Goal: Task Accomplishment & Management: Complete application form

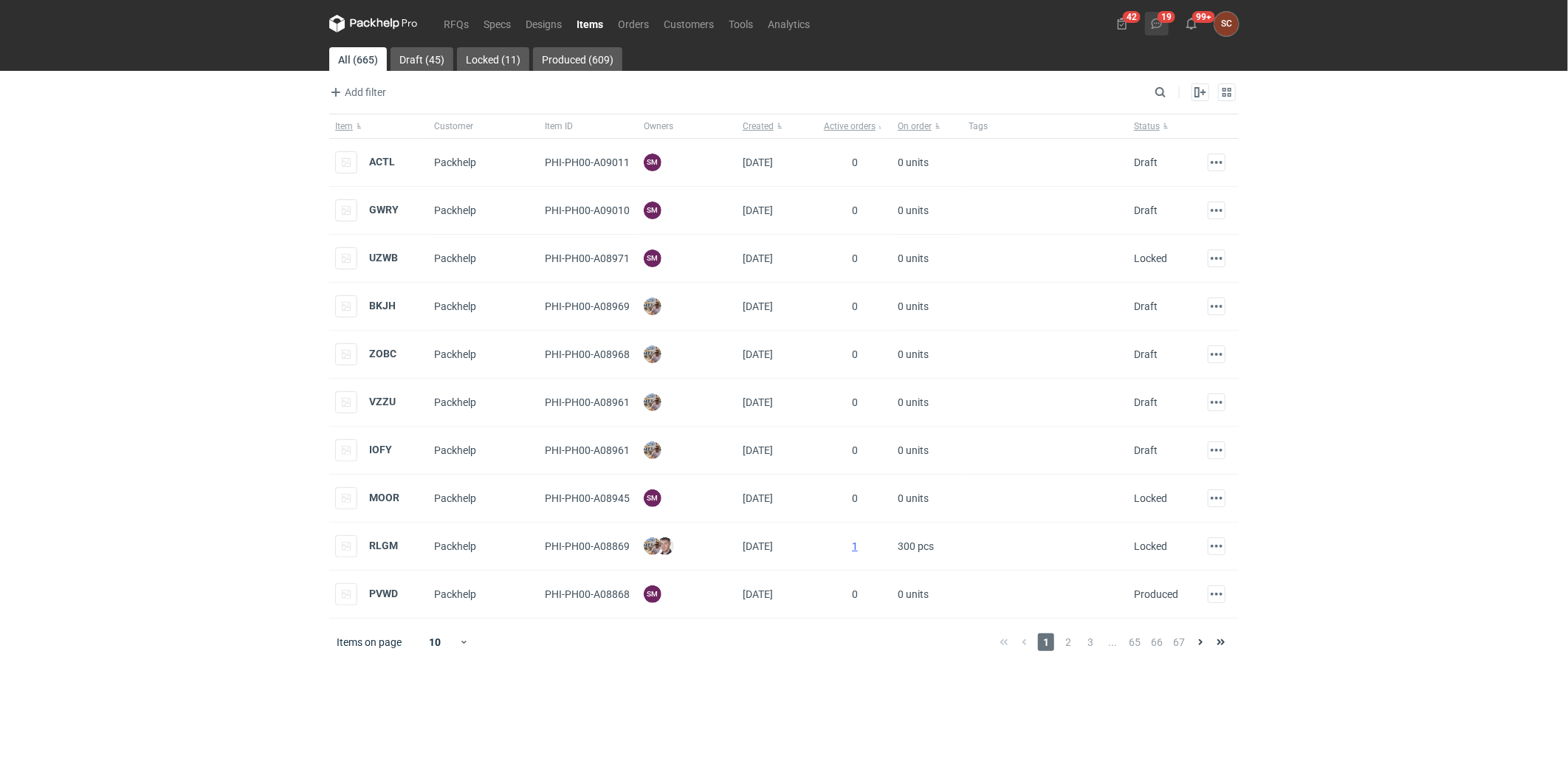
click at [1153, 25] on use at bounding box center [1156, 24] width 11 height 11
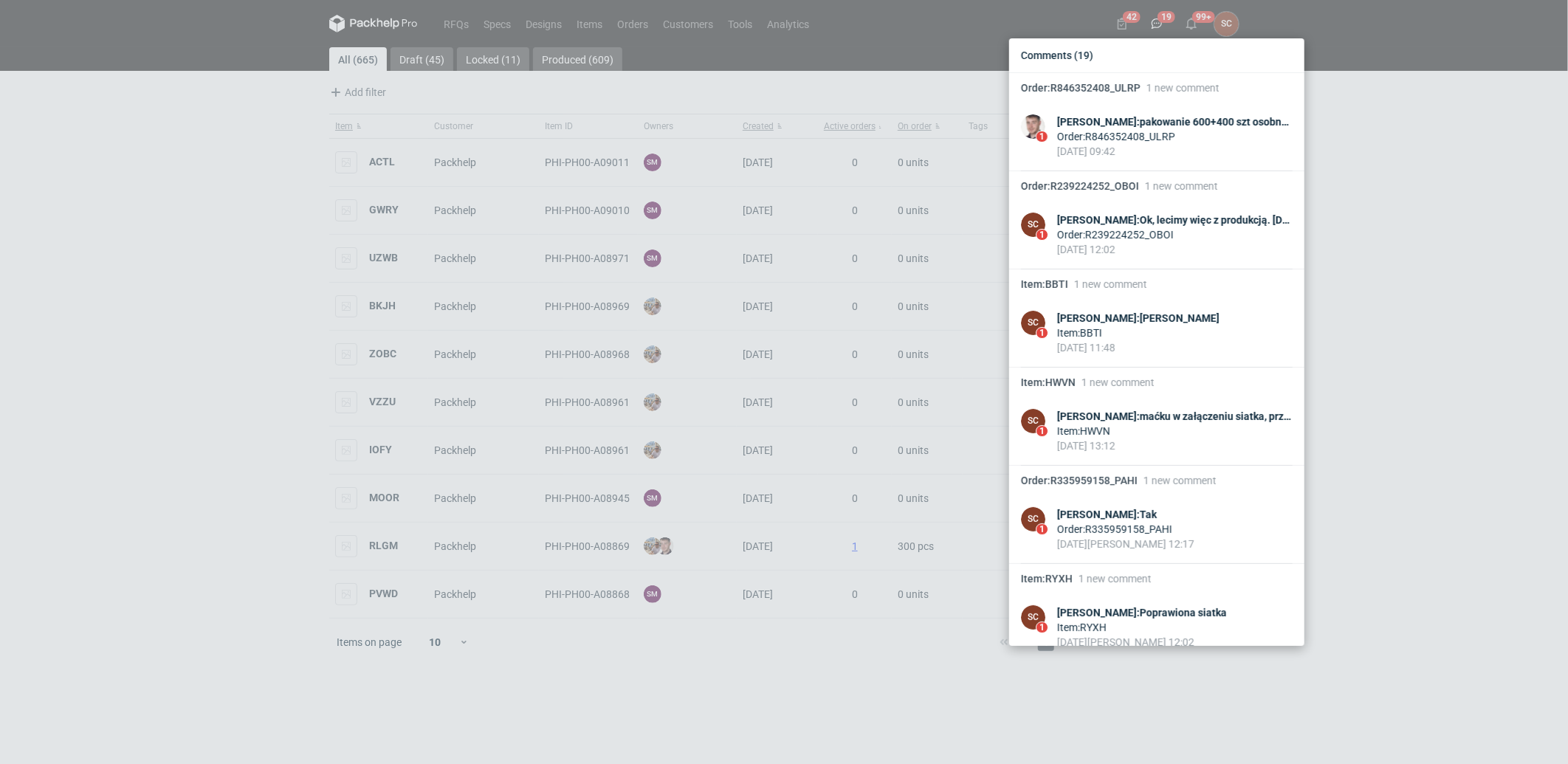
drag, startPoint x: 148, startPoint y: 264, endPoint x: 363, endPoint y: 100, distance: 270.4
click at [148, 264] on div "Comments (19) Order : R846352408_ULRP 1 new comment 1 [PERSON_NAME] : pakowanie…" at bounding box center [784, 382] width 1568 height 764
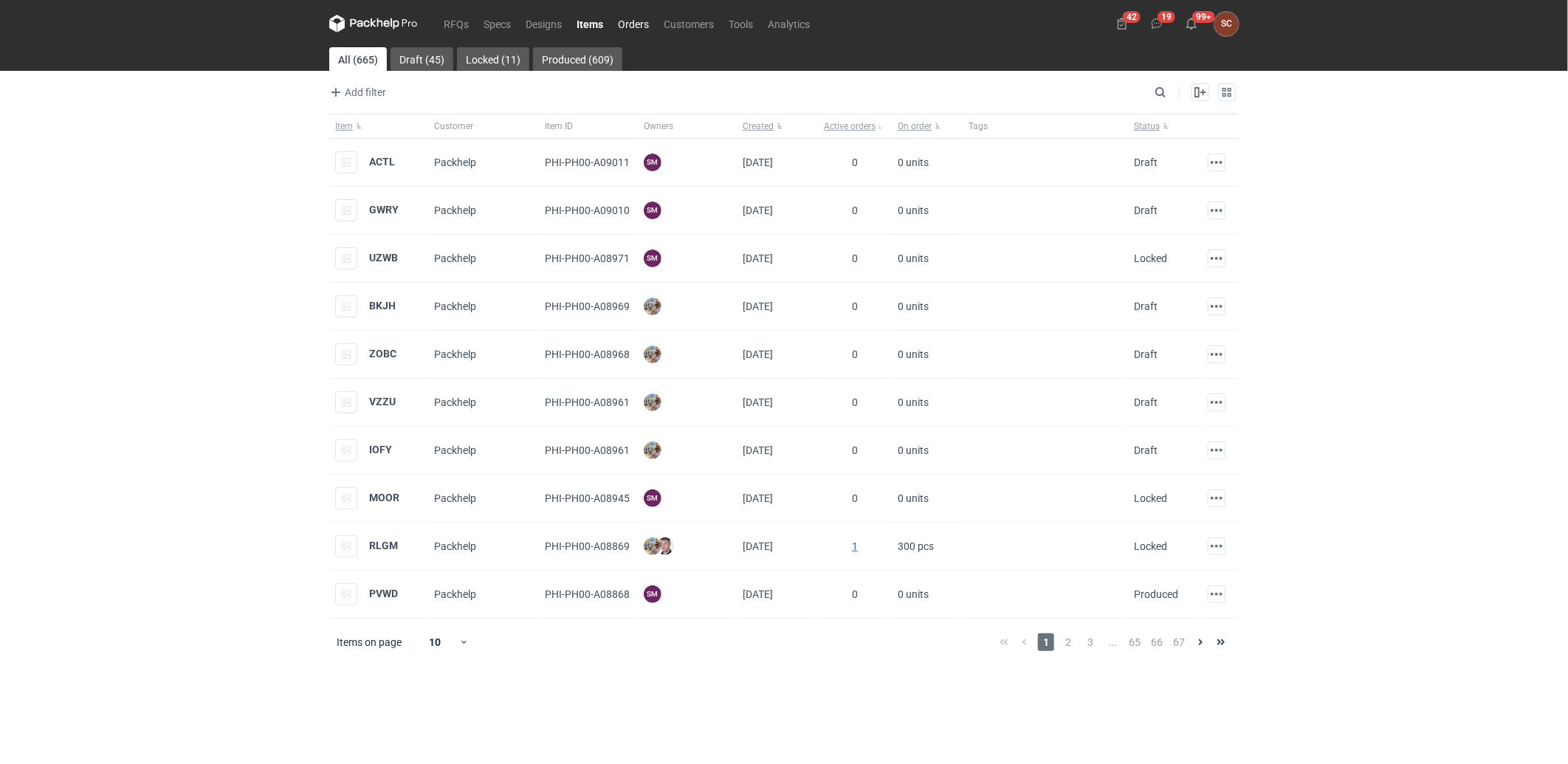
click at [630, 27] on link "Orders" at bounding box center [634, 24] width 46 height 18
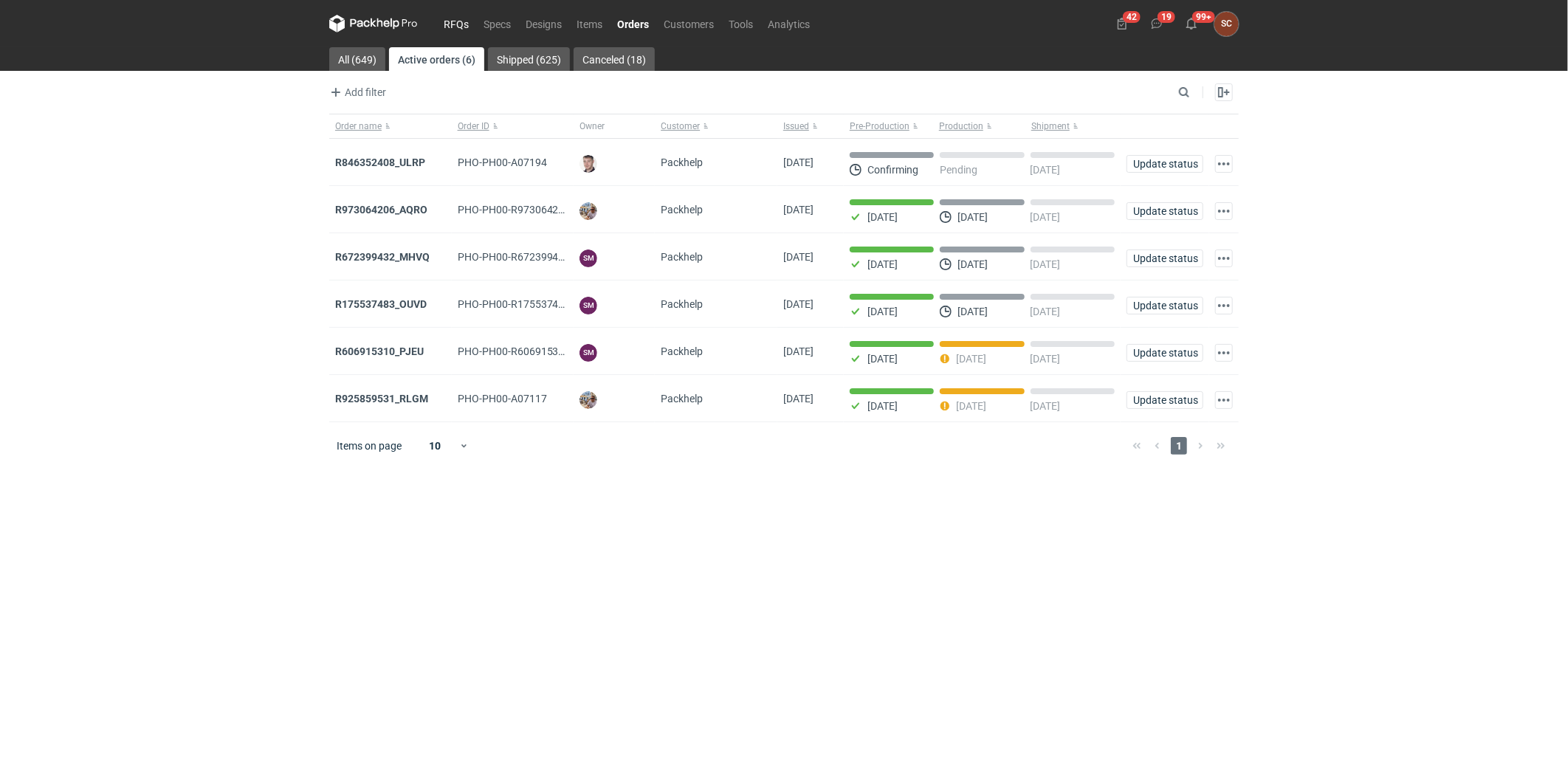
click at [453, 18] on link "RFQs" at bounding box center [456, 24] width 40 height 18
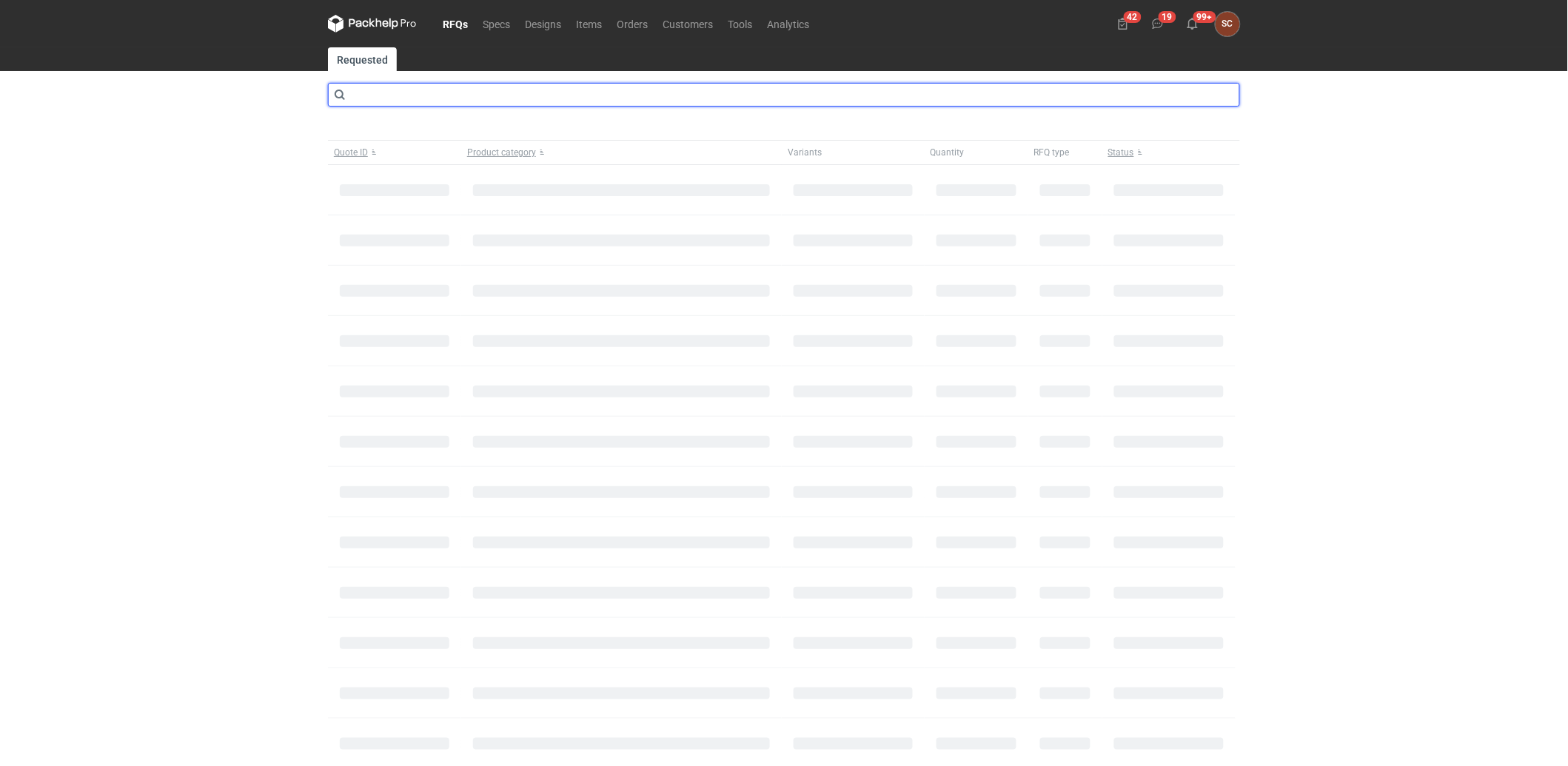
click at [465, 97] on input "text" at bounding box center [784, 94] width 912 height 24
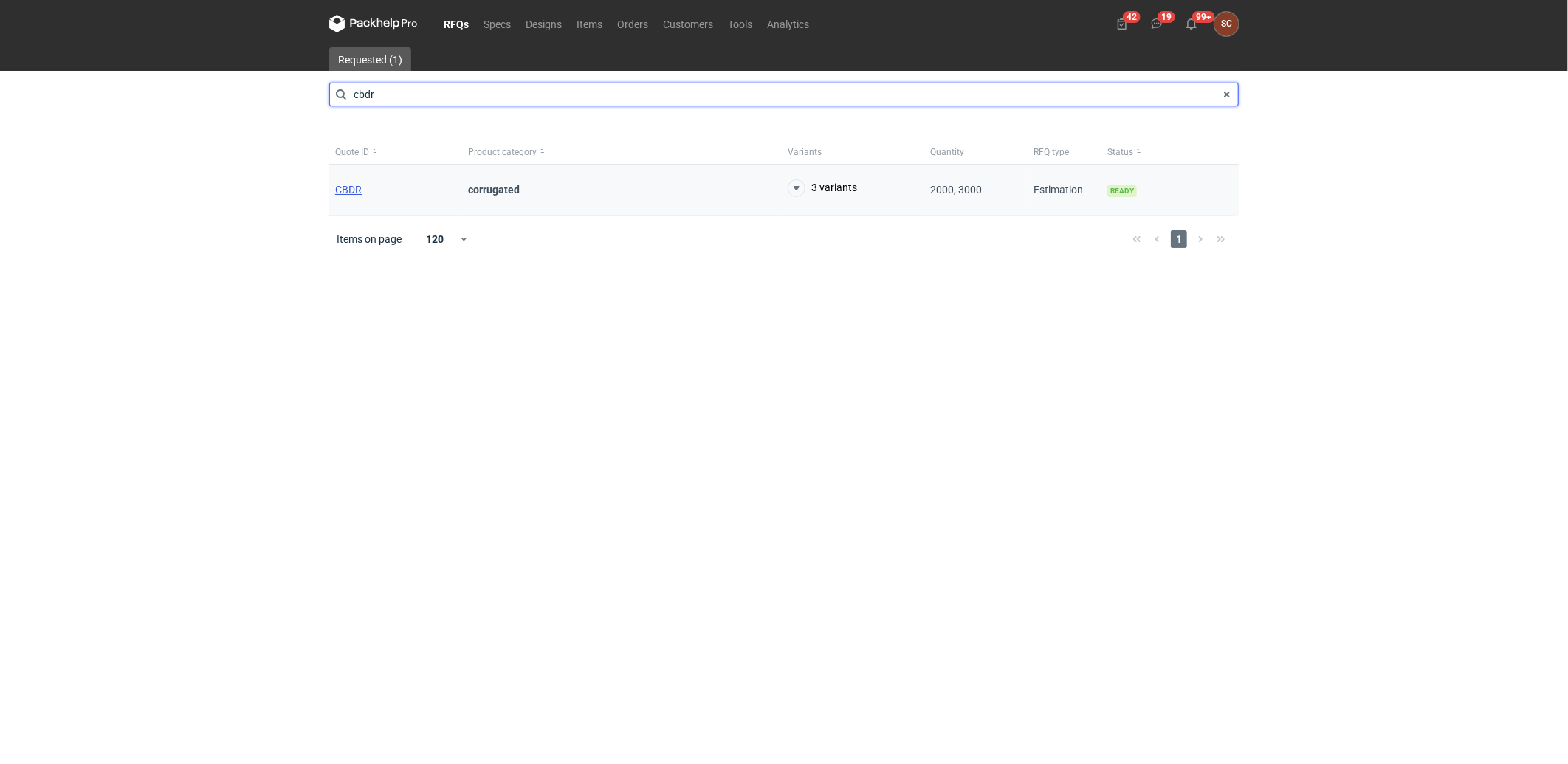
type input "cbdr"
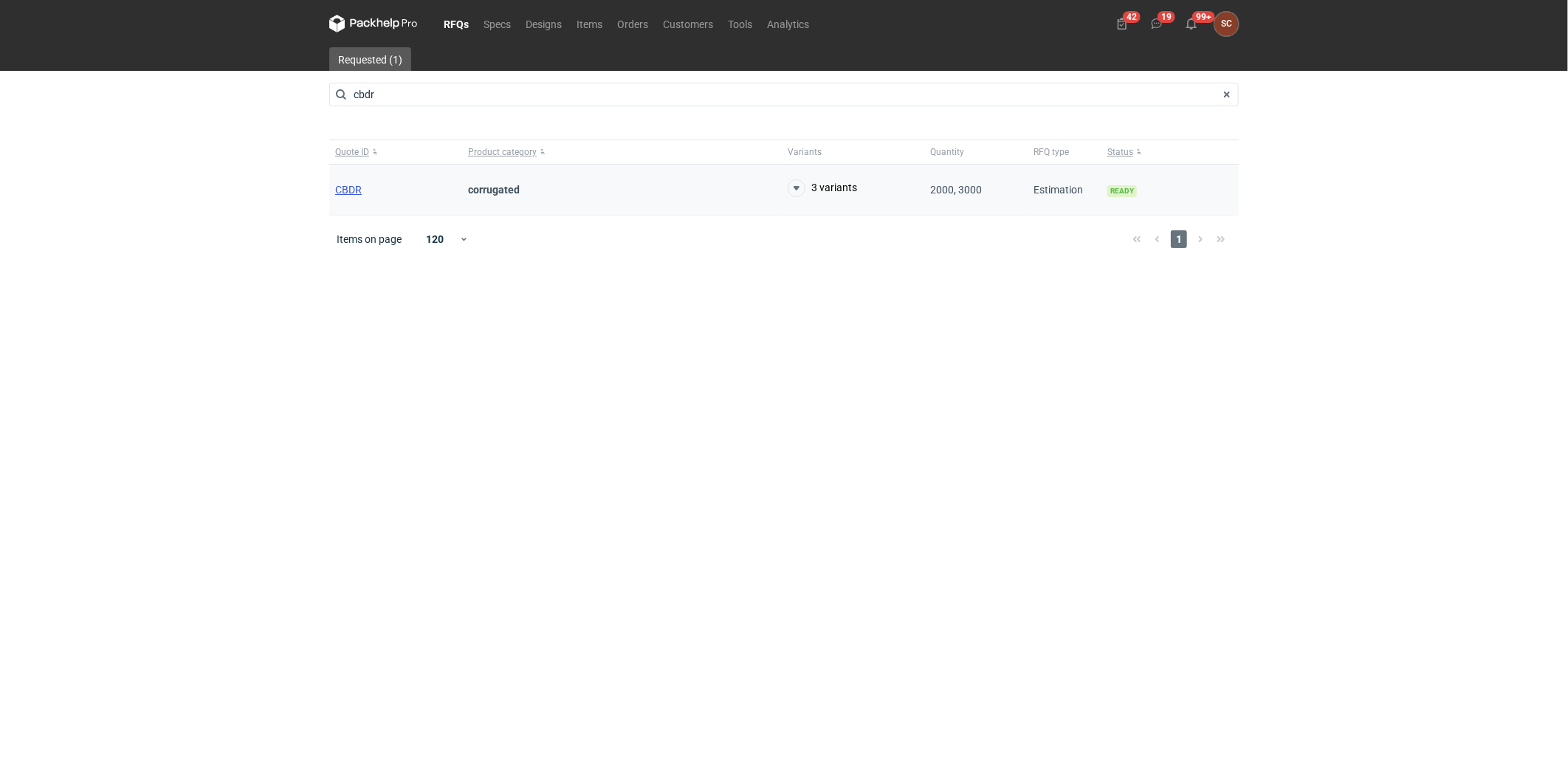
click at [351, 184] on span "CBDR" at bounding box center [348, 189] width 27 height 11
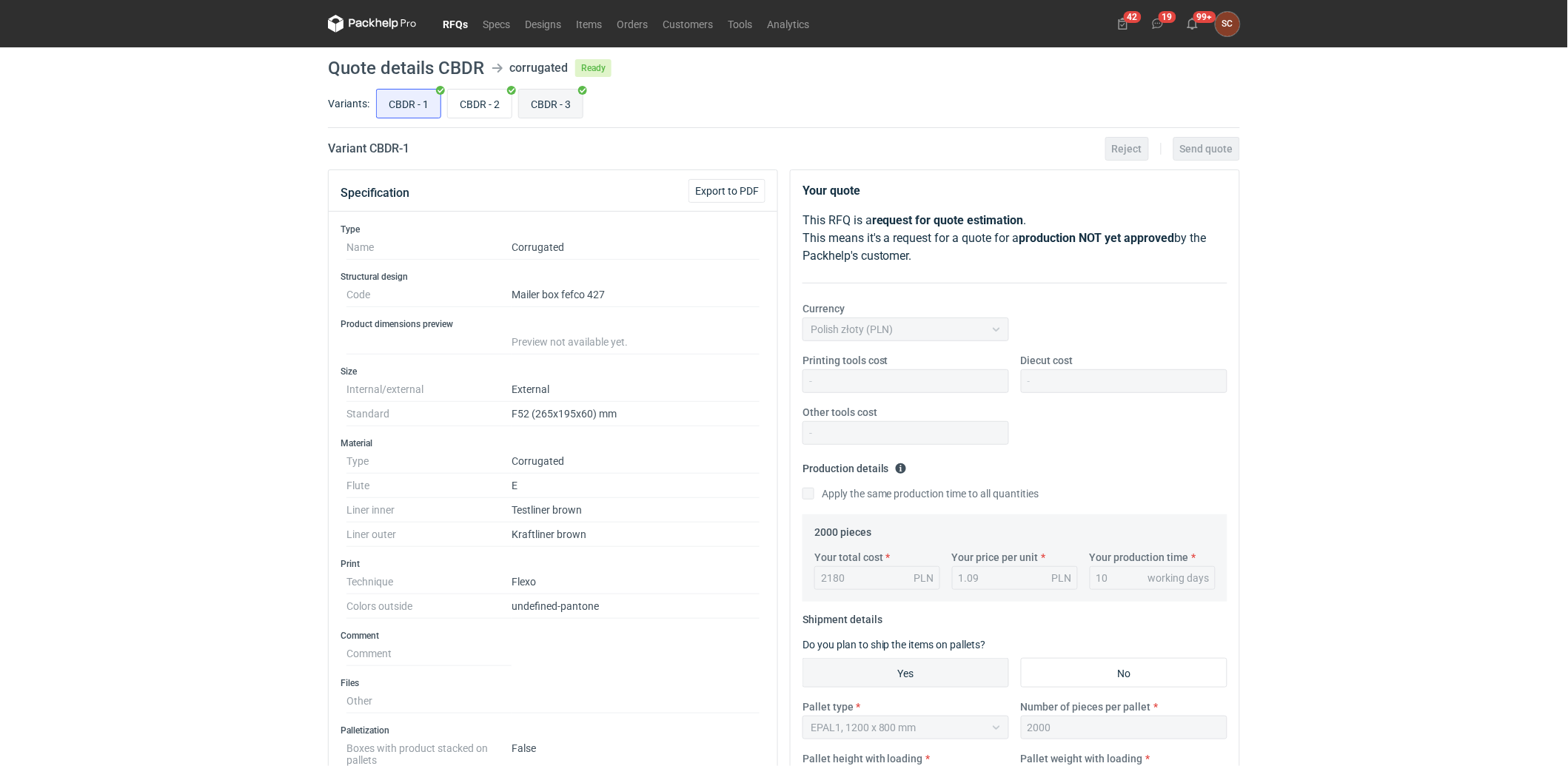
click at [563, 106] on input "CBDR - 3" at bounding box center [551, 103] width 64 height 28
radio input "true"
click at [453, 20] on link "RFQs" at bounding box center [455, 24] width 40 height 18
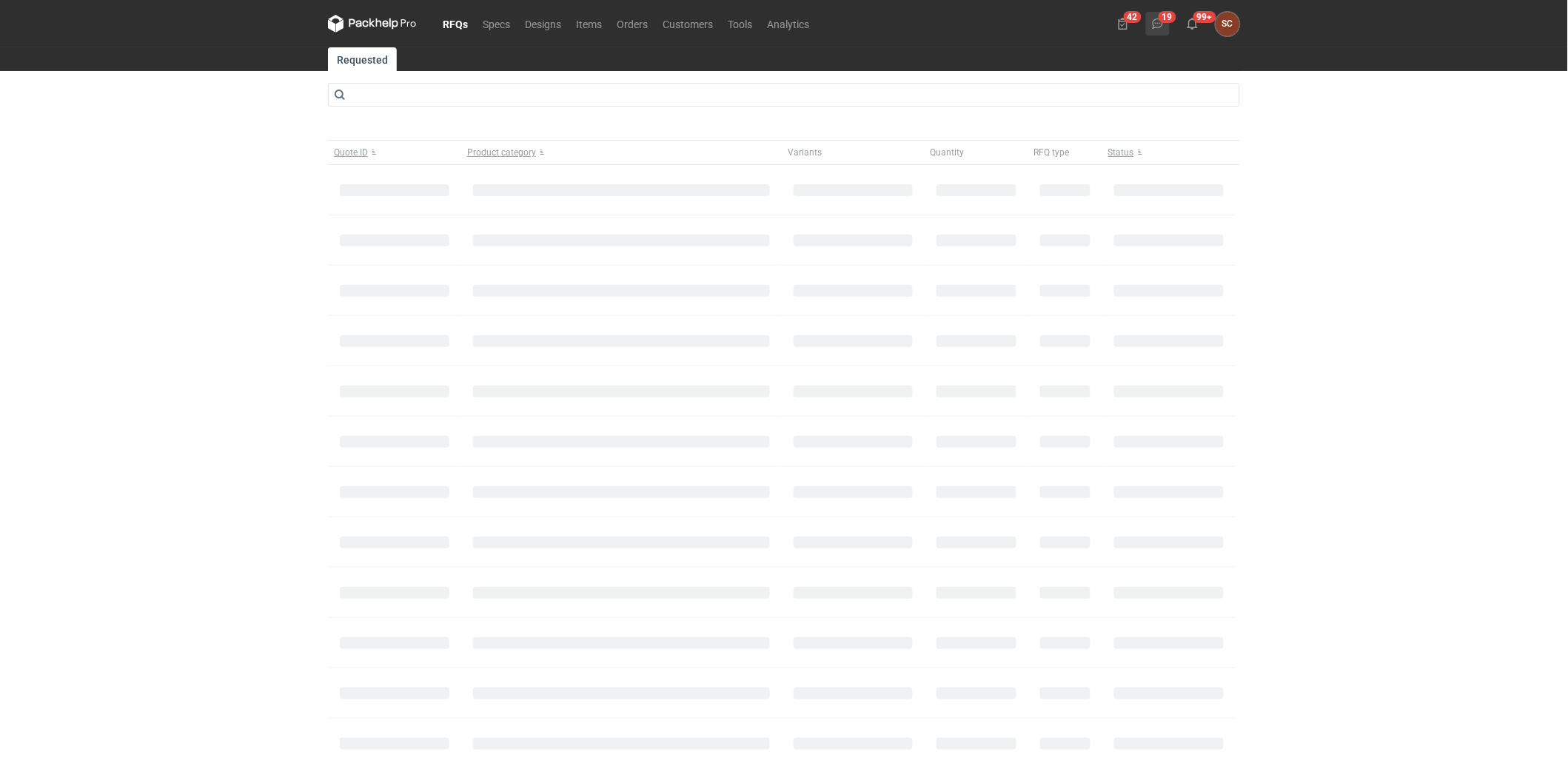
click at [1155, 20] on icon at bounding box center [1158, 24] width 11 height 11
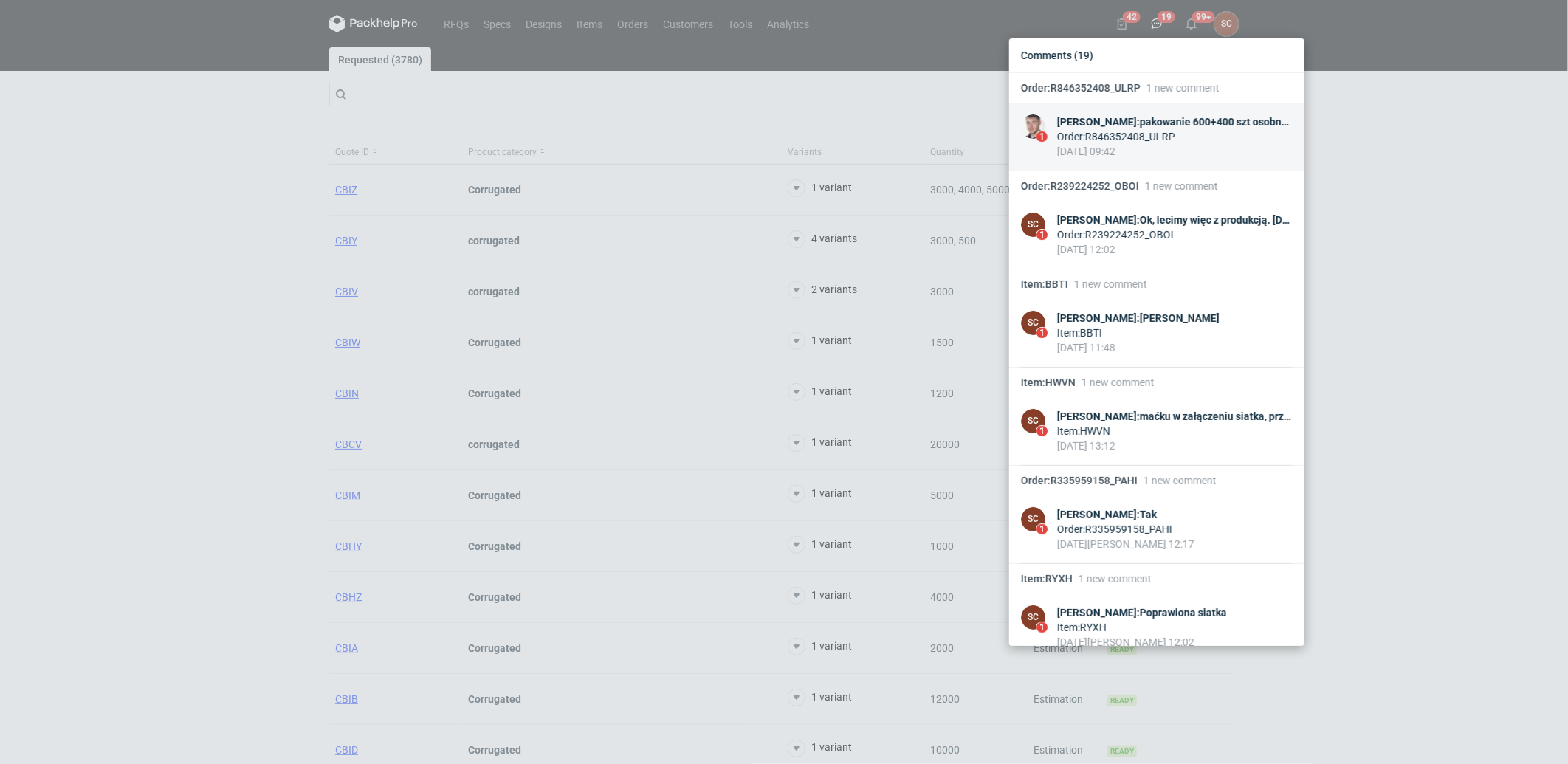
click at [1156, 118] on div "[PERSON_NAME] : pakowanie 600+400 szt osobno - dostawa w dwa miejsca" at bounding box center [1175, 122] width 235 height 15
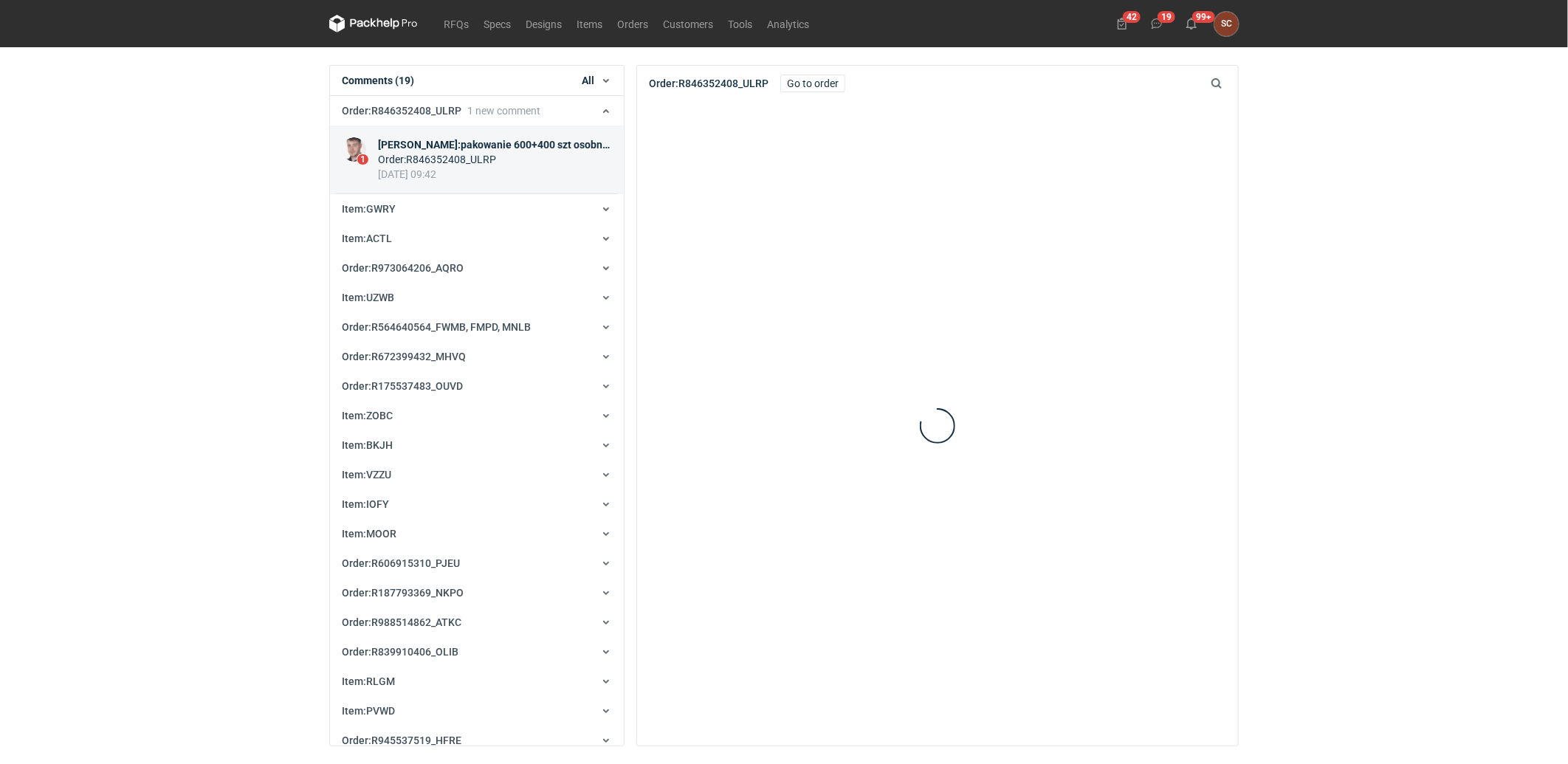
scroll to position [29, 0]
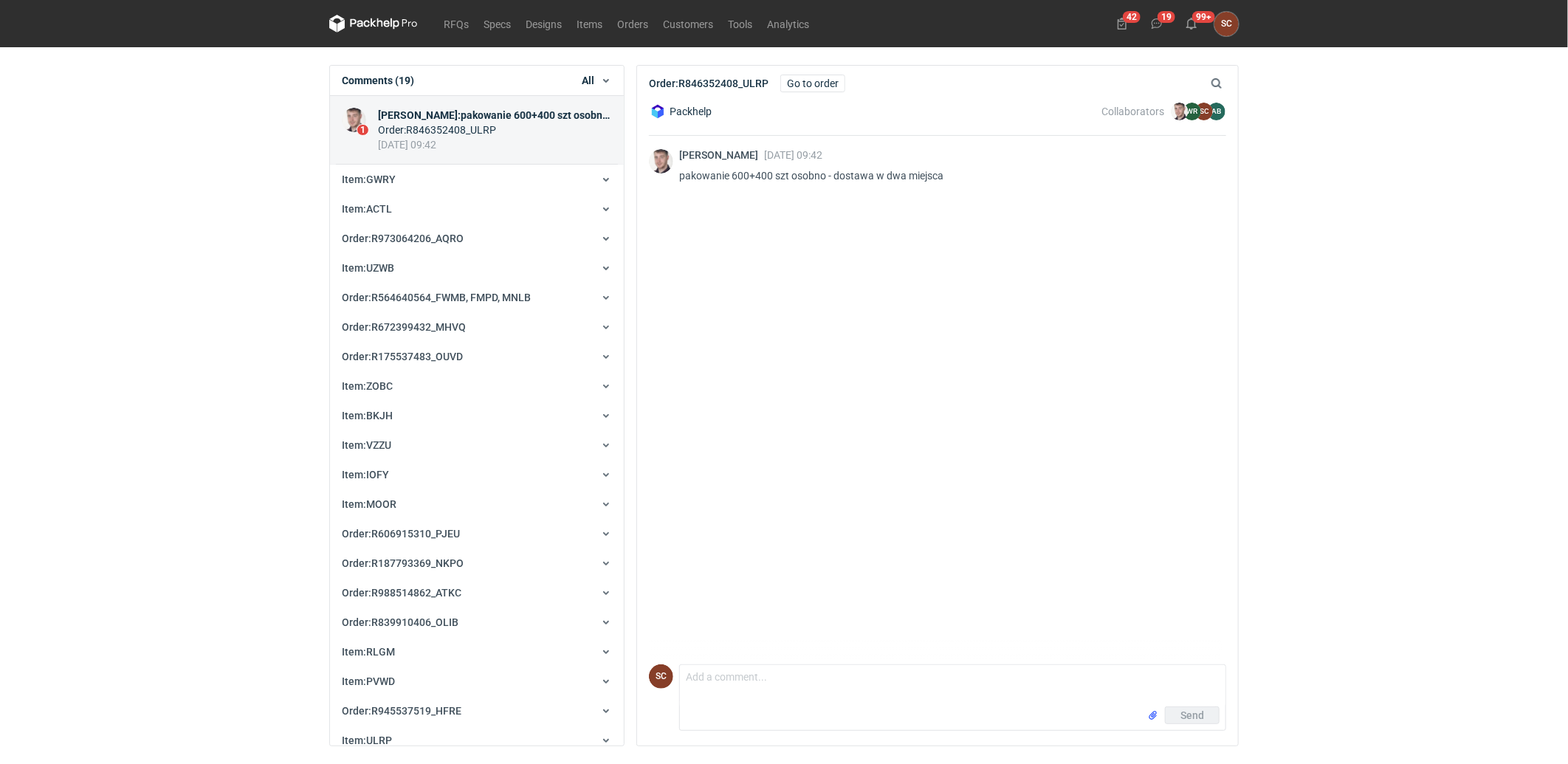
click at [859, 230] on div "[PERSON_NAME] [DATE] 09:42 pakowanie 600+400 szt osobno - dostawa w dwa miejsca" at bounding box center [938, 397] width 577 height 522
click at [814, 84] on link "Go to order" at bounding box center [813, 83] width 65 height 18
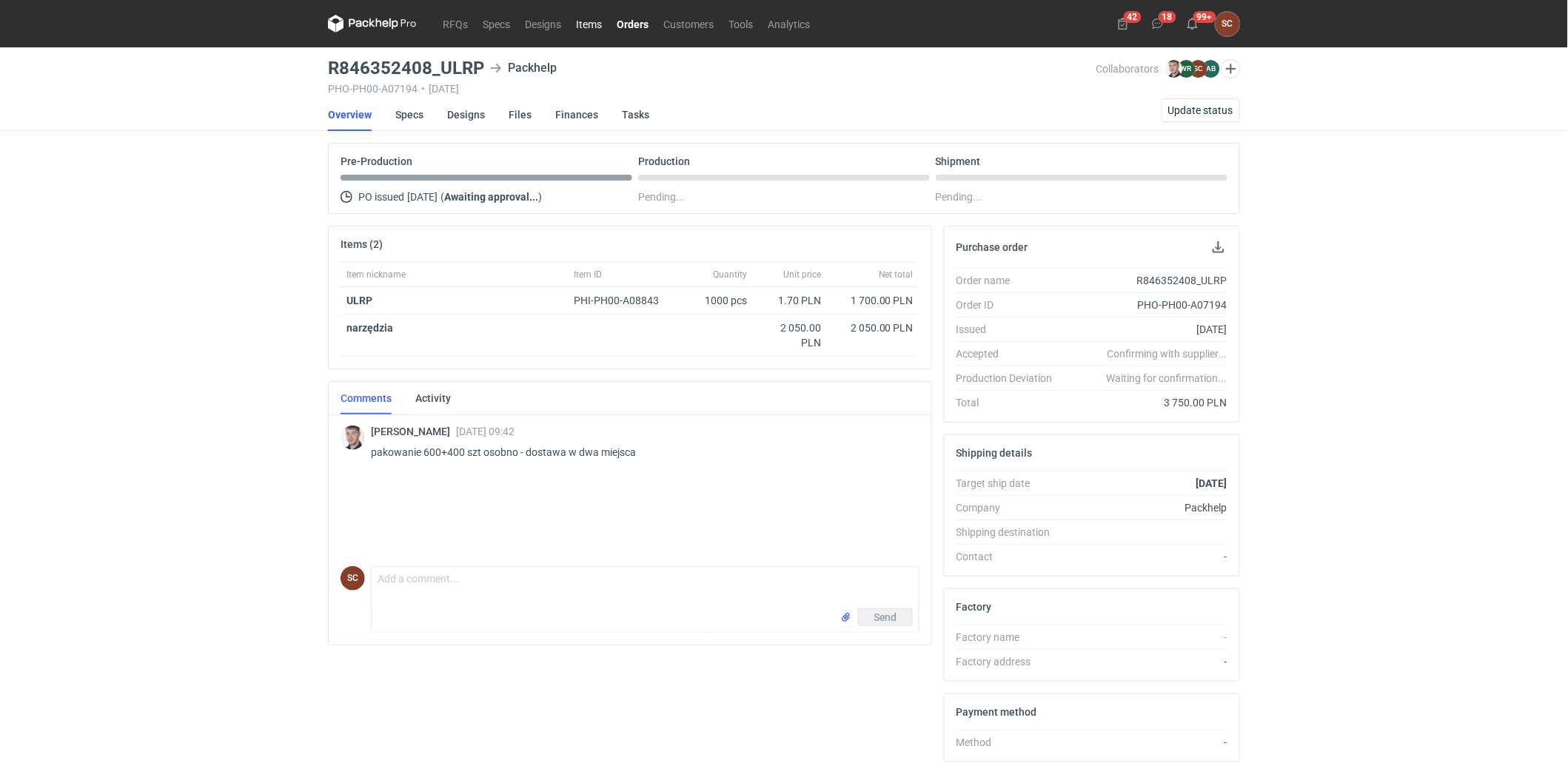
click at [578, 20] on link "Items" at bounding box center [589, 24] width 41 height 18
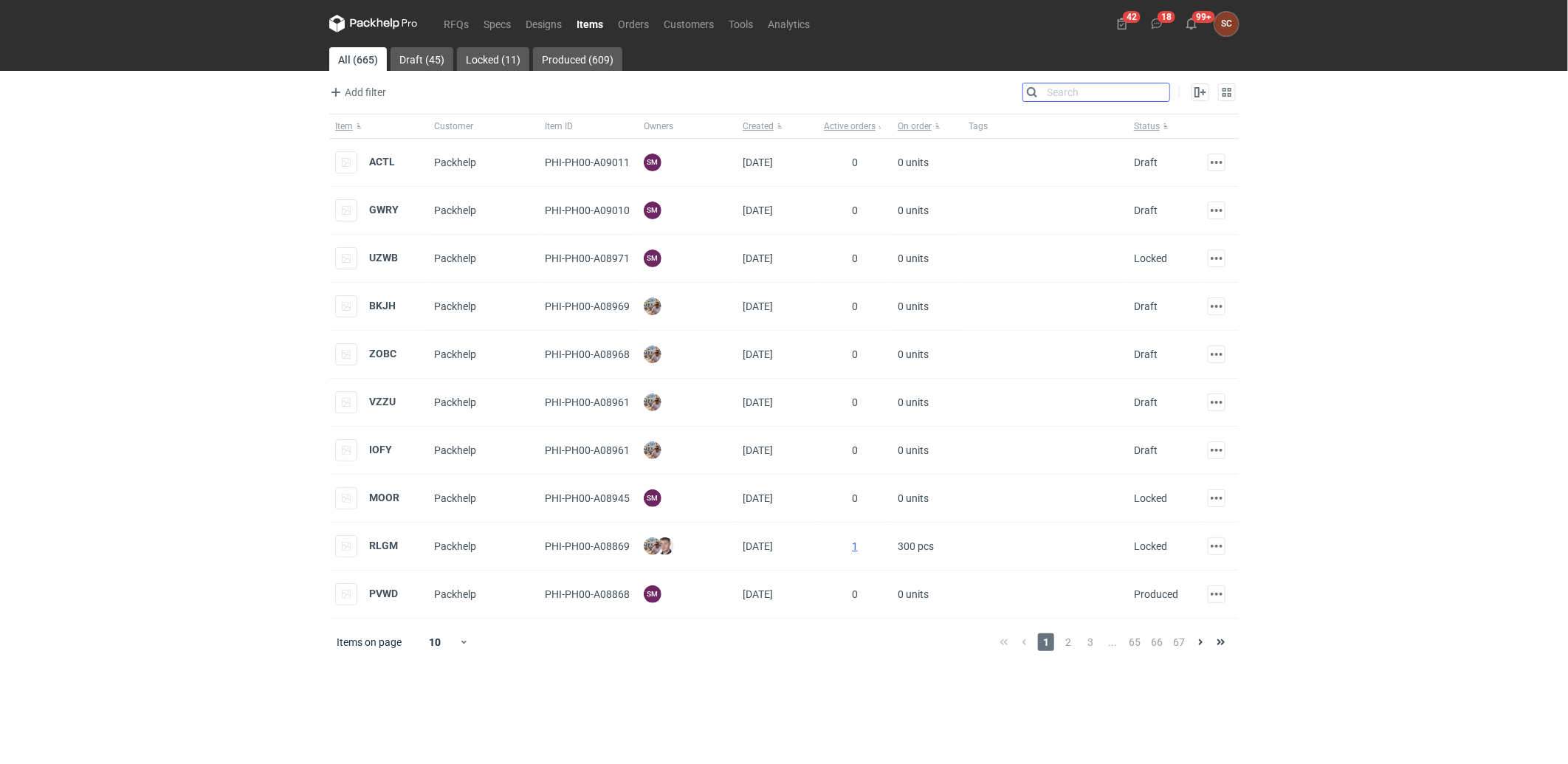
click at [1156, 93] on input "Search" at bounding box center [1096, 92] width 146 height 18
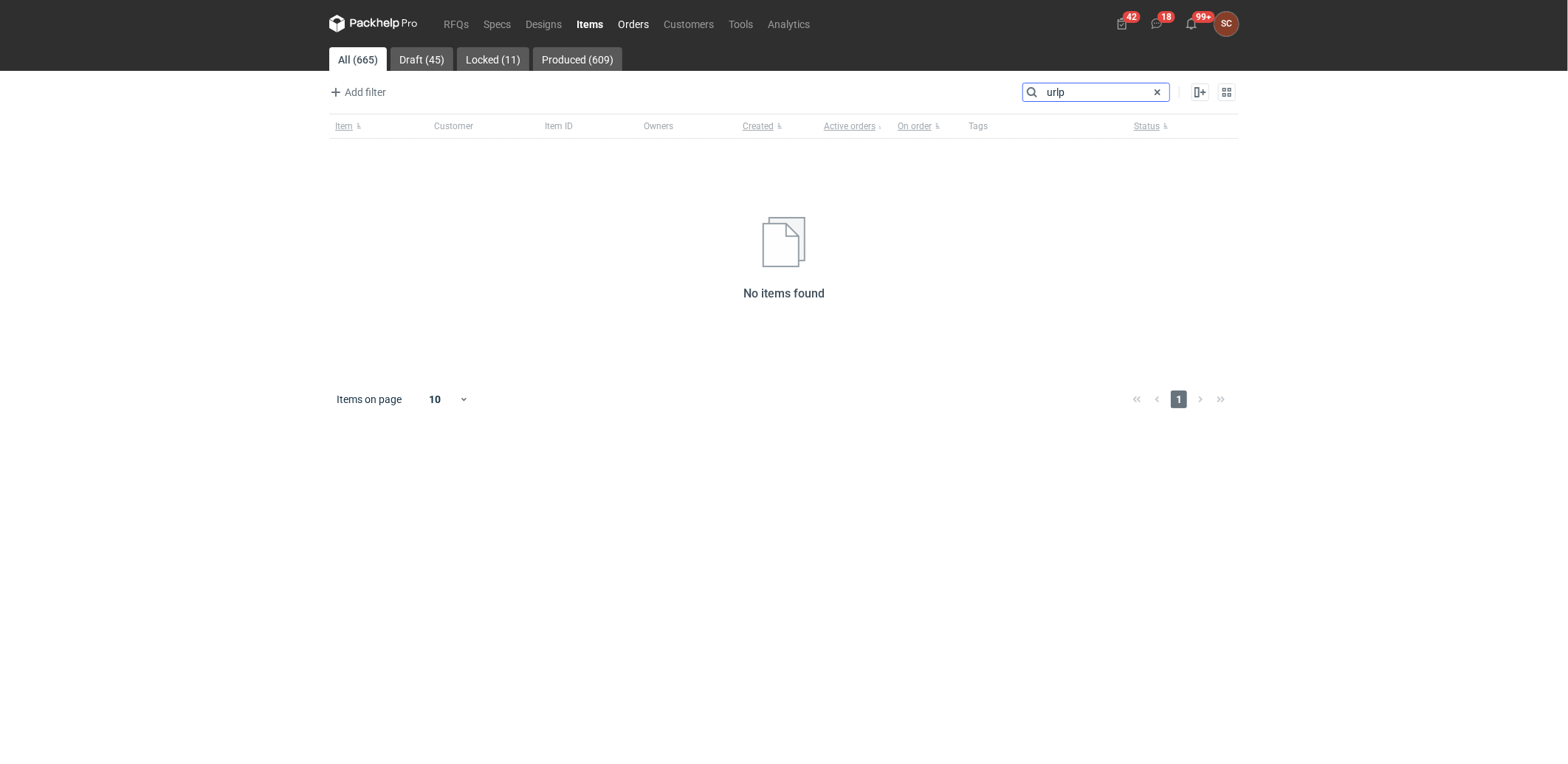
type input "urlp"
click at [647, 17] on link "Orders" at bounding box center [634, 24] width 46 height 18
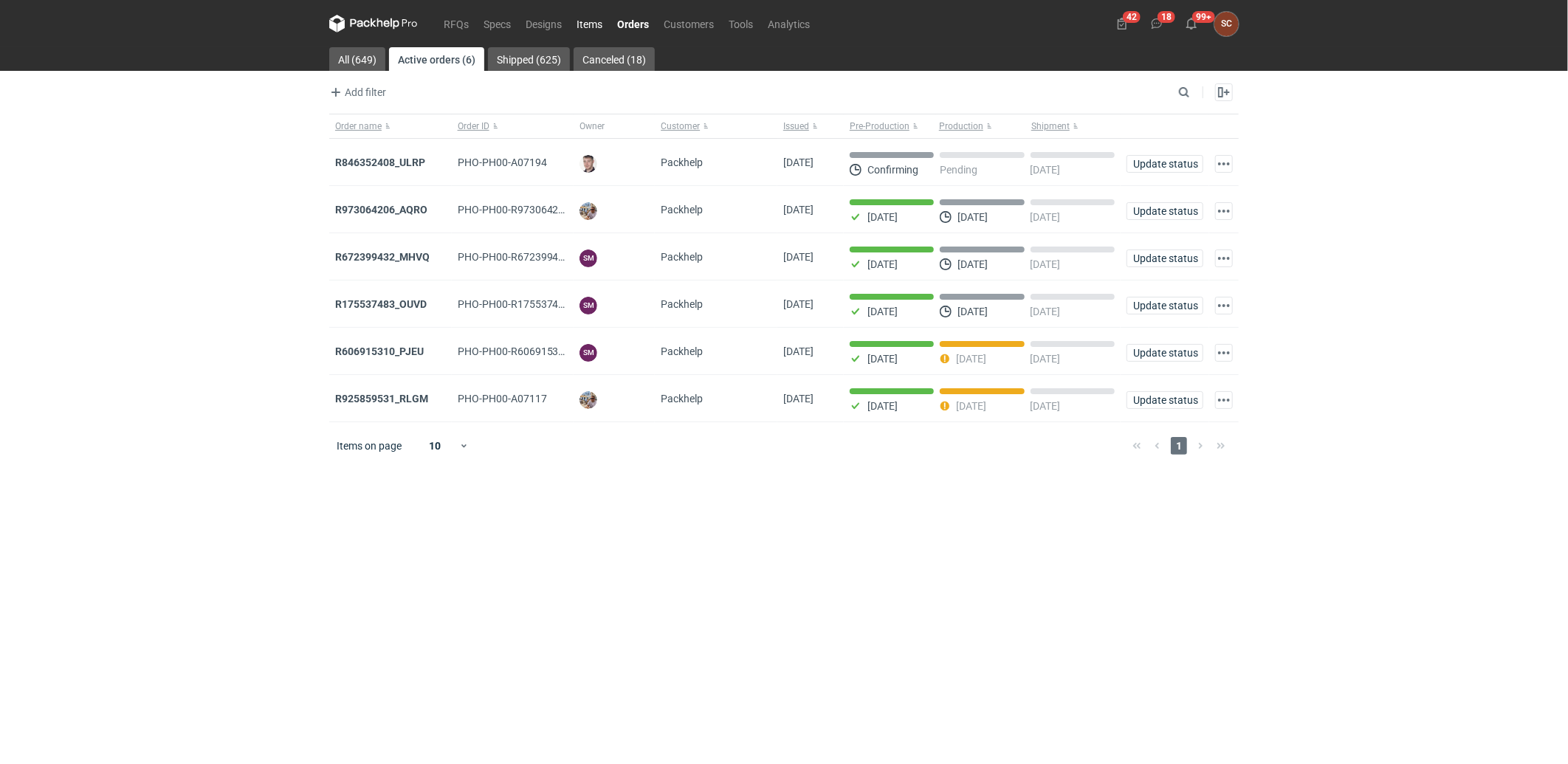
click at [594, 20] on link "Items" at bounding box center [590, 24] width 41 height 18
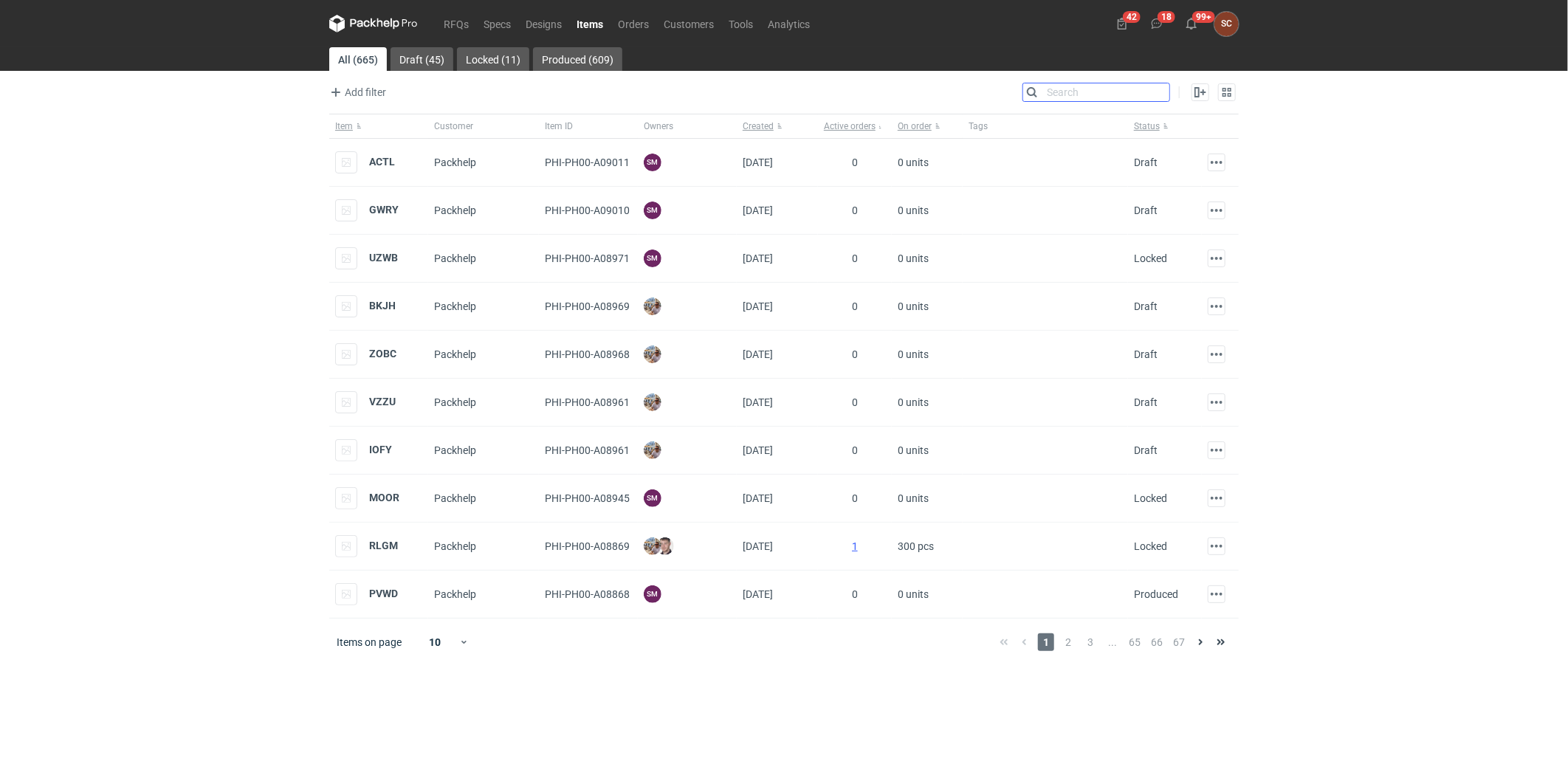
click at [1159, 91] on input "Search" at bounding box center [1096, 92] width 146 height 18
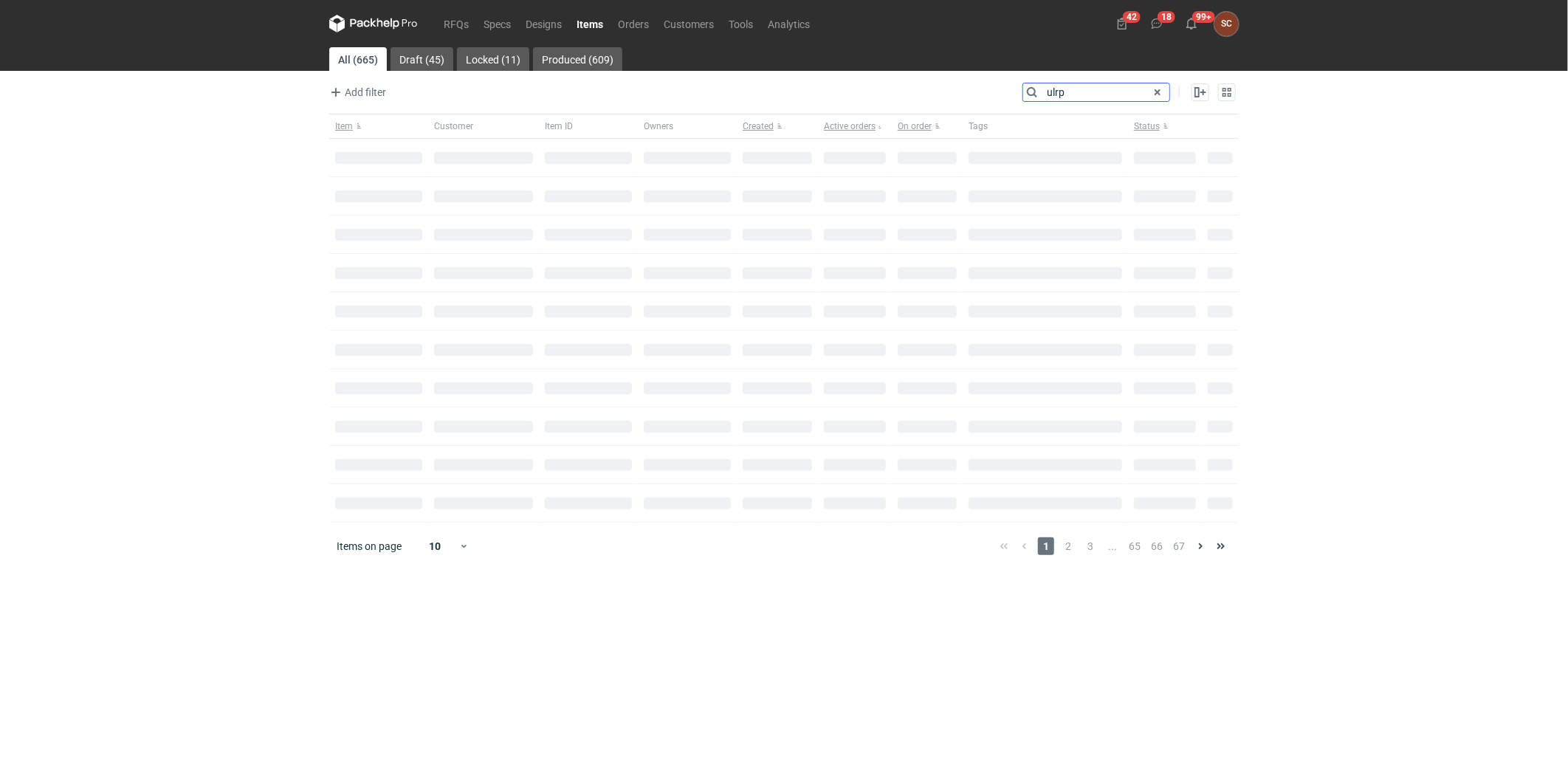
type input "ulrp"
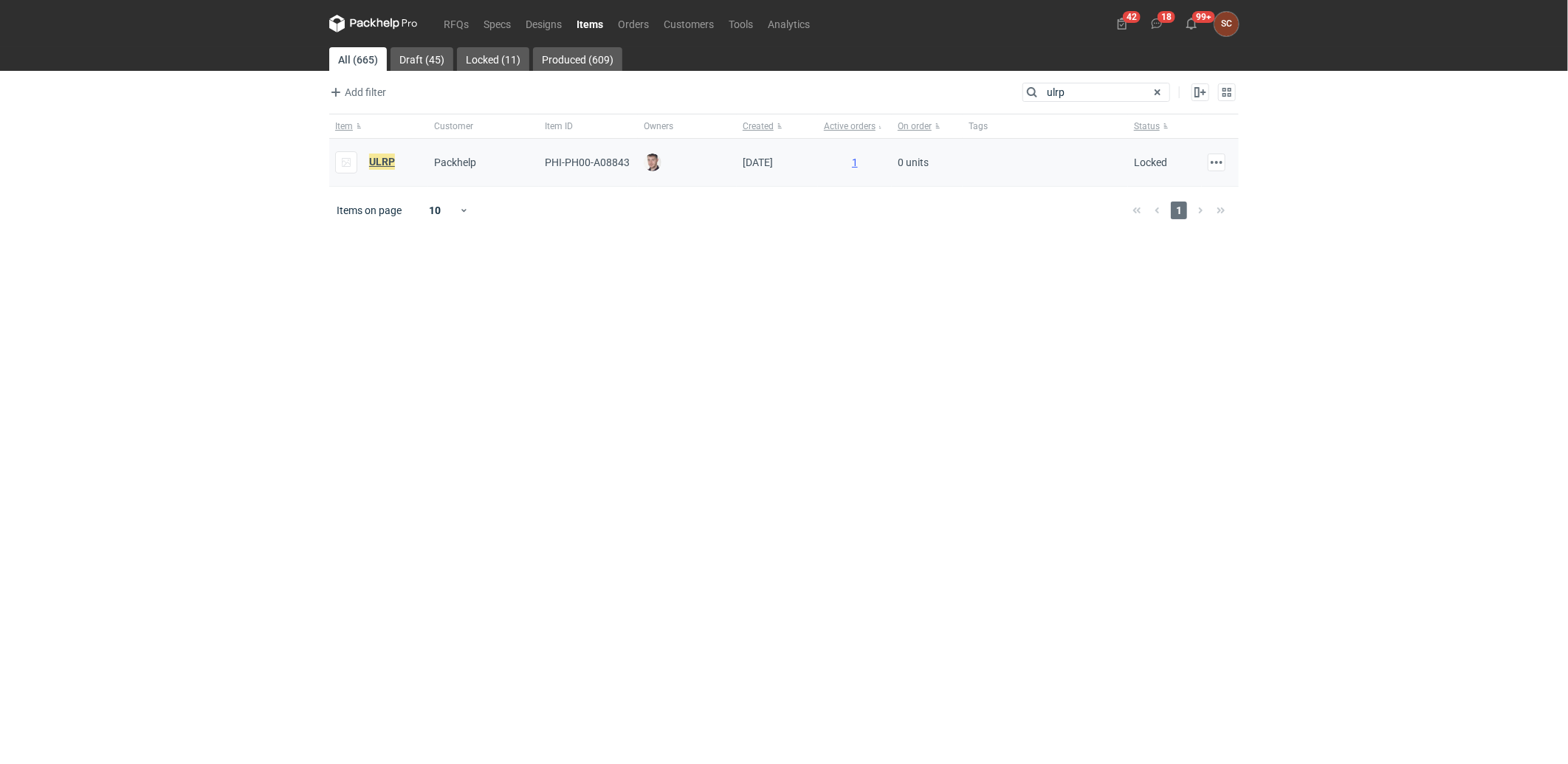
click at [378, 167] on em "ULRP" at bounding box center [382, 162] width 26 height 16
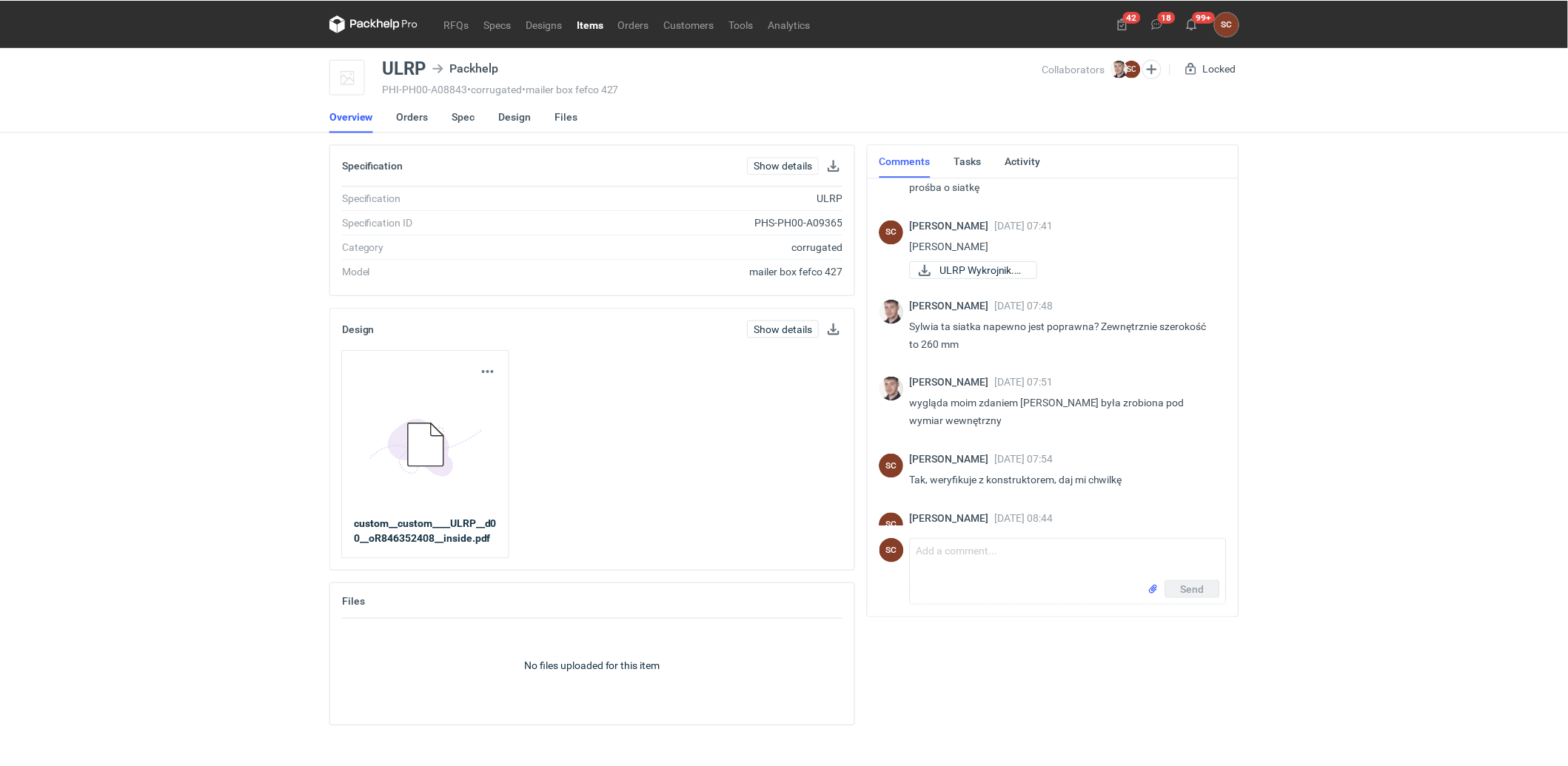
scroll to position [119, 0]
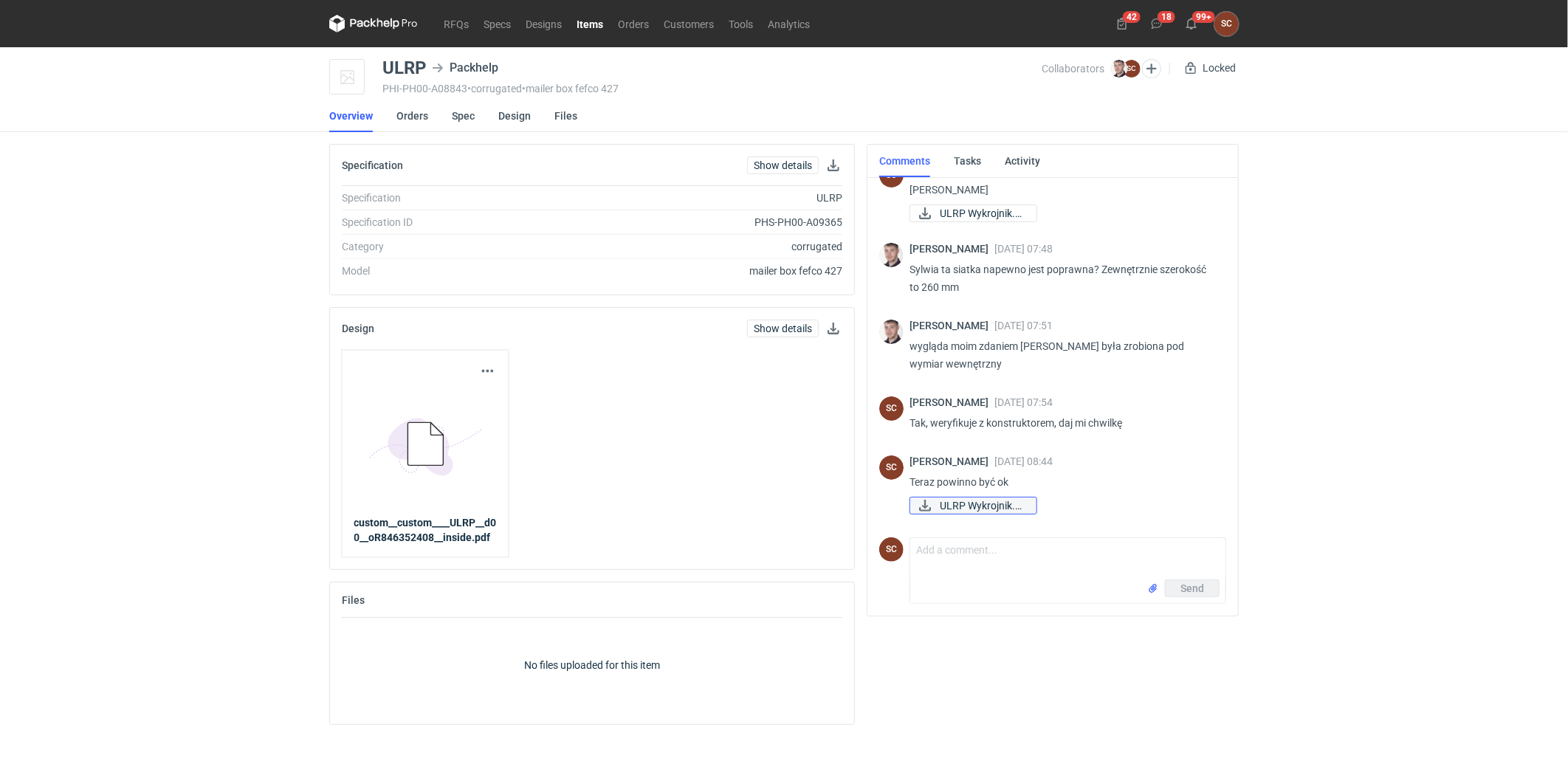
click at [991, 504] on span "ULRP Wykrojnik.pdf" at bounding box center [982, 505] width 85 height 16
click at [628, 27] on link "Orders" at bounding box center [634, 24] width 46 height 18
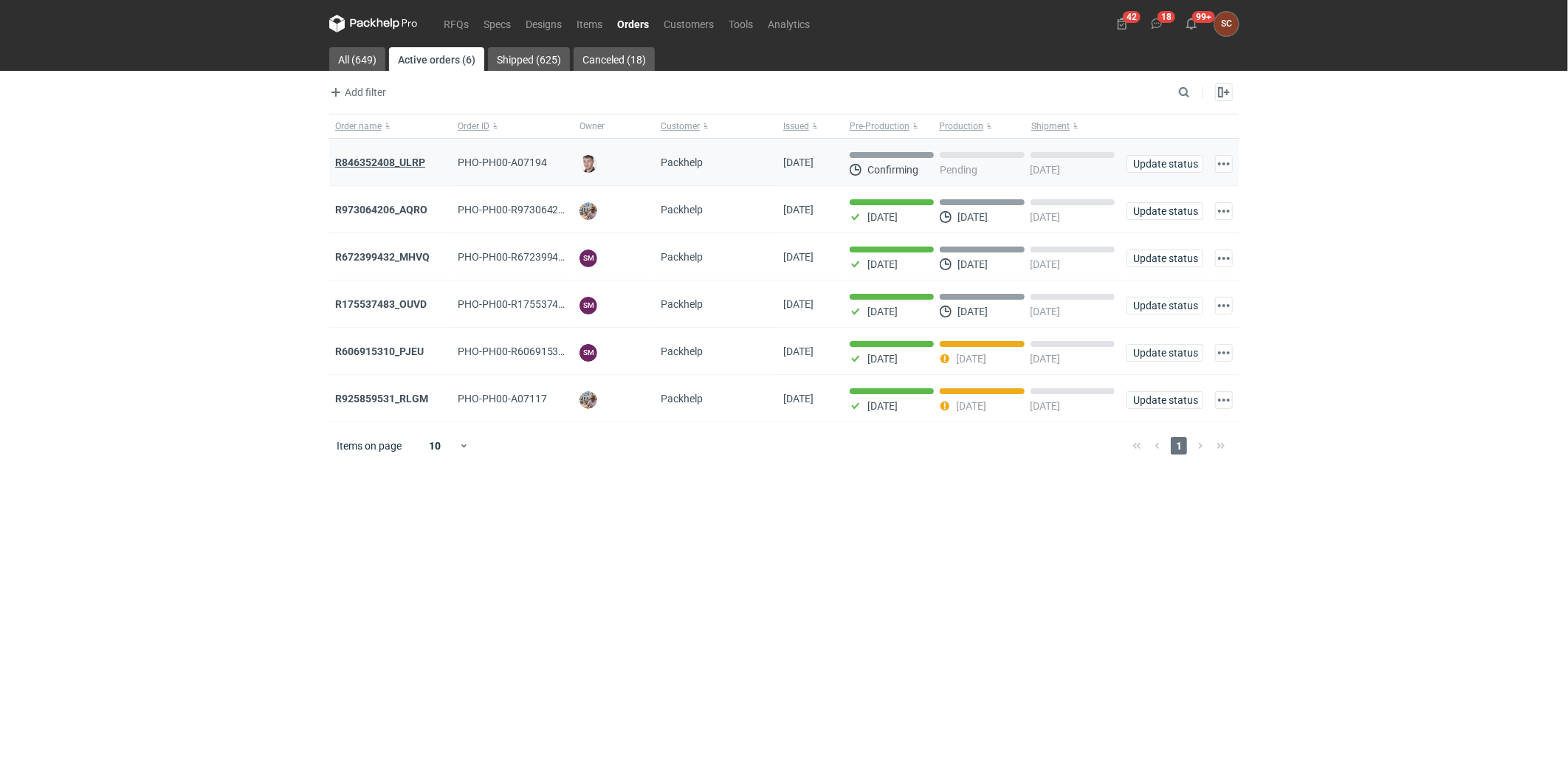
click at [390, 163] on strong "R846352408_ULRP" at bounding box center [380, 162] width 90 height 11
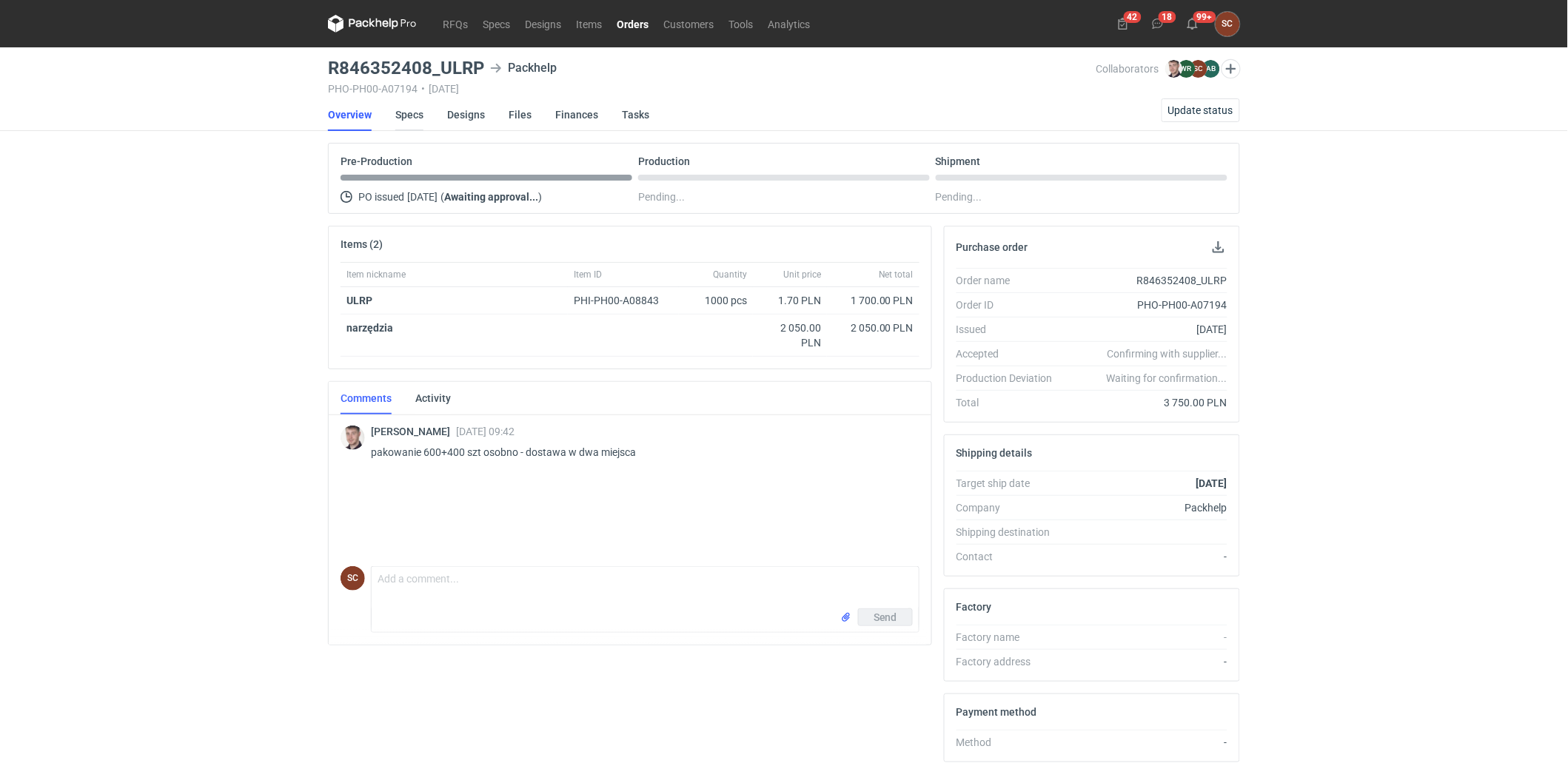
click at [418, 115] on link "Specs" at bounding box center [409, 115] width 28 height 33
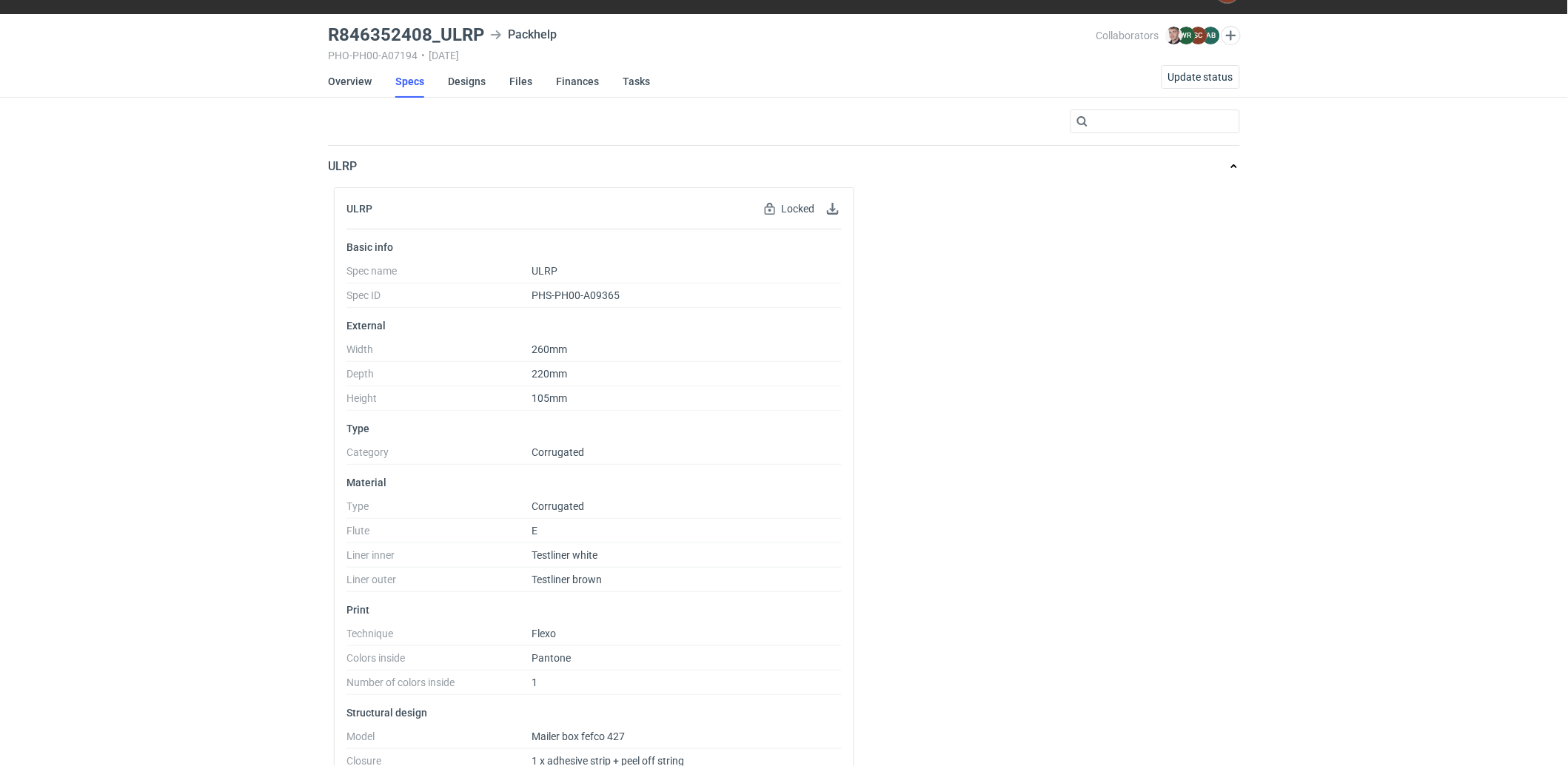
scroll to position [65, 0]
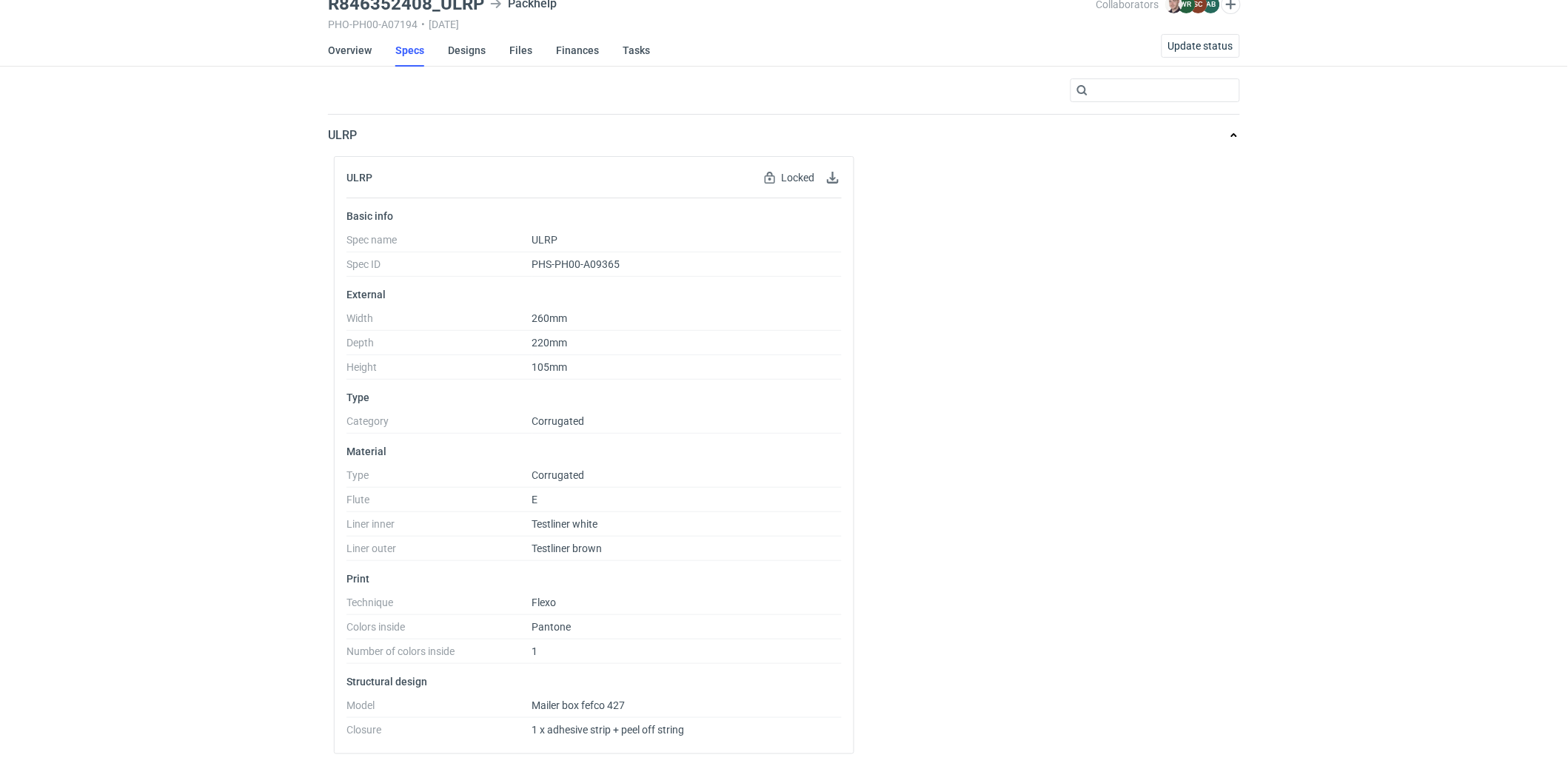
click at [1238, 349] on div "ULRP Locked Locked by order Basic info Spec name ULRP Spec ID PHS-PH00-A09365 E…" at bounding box center [784, 462] width 912 height 611
click at [356, 48] on link "Overview" at bounding box center [349, 51] width 43 height 33
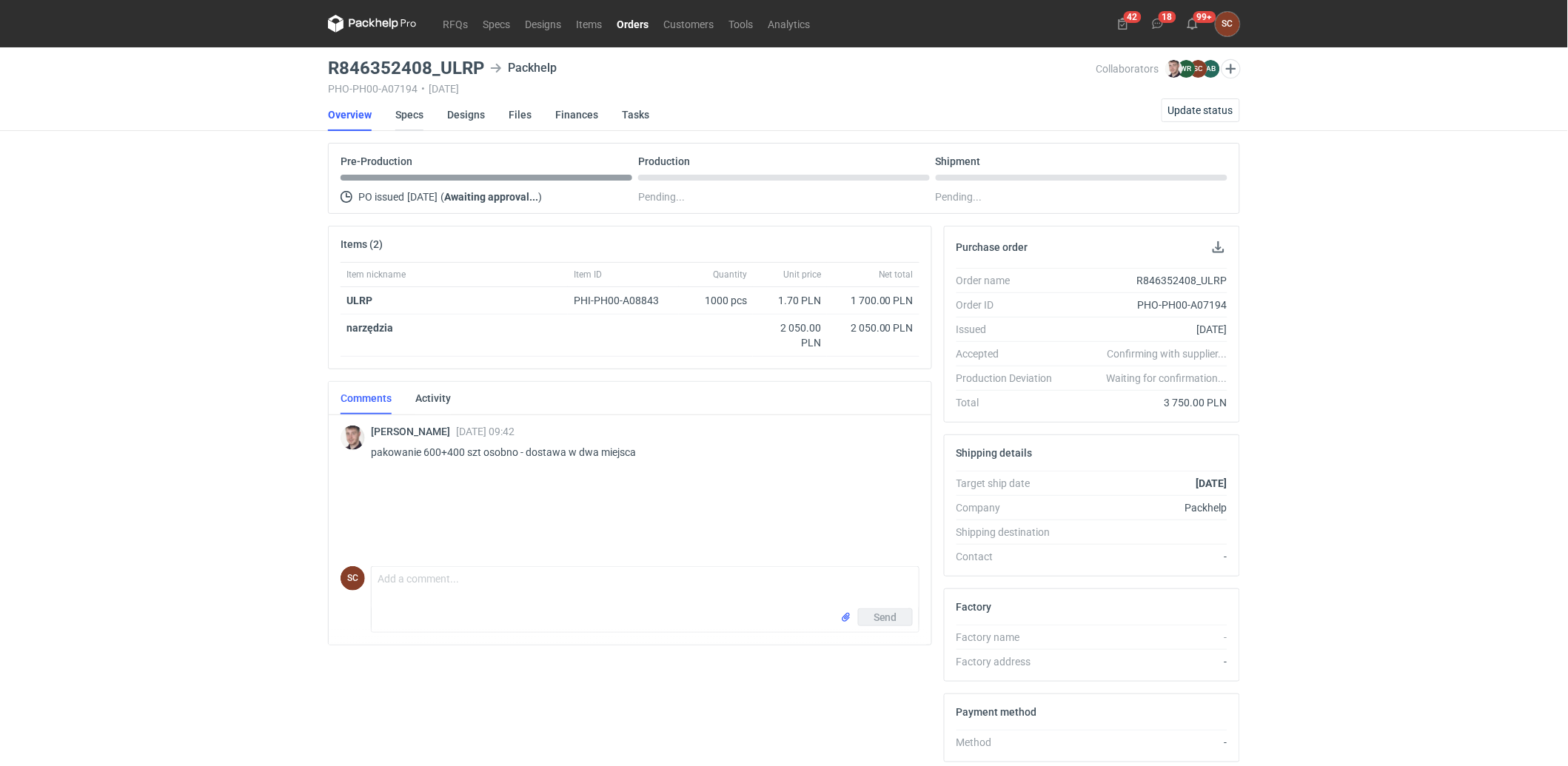
click at [414, 111] on link "Specs" at bounding box center [409, 115] width 28 height 33
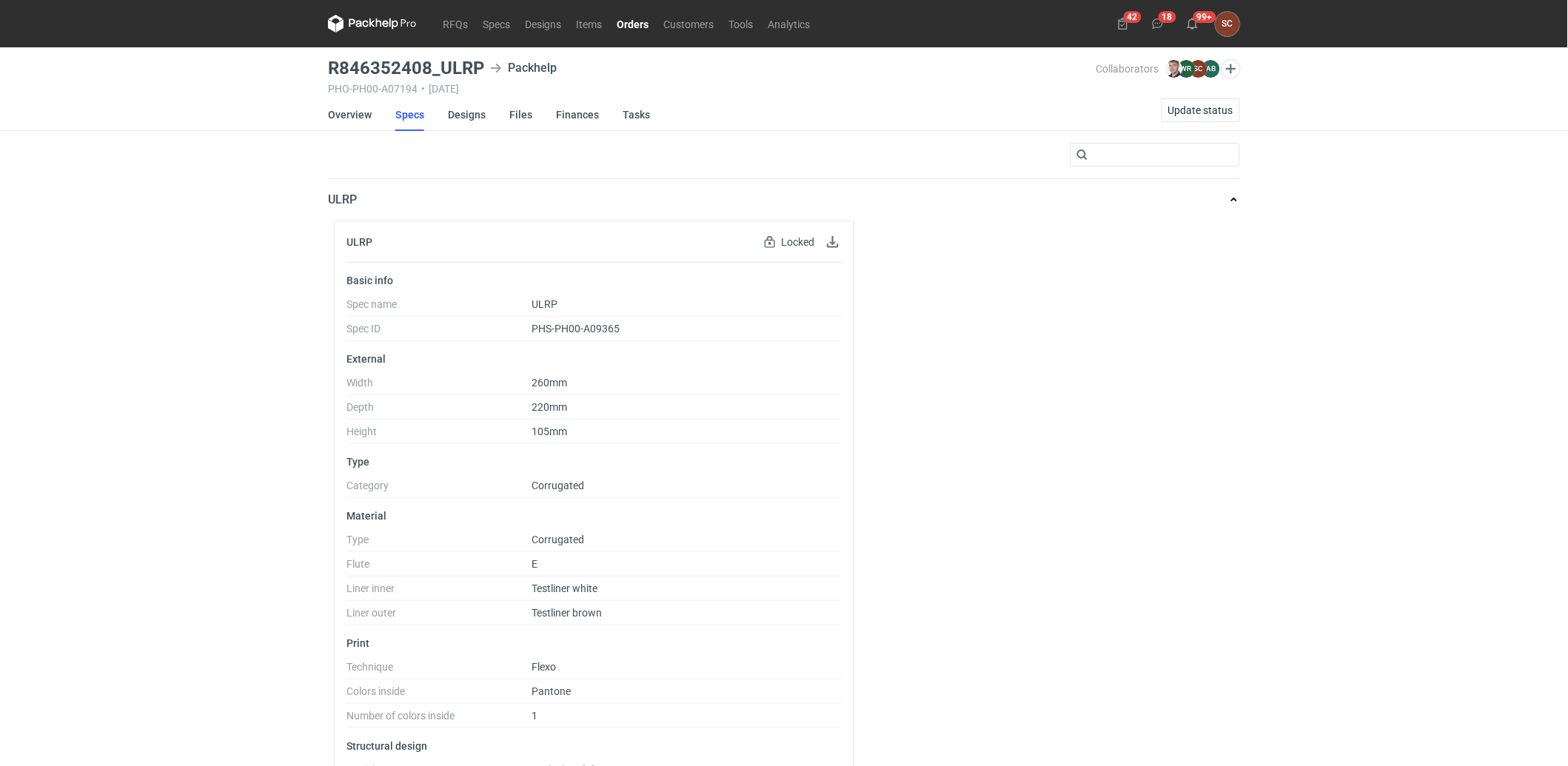
scroll to position [65, 0]
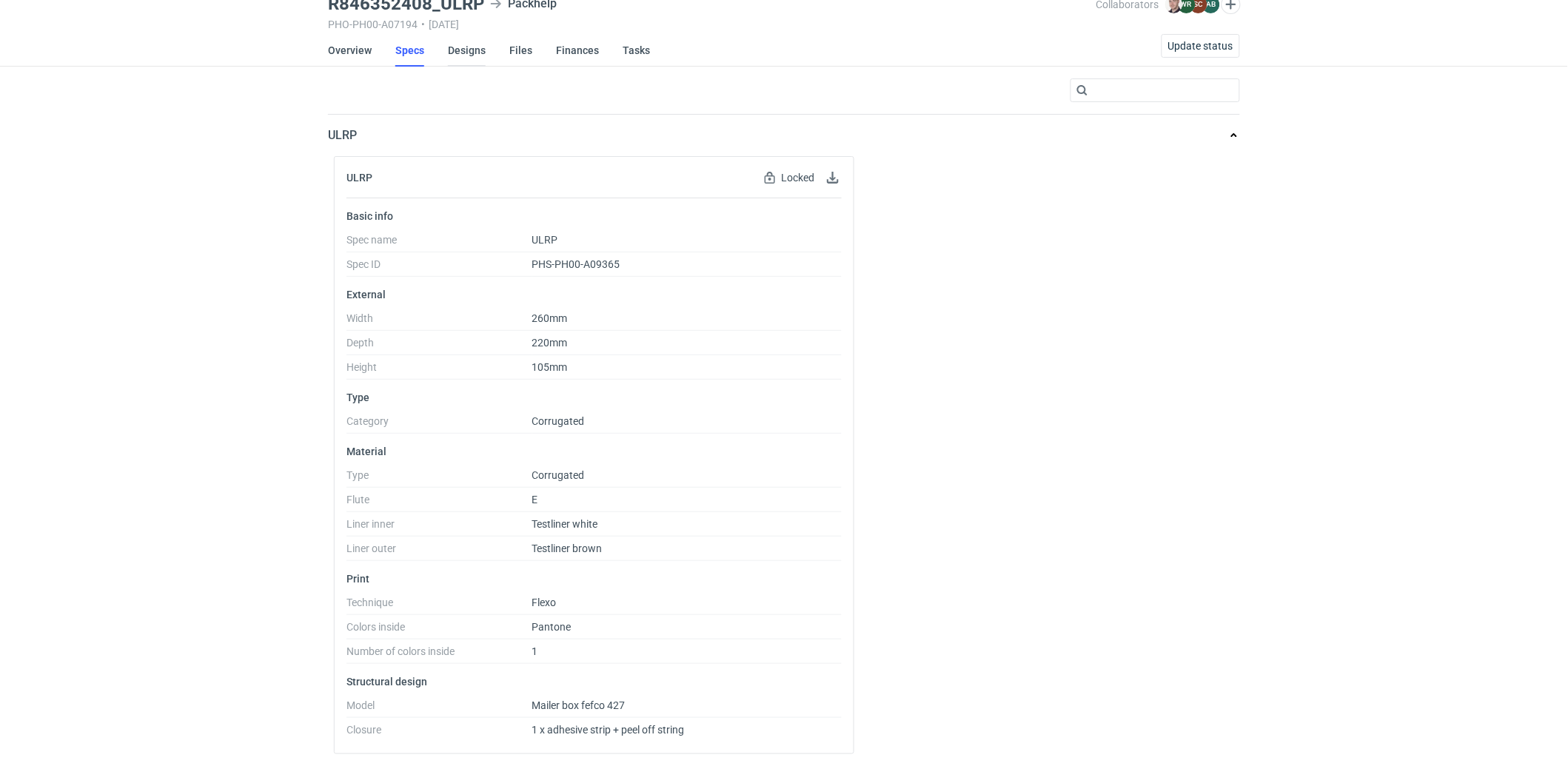
click at [457, 47] on link "Designs" at bounding box center [467, 51] width 38 height 33
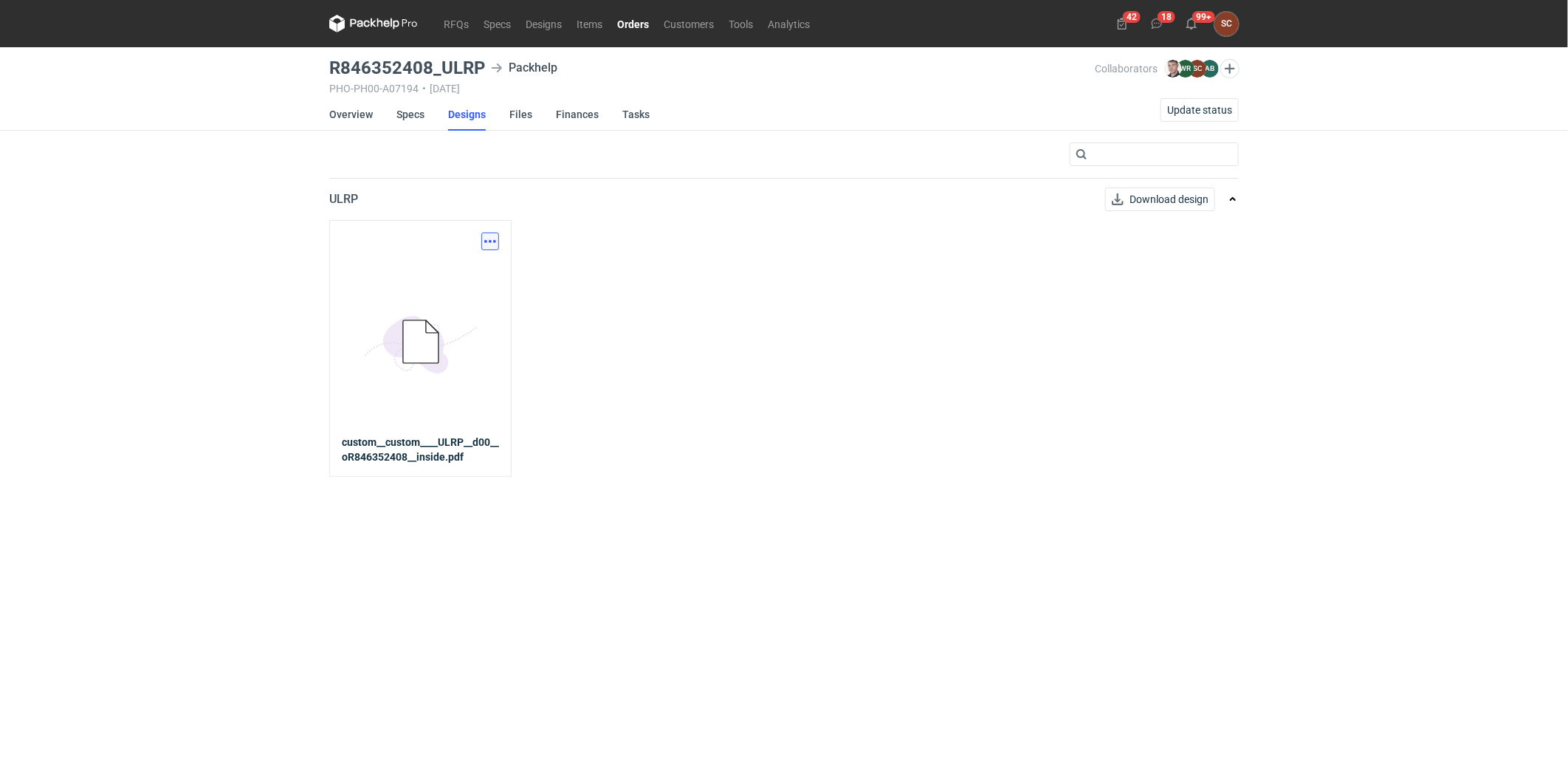
click at [488, 239] on button "button" at bounding box center [490, 242] width 18 height 18
click at [470, 269] on link "Download design part" at bounding box center [425, 273] width 136 height 24
click at [415, 119] on link "Specs" at bounding box center [410, 114] width 28 height 33
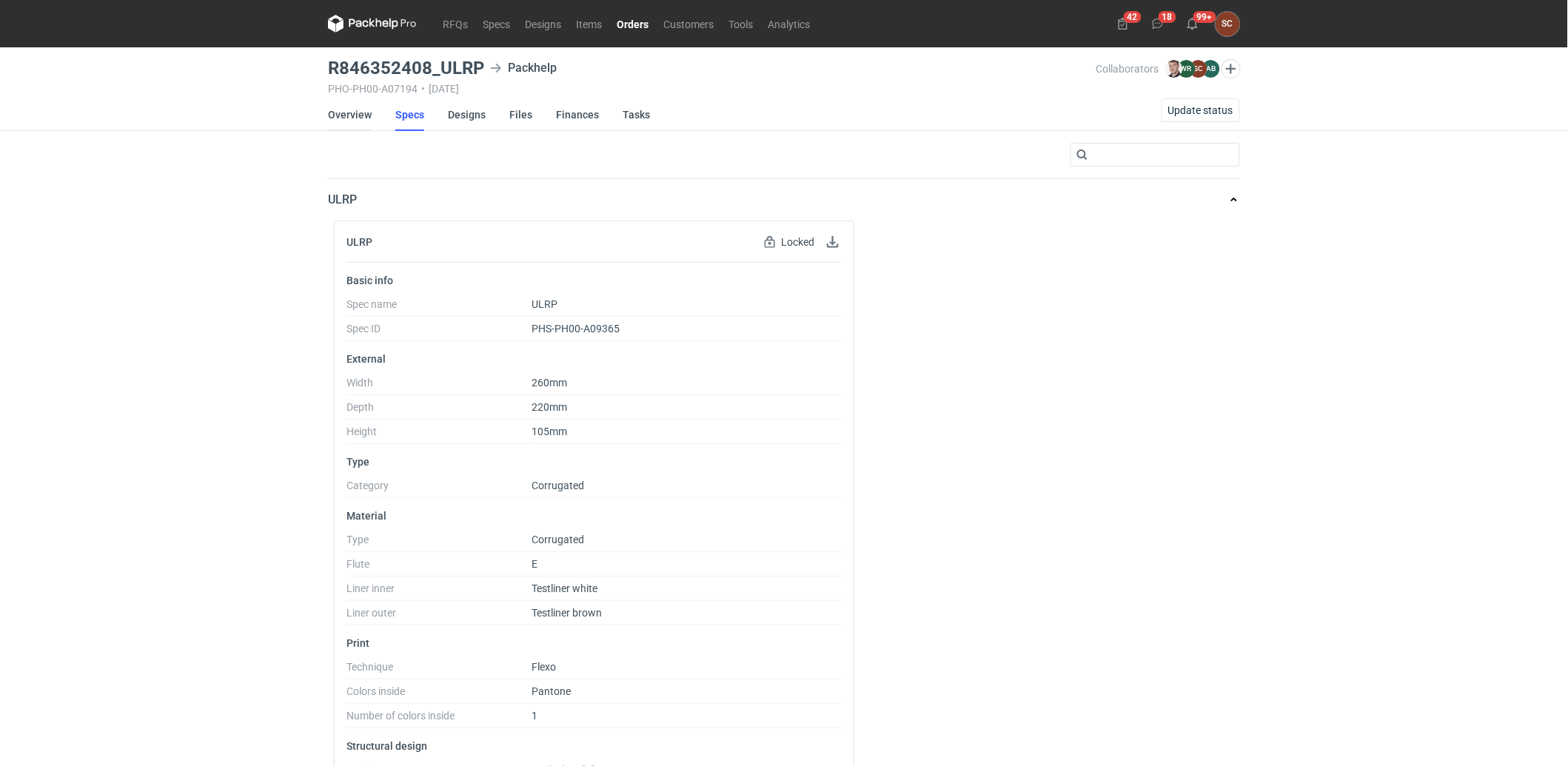
click at [355, 116] on link "Overview" at bounding box center [349, 115] width 43 height 33
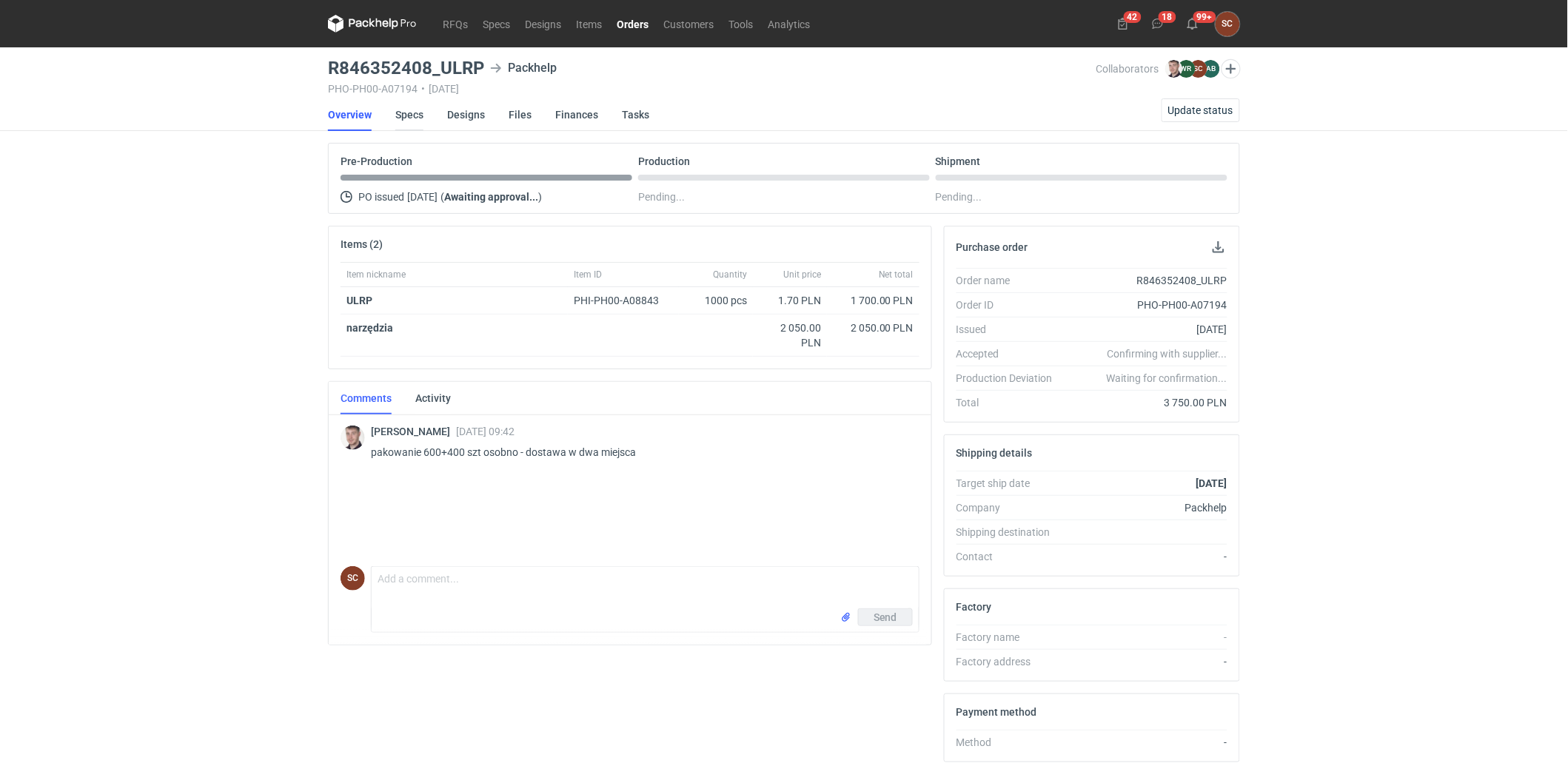
click at [409, 108] on link "Specs" at bounding box center [409, 115] width 28 height 33
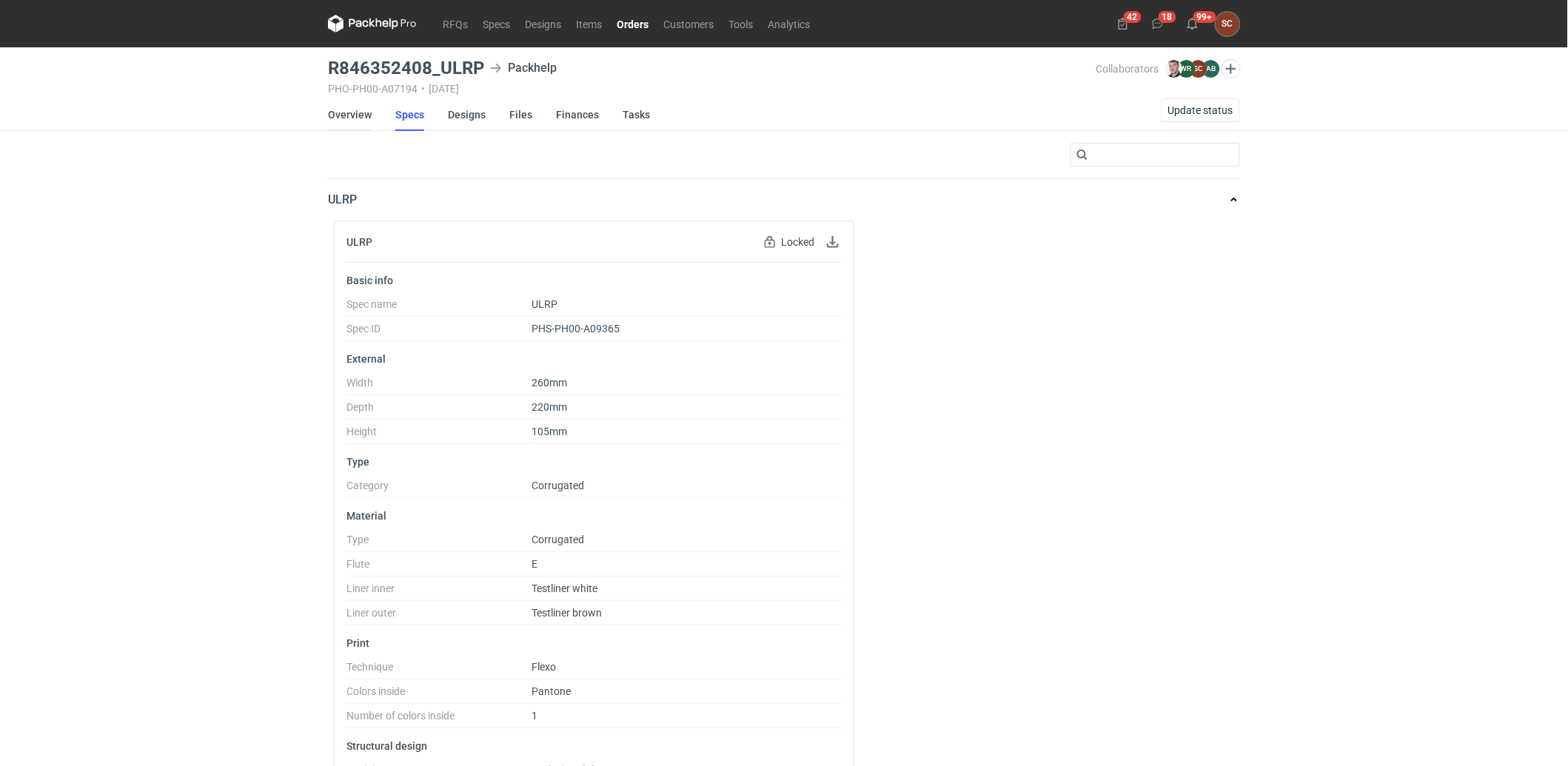
click at [352, 112] on link "Overview" at bounding box center [349, 115] width 43 height 33
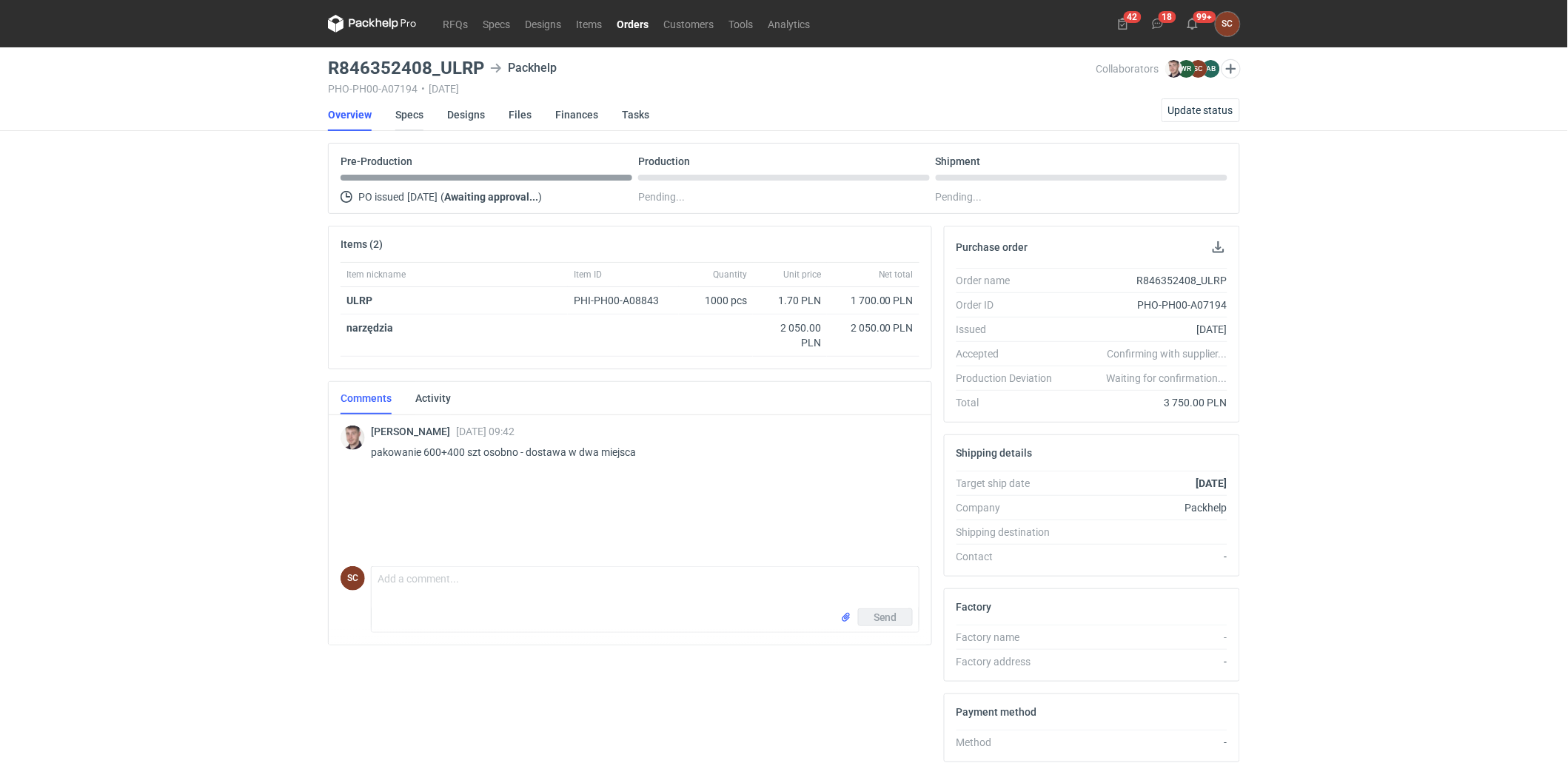
click at [415, 116] on link "Specs" at bounding box center [409, 115] width 28 height 33
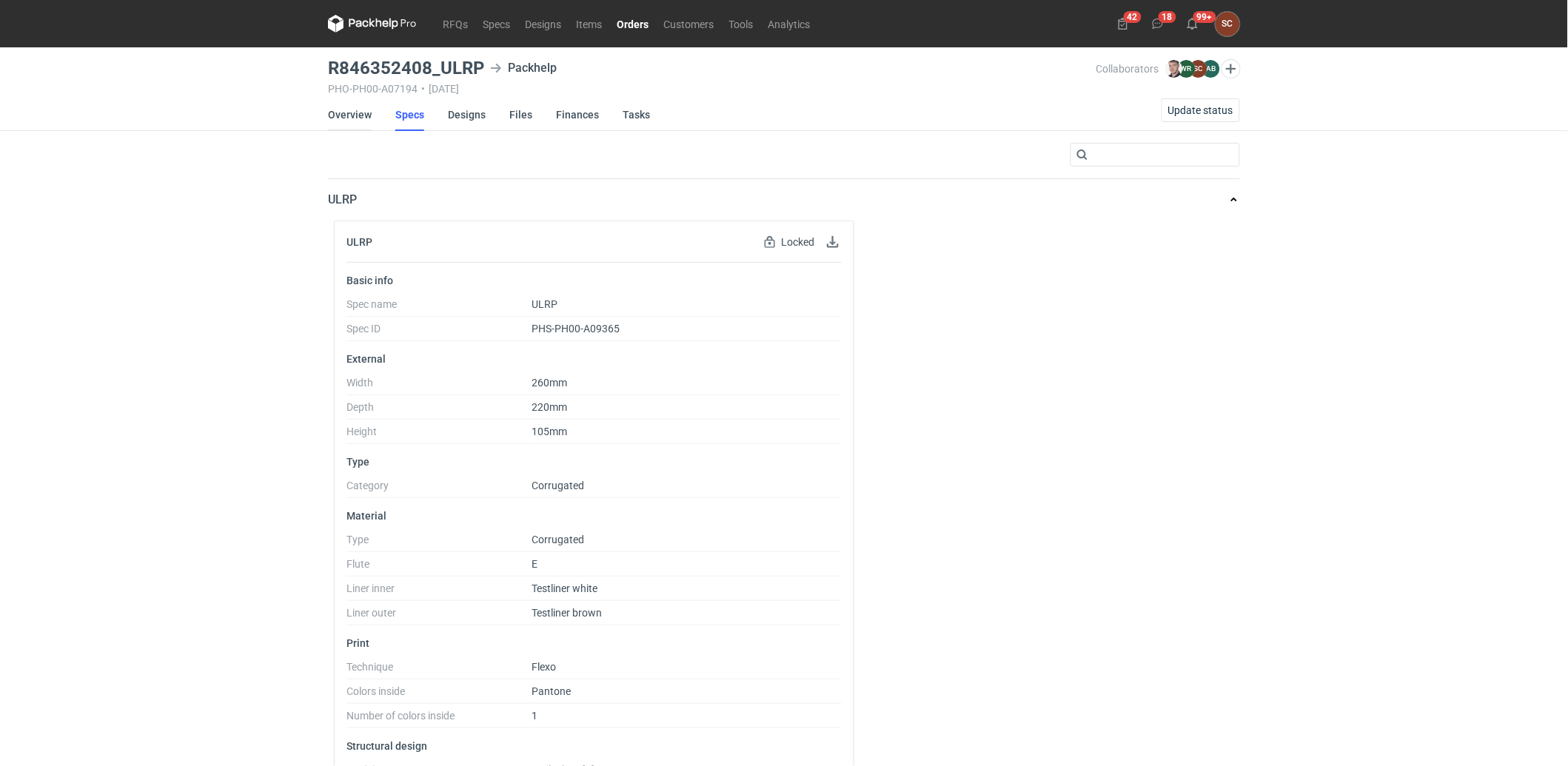
click at [330, 111] on link "Overview" at bounding box center [349, 115] width 43 height 33
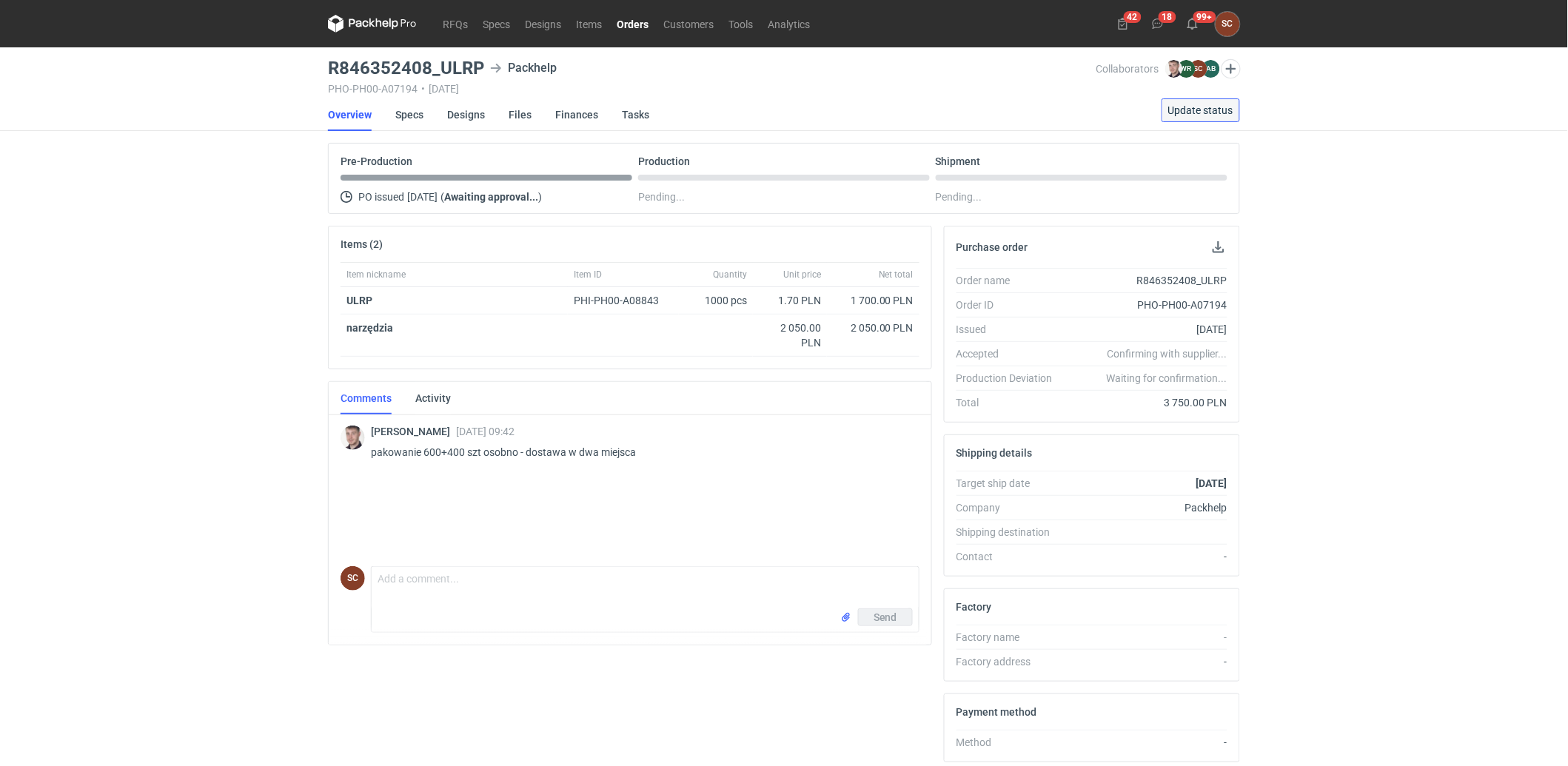
click at [1192, 112] on span "Update status" at bounding box center [1200, 110] width 66 height 11
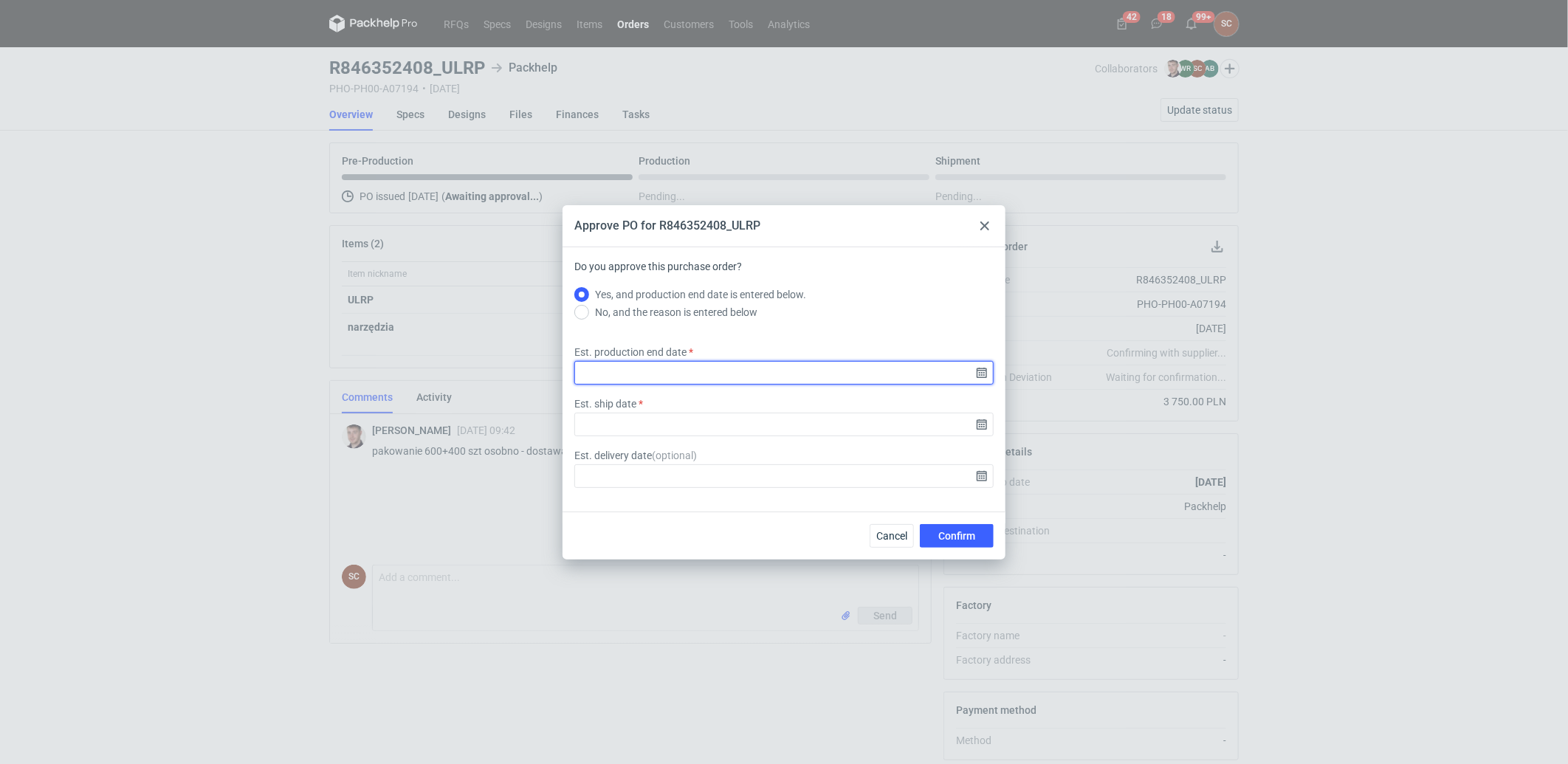
click at [976, 373] on input "Est. production end date" at bounding box center [783, 372] width 419 height 24
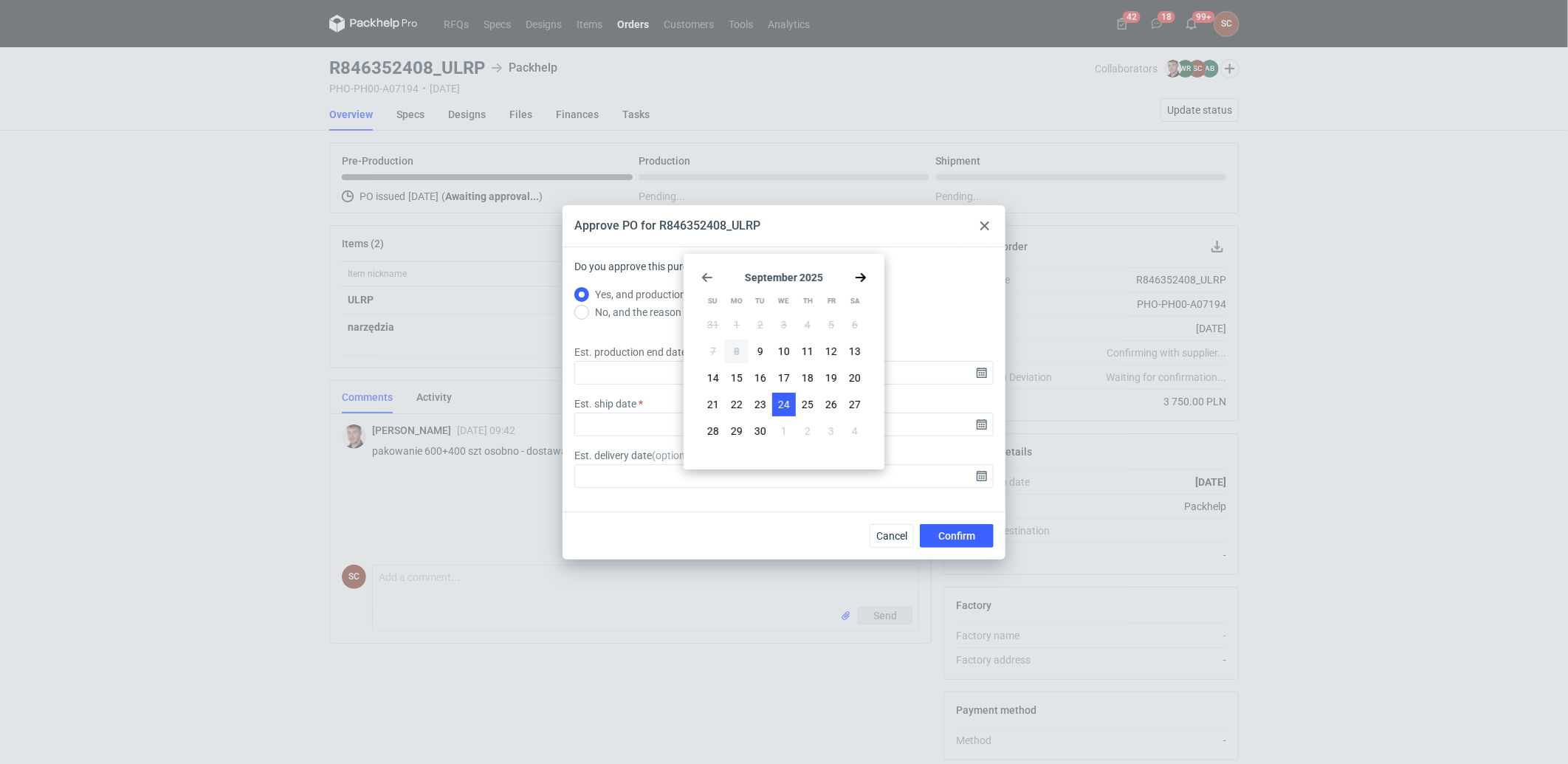
click at [773, 409] on button "24" at bounding box center [784, 404] width 24 height 24
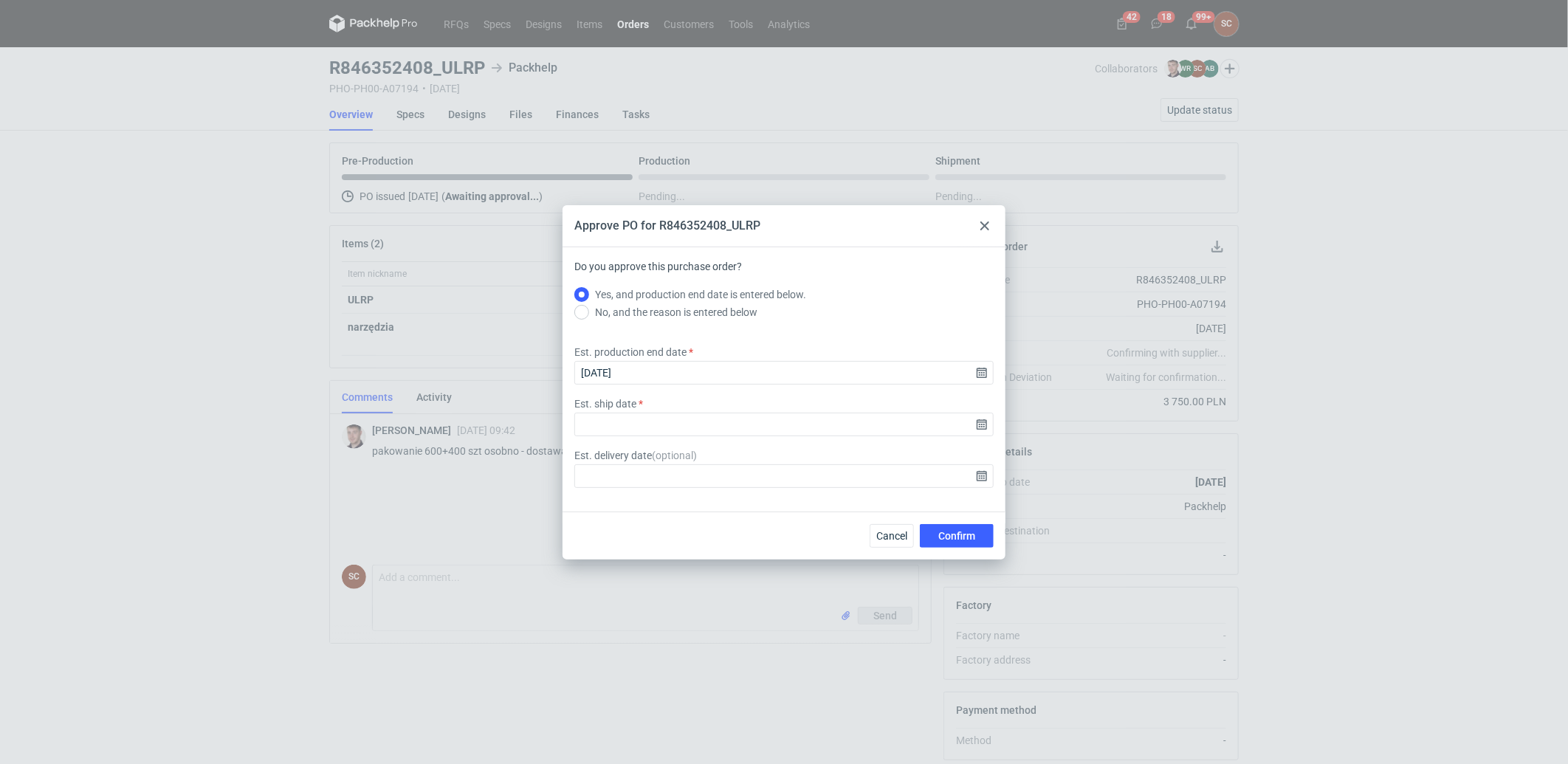
type input "[DATE]"
click at [976, 428] on input "Est. ship date" at bounding box center [783, 424] width 419 height 24
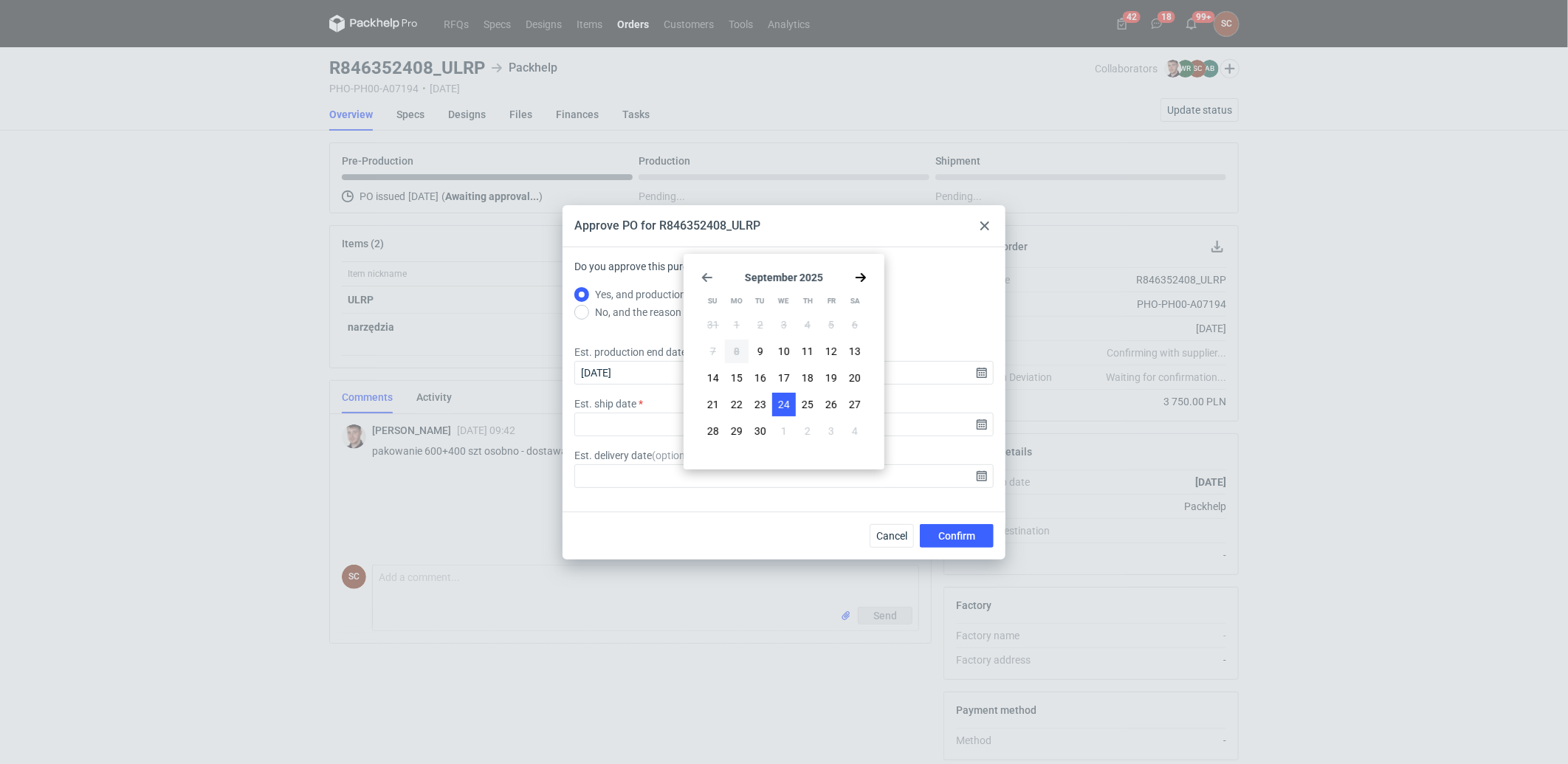
click at [786, 402] on span "24" at bounding box center [784, 404] width 11 height 15
type input "[DATE]"
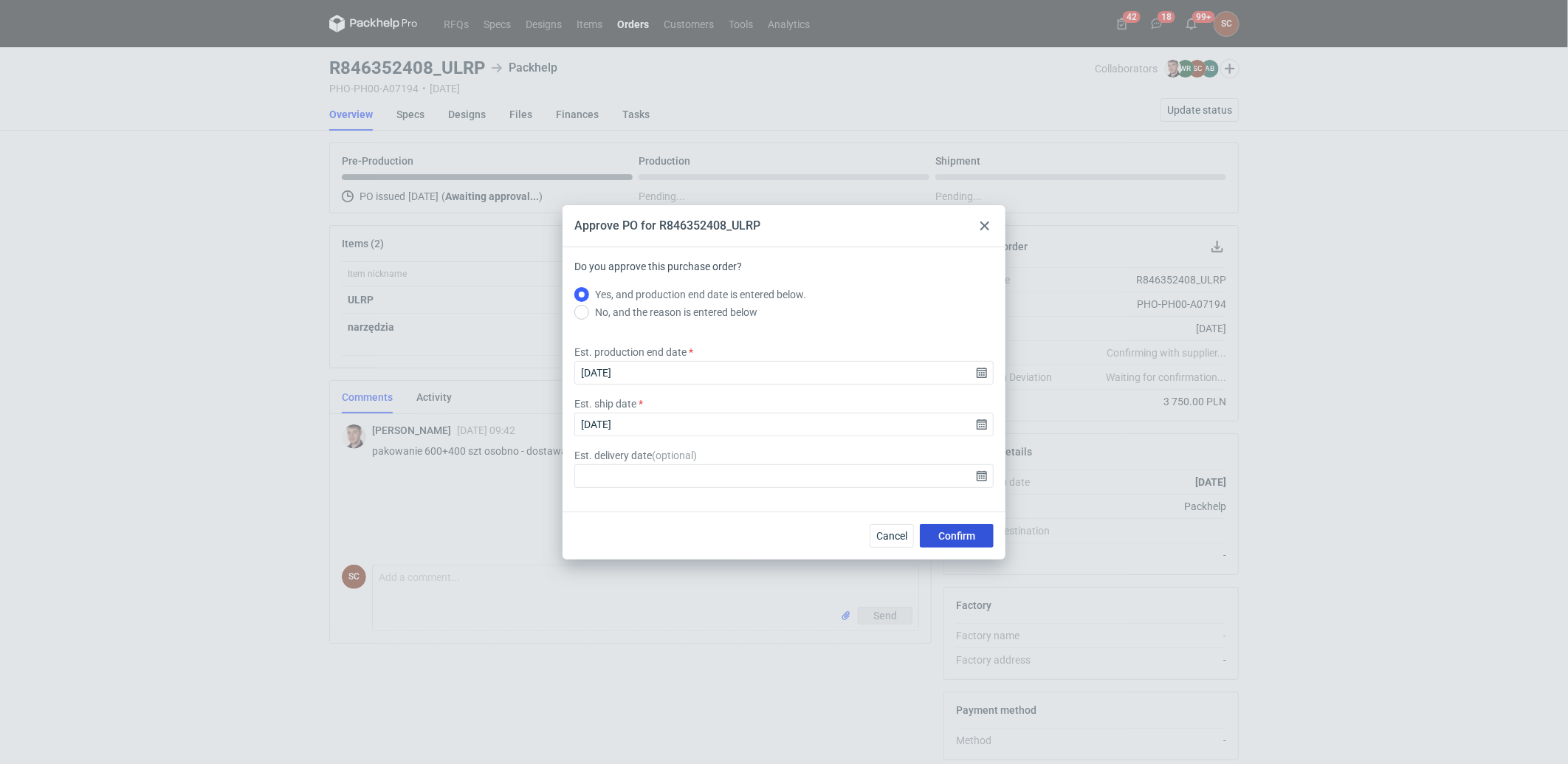
click at [955, 534] on span "Confirm" at bounding box center [956, 535] width 37 height 11
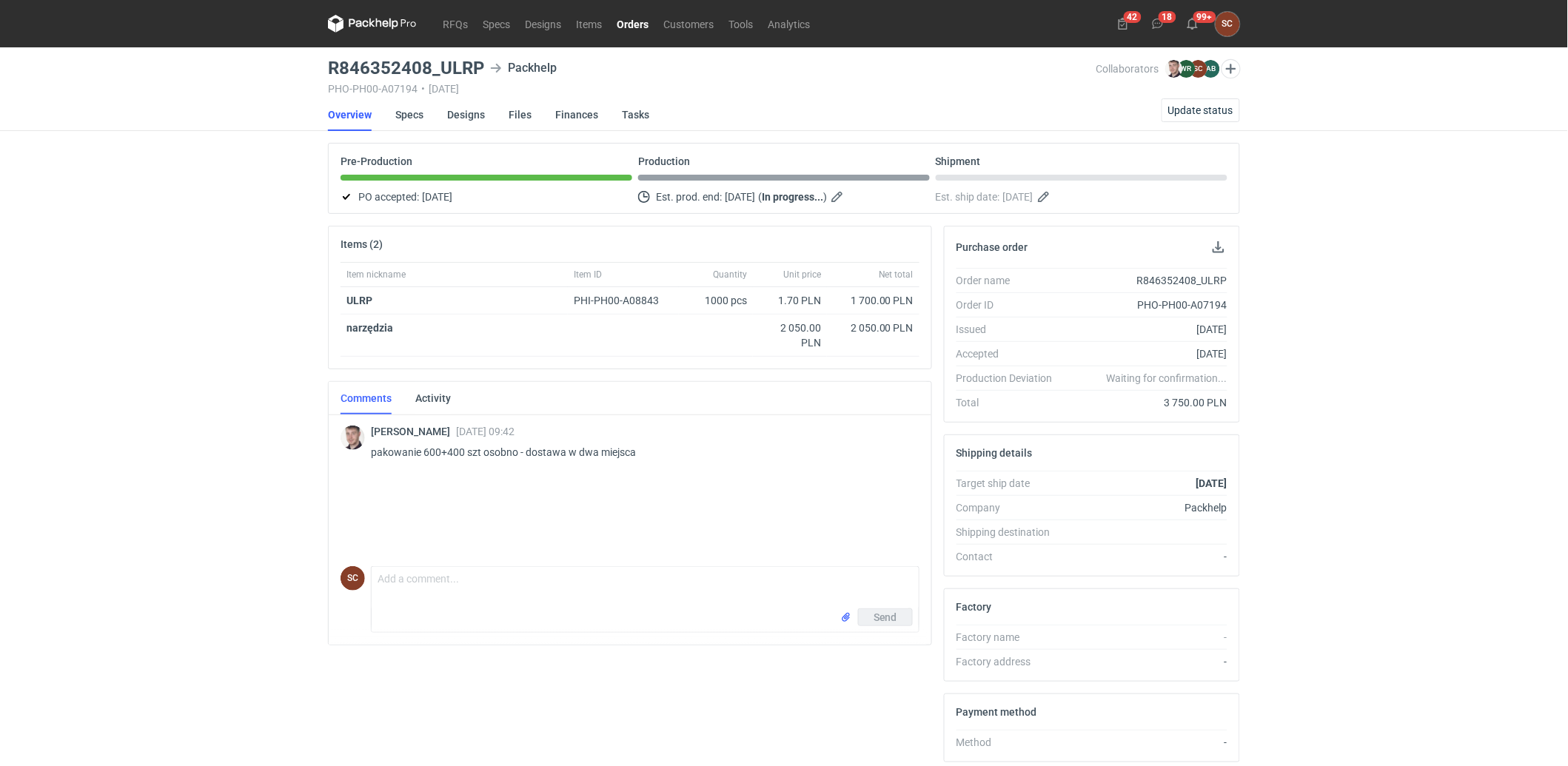
click at [624, 27] on link "Orders" at bounding box center [632, 24] width 47 height 18
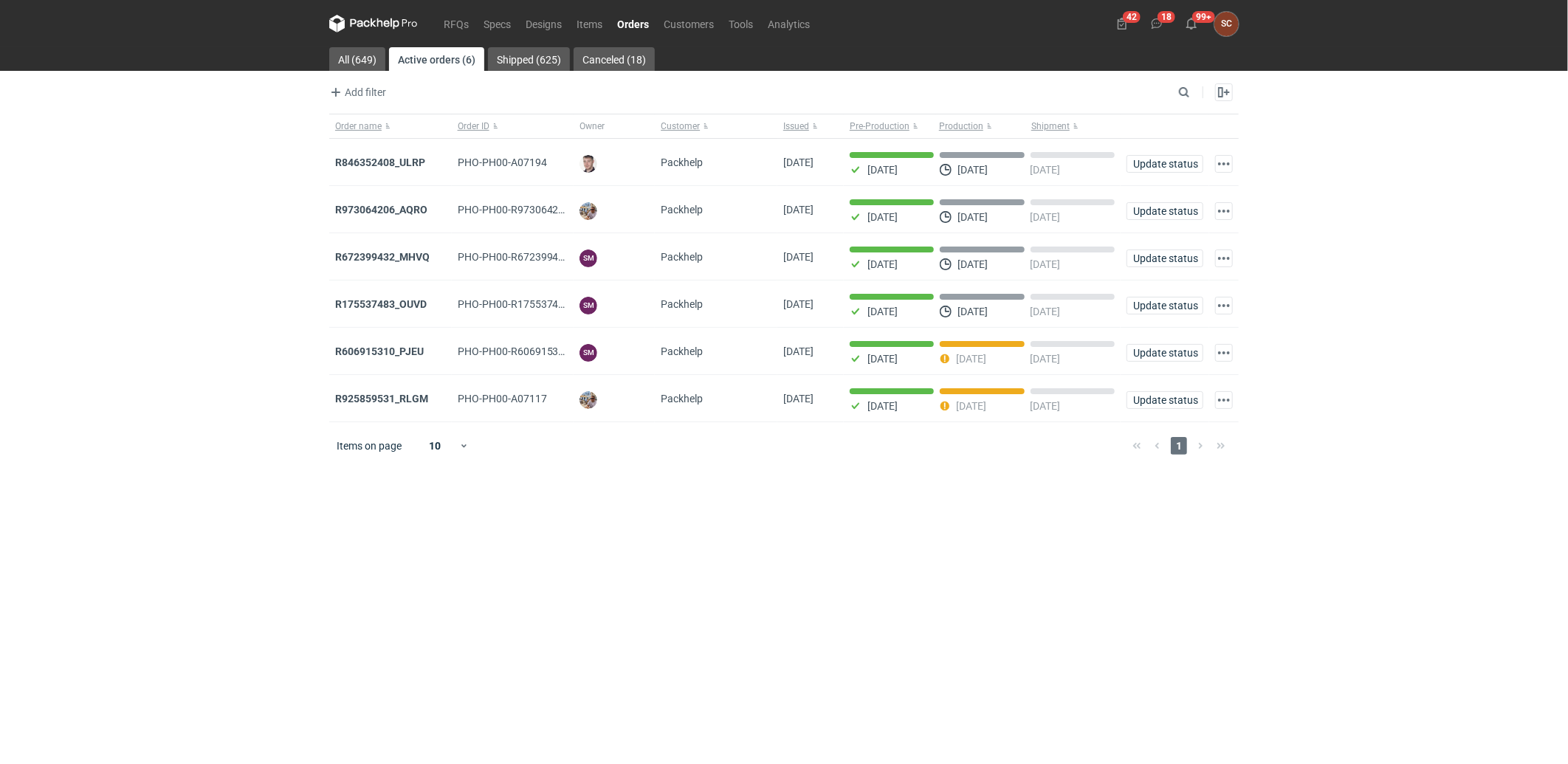
click at [409, 402] on strong "R925859531_RLGM" at bounding box center [381, 398] width 93 height 11
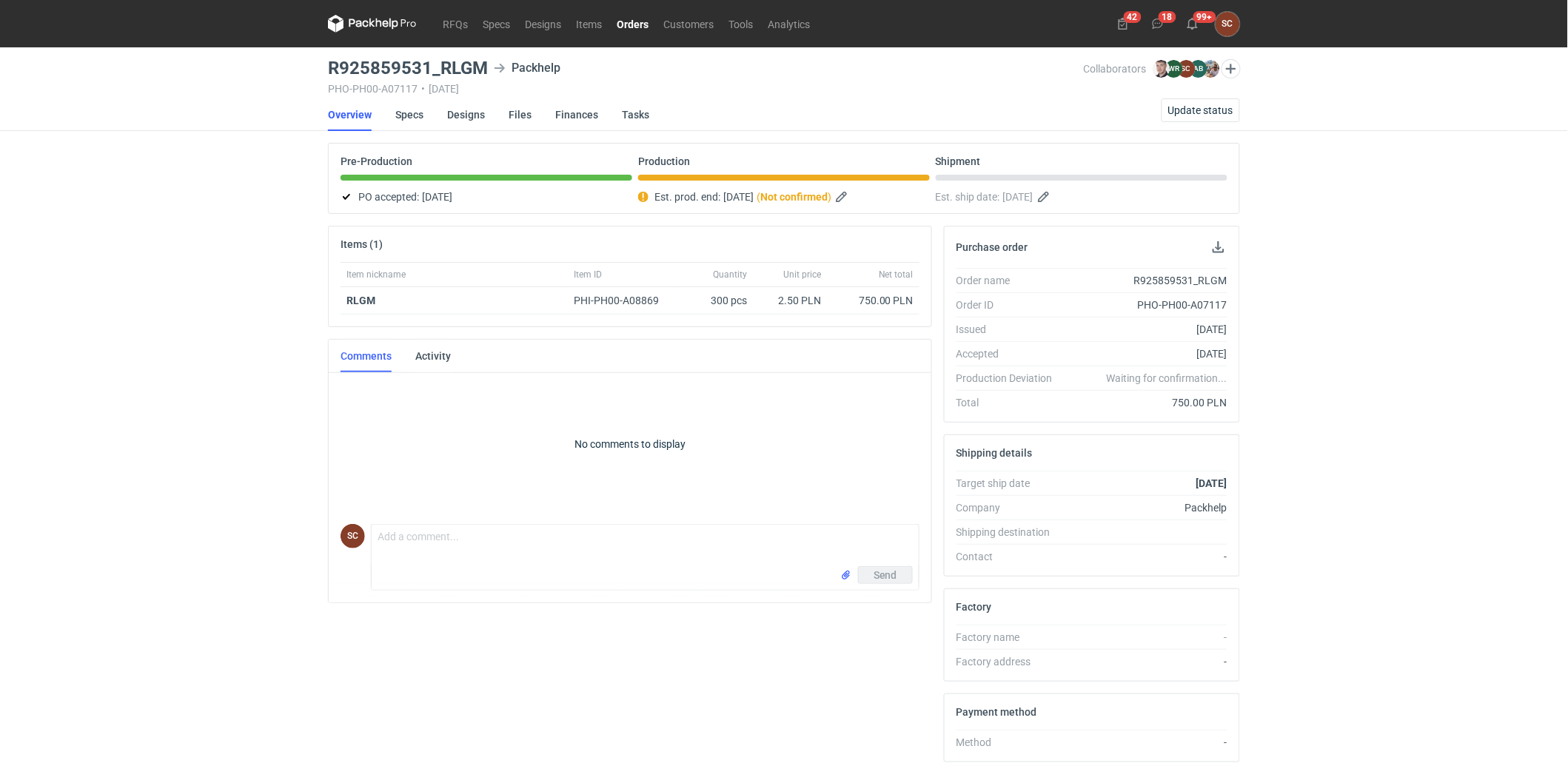
click at [635, 20] on link "Orders" at bounding box center [632, 24] width 47 height 18
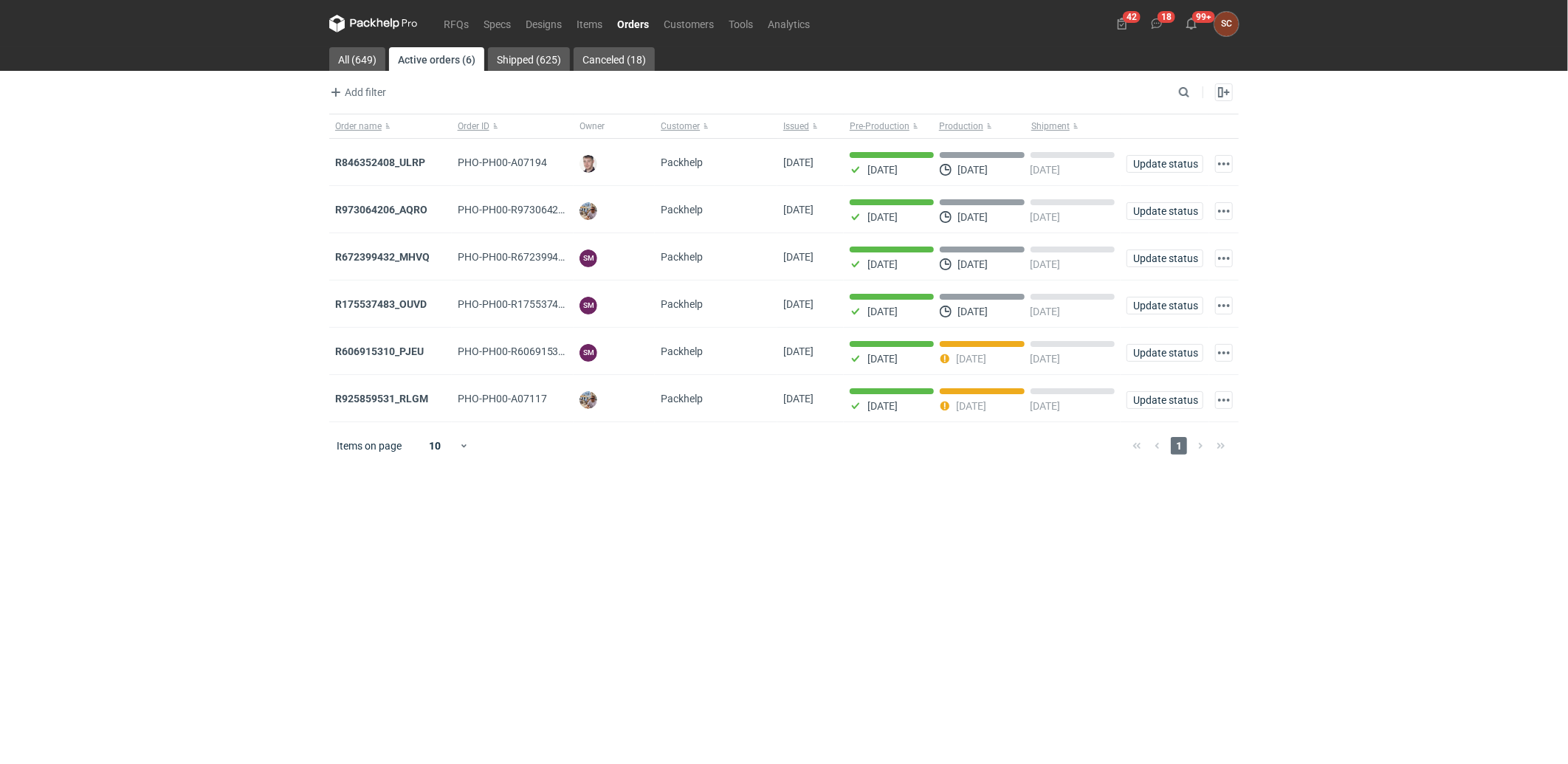
click at [906, 589] on main "All (649) Active orders (6) Shipped (625) Canceled (18) Add filter Owner first …" at bounding box center [784, 406] width 921 height 717
click at [461, 26] on link "RFQs" at bounding box center [456, 24] width 40 height 18
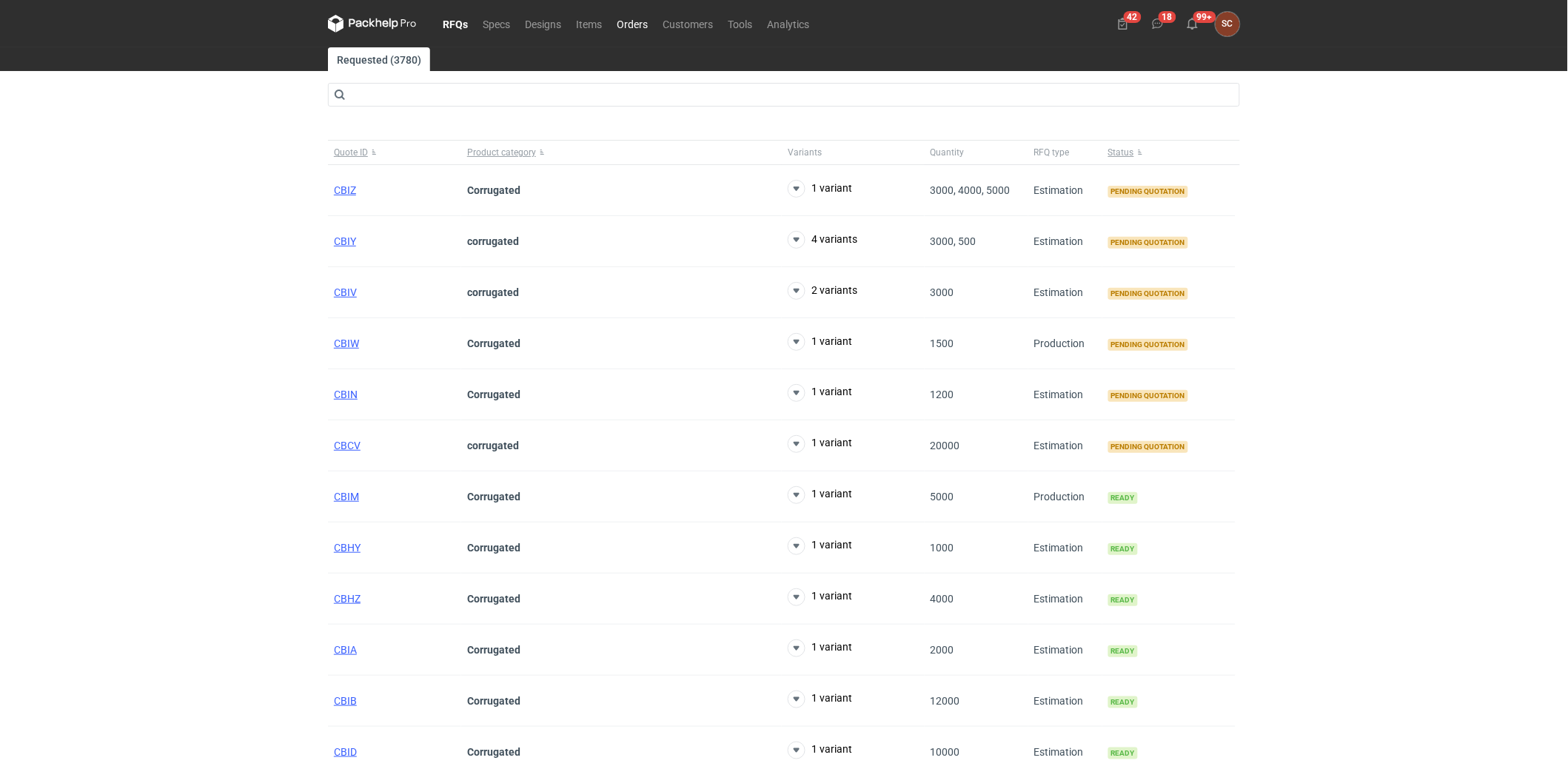
click at [639, 25] on link "Orders" at bounding box center [632, 24] width 46 height 18
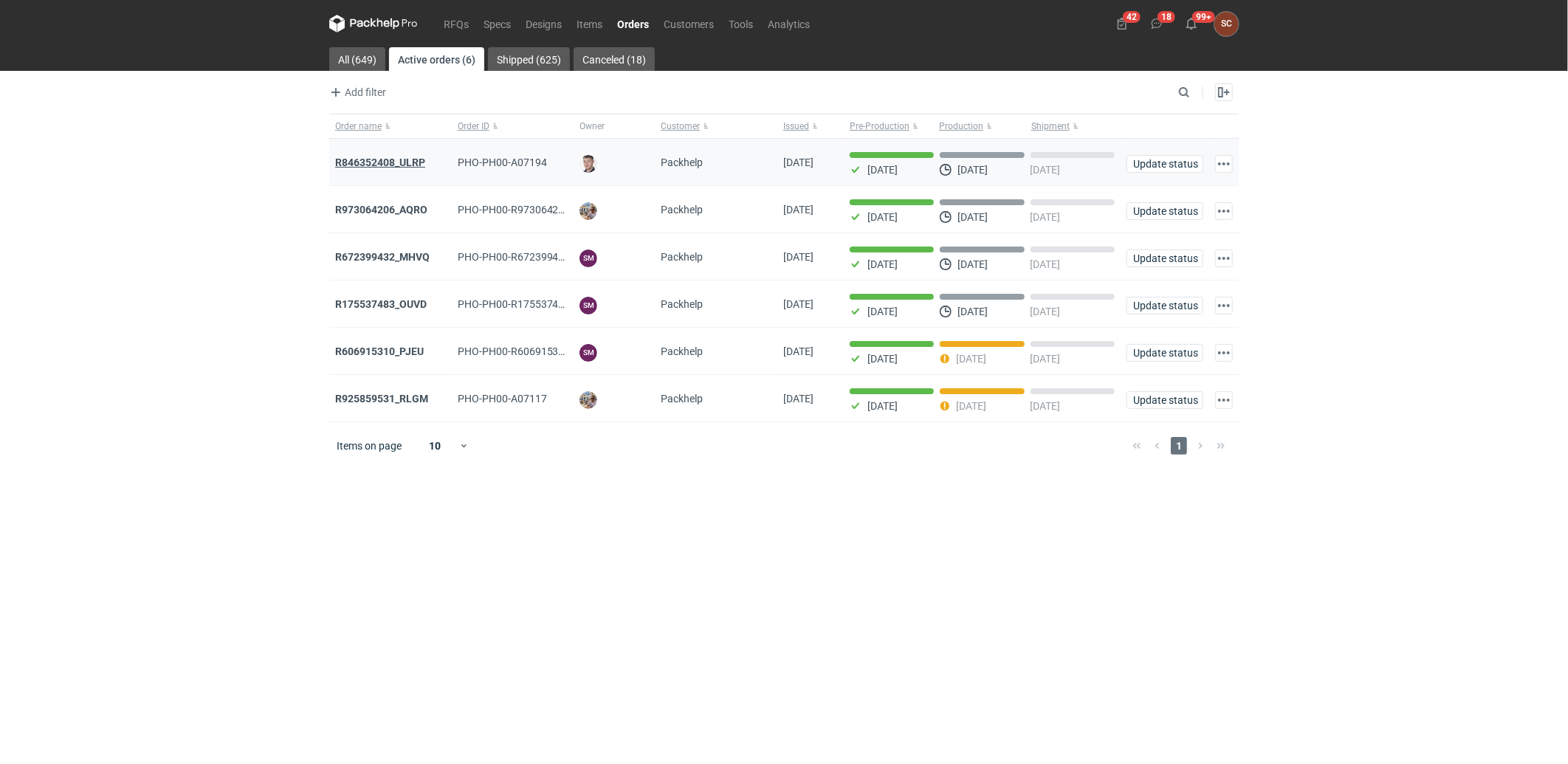
click at [401, 161] on strong "R846352408_ULRP" at bounding box center [380, 162] width 90 height 11
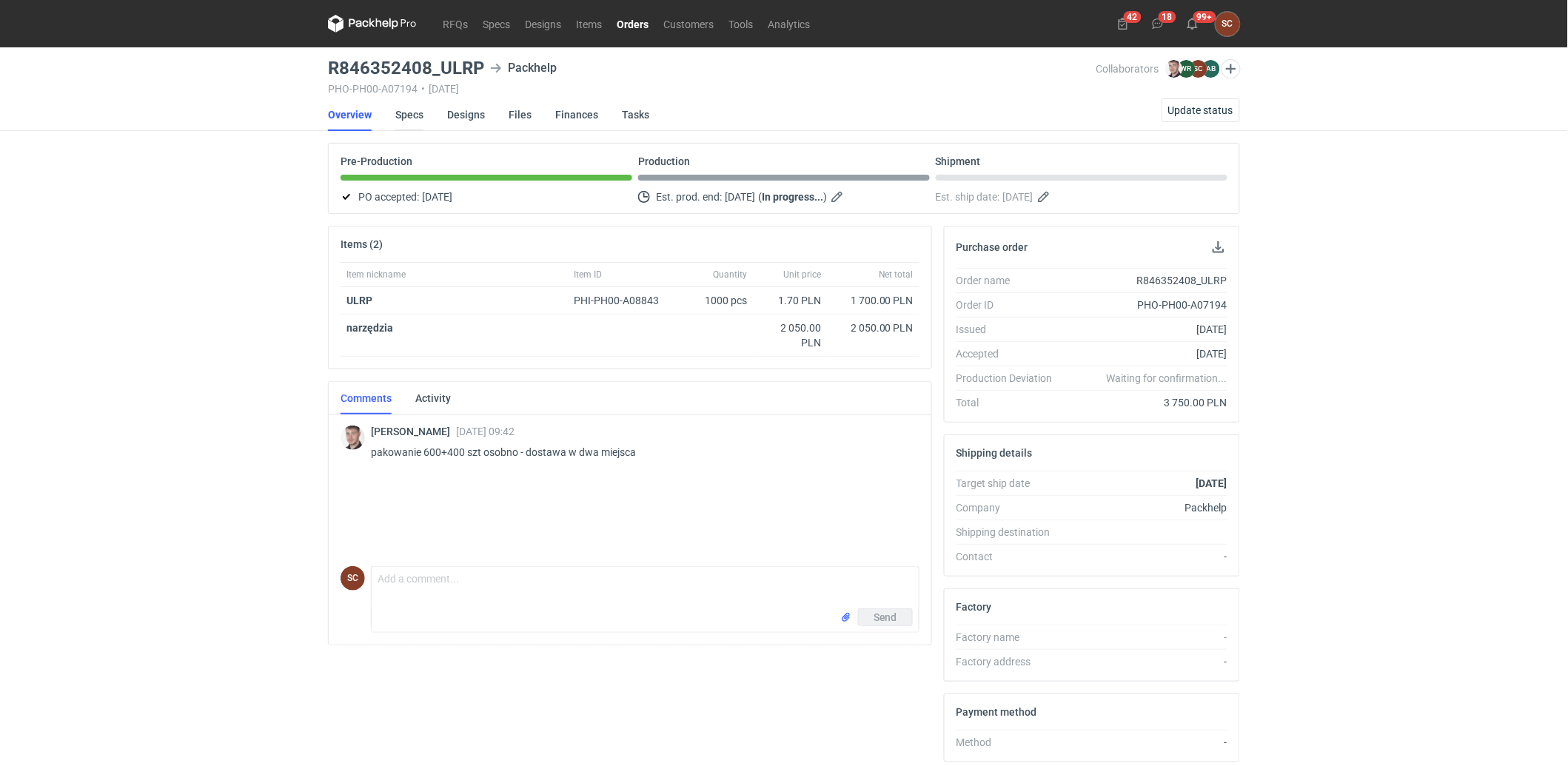
click at [417, 117] on link "Specs" at bounding box center [409, 115] width 28 height 33
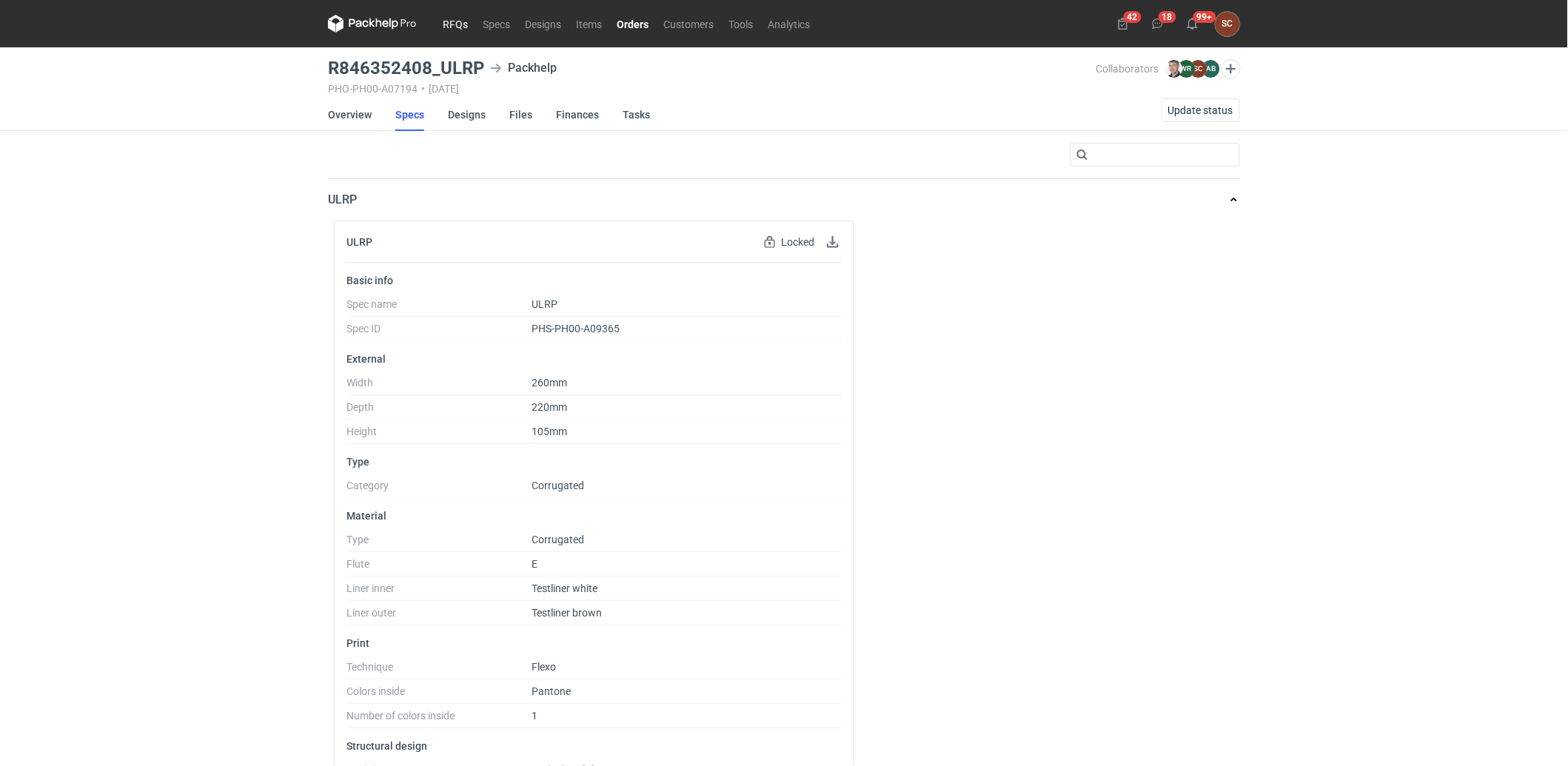
click at [454, 20] on link "RFQs" at bounding box center [455, 24] width 40 height 18
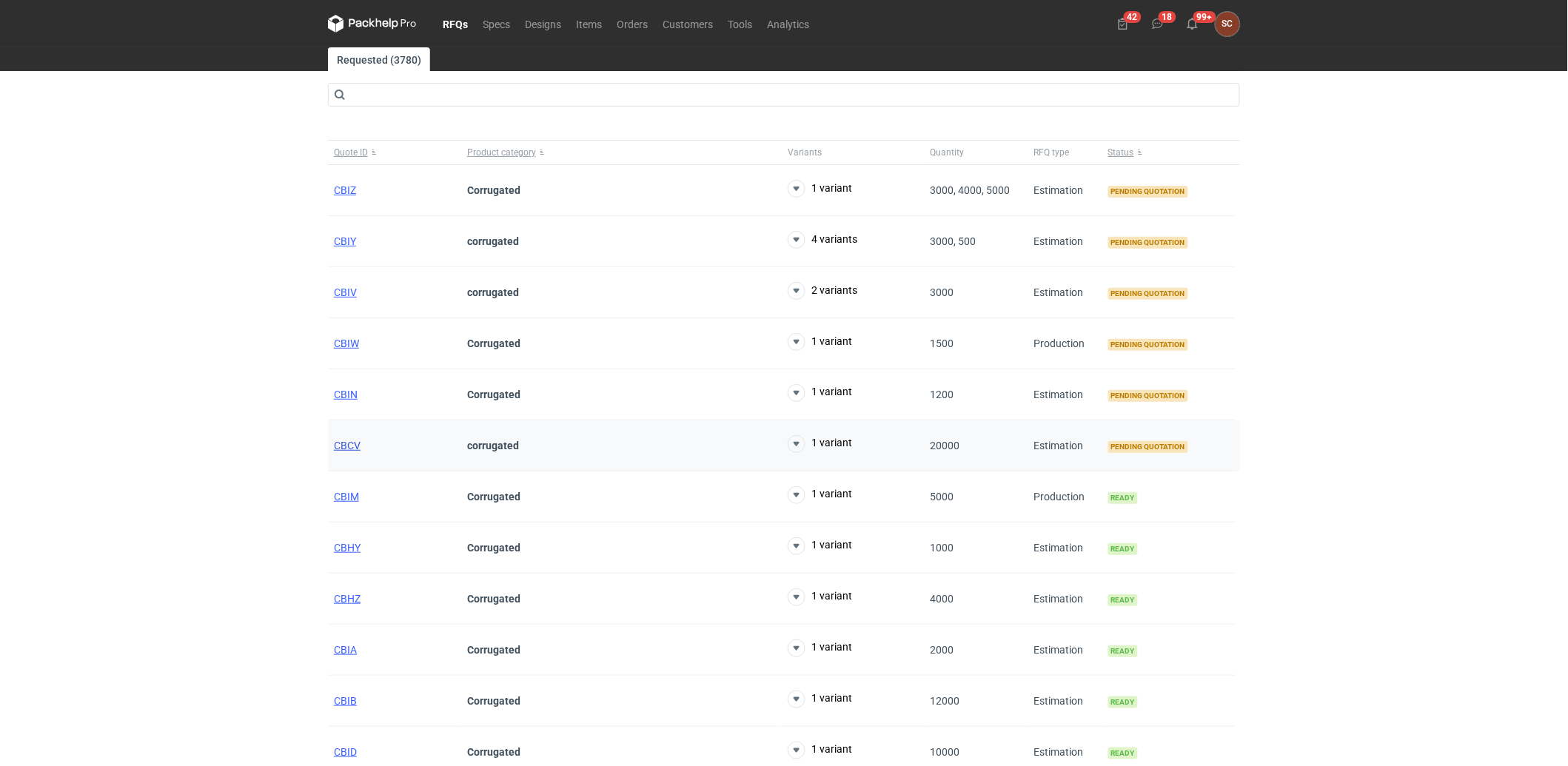
click at [339, 440] on span "CBCV" at bounding box center [347, 445] width 27 height 11
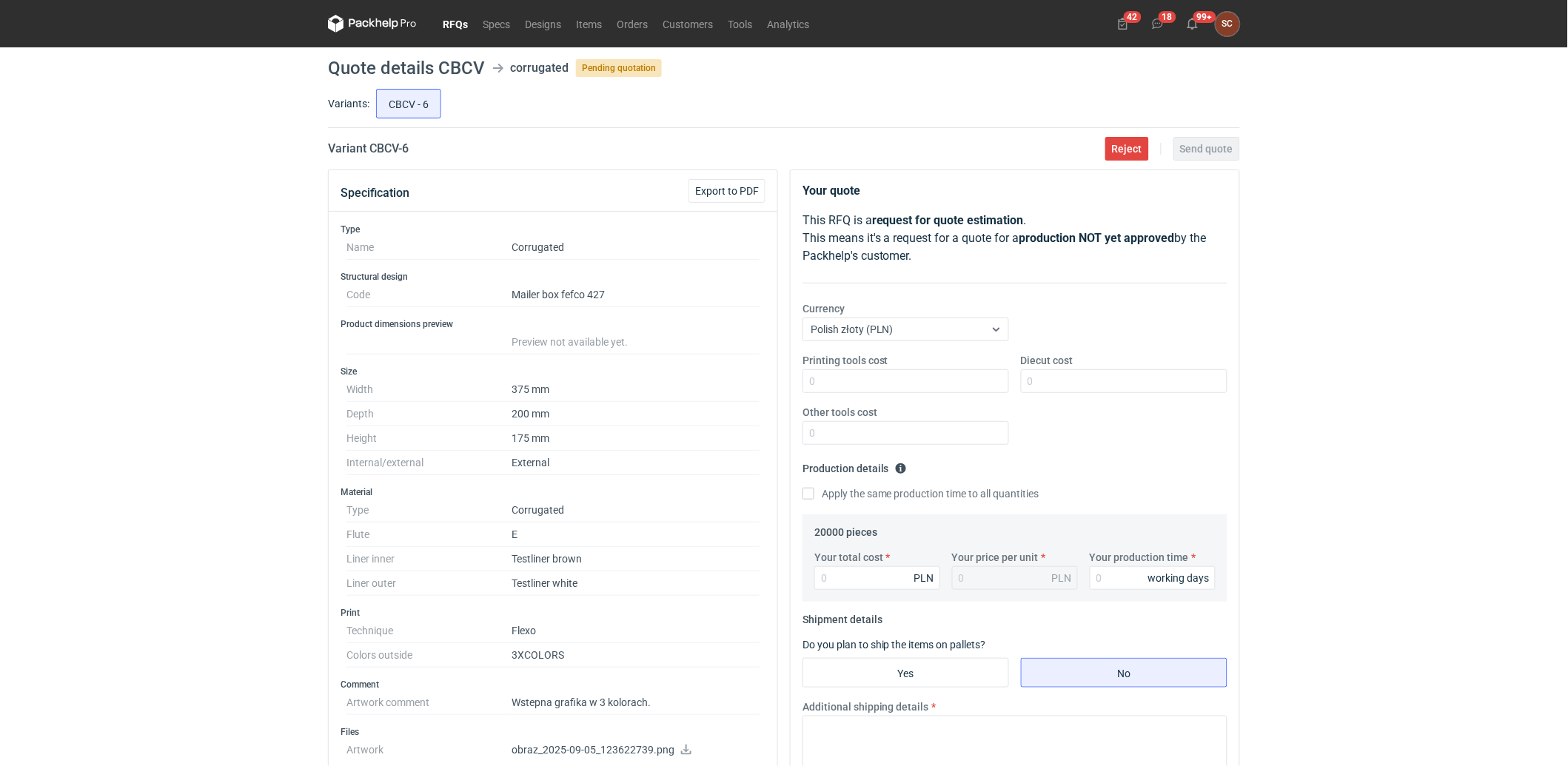
scroll to position [328, 0]
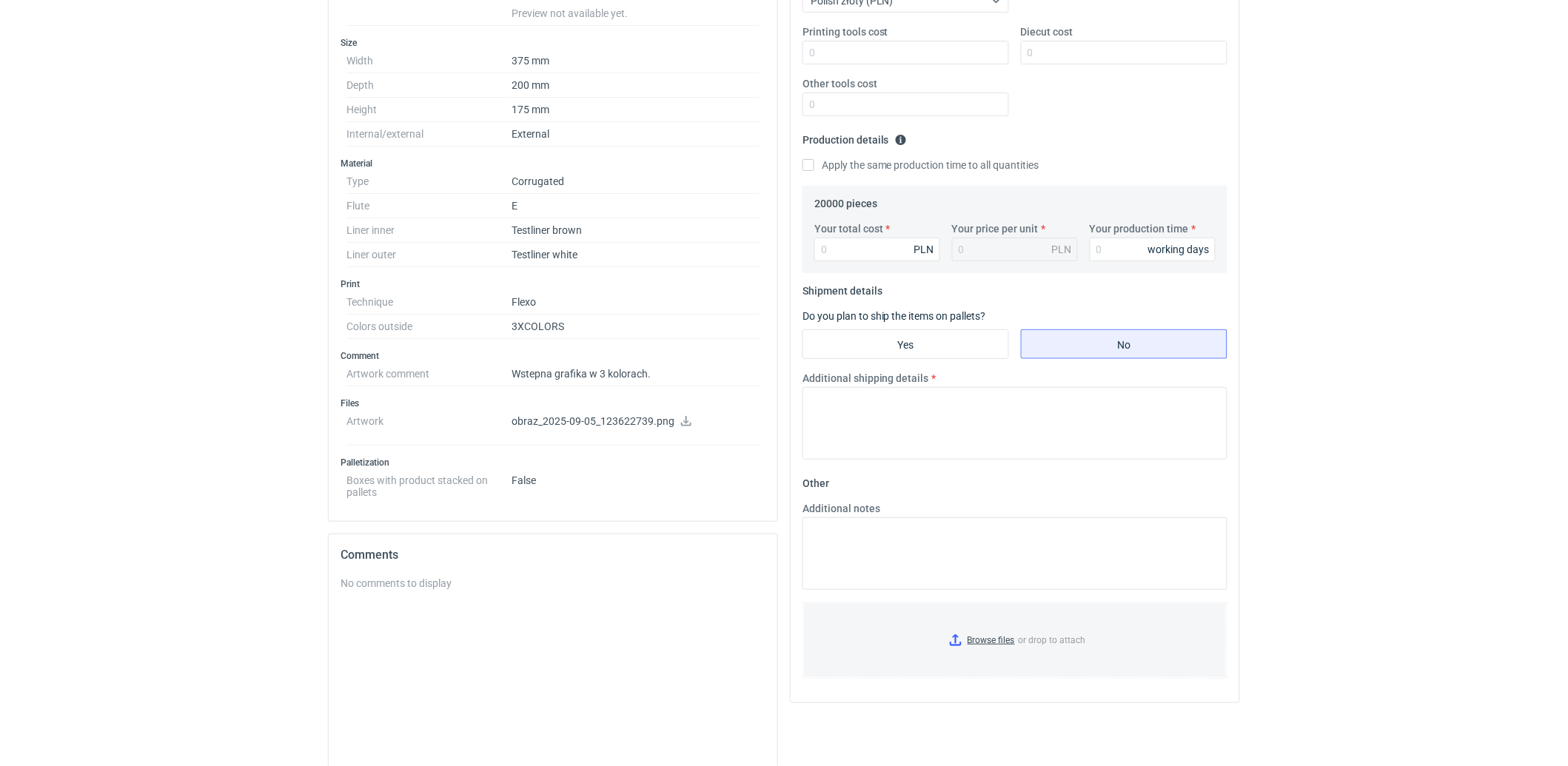
click at [680, 420] on icon at bounding box center [686, 421] width 11 height 11
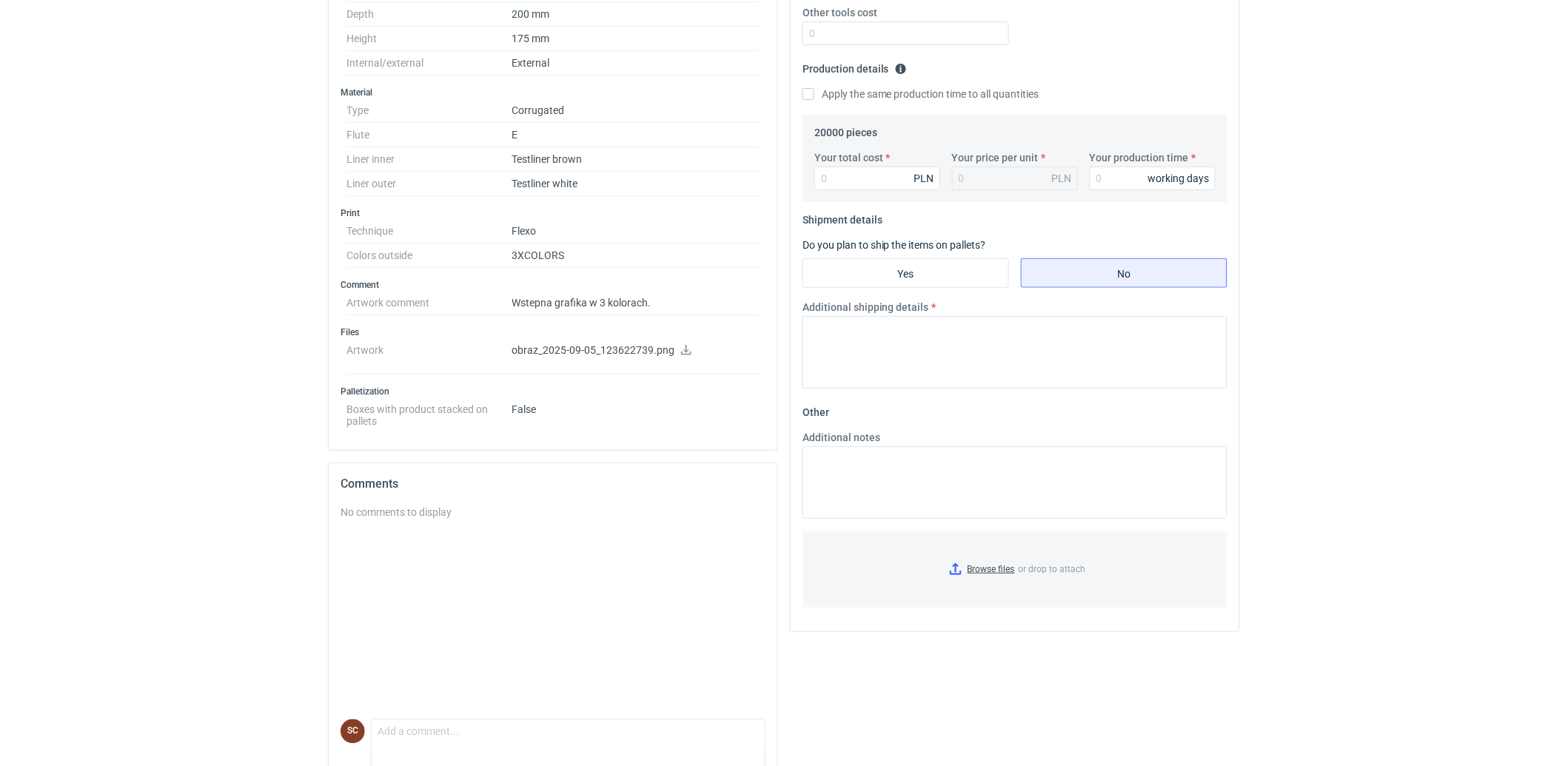
scroll to position [451, 0]
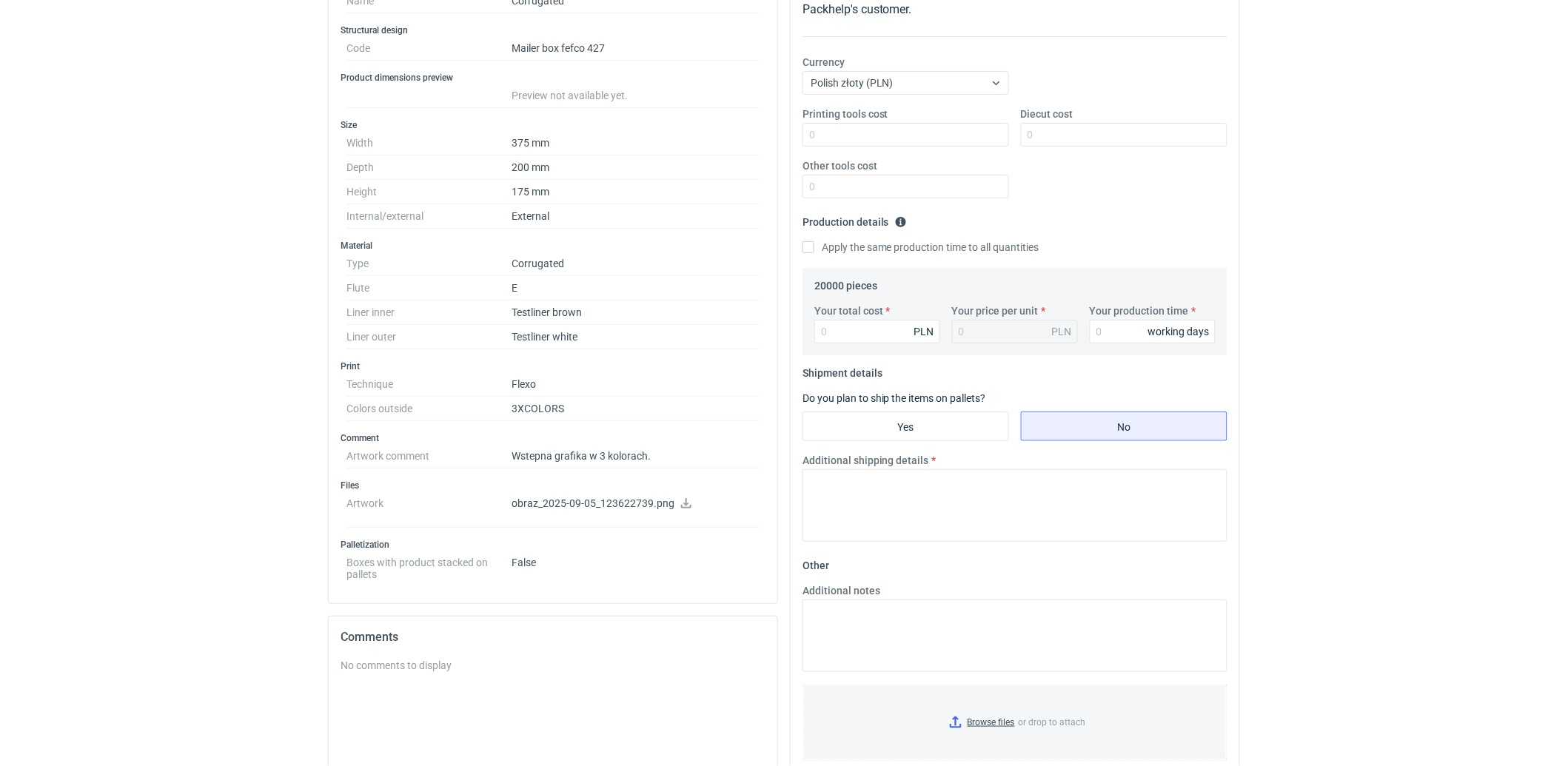
scroll to position [0, 0]
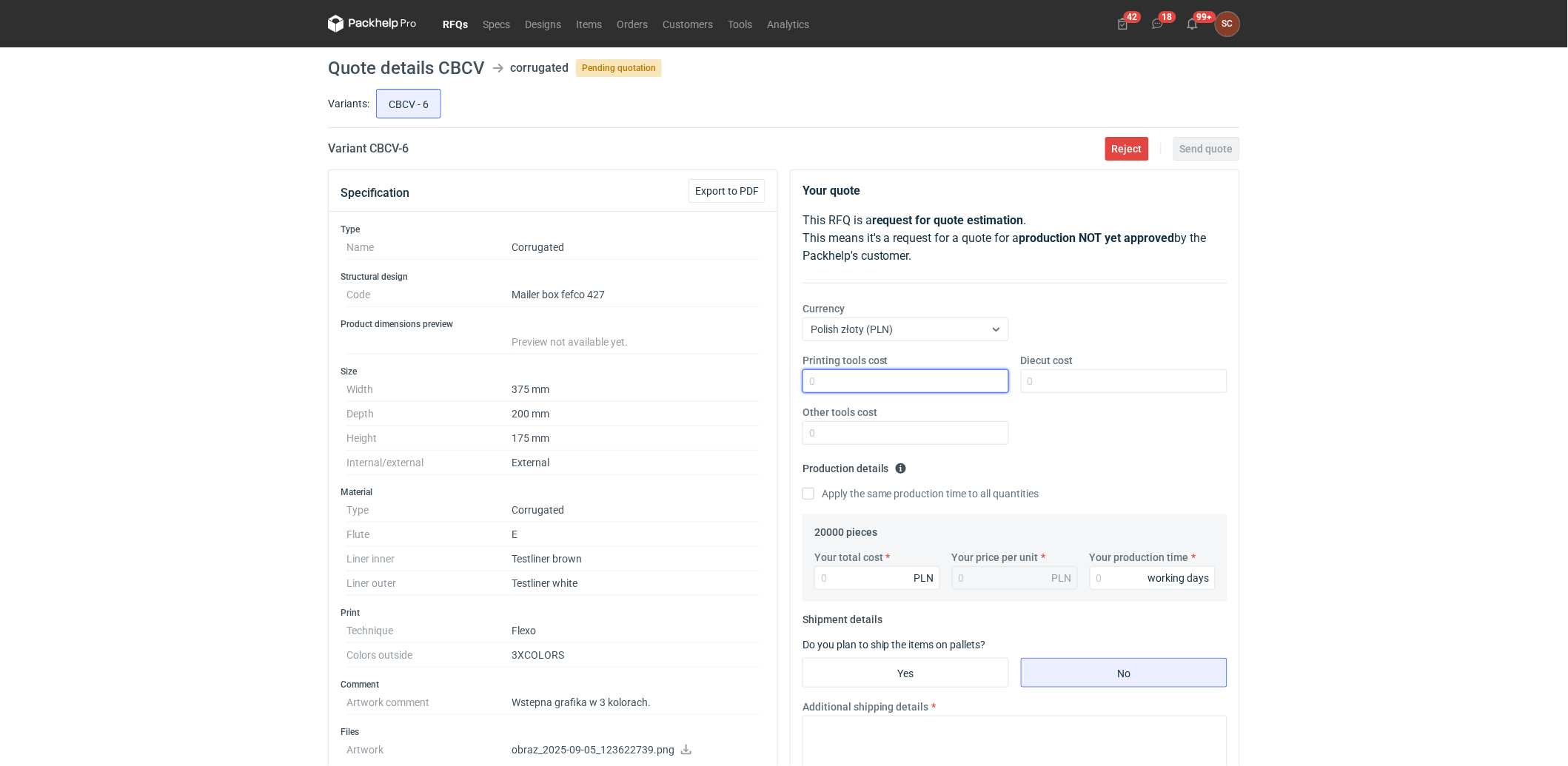
click at [919, 382] on input "Printing tools cost" at bounding box center [906, 381] width 206 height 24
type input "4500"
click at [1057, 373] on input "Diecut cost" at bounding box center [1124, 381] width 206 height 24
click at [1068, 373] on input "Diecut cost" at bounding box center [1124, 381] width 206 height 24
type input "2700"
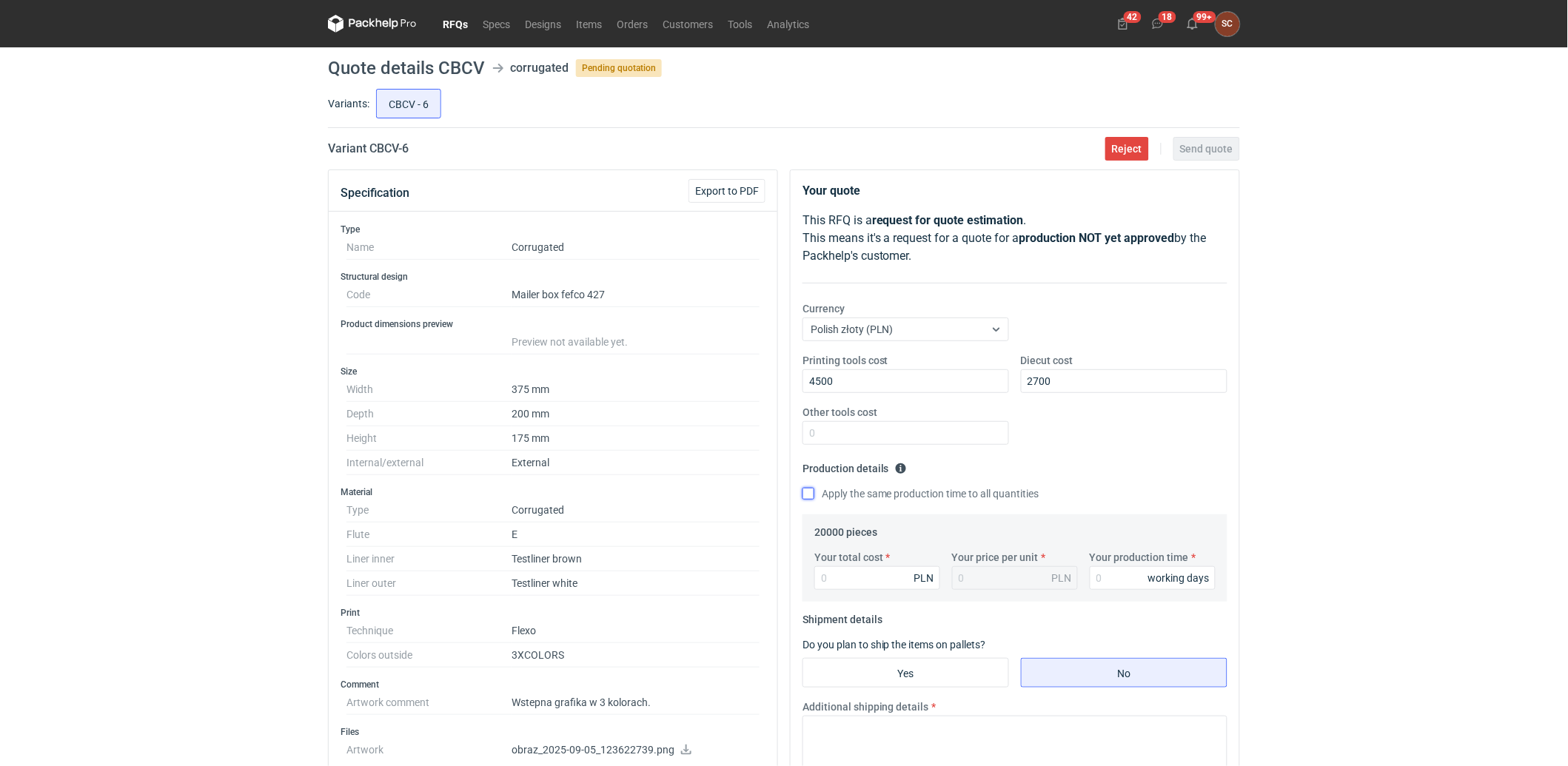
click at [810, 497] on input "Apply the same production time to all quantities" at bounding box center [808, 493] width 11 height 11
checkbox input "true"
click at [825, 571] on input "Your total cost" at bounding box center [877, 578] width 126 height 24
type input "31600"
type input "1.58"
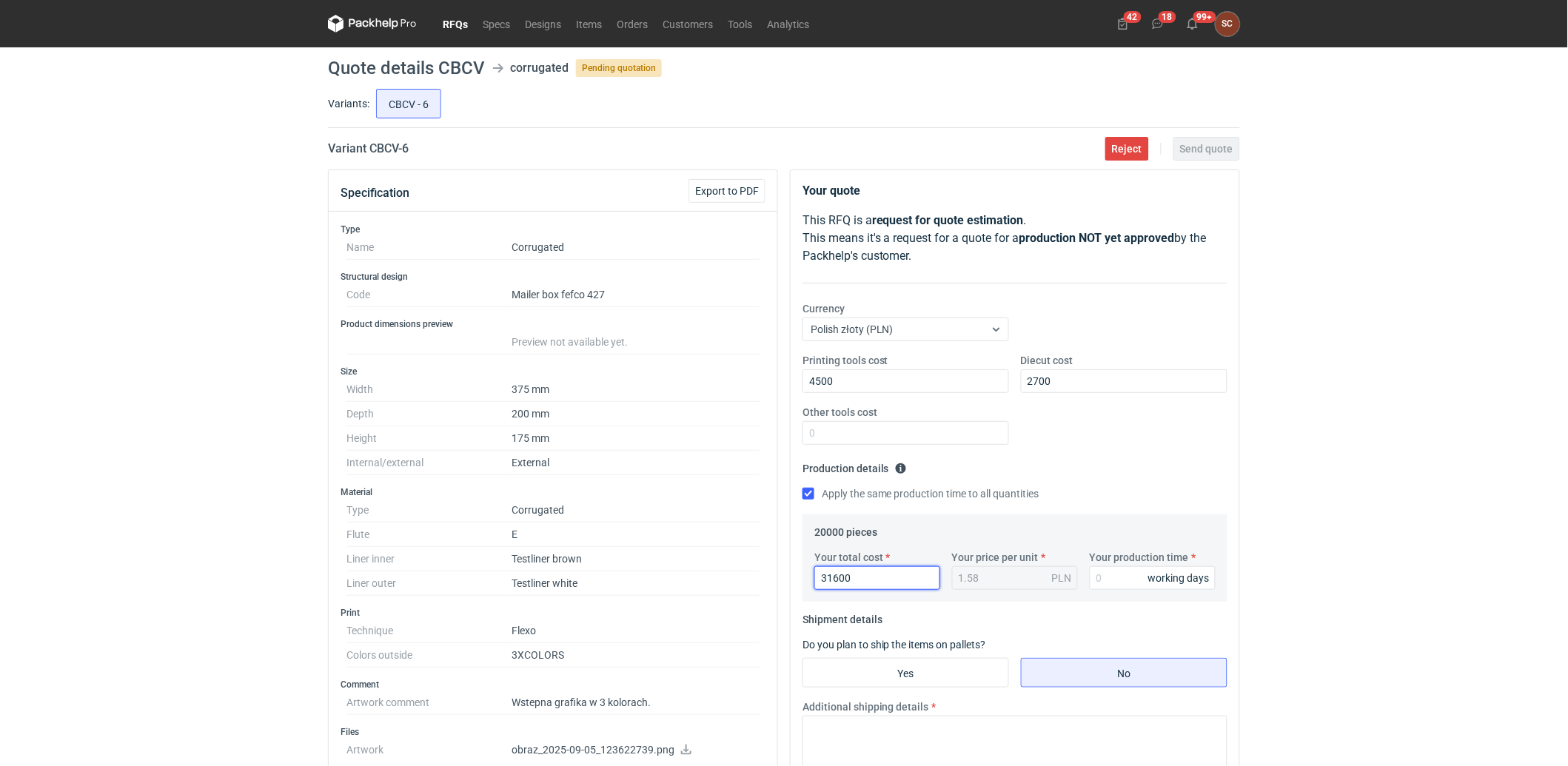
type input "31600"
click at [1115, 565] on div "Your production time working days" at bounding box center [1152, 570] width 138 height 40
click at [1112, 577] on input "Your production time" at bounding box center [1153, 578] width 126 height 24
type input "15"
click at [1129, 451] on div "Printing tools cost 4500 Diecut cost 2700 Other tools cost" at bounding box center [1014, 404] width 436 height 104
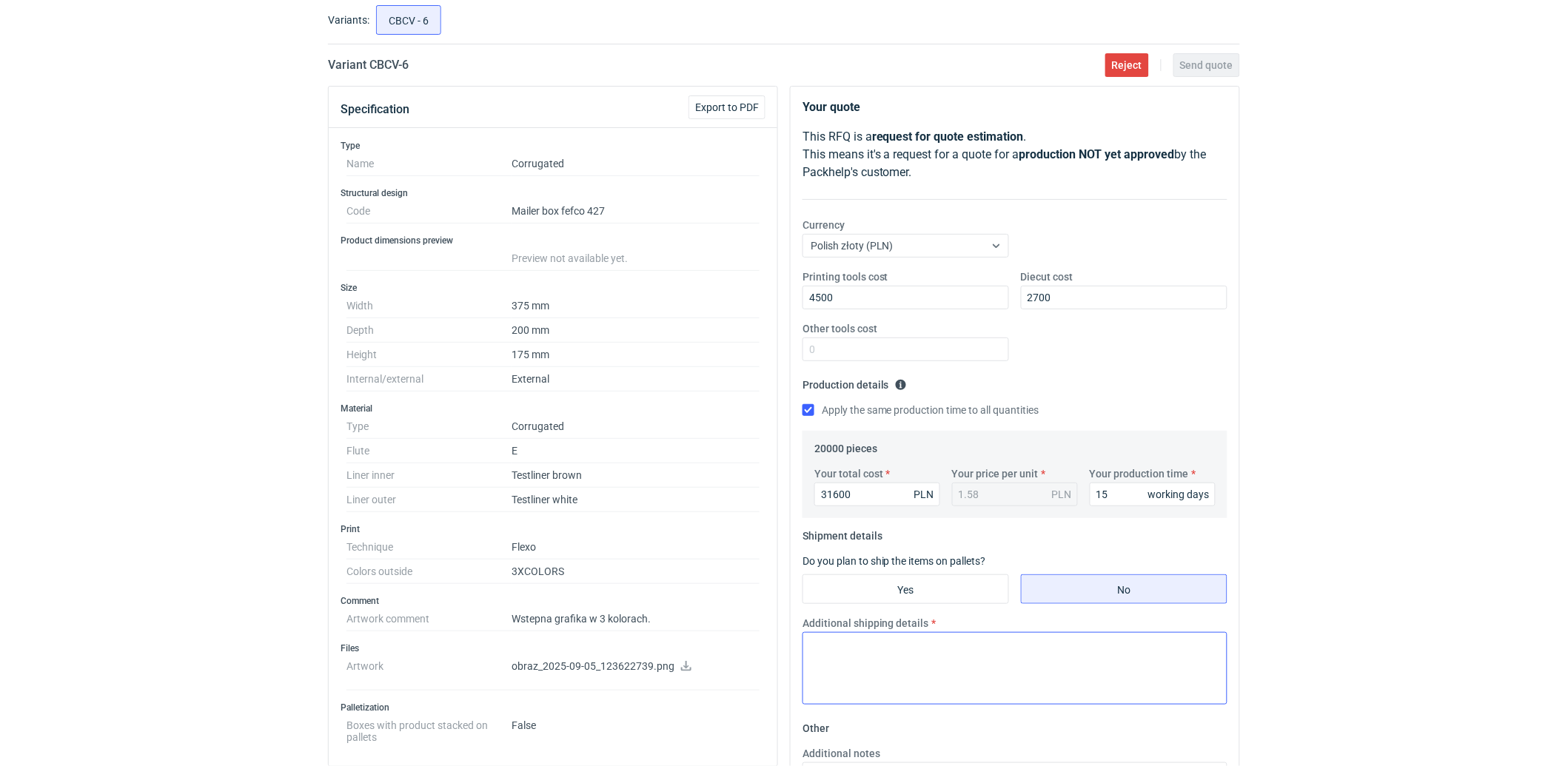
scroll to position [164, 0]
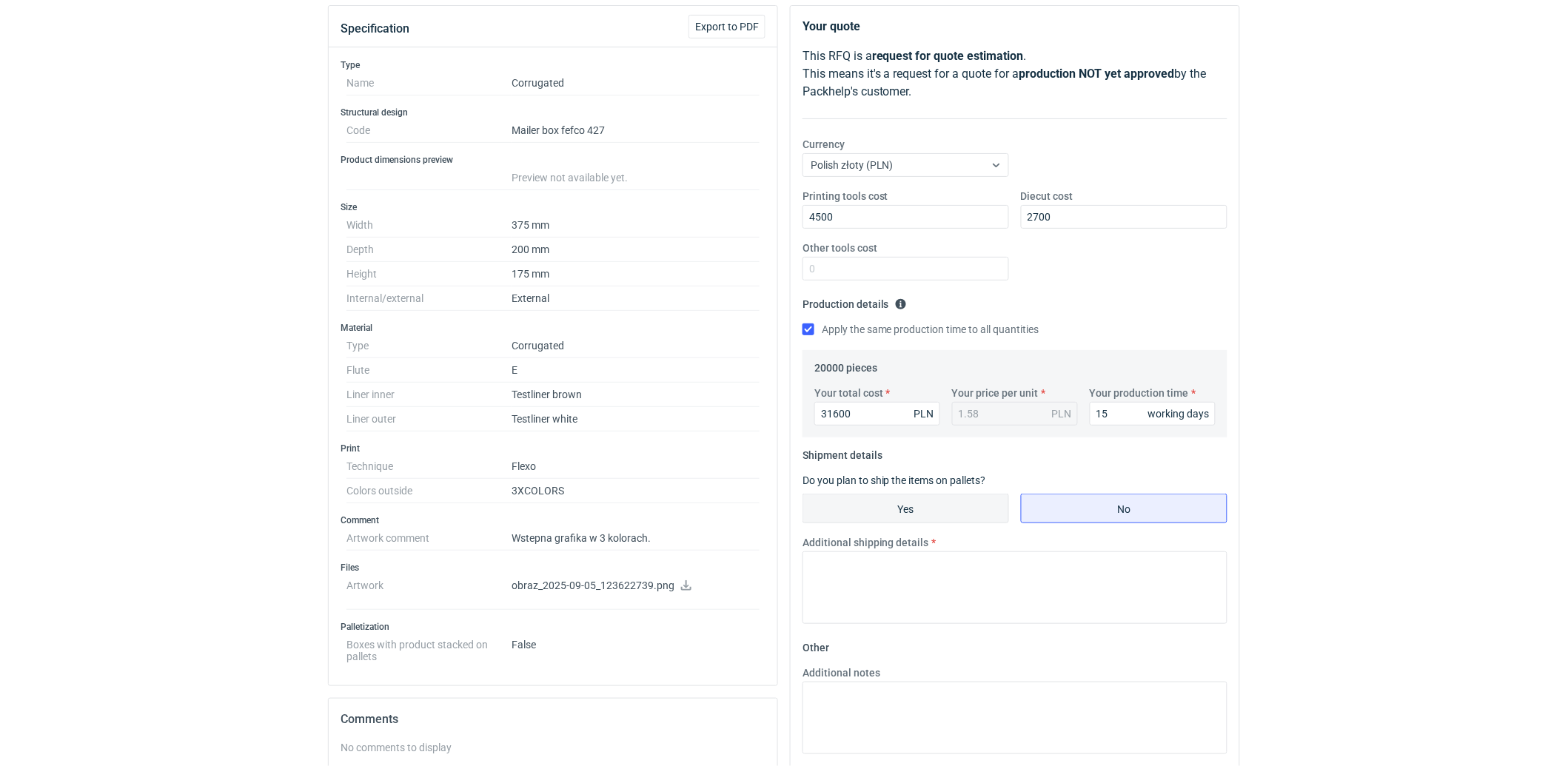
click at [937, 511] on input "Yes" at bounding box center [906, 508] width 205 height 28
radio input "true"
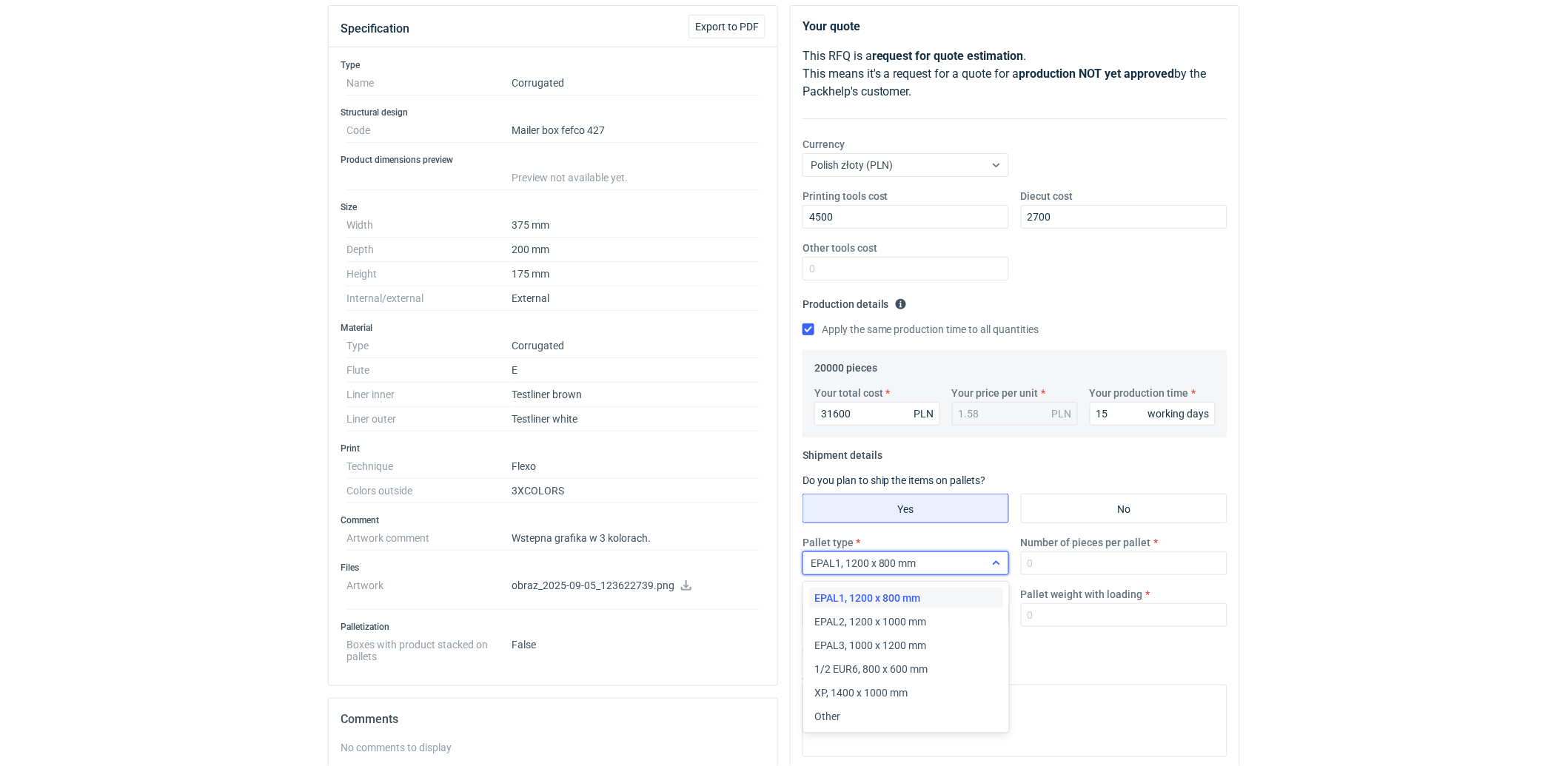
click at [959, 572] on div "EPAL1, 1200 x 800 mm" at bounding box center [893, 562] width 181 height 20
click at [946, 614] on div "EPAL2, 1200 x 1000 mm" at bounding box center [906, 621] width 183 height 15
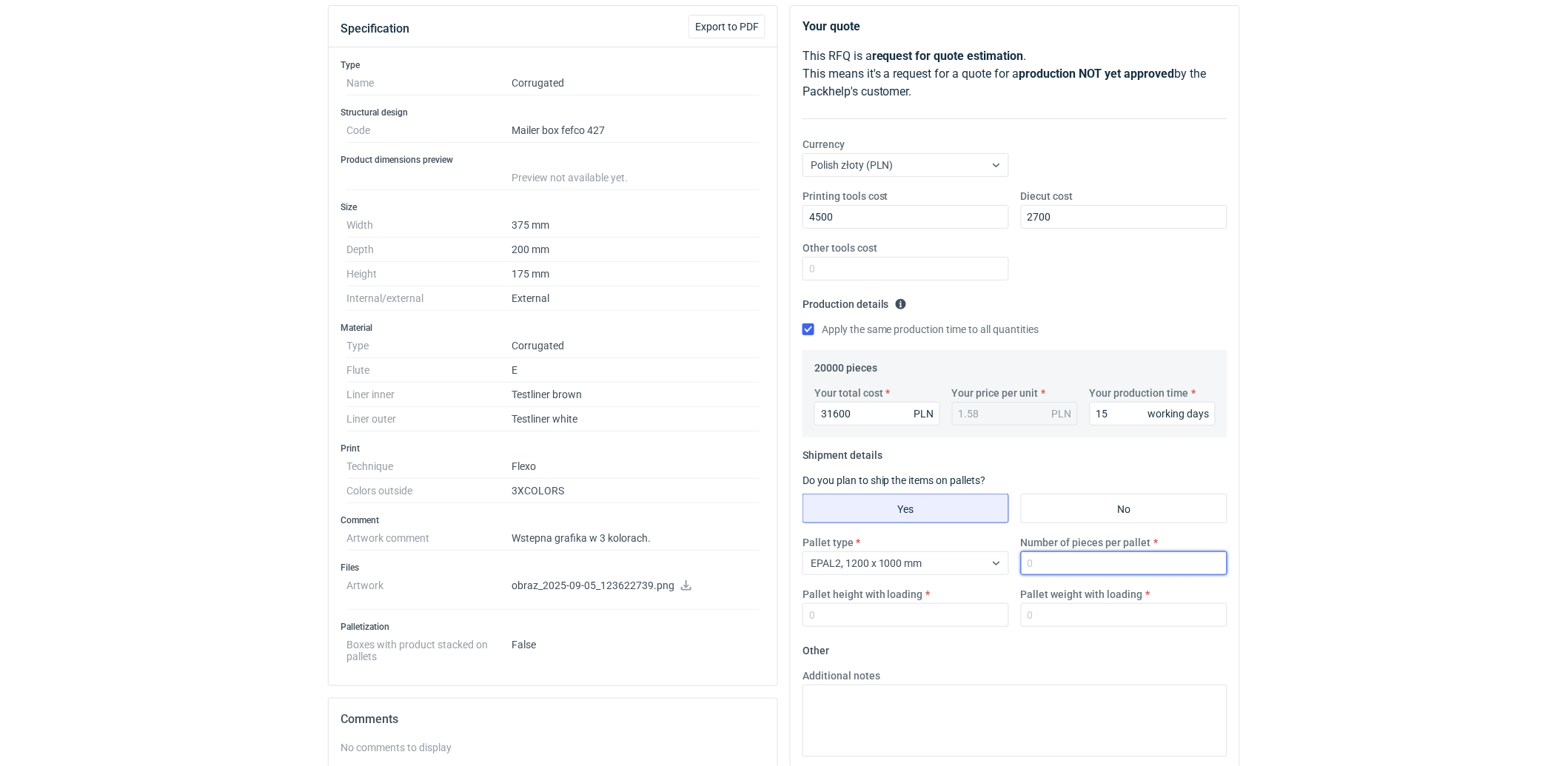
click at [1056, 566] on input "Number of pieces per pallet" at bounding box center [1124, 562] width 206 height 24
type input "1000"
click at [927, 612] on input "Pallet height with loading" at bounding box center [906, 615] width 206 height 24
type input "1800"
click at [1033, 621] on input "Pallet weight with loading" at bounding box center [1124, 615] width 206 height 24
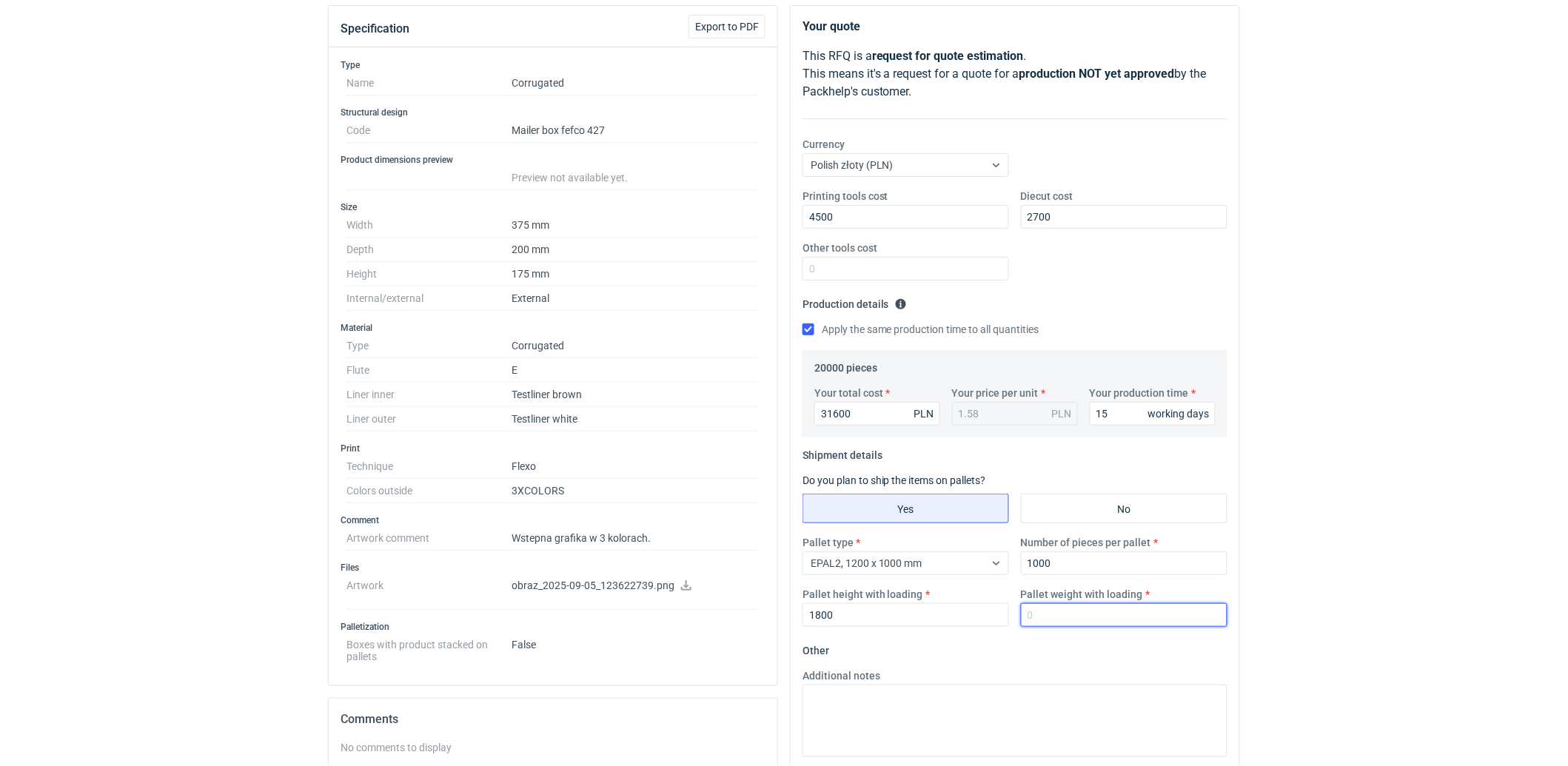
click at [1033, 621] on input "Pallet weight with loading" at bounding box center [1124, 615] width 206 height 24
type input "400"
click at [955, 728] on textarea "Additional notes" at bounding box center [1014, 720] width 425 height 73
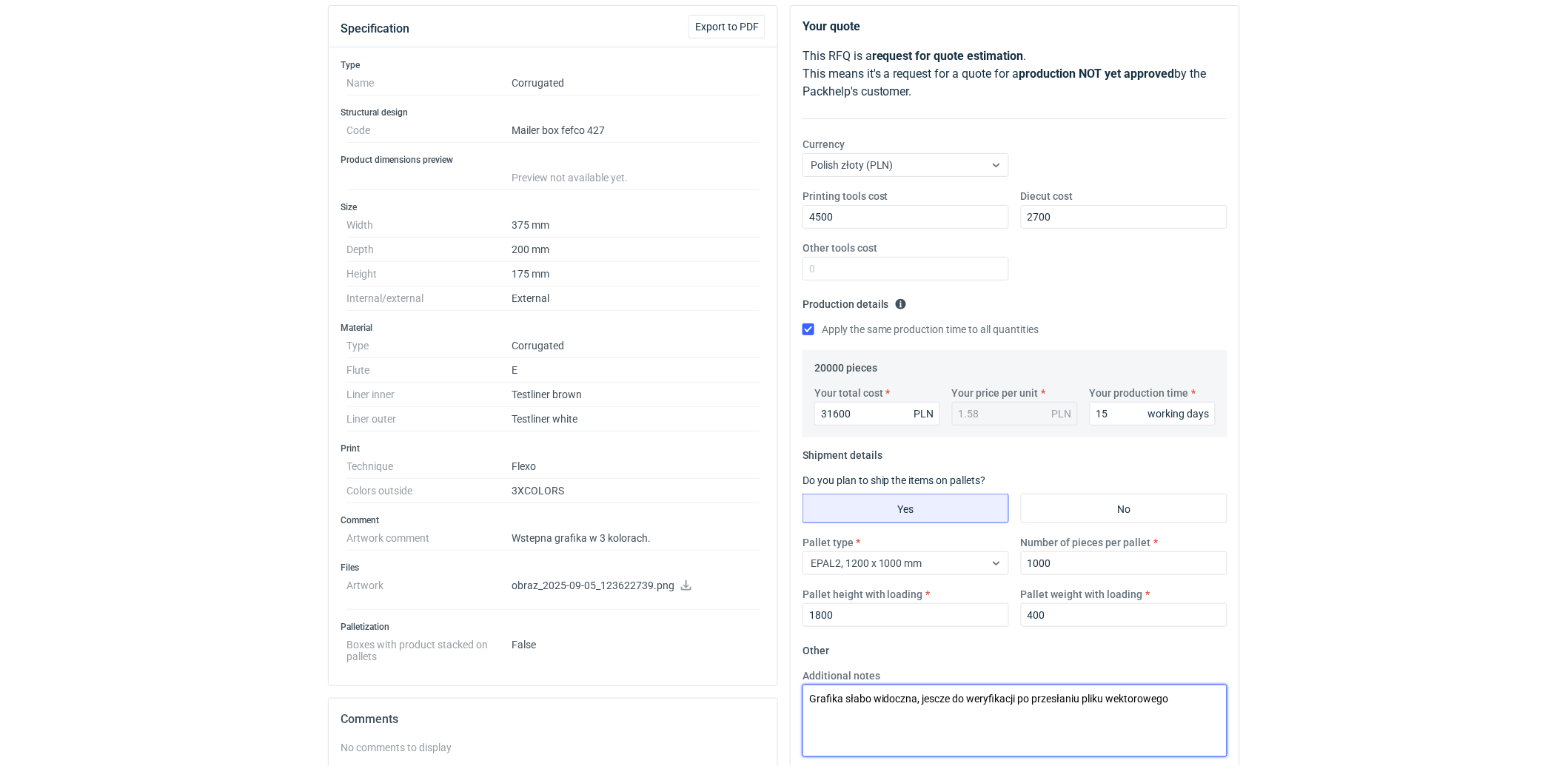
click at [934, 697] on textarea "Grafika słabo widoczna, jescze do weryfikacji po przesłaniu pliku wektorowego" at bounding box center [1014, 720] width 425 height 73
drag, startPoint x: 975, startPoint y: 713, endPoint x: 1003, endPoint y: 713, distance: 28.0
click at [975, 712] on textarea "Grafika słabo widoczna, jeszcze do weryfikacji po przesłaniu pliku wektorowego" at bounding box center [1014, 720] width 425 height 73
drag, startPoint x: 1069, startPoint y: 711, endPoint x: 1206, endPoint y: 711, distance: 137.0
click at [1075, 711] on textarea "Grafika słabo widoczna, jeszcze do weryfikacji po przesłaniu pliku wektorowego" at bounding box center [1014, 720] width 425 height 73
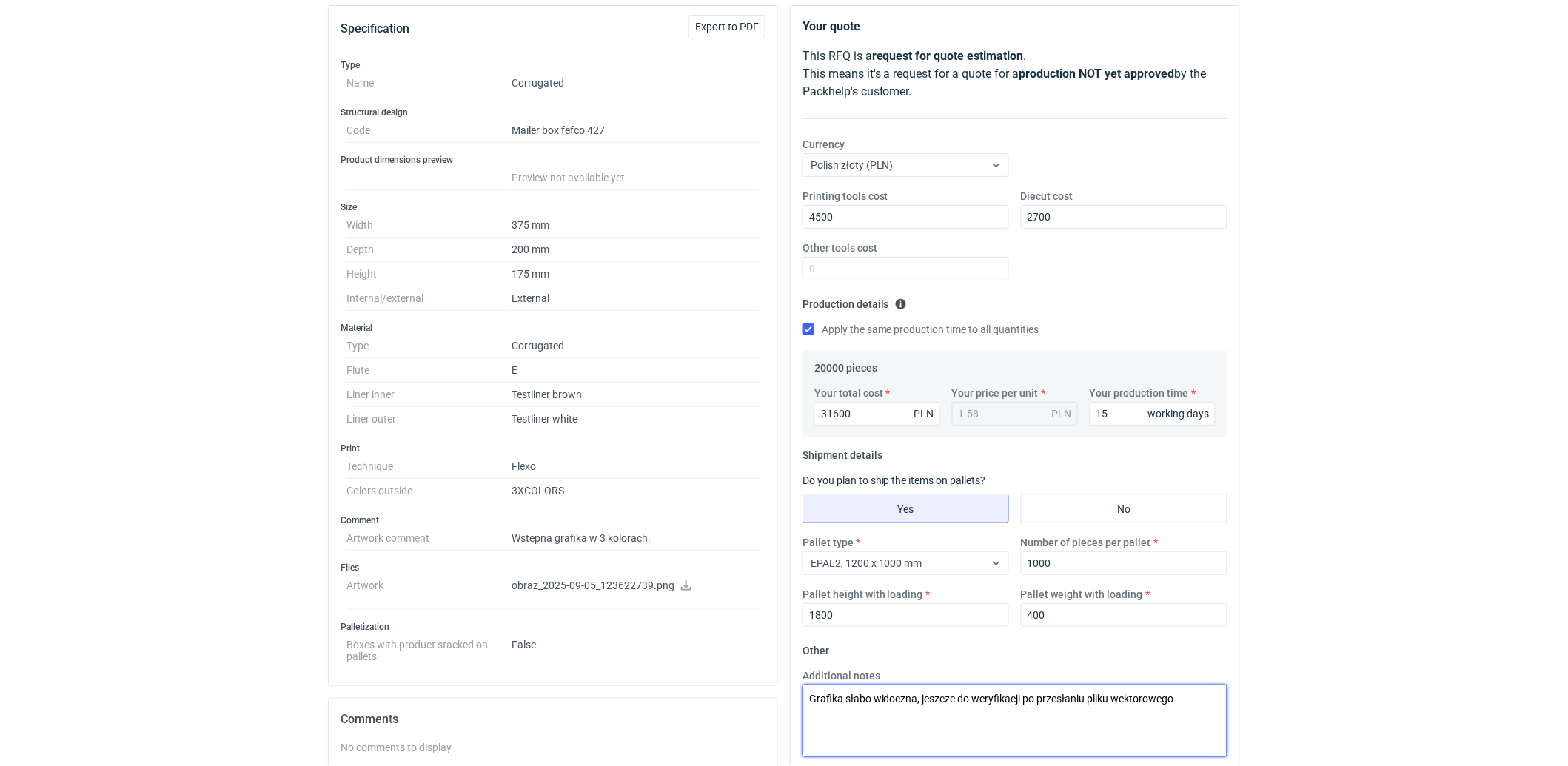
click at [1207, 705] on textarea "Grafika słabo widoczna, jeszcze do weryfikacji po przesłaniu pliku wektorowego" at bounding box center [1014, 720] width 425 height 73
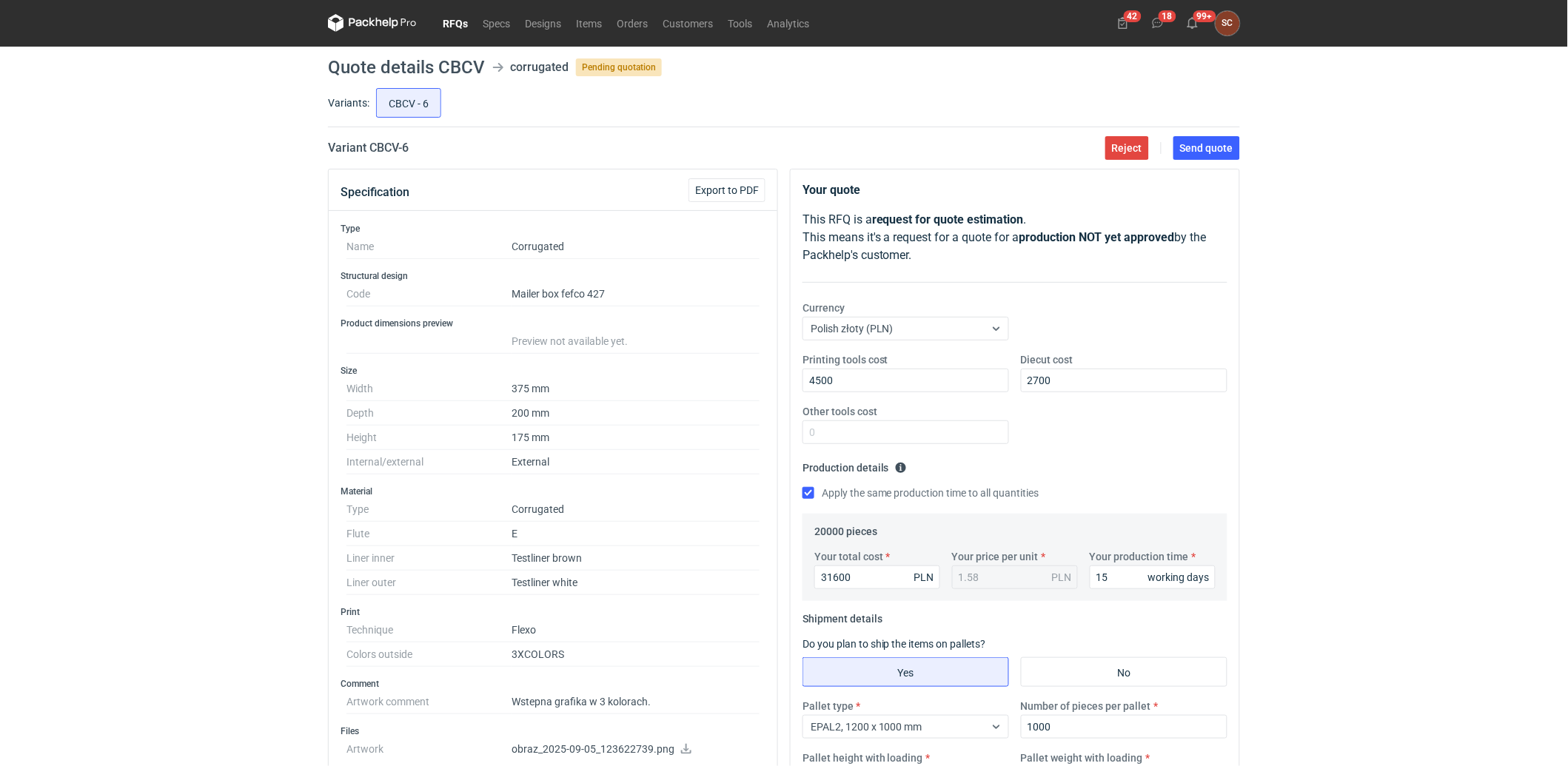
scroll to position [0, 0]
type textarea "Grafika słabo widoczna, jeszcze do weryfikacji po przesłaniu pliku wektorowego"
click at [1164, 457] on fieldset "Production details Please provide the expected time of production in working da…" at bounding box center [1014, 485] width 425 height 58
click at [1201, 153] on span "Send quote" at bounding box center [1206, 148] width 53 height 11
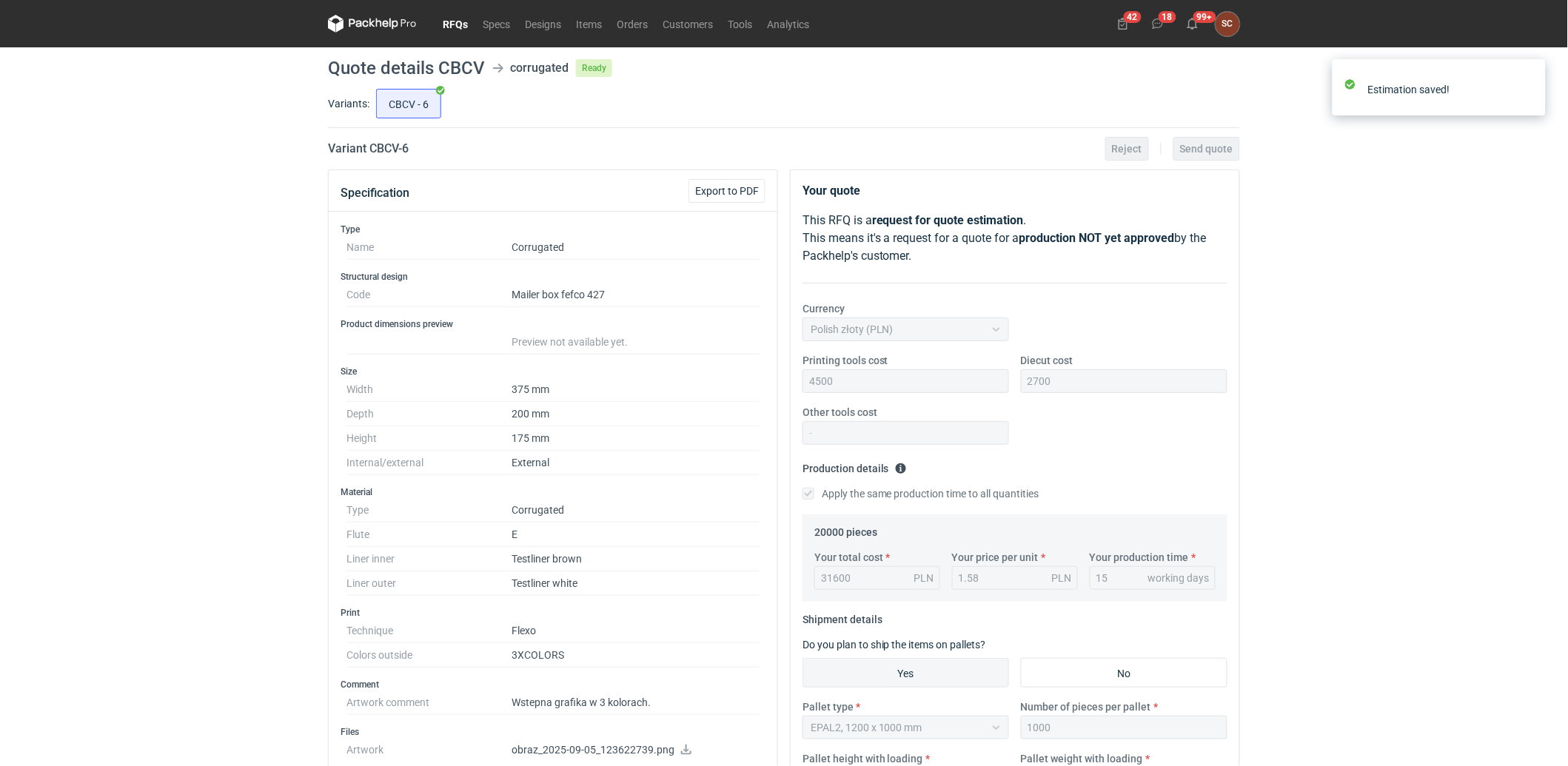
click at [459, 19] on link "RFQs" at bounding box center [455, 24] width 40 height 18
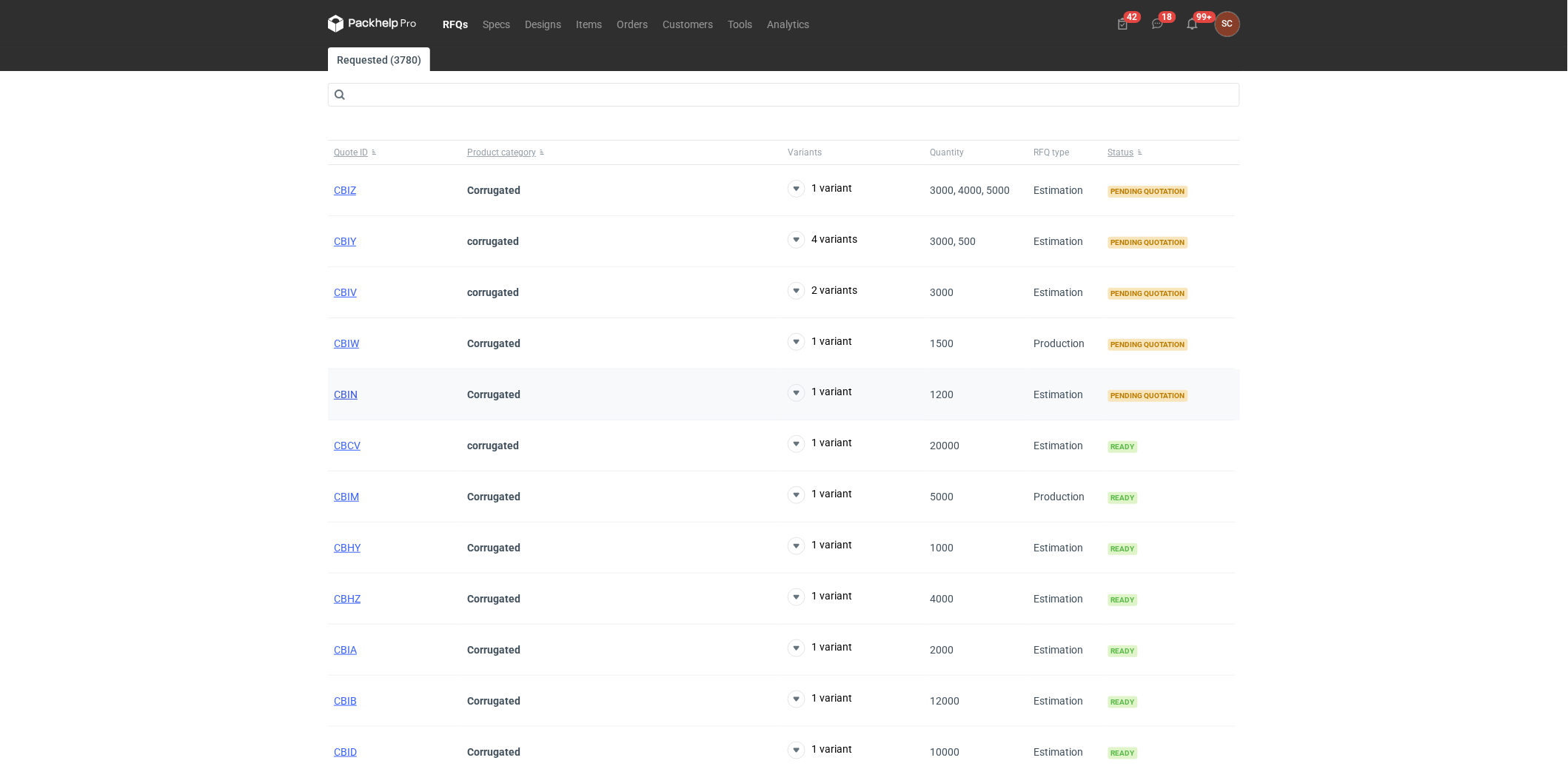
click at [350, 395] on span "CBIN" at bounding box center [346, 394] width 24 height 11
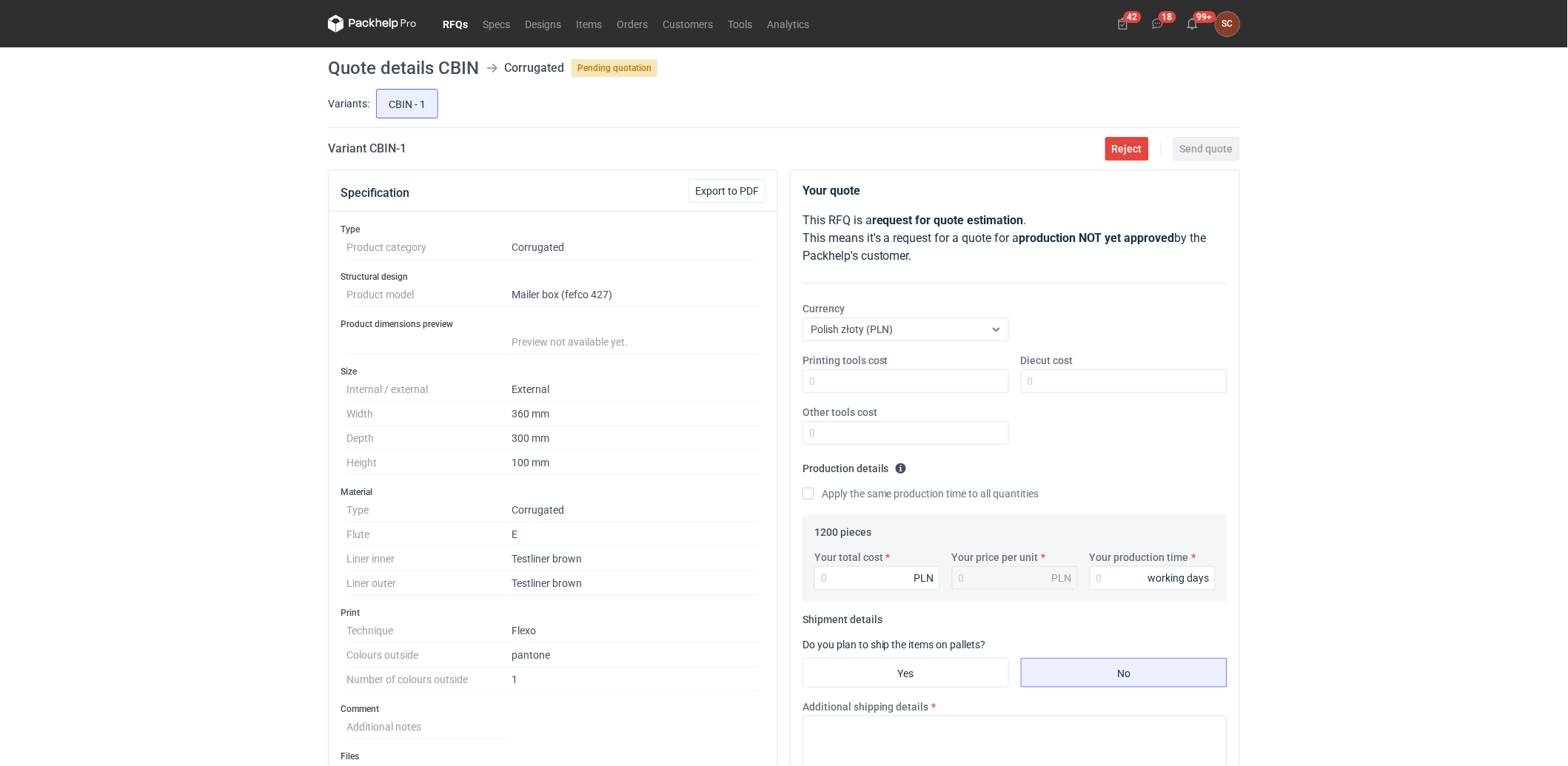
click at [1074, 421] on div "Printing tools cost Diecut cost Other tools cost" at bounding box center [1014, 404] width 436 height 104
click at [1089, 381] on input "Diecut cost" at bounding box center [1124, 381] width 206 height 24
type input "2500"
click at [881, 385] on input "Printing tools cost" at bounding box center [906, 381] width 206 height 24
type input "500"
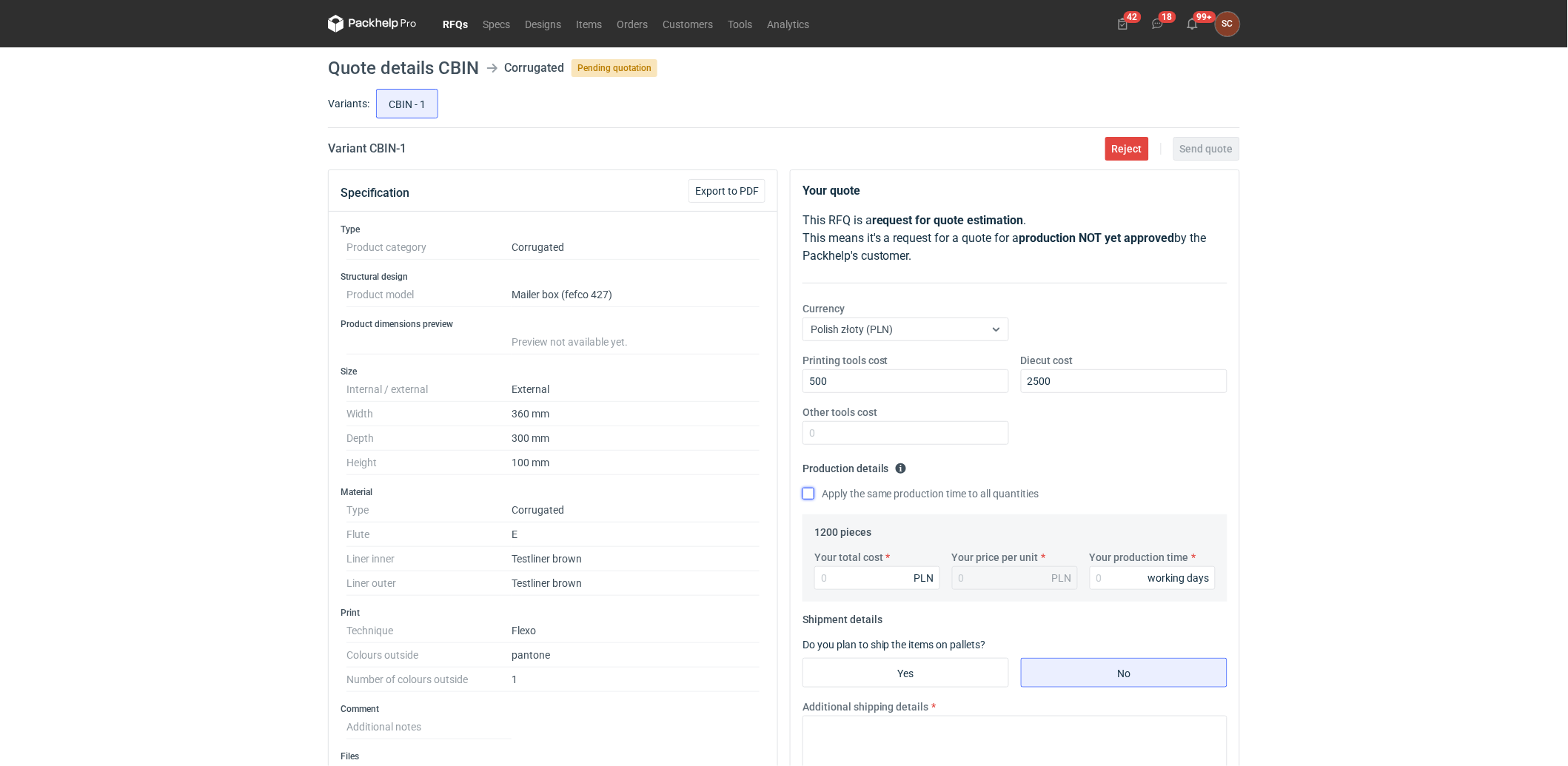
click at [807, 498] on input "Apply the same production time to all quantities" at bounding box center [808, 493] width 11 height 11
checkbox input "true"
click at [856, 584] on input "Your total cost" at bounding box center [877, 578] width 126 height 24
type input "2016"
type input "1.68"
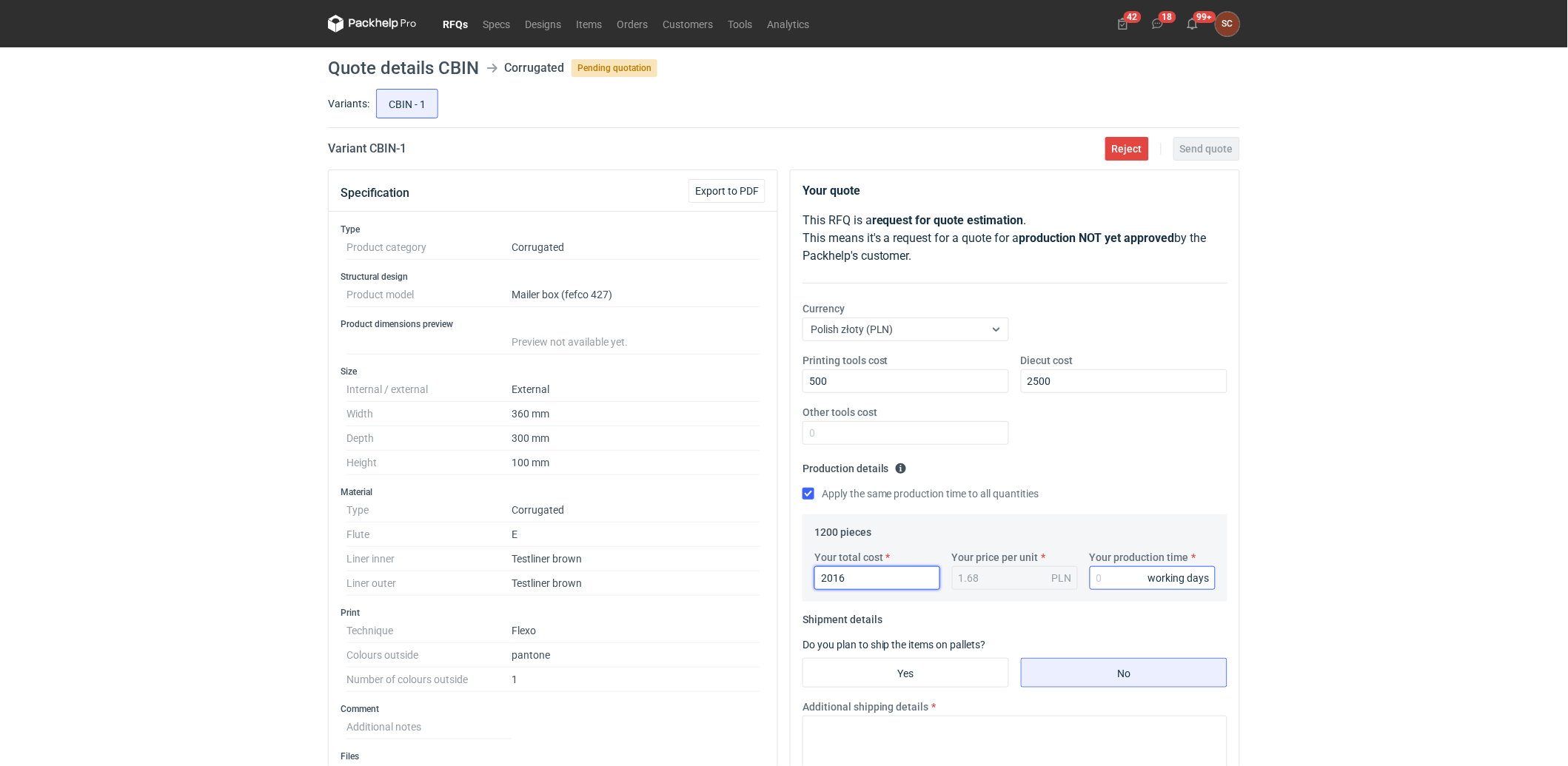
type input "2016"
click at [1113, 581] on input "Your production time" at bounding box center [1153, 578] width 126 height 24
type input "12"
click at [1136, 446] on div "Printing tools cost 500 Diecut cost 2500 Other tools cost" at bounding box center [1014, 404] width 436 height 104
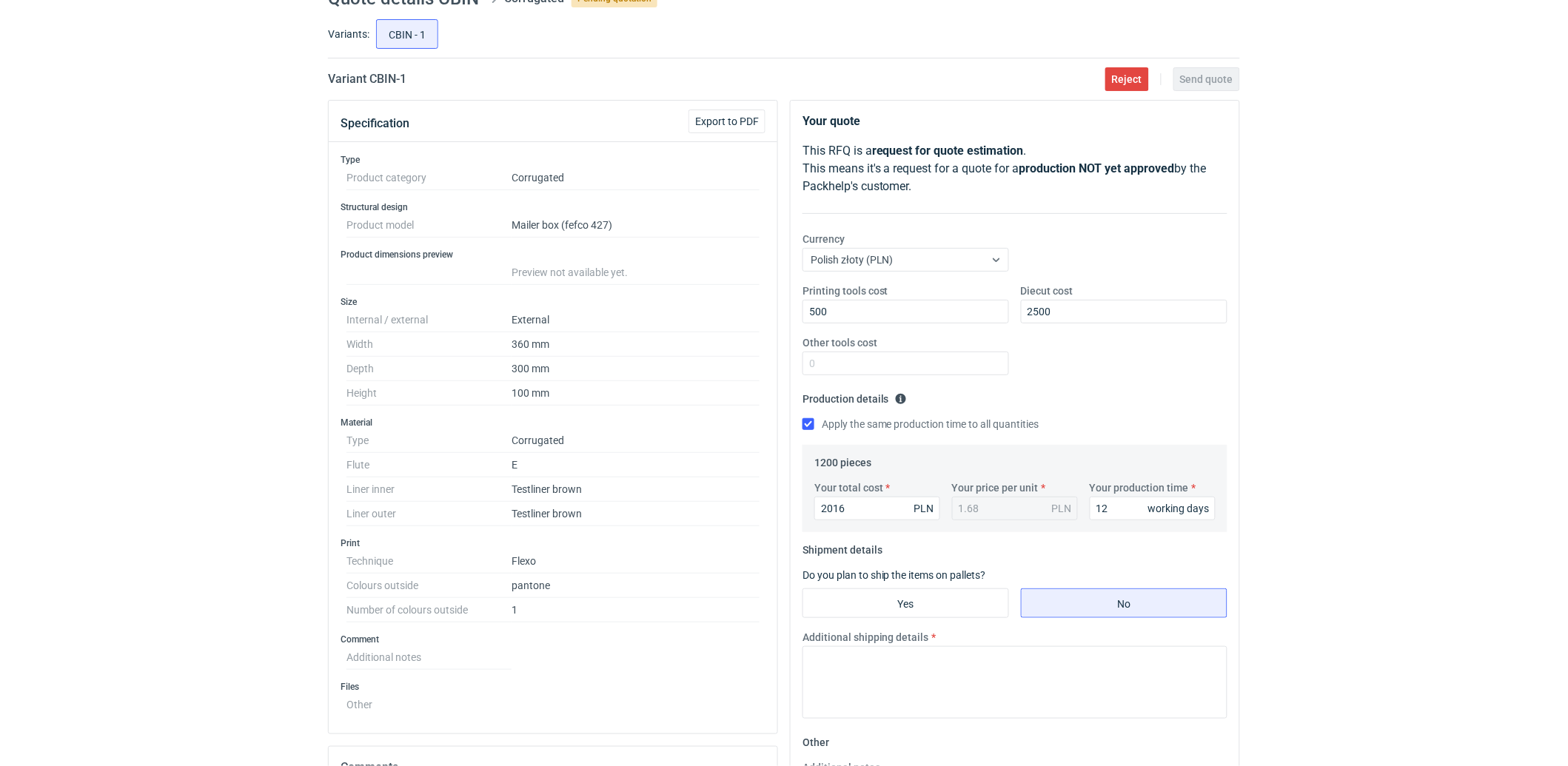
scroll to position [164, 0]
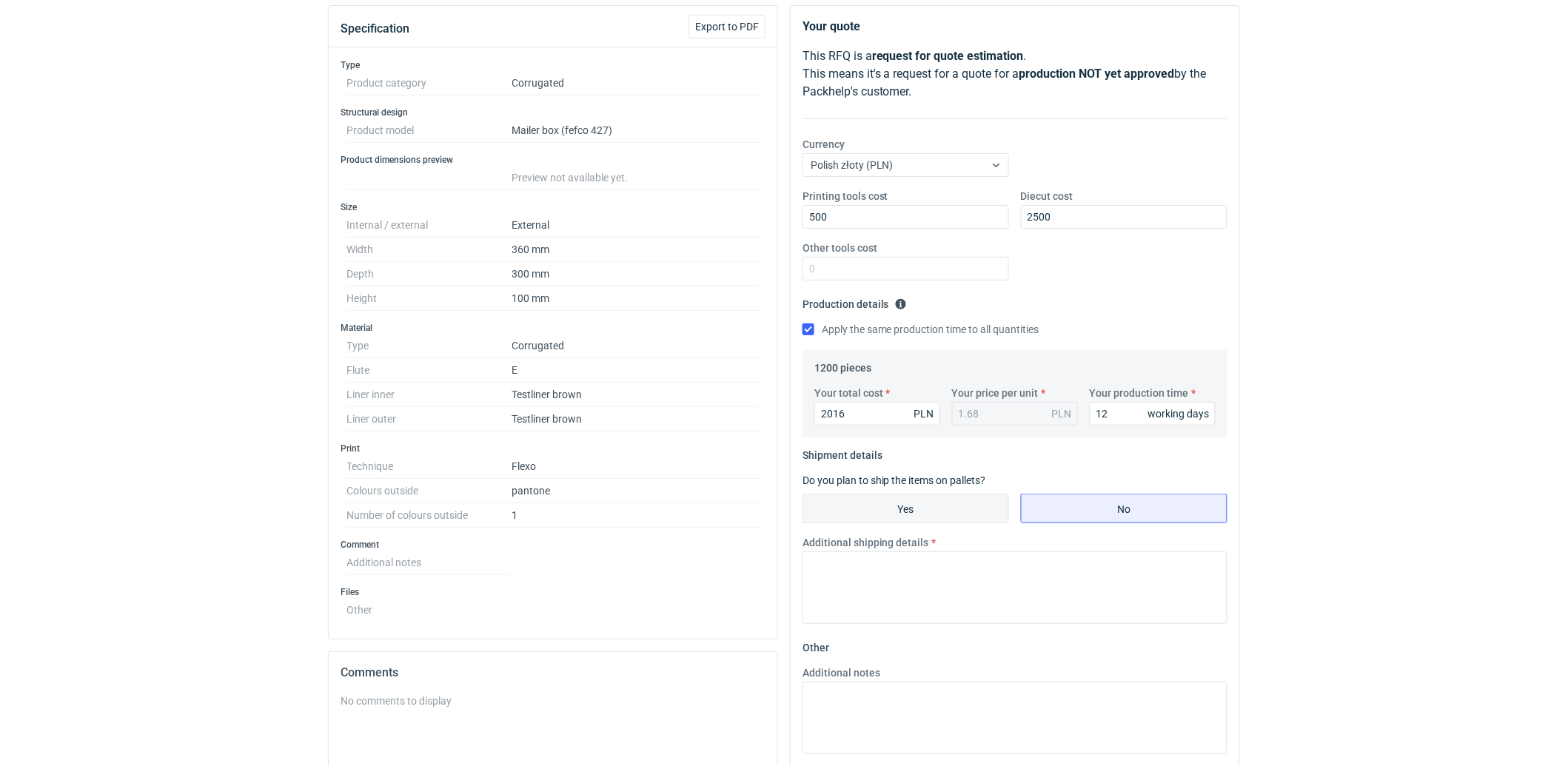
click at [934, 511] on input "Yes" at bounding box center [906, 508] width 205 height 28
radio input "true"
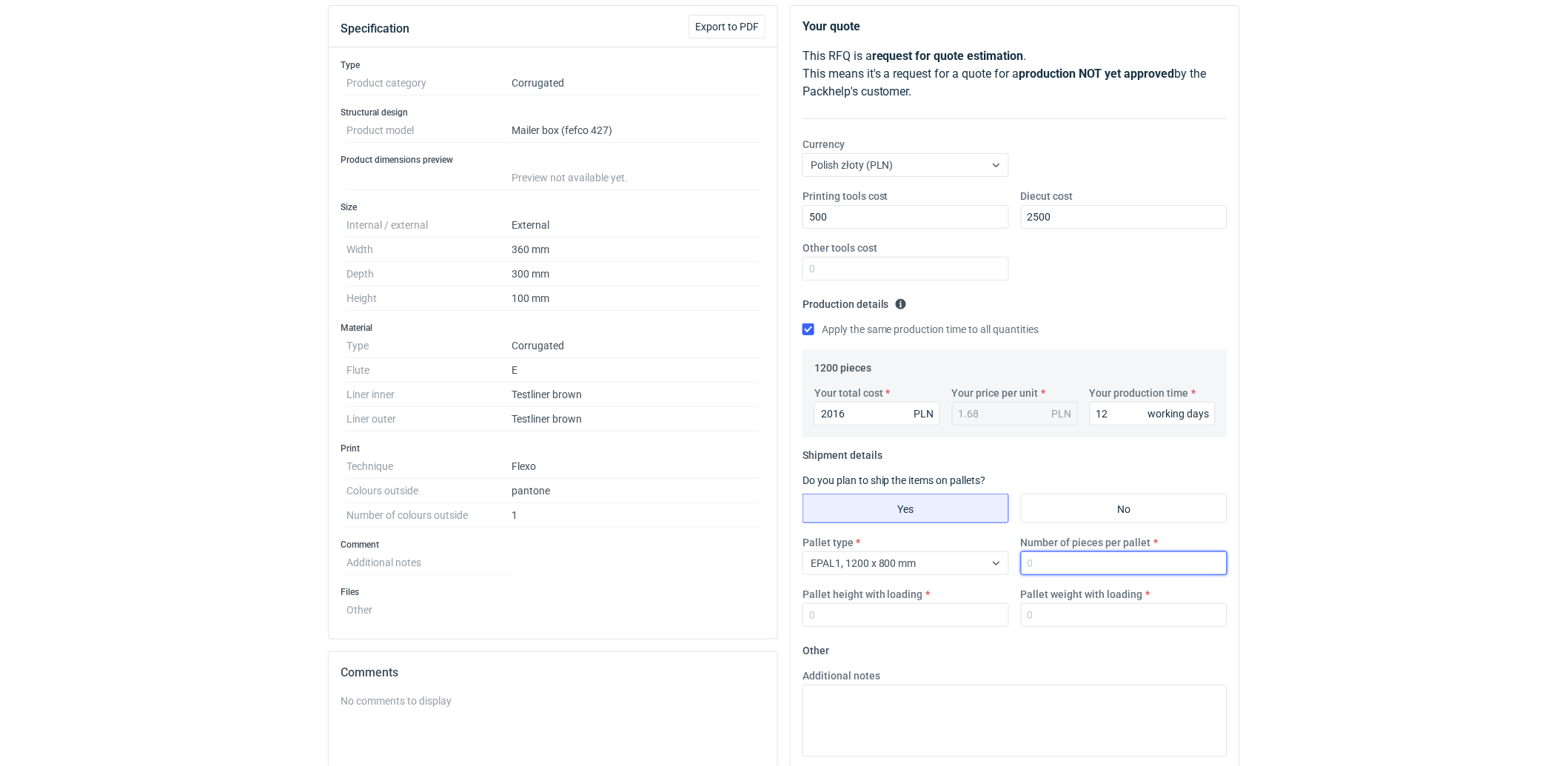
click at [1075, 568] on input "Number of pieces per pallet" at bounding box center [1124, 562] width 206 height 24
type input "1"
type input "600"
click at [944, 604] on input "Pallet height with loading" at bounding box center [906, 615] width 206 height 24
type input "1500"
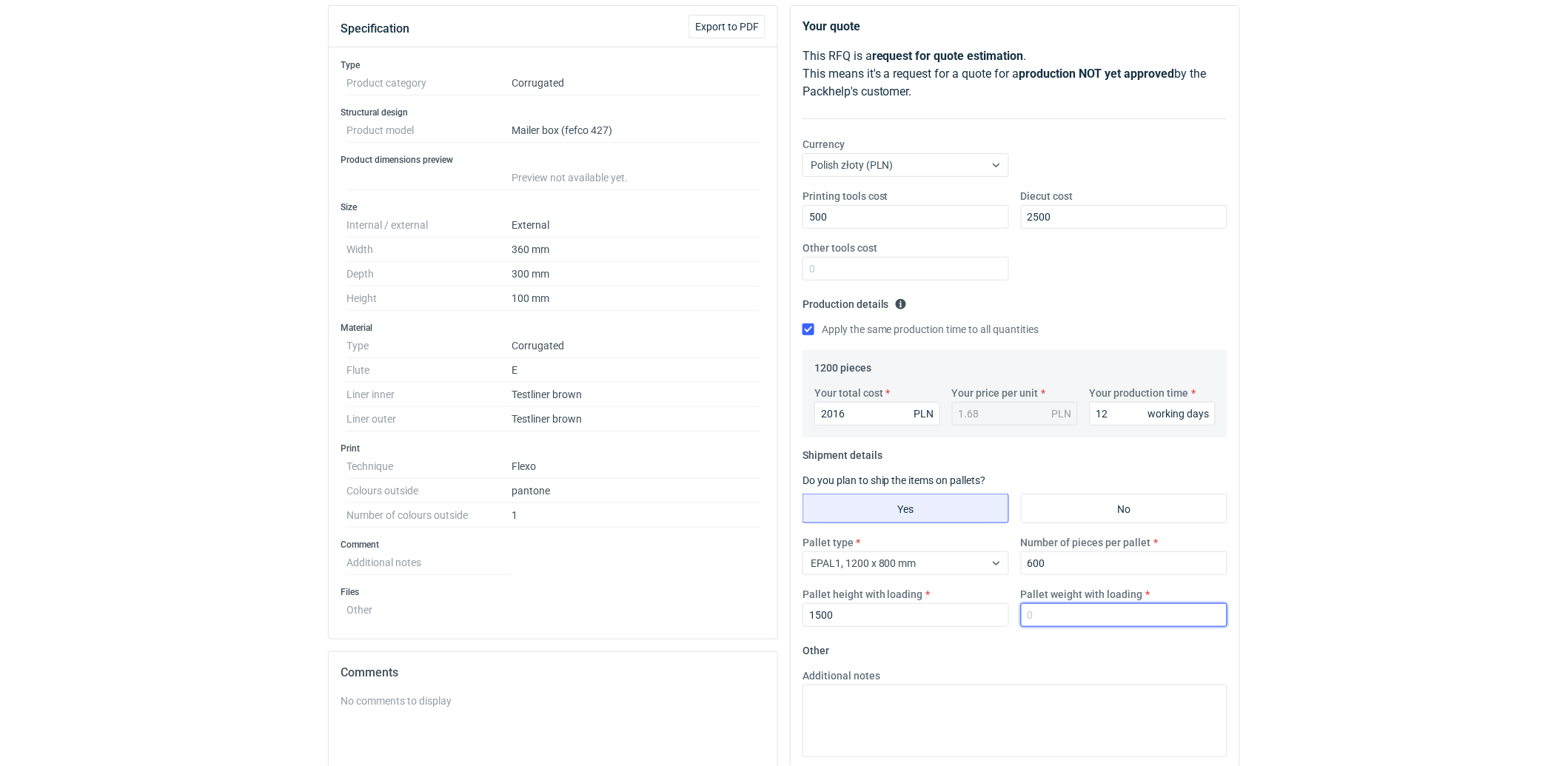
click at [1135, 614] on input "Pallet weight with loading" at bounding box center [1124, 615] width 206 height 24
click at [1130, 620] on input "Pallet weight with loading" at bounding box center [1124, 615] width 206 height 24
type input "2"
type input "180"
click at [1046, 719] on textarea "Additional notes" at bounding box center [1014, 720] width 425 height 73
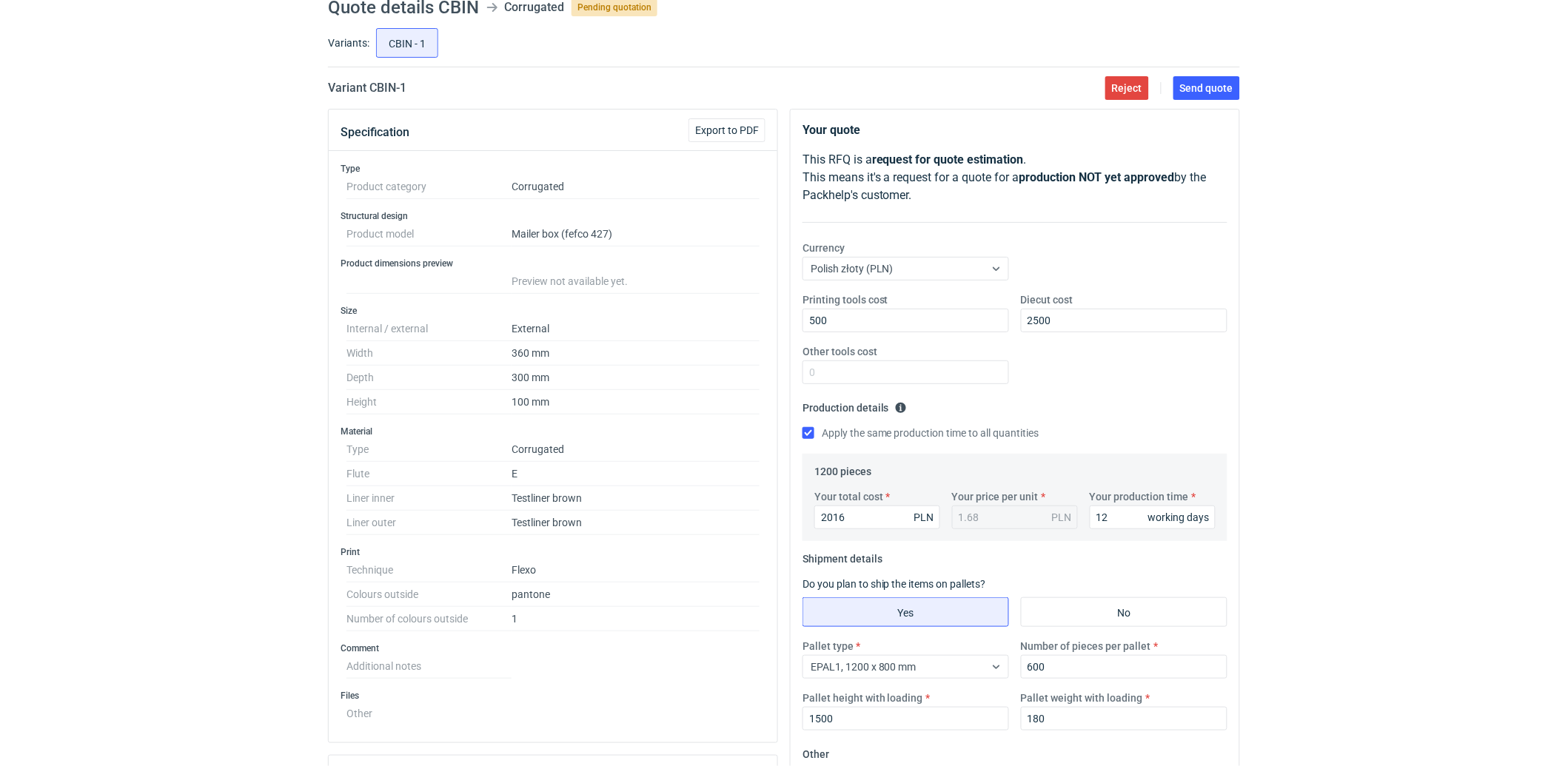
scroll to position [0, 0]
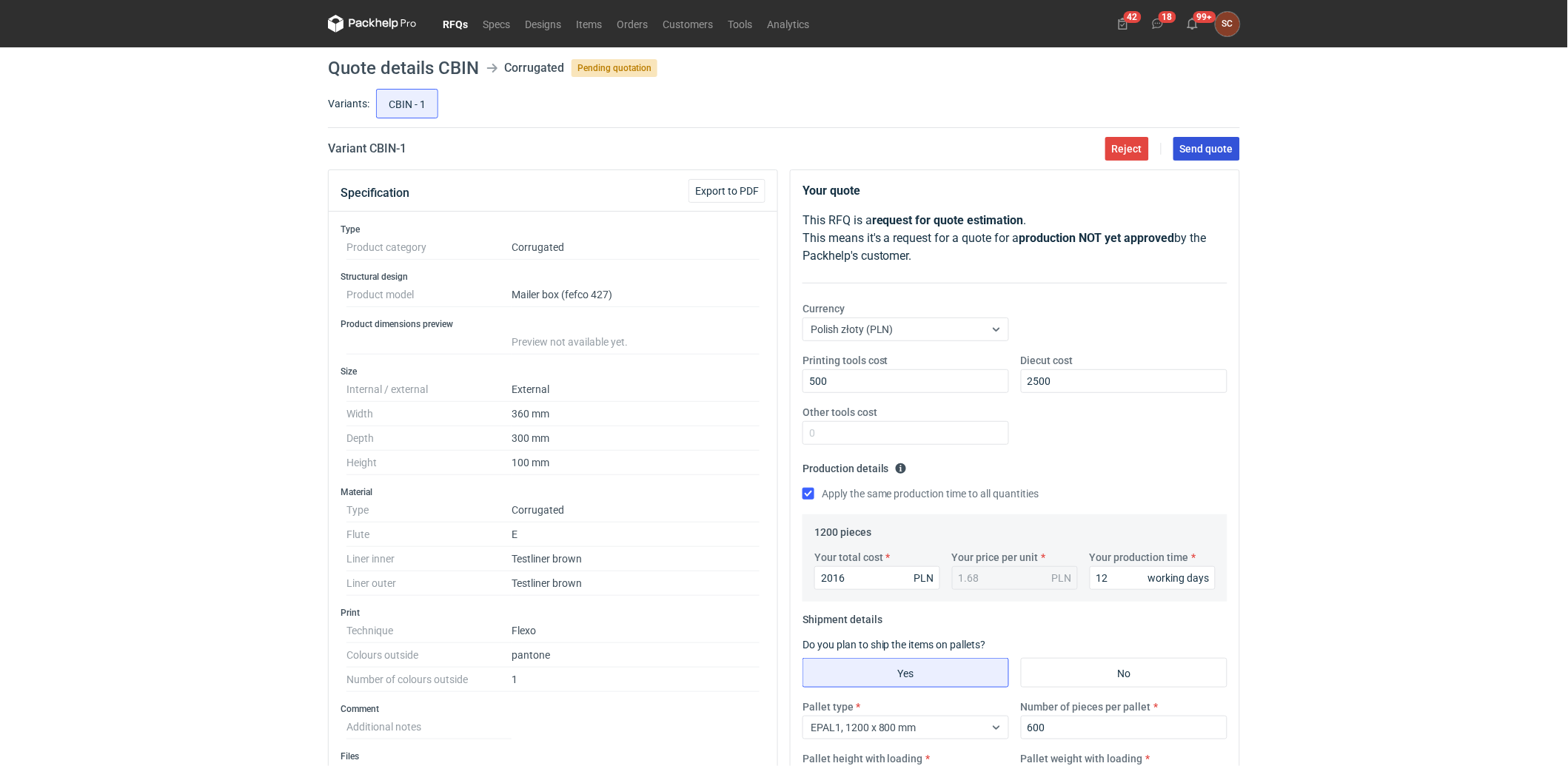
click at [1200, 135] on main "Quote details CBIN Corrugated Pending quotation Variants: CBIN - 1 Variant CBIN…" at bounding box center [784, 609] width 924 height 1123
click at [1209, 148] on span "Send quote" at bounding box center [1206, 148] width 53 height 11
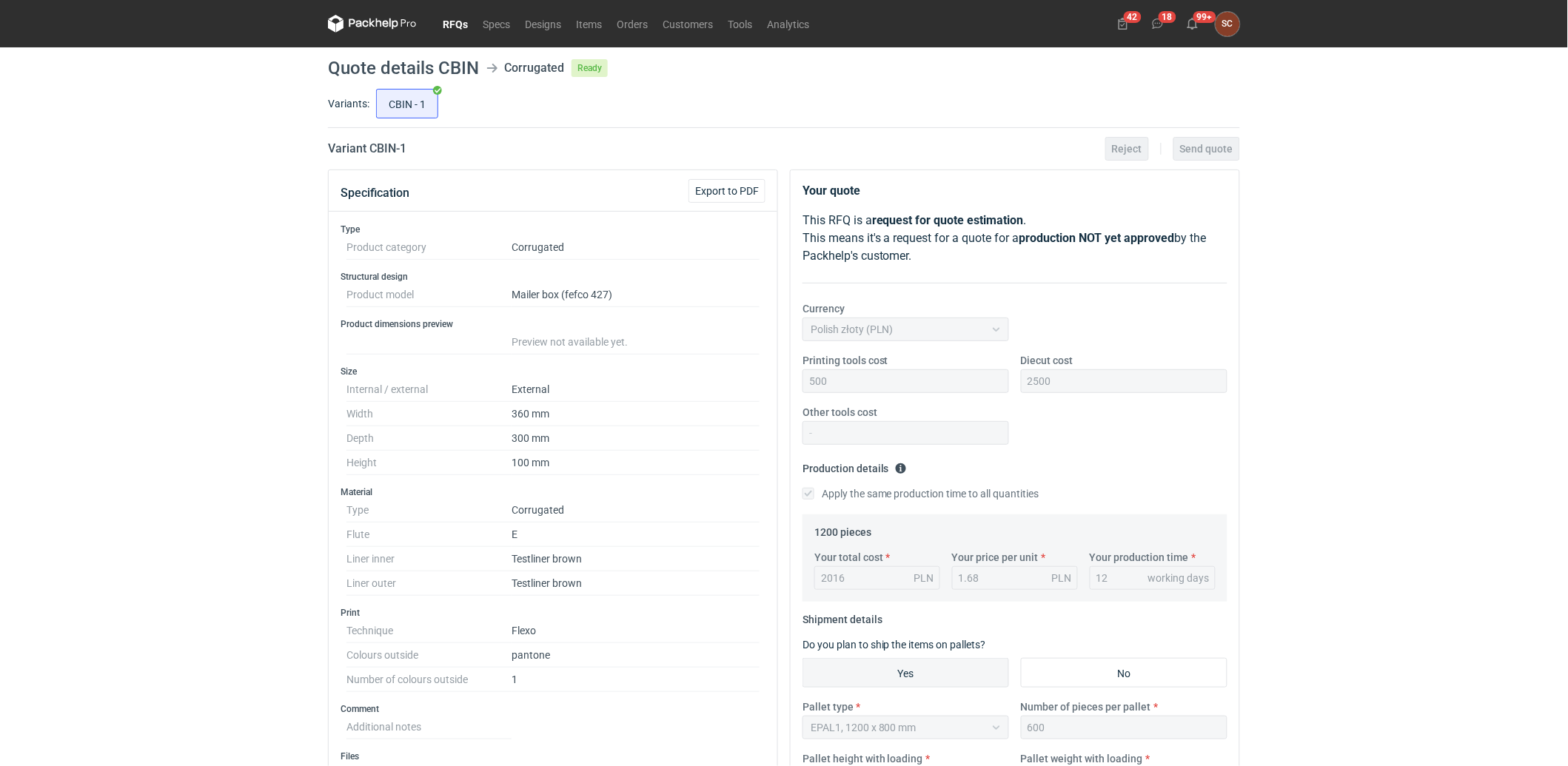
click at [450, 19] on link "RFQs" at bounding box center [455, 24] width 40 height 18
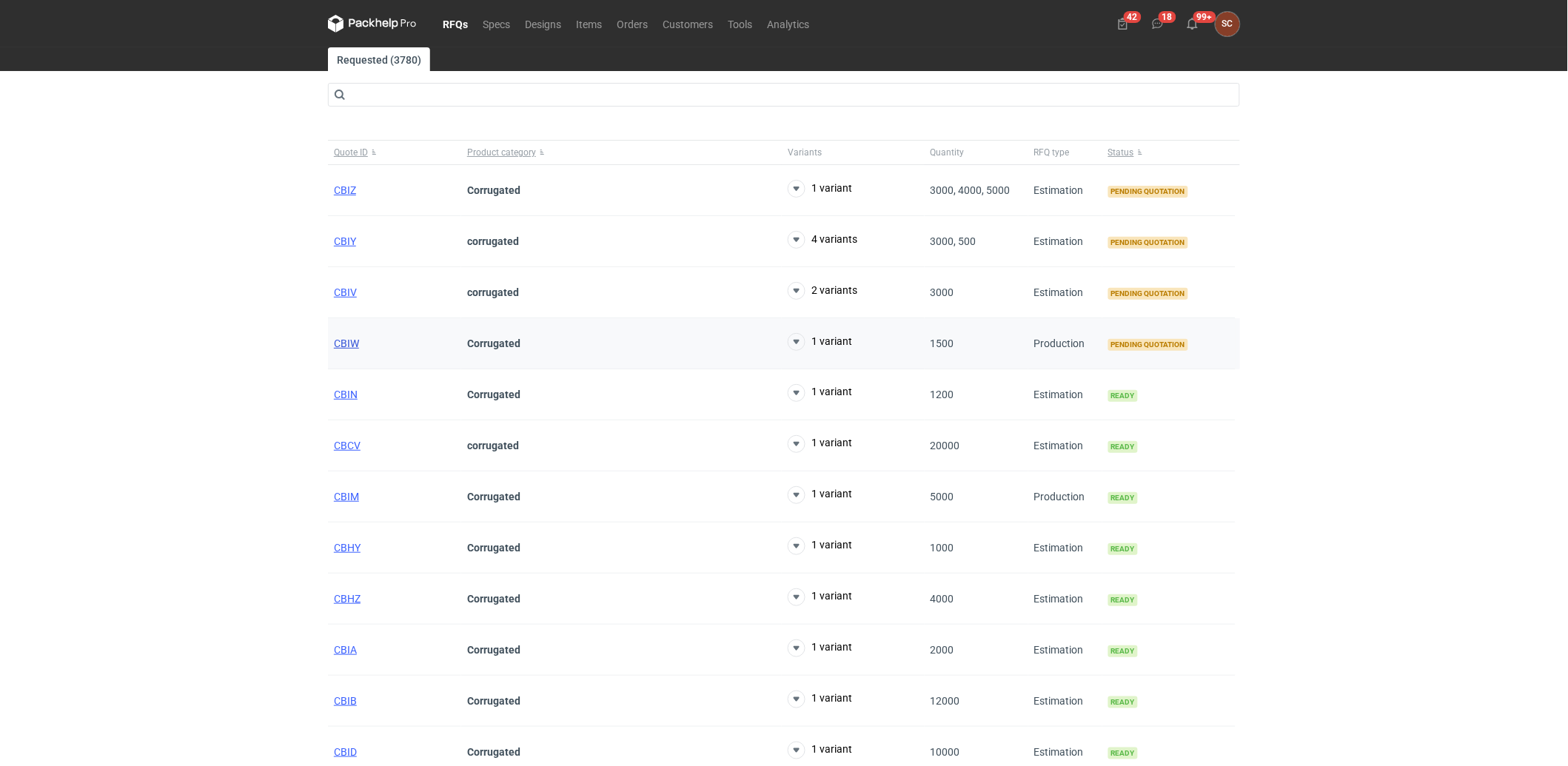
click at [343, 348] on span "CBIW" at bounding box center [346, 343] width 25 height 11
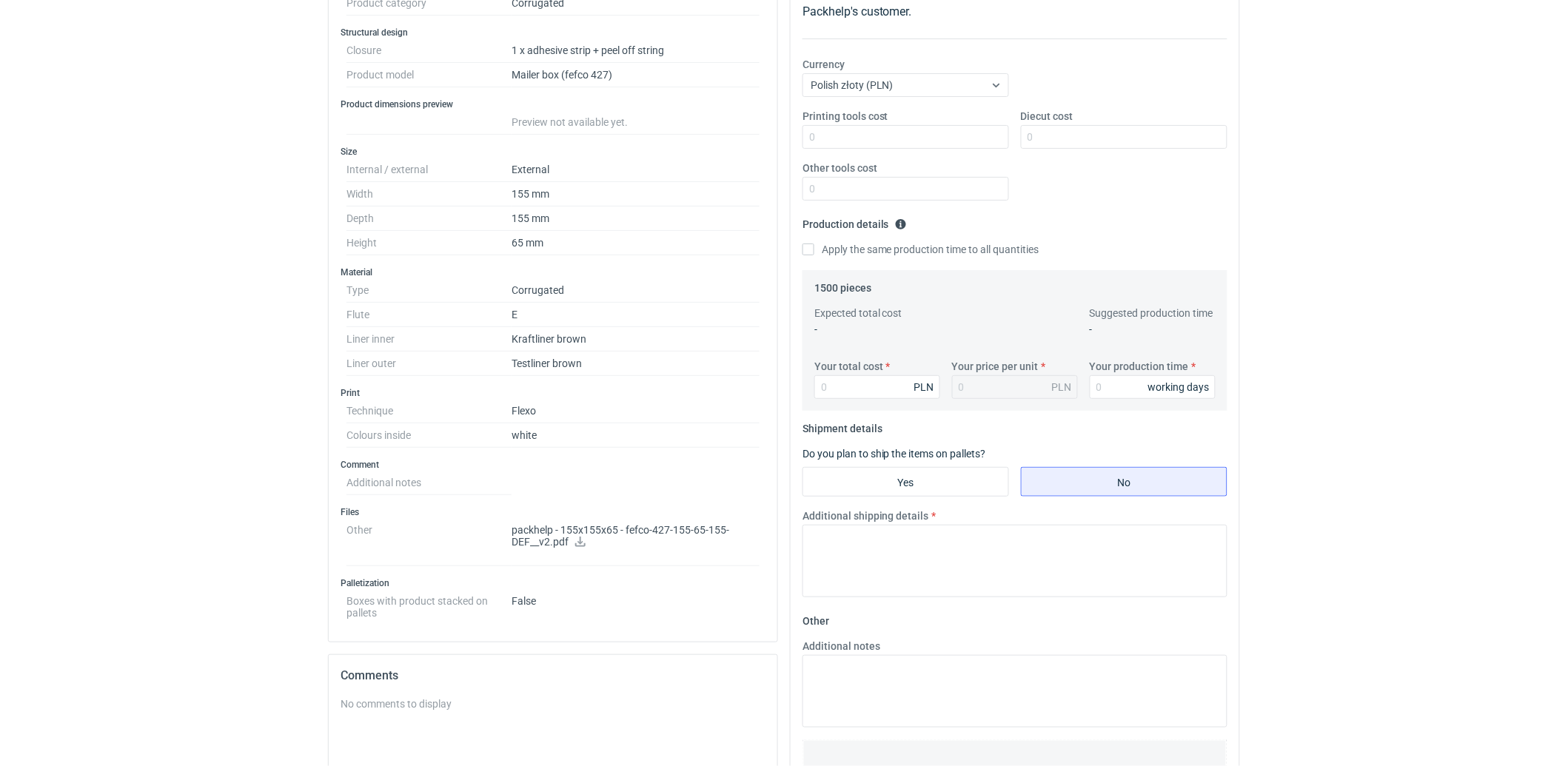
scroll to position [328, 0]
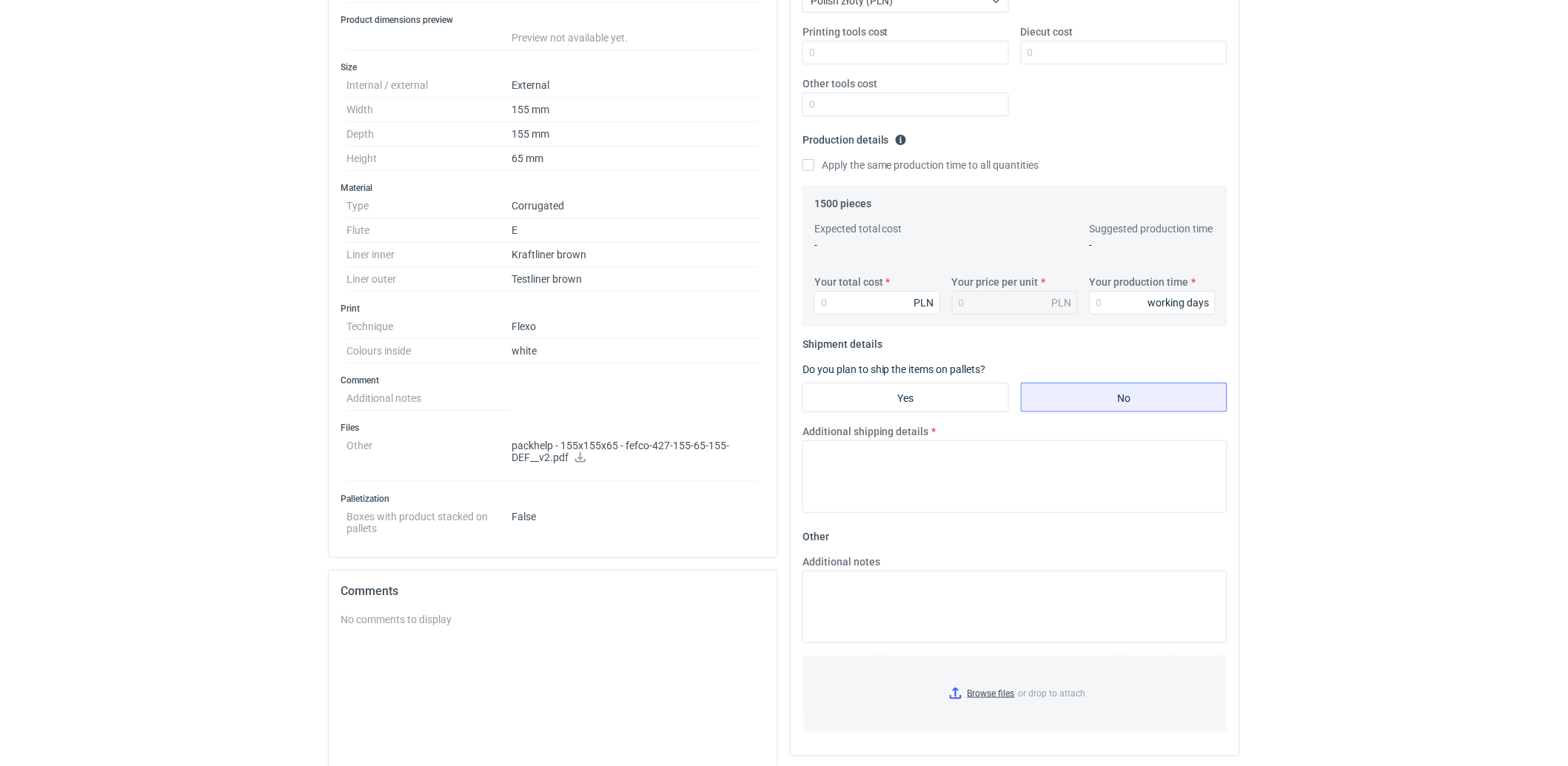
click at [582, 458] on icon at bounding box center [580, 457] width 11 height 11
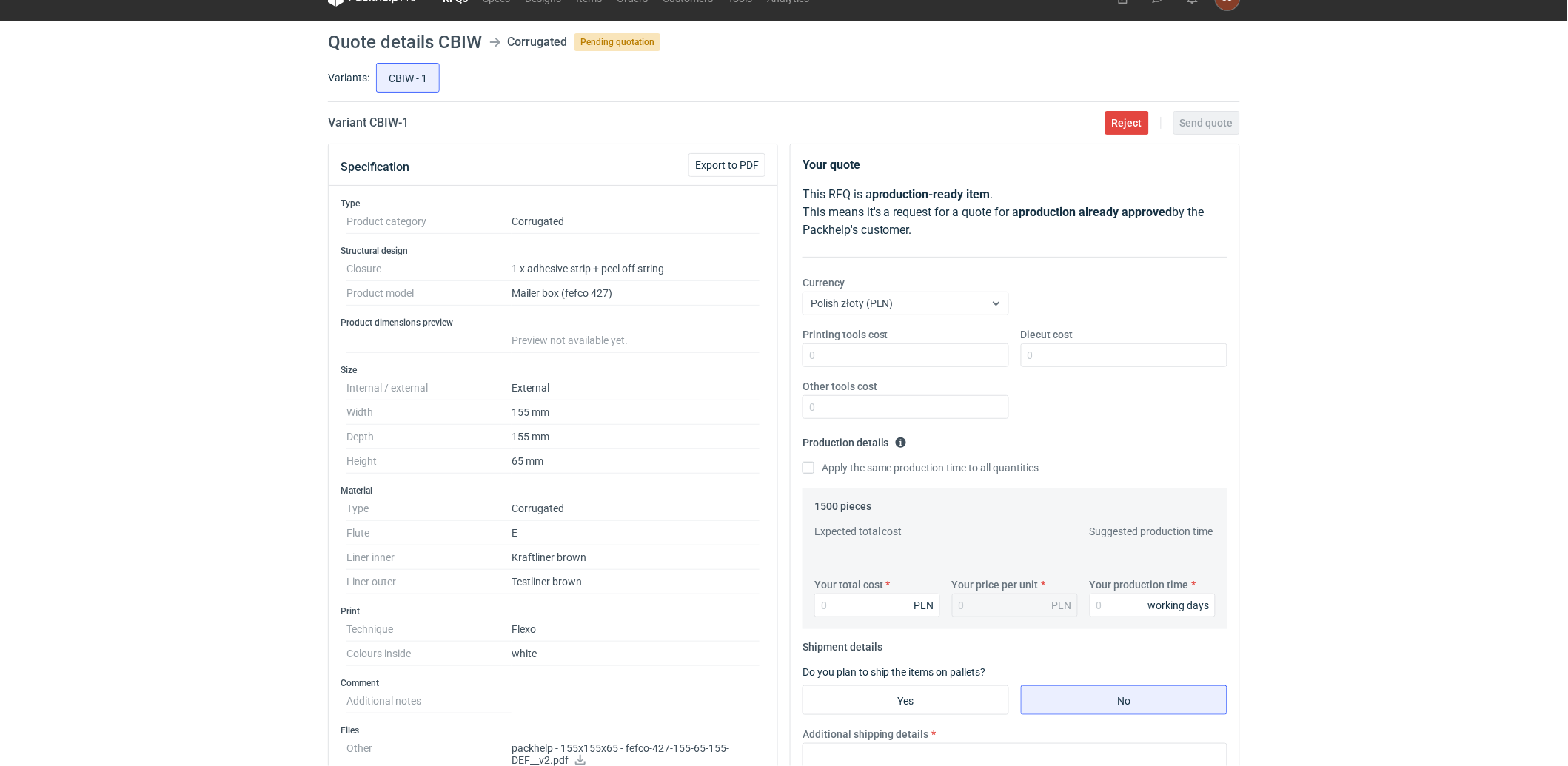
scroll to position [0, 0]
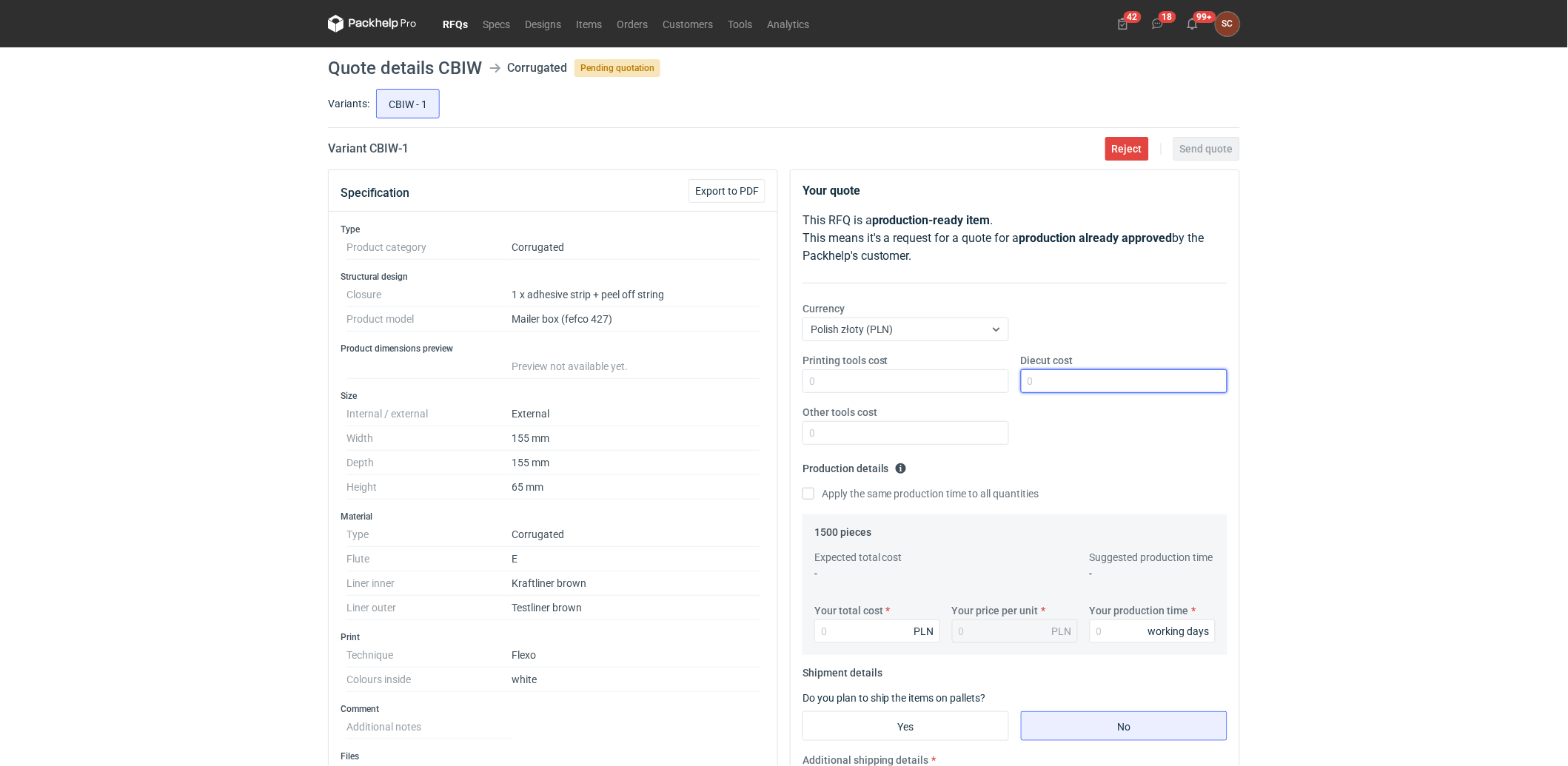
click at [1046, 389] on input "Diecut cost" at bounding box center [1124, 381] width 206 height 24
type input "1300"
click at [900, 385] on input "Printing tools cost" at bounding box center [906, 381] width 206 height 24
type input "200"
click at [812, 494] on input "Apply the same production time to all quantities" at bounding box center [808, 493] width 11 height 11
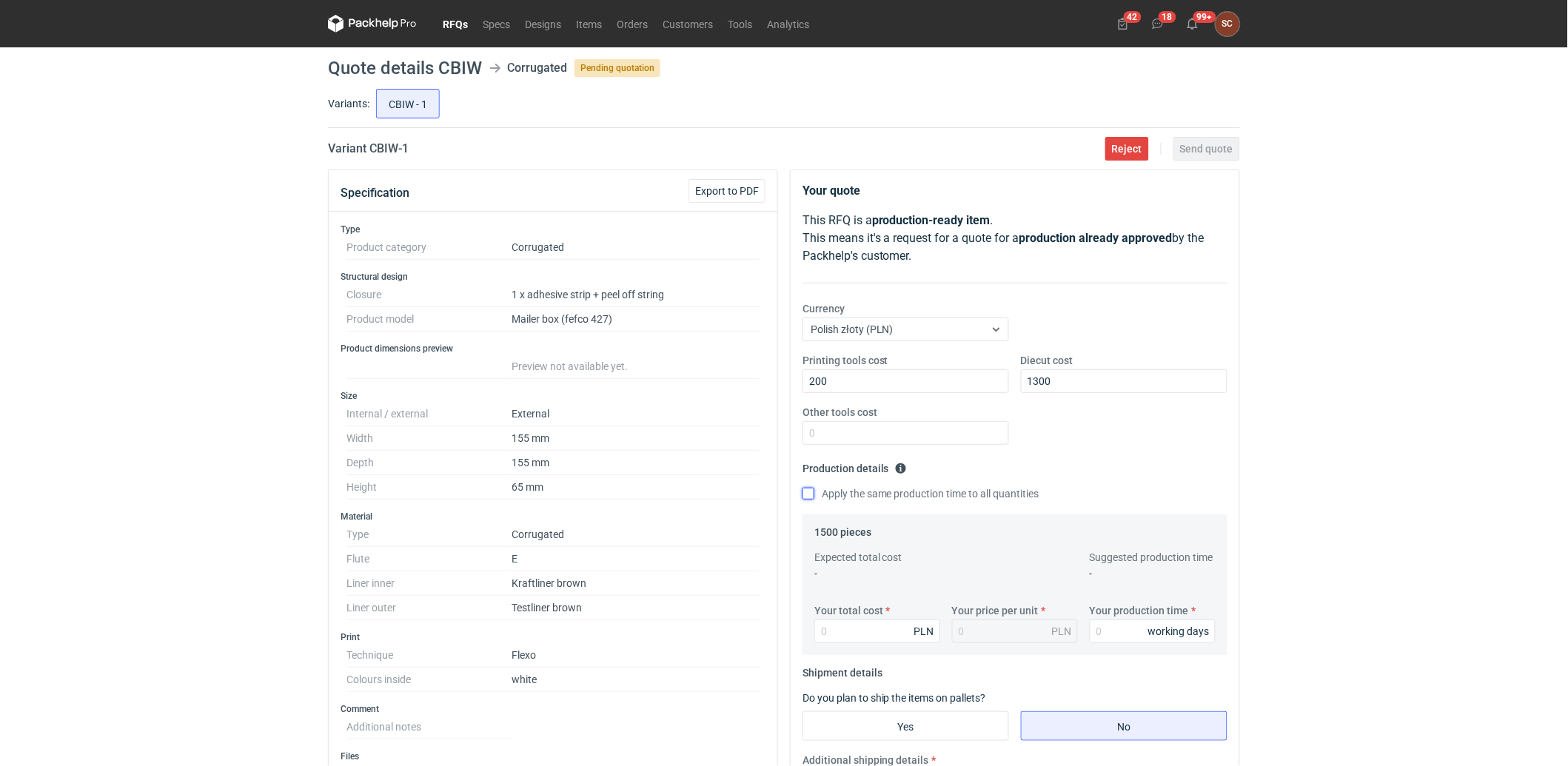
checkbox input "true"
click at [1130, 625] on input "Your production time" at bounding box center [1153, 631] width 126 height 24
type input "12"
click at [854, 638] on input "Your total cost" at bounding box center [877, 631] width 126 height 24
click at [837, 631] on input "Your total cost" at bounding box center [877, 631] width 126 height 24
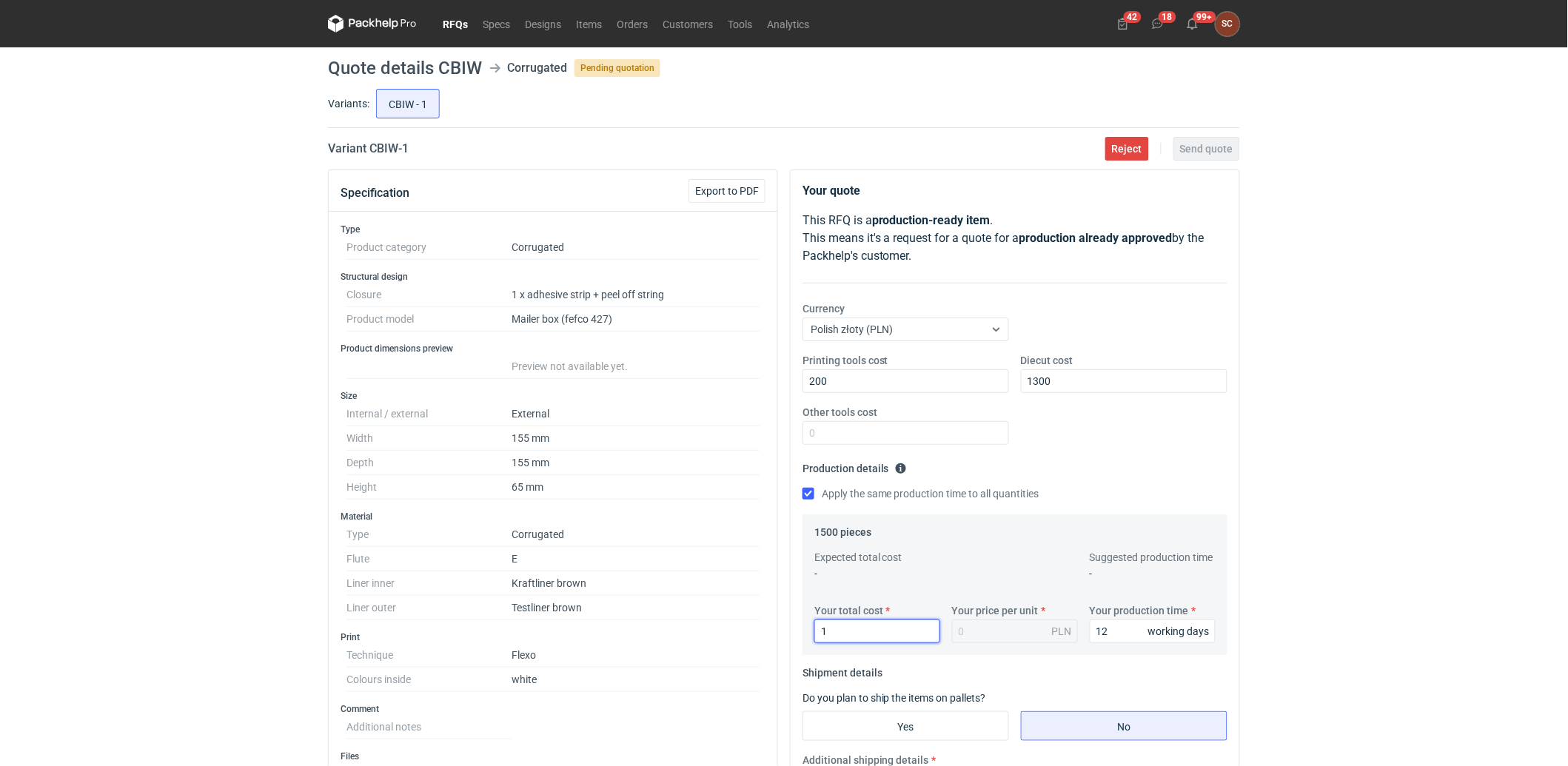
type input "16"
type input "0.01"
type input "1695"
type input "1.13"
type input "1695"
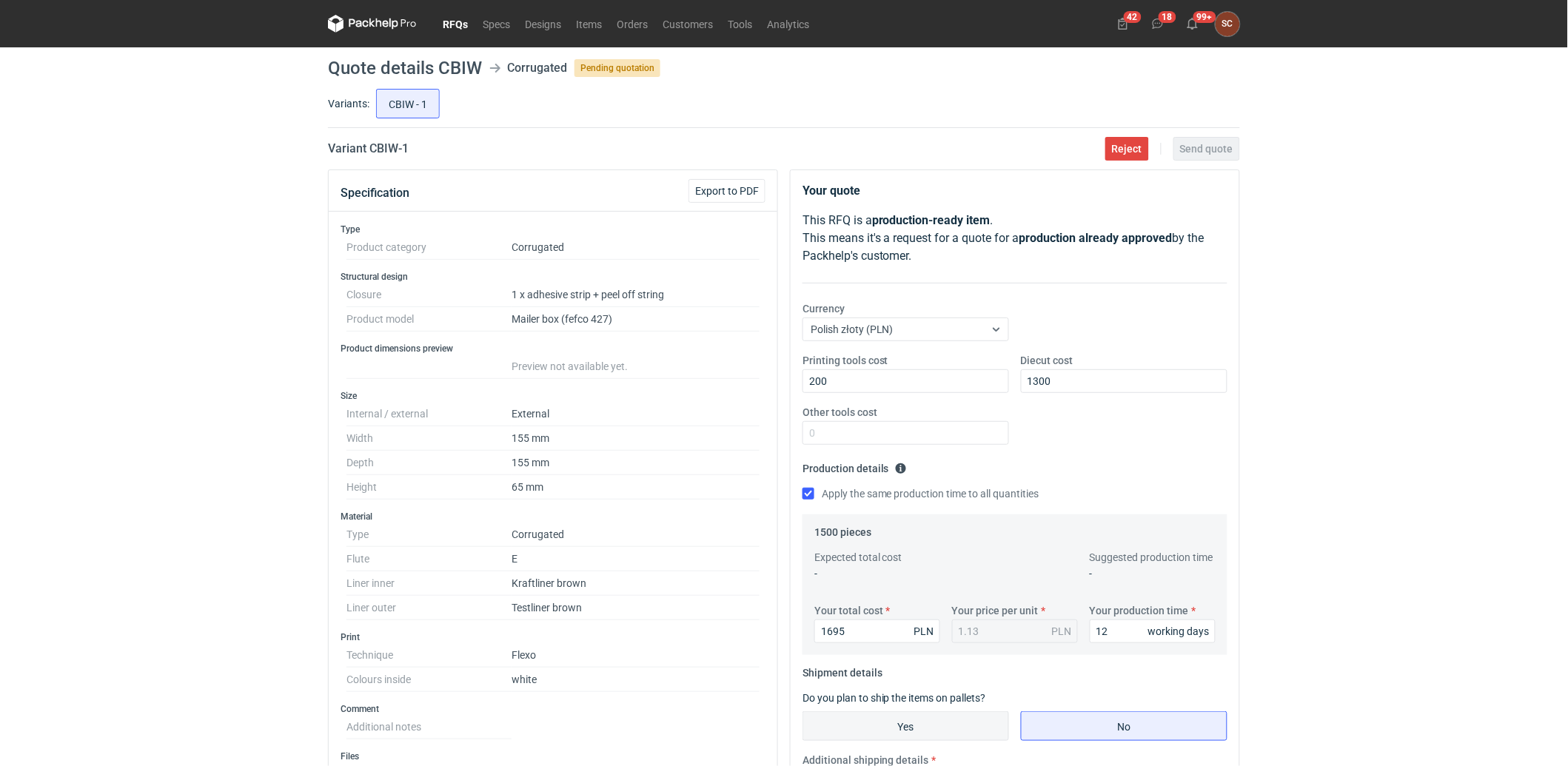
click at [953, 732] on input "Yes" at bounding box center [906, 726] width 205 height 28
radio input "true"
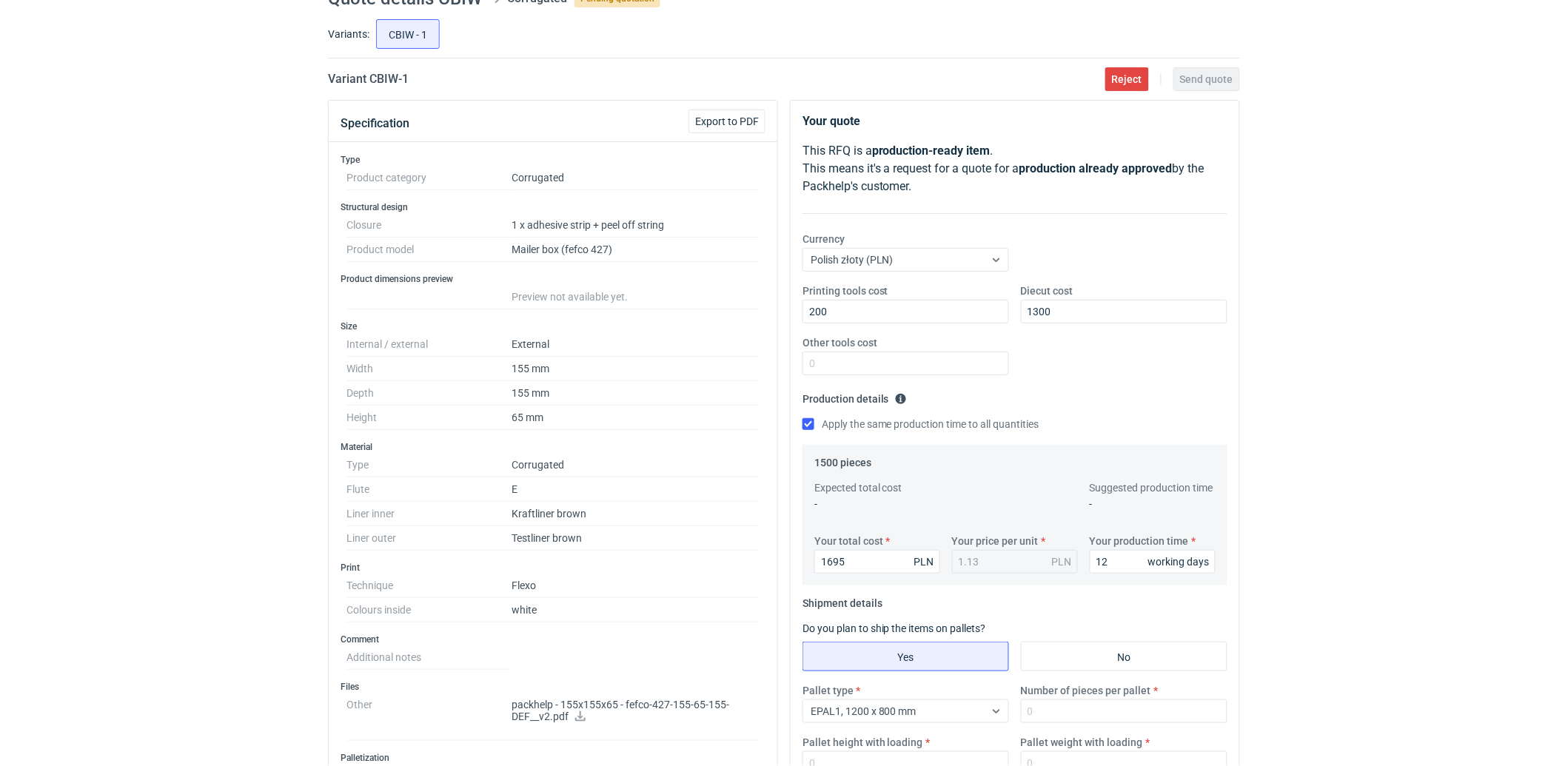
scroll to position [164, 0]
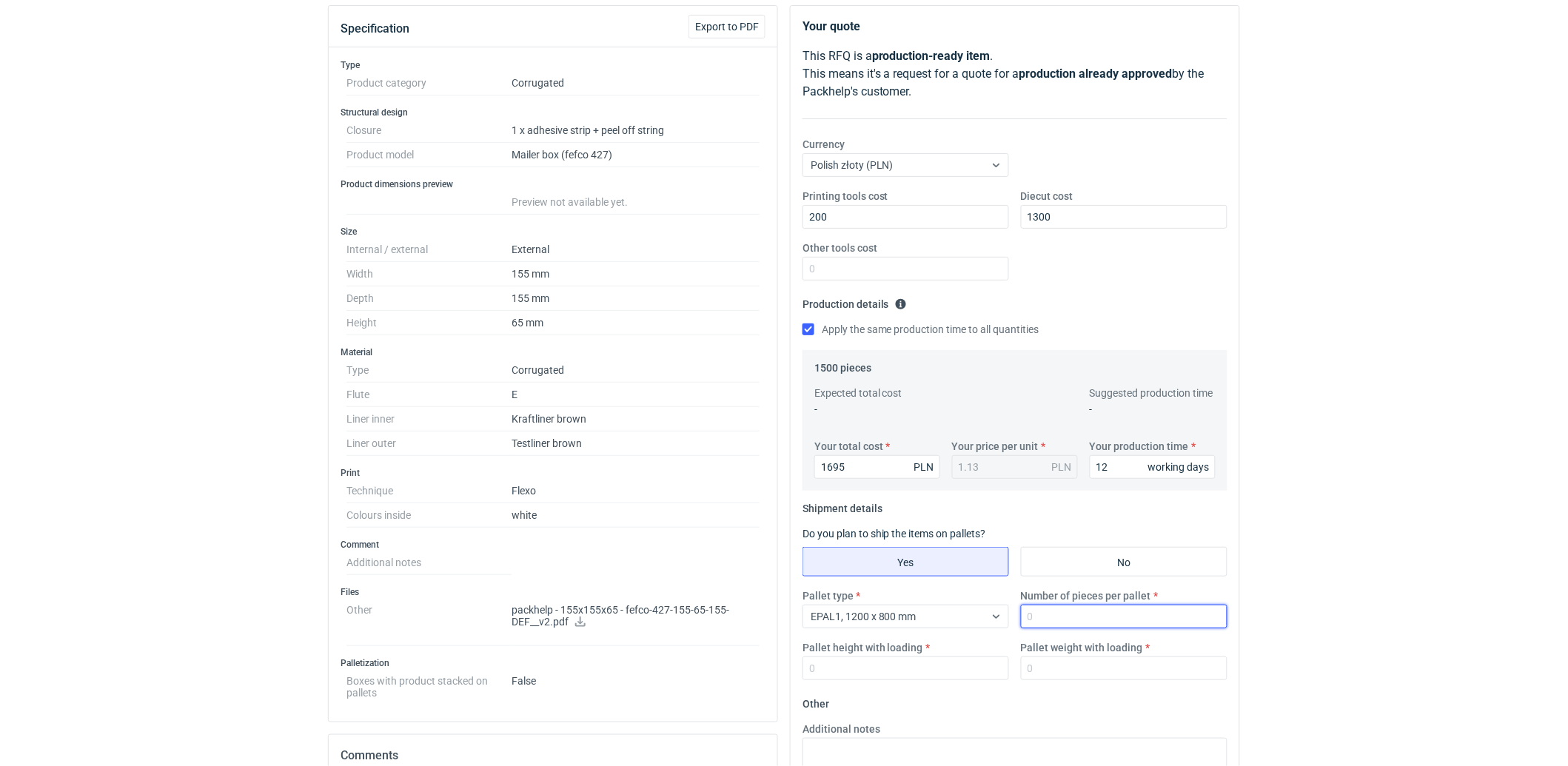
click at [1060, 625] on input "Number of pieces per pallet" at bounding box center [1124, 616] width 206 height 24
type input "1500"
click at [872, 674] on input "Pallet height with loading" at bounding box center [906, 668] width 206 height 24
type input "1600"
click at [1056, 668] on input "Pallet weight with loading" at bounding box center [1124, 668] width 206 height 24
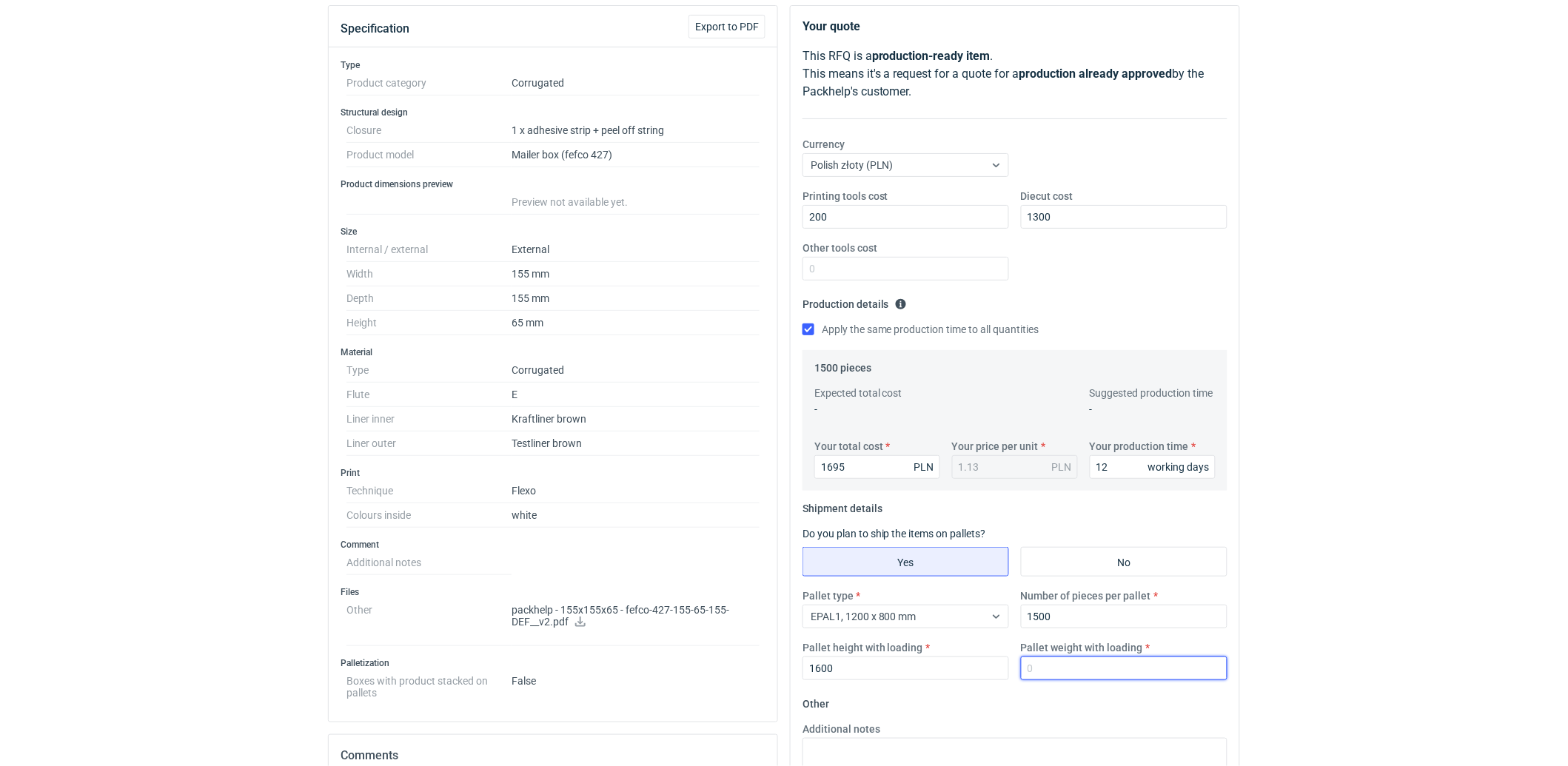
click at [1060, 663] on input "Pallet weight with loading" at bounding box center [1124, 668] width 206 height 24
click at [1082, 674] on input "Pallet weight with loading" at bounding box center [1124, 668] width 206 height 24
click at [1100, 675] on input "Pallet weight with loading" at bounding box center [1124, 668] width 206 height 24
type input "150"
click at [1145, 306] on fieldset "Production details Please provide the expected time of production in working da…" at bounding box center [1014, 321] width 425 height 58
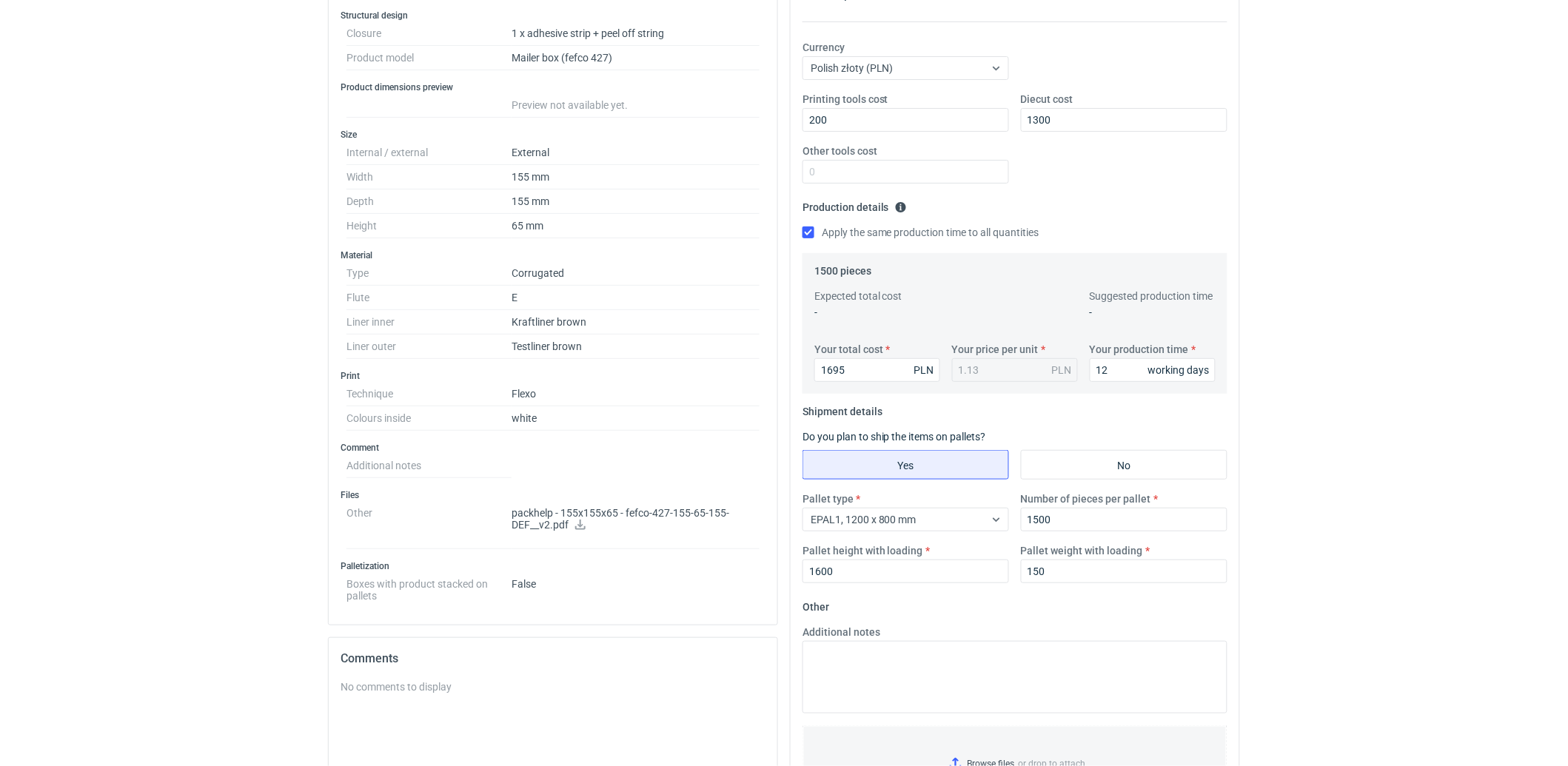
scroll to position [411, 0]
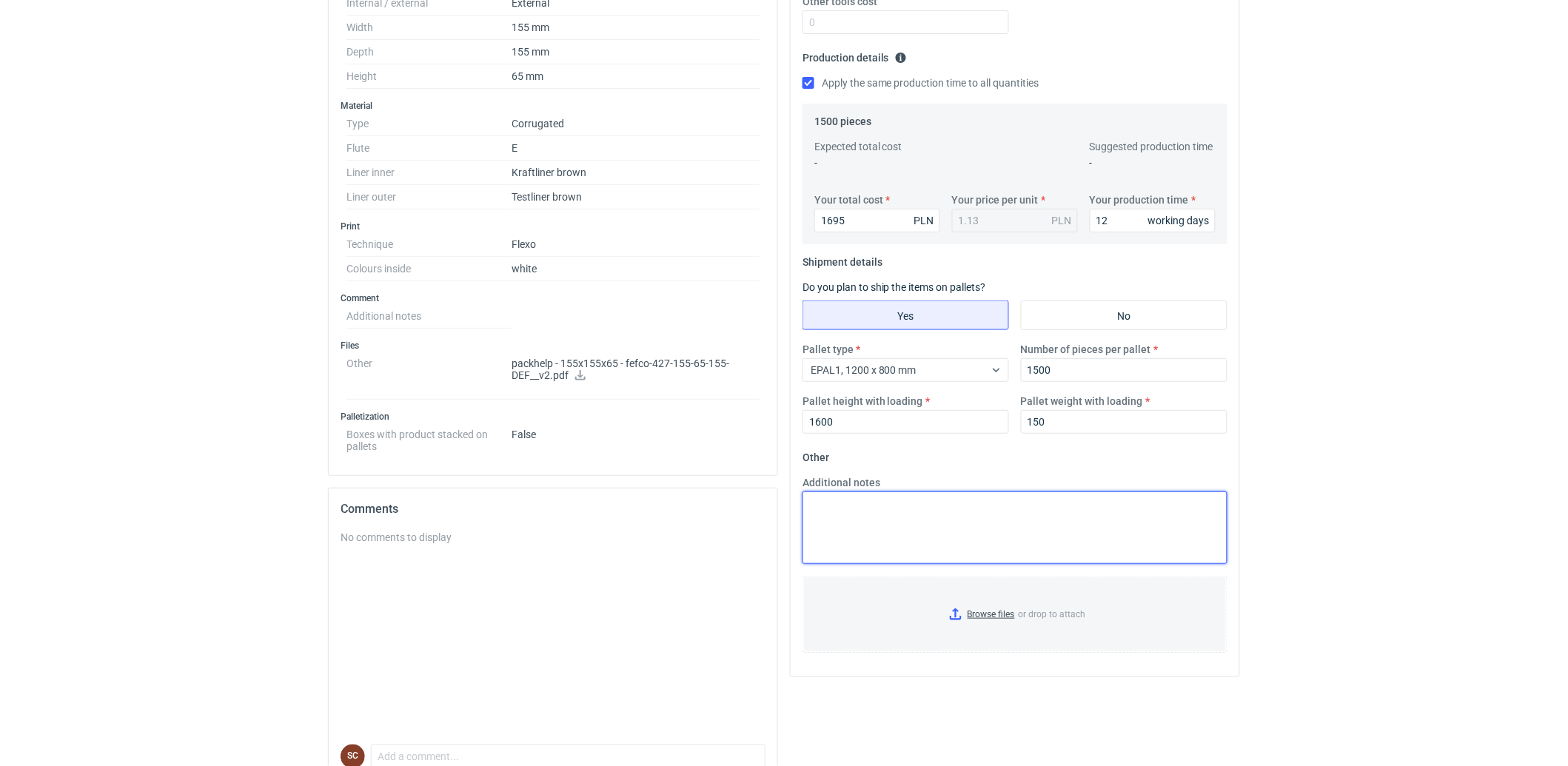
click at [937, 522] on textarea "Additional notes" at bounding box center [1014, 527] width 425 height 73
click at [945, 511] on textarea "Additional notes" at bounding box center [1014, 527] width 425 height 73
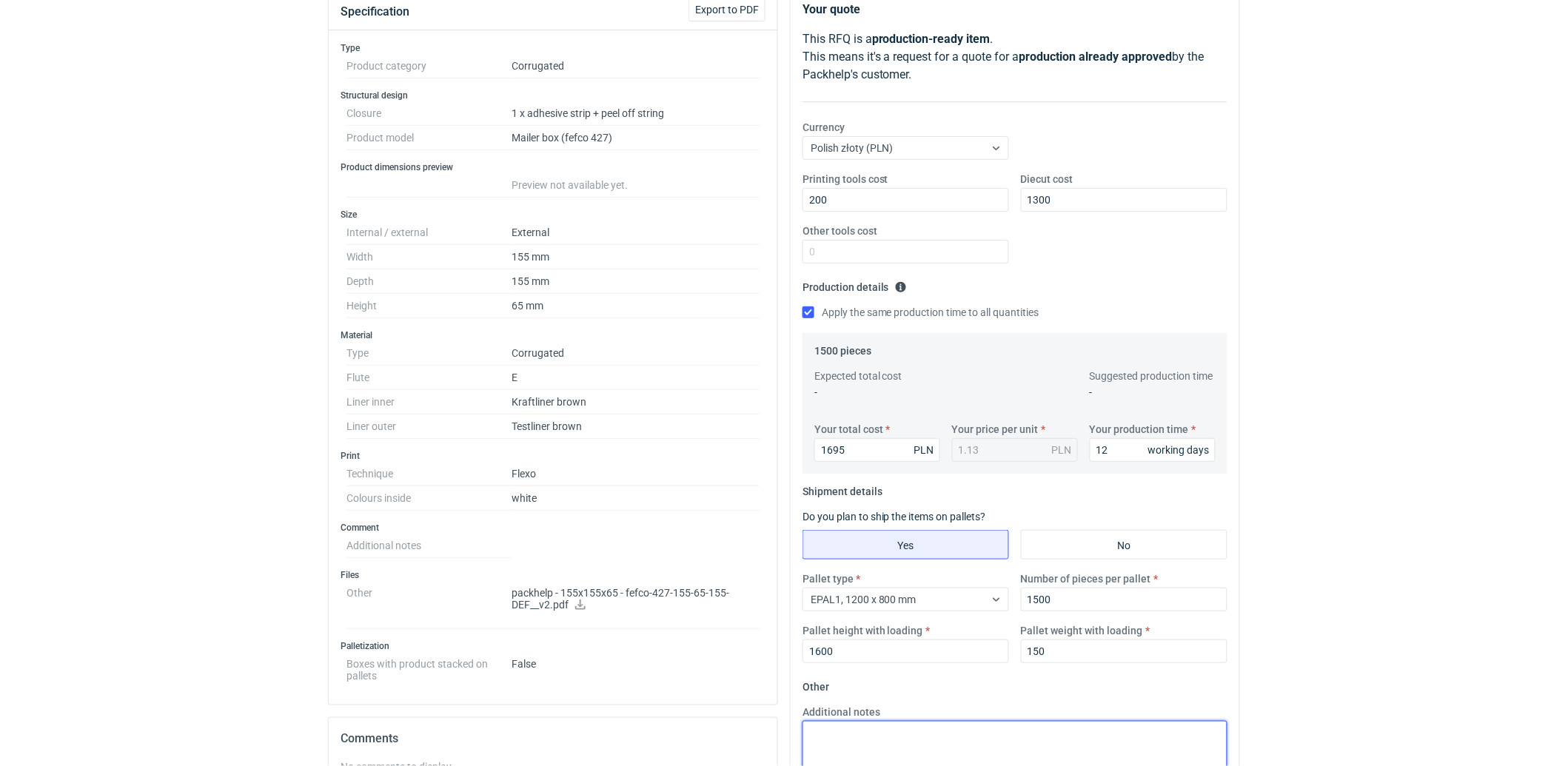
scroll to position [0, 0]
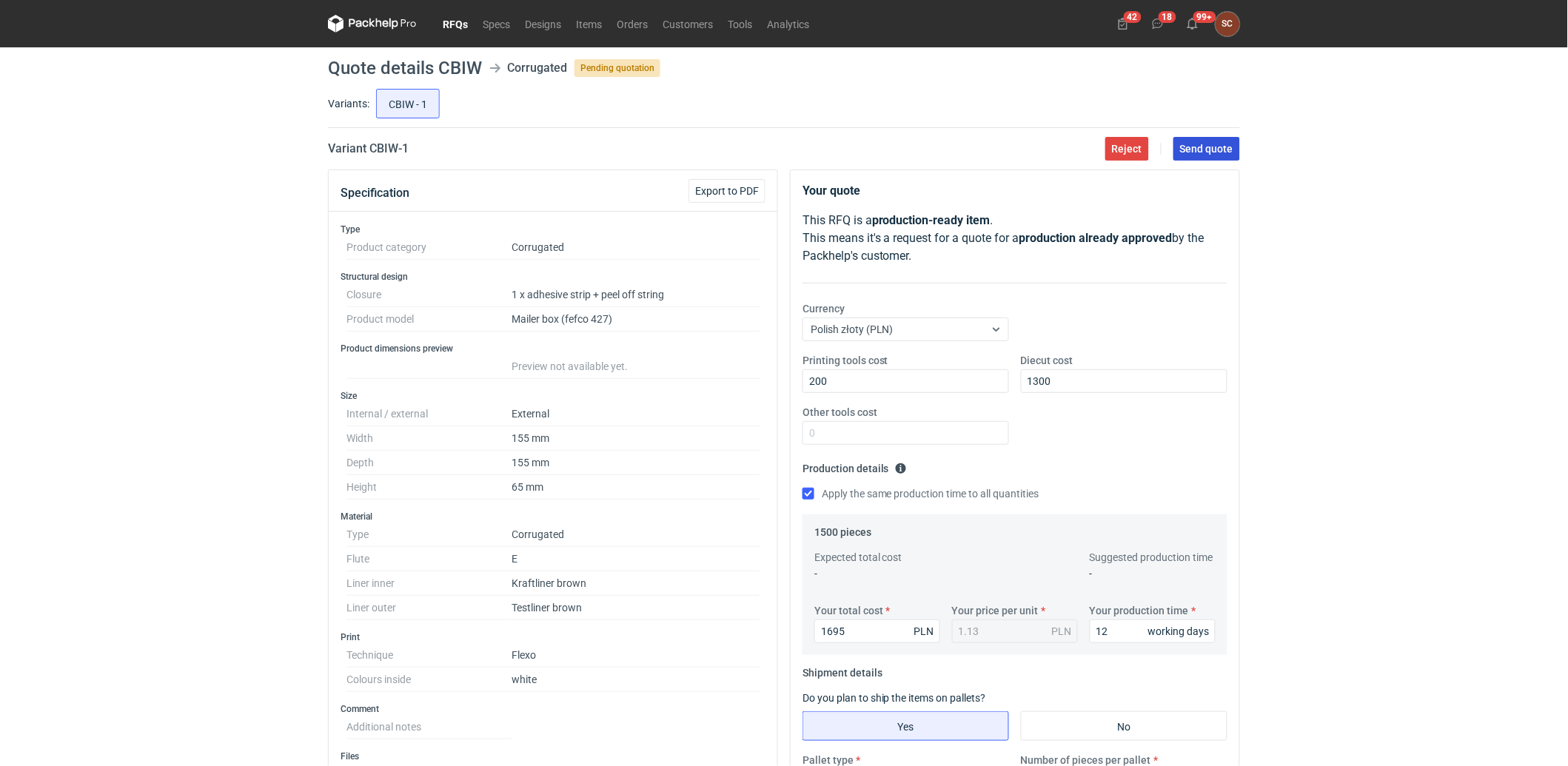
click at [1219, 152] on span "Send quote" at bounding box center [1206, 148] width 53 height 11
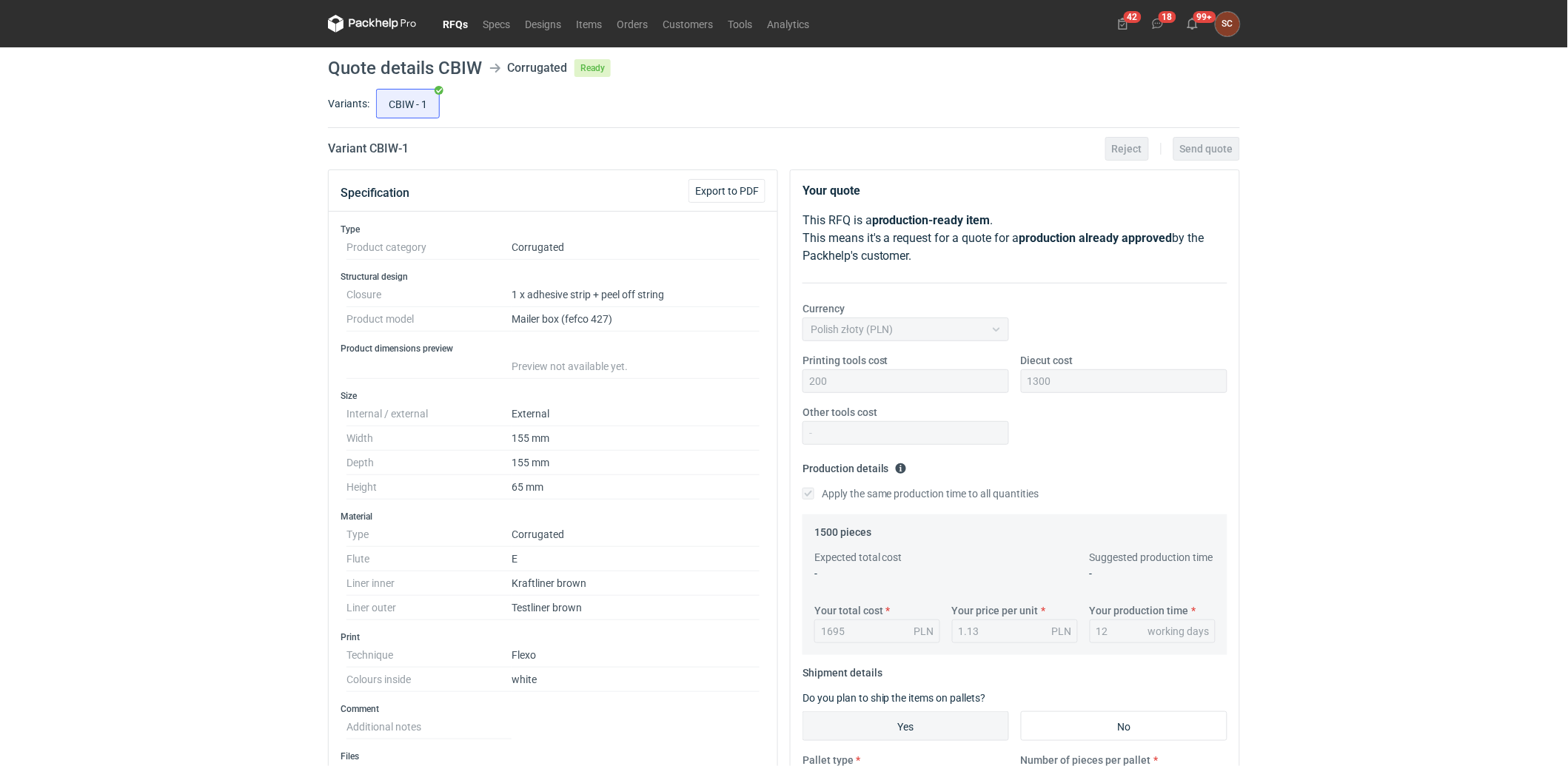
click at [455, 20] on link "RFQs" at bounding box center [455, 24] width 40 height 18
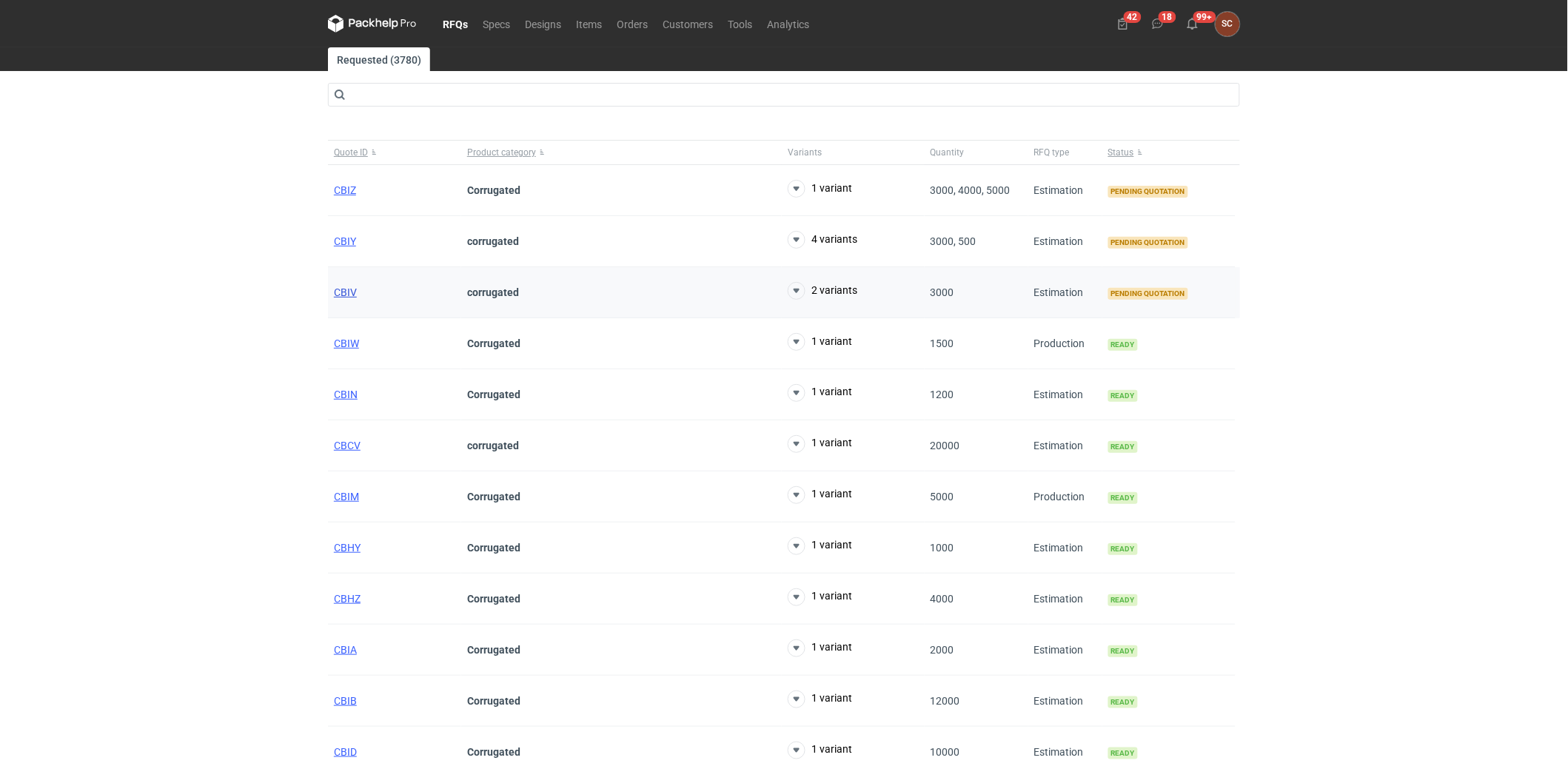
click at [339, 289] on span "CBIV" at bounding box center [346, 292] width 23 height 11
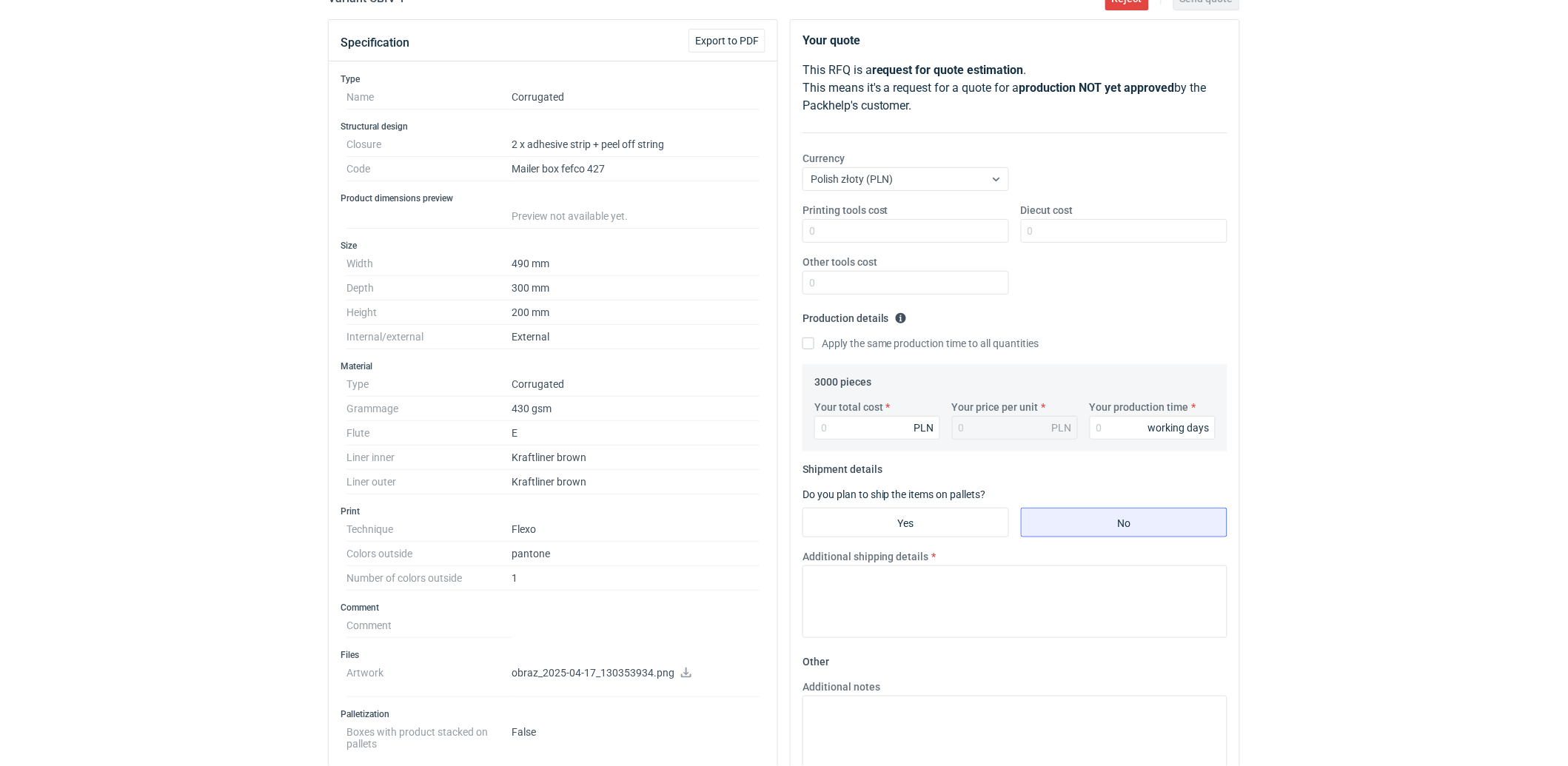
scroll to position [328, 0]
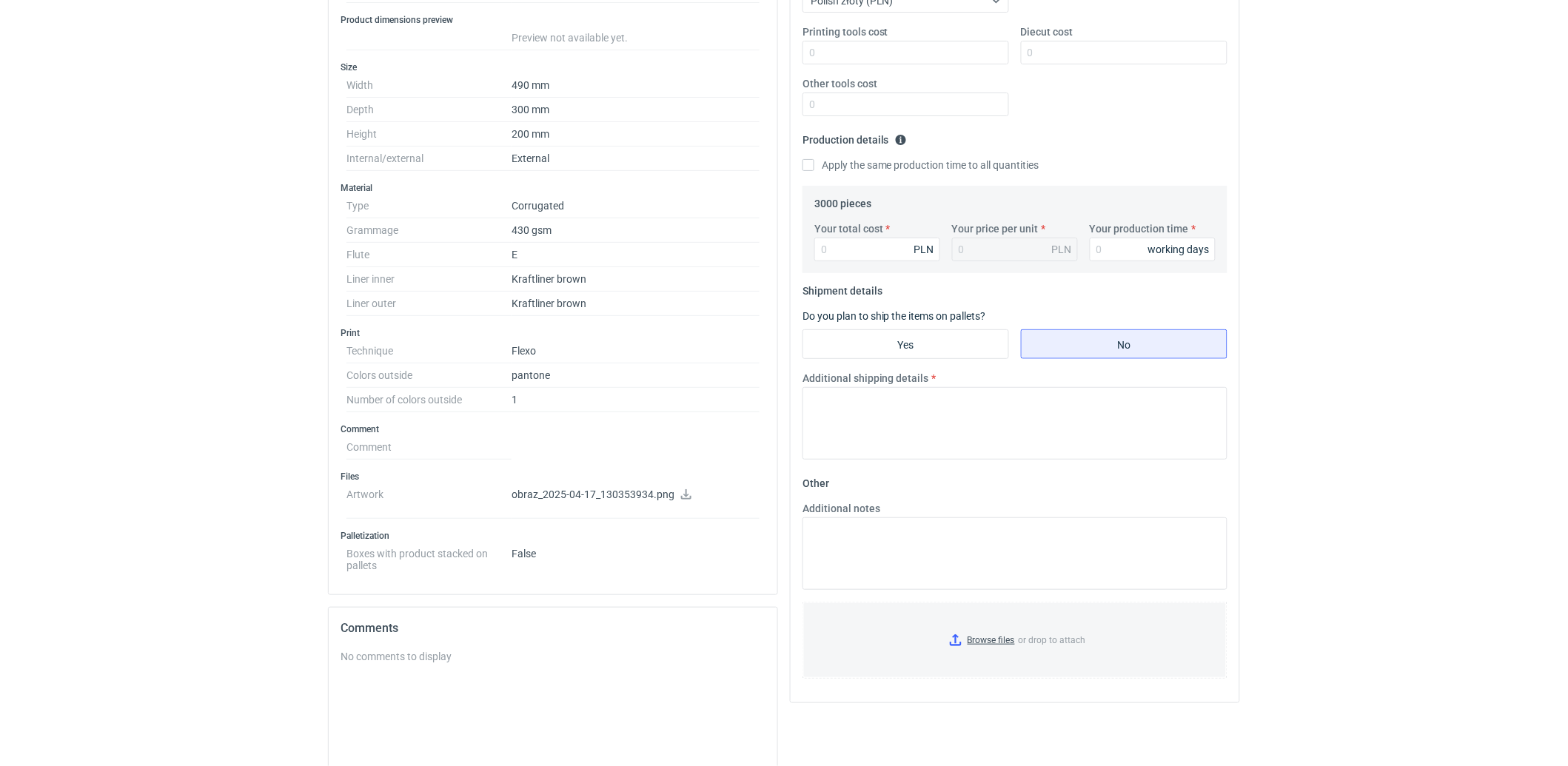
click at [681, 492] on icon at bounding box center [686, 494] width 11 height 11
click at [39, 430] on div "RFQs Specs Designs Items Orders Customers Tools Analytics 42 18 99+ SC [PERSON_…" at bounding box center [784, 55] width 1568 height 766
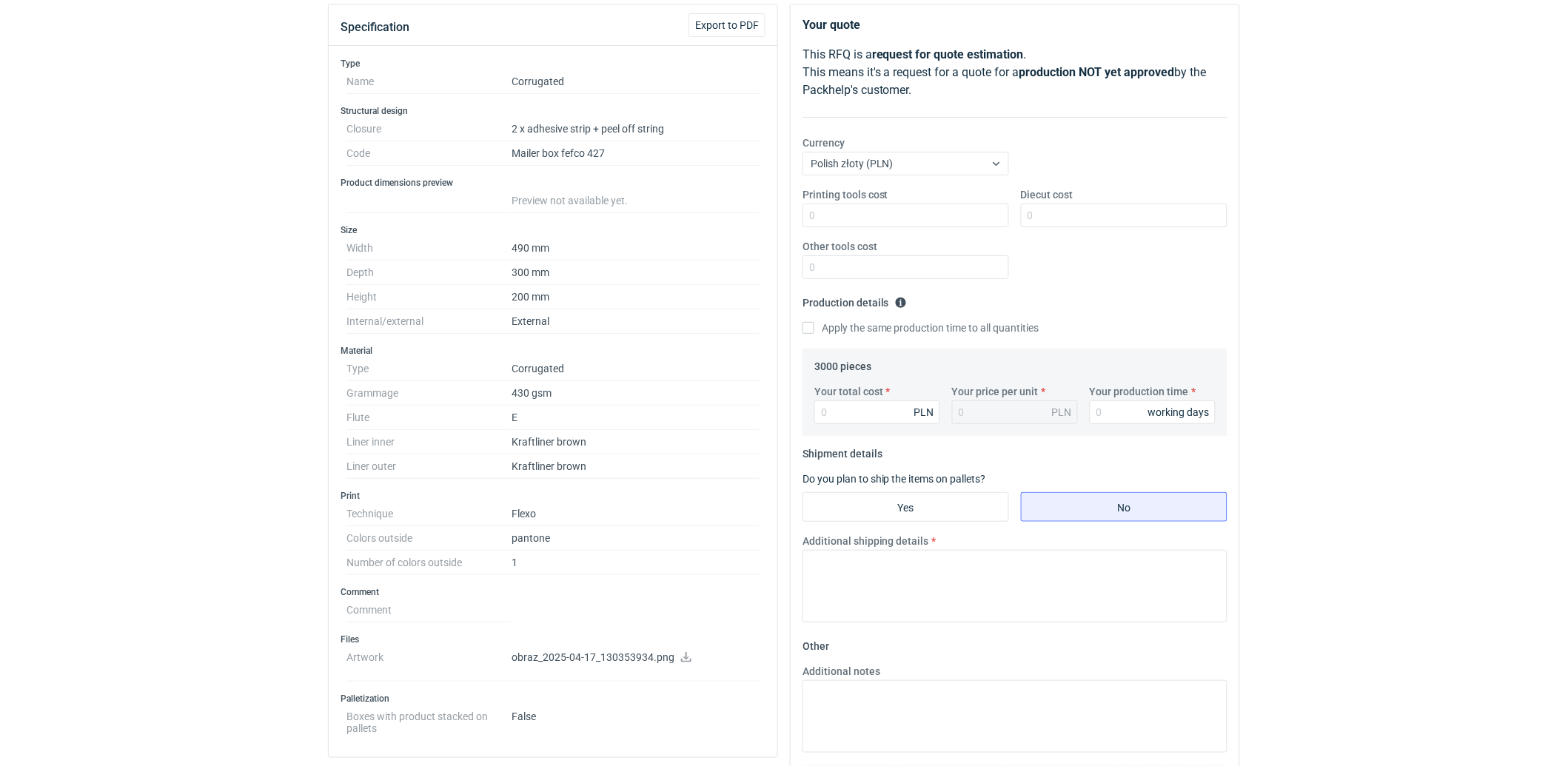
scroll to position [164, 0]
click at [888, 216] on input "Printing tools cost" at bounding box center [906, 216] width 206 height 24
type input "1000"
click at [1072, 216] on input "Diecut cost" at bounding box center [1124, 216] width 206 height 24
type input "3500"
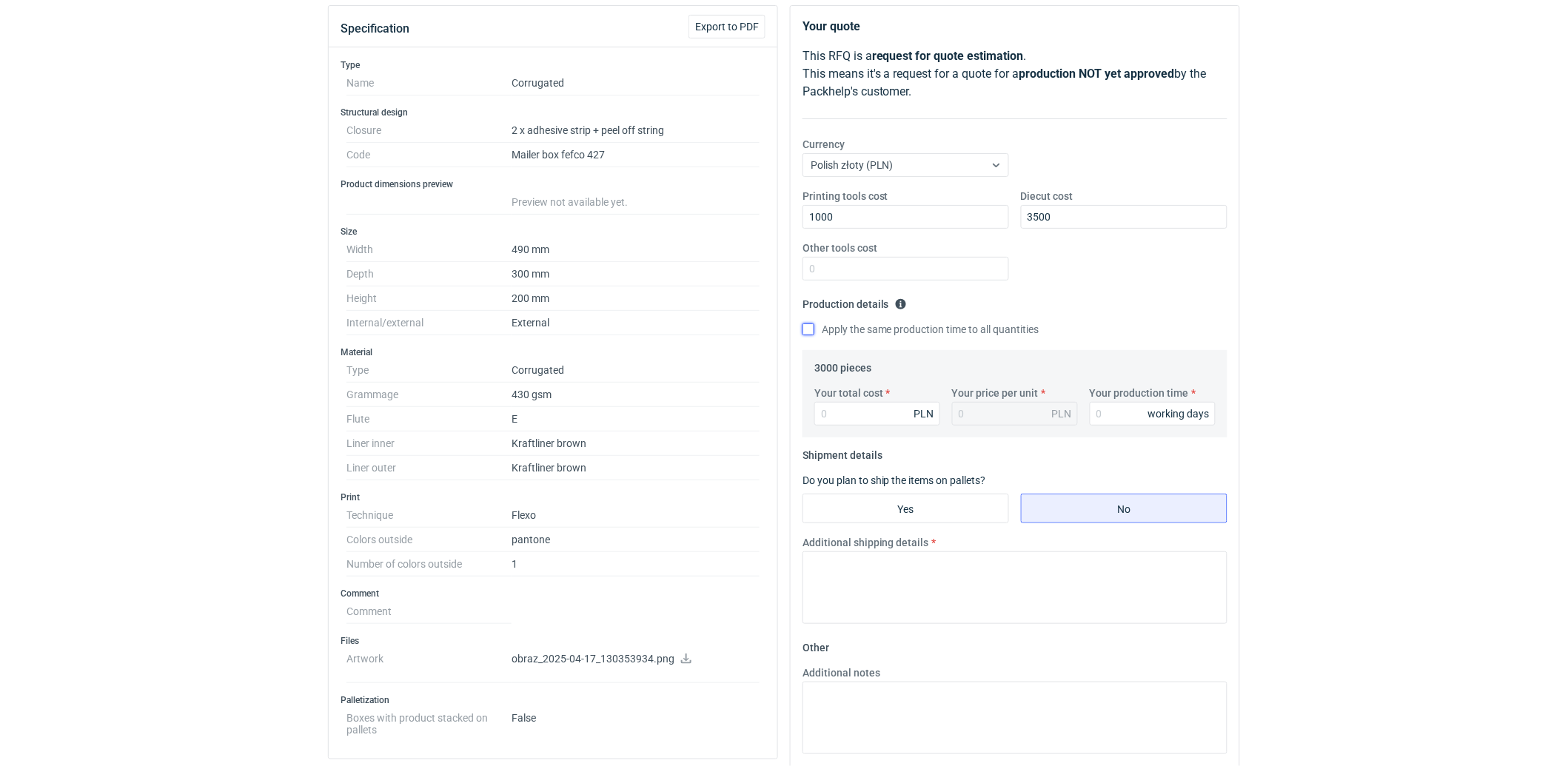
click at [807, 328] on input "Apply the same production time to all quantities" at bounding box center [808, 329] width 11 height 11
checkbox input "true"
click at [872, 420] on input "Your total cost" at bounding box center [877, 413] width 126 height 24
click at [883, 418] on input "Your total cost" at bounding box center [877, 413] width 126 height 24
type input "11100"
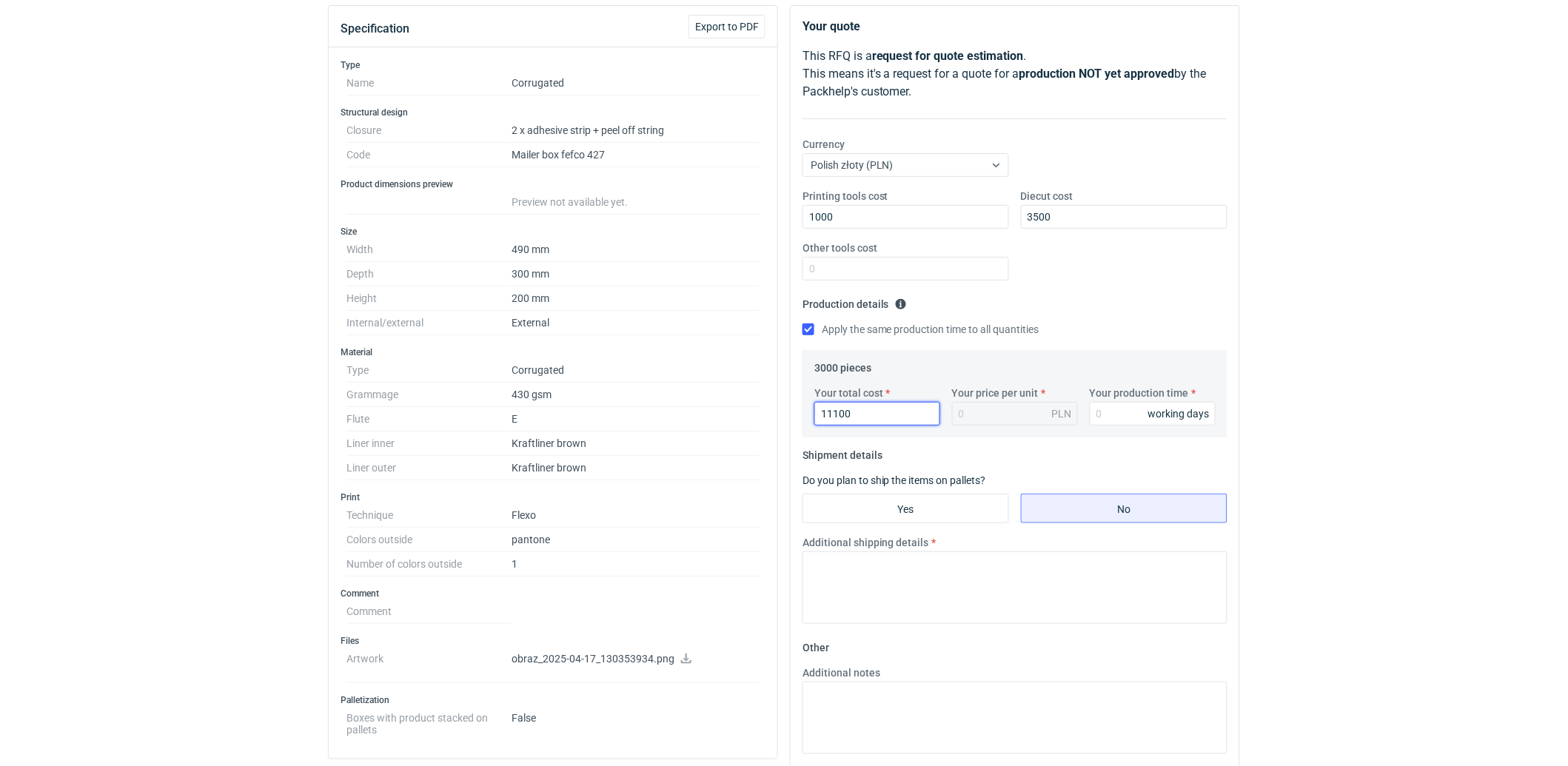
type input "3.7"
type input "11100"
click at [1091, 412] on input "Your production time" at bounding box center [1153, 413] width 126 height 24
type input "15"
drag, startPoint x: 867, startPoint y: 416, endPoint x: 777, endPoint y: 416, distance: 90.0
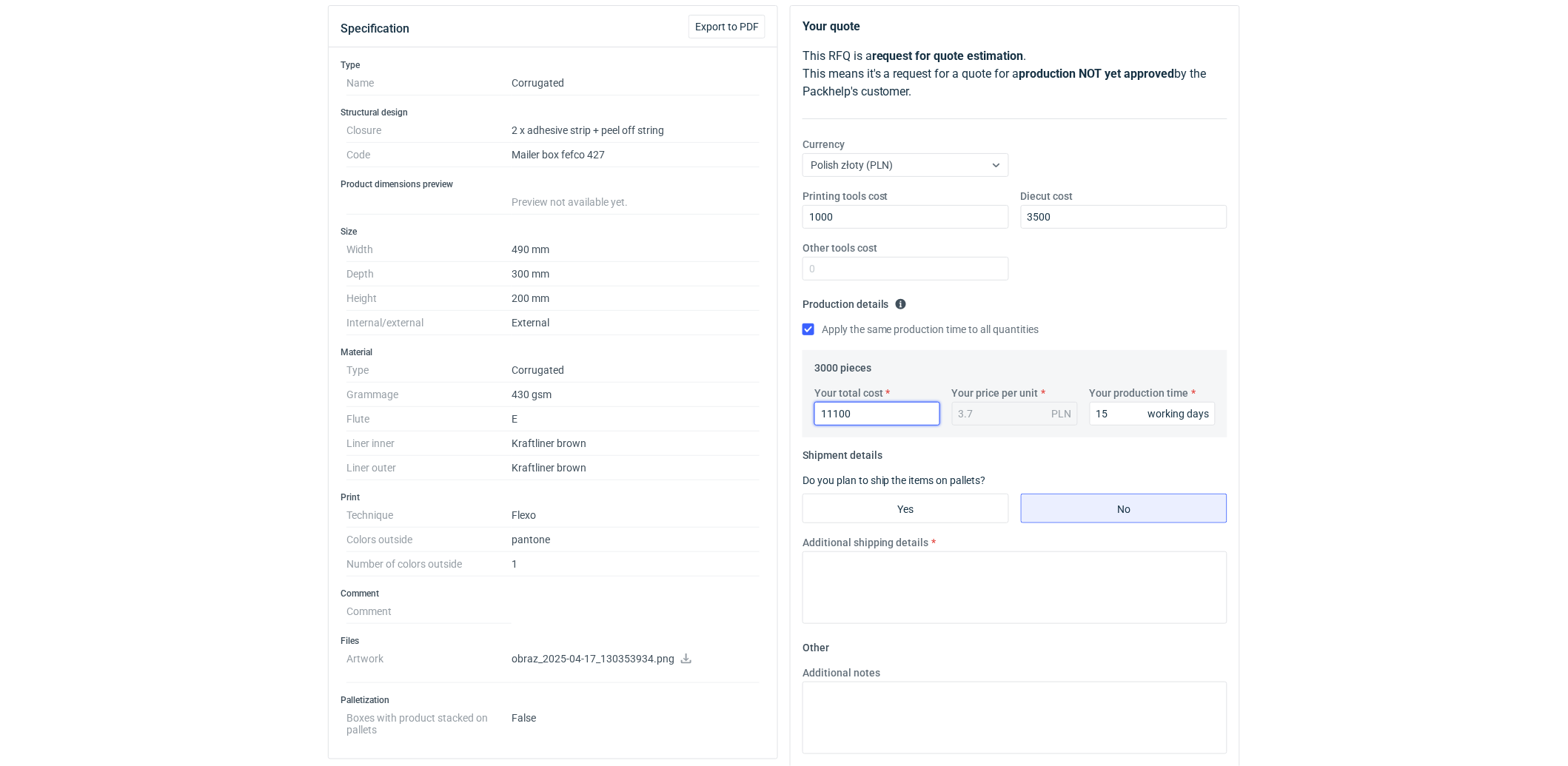
click at [777, 416] on div "Specification Export to PDF Type Name Corrugated Structural design Closure 2 x …" at bounding box center [784, 565] width 924 height 1121
click at [876, 507] on input "Yes" at bounding box center [906, 508] width 205 height 28
radio input "true"
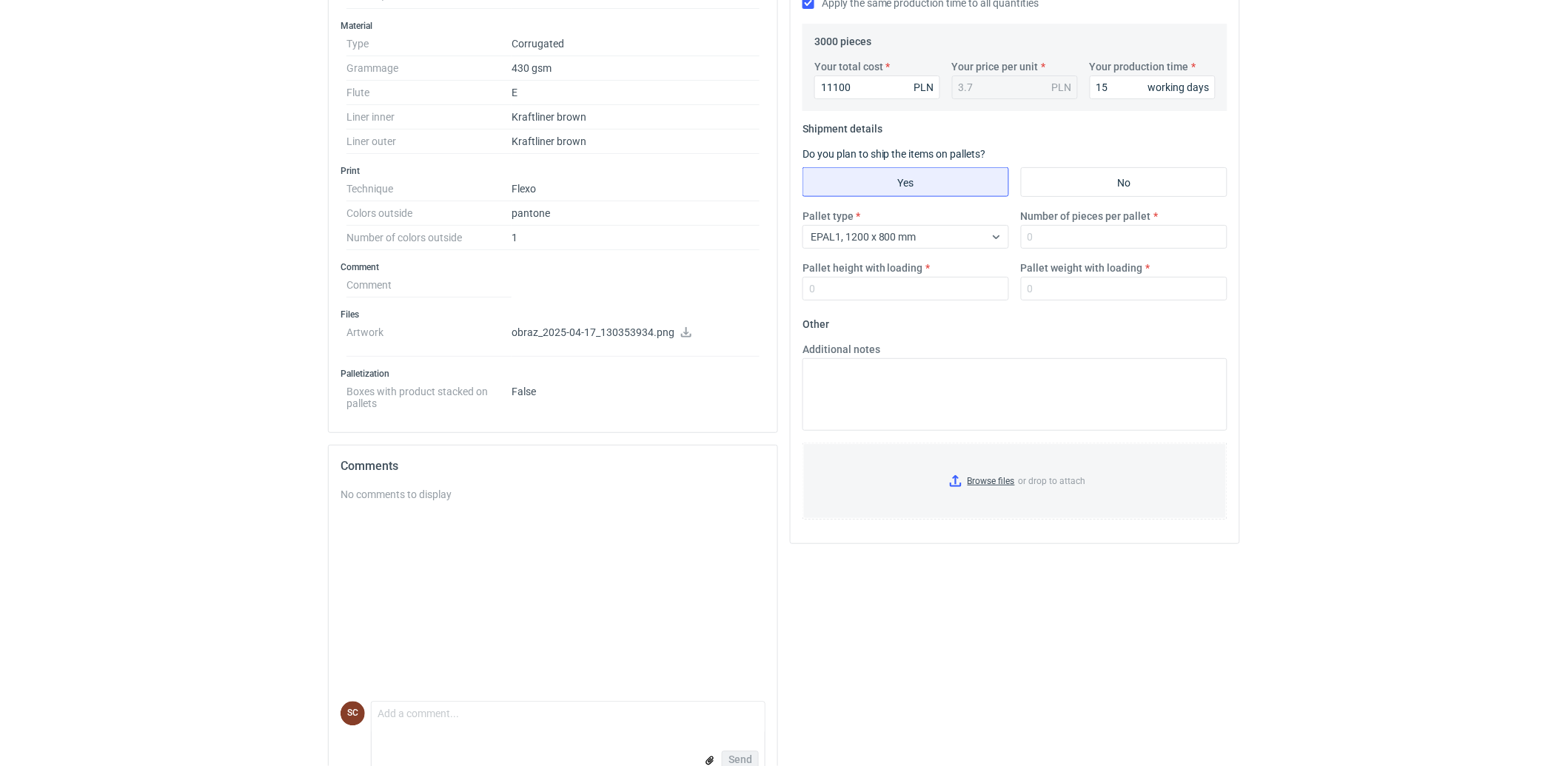
scroll to position [493, 0]
click at [1078, 182] on input "No" at bounding box center [1123, 179] width 205 height 28
radio input "true"
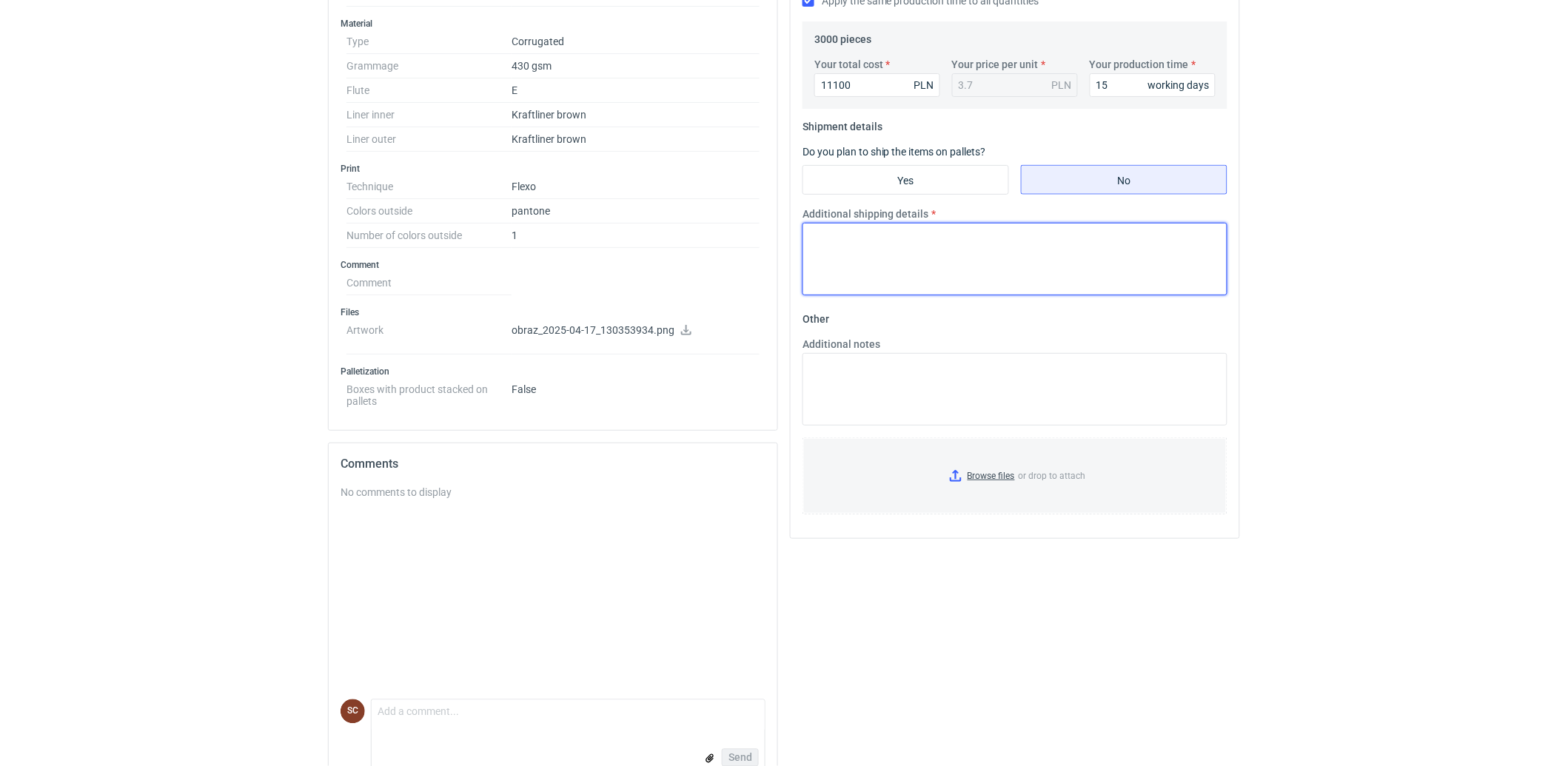
click at [886, 264] on textarea "Additional shipping details" at bounding box center [1014, 259] width 425 height 73
click at [879, 267] on textarea "paleta 1300x1300 Ilość 1000szt waga" at bounding box center [1014, 259] width 425 height 73
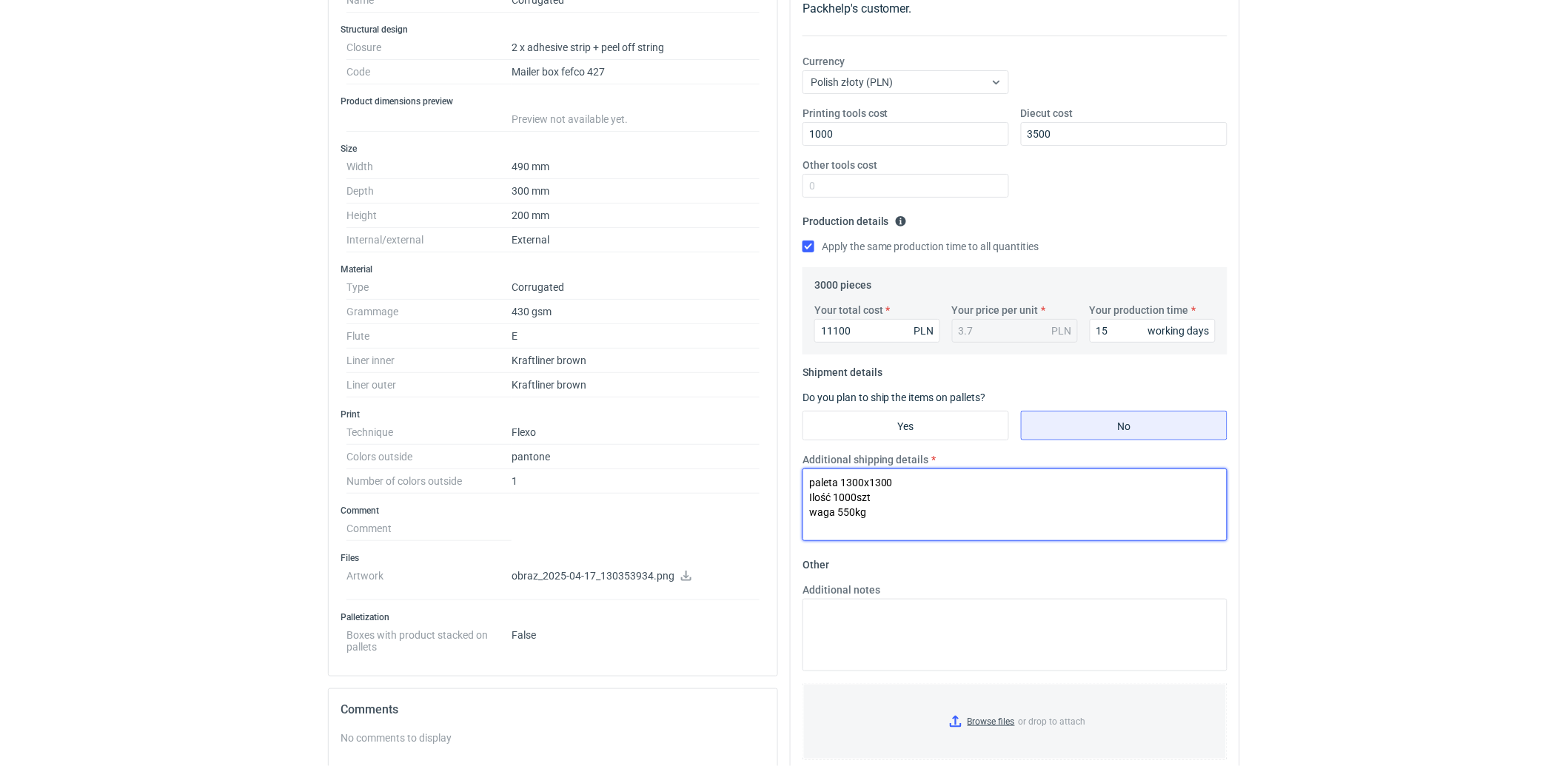
scroll to position [246, 0]
type textarea "paleta 1300x1300 Ilość 1000szt waga 550kg"
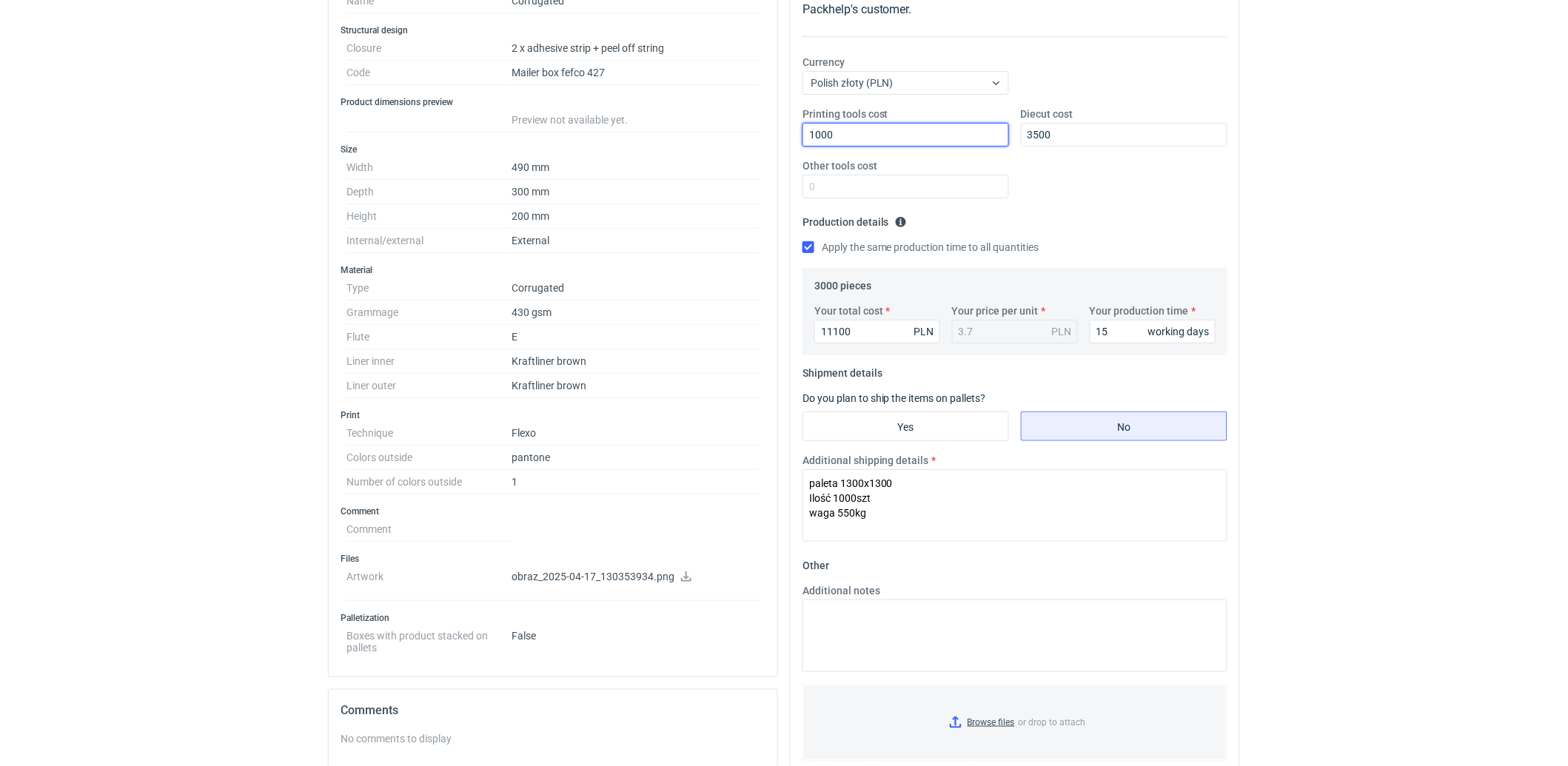
drag, startPoint x: 875, startPoint y: 128, endPoint x: 592, endPoint y: 150, distance: 283.9
click at [595, 150] on div "Specification Export to PDF Type Name Corrugated Structural design Closure 2 x …" at bounding box center [784, 484] width 924 height 1121
type input "800"
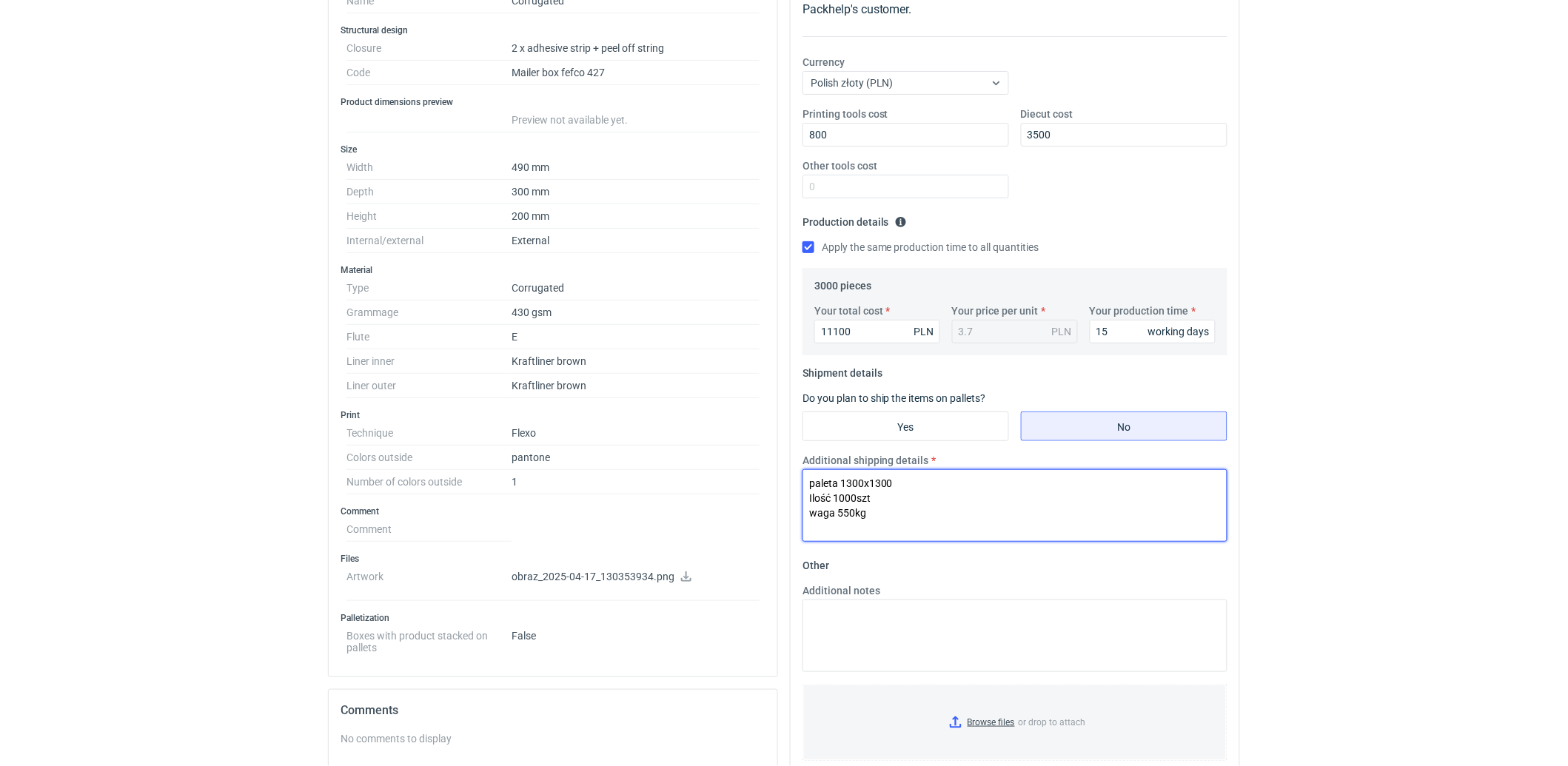
click at [974, 520] on textarea "paleta 1300x1300 Ilość 1000szt waga 550kg" at bounding box center [1014, 505] width 425 height 73
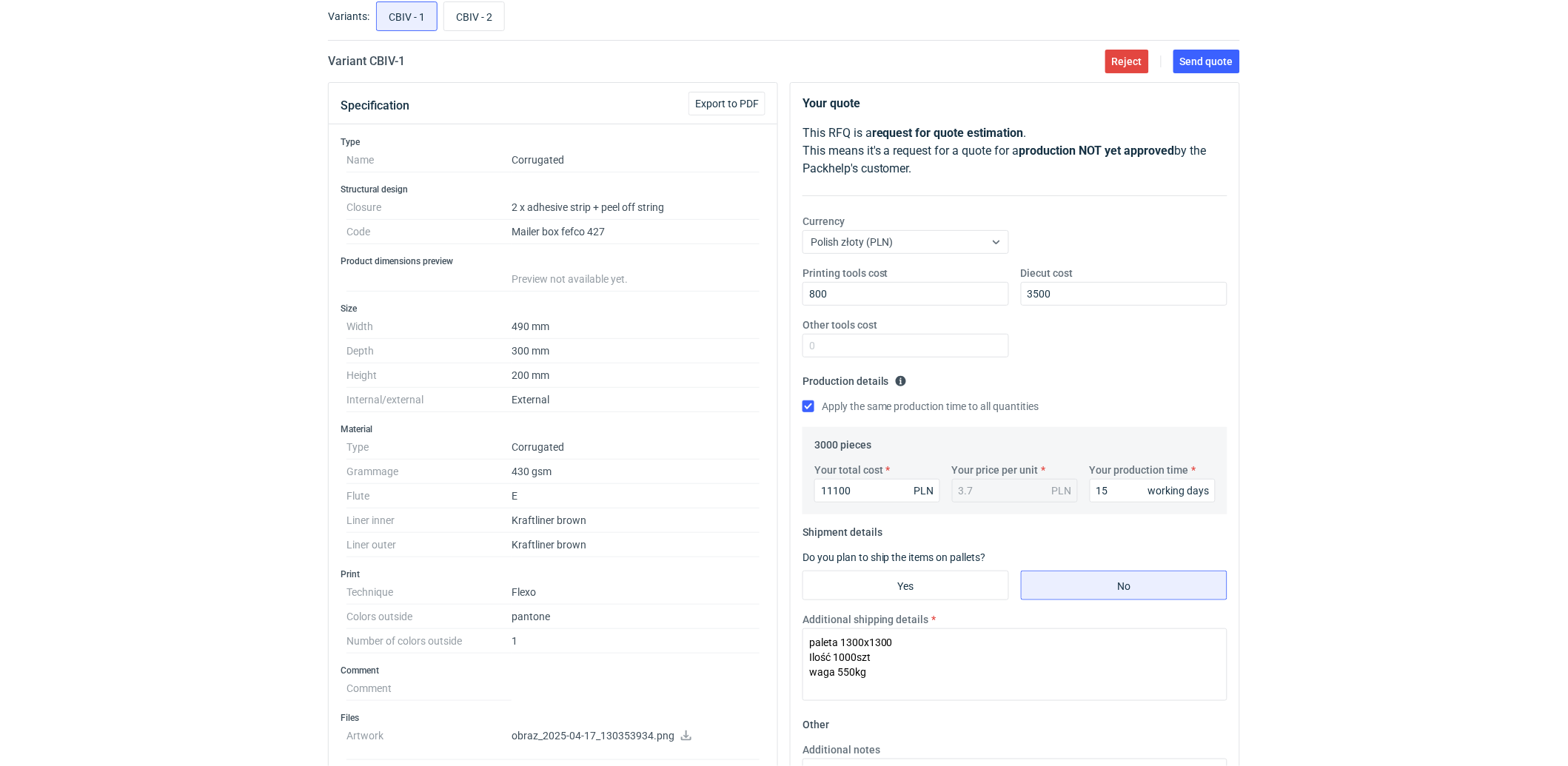
scroll to position [0, 0]
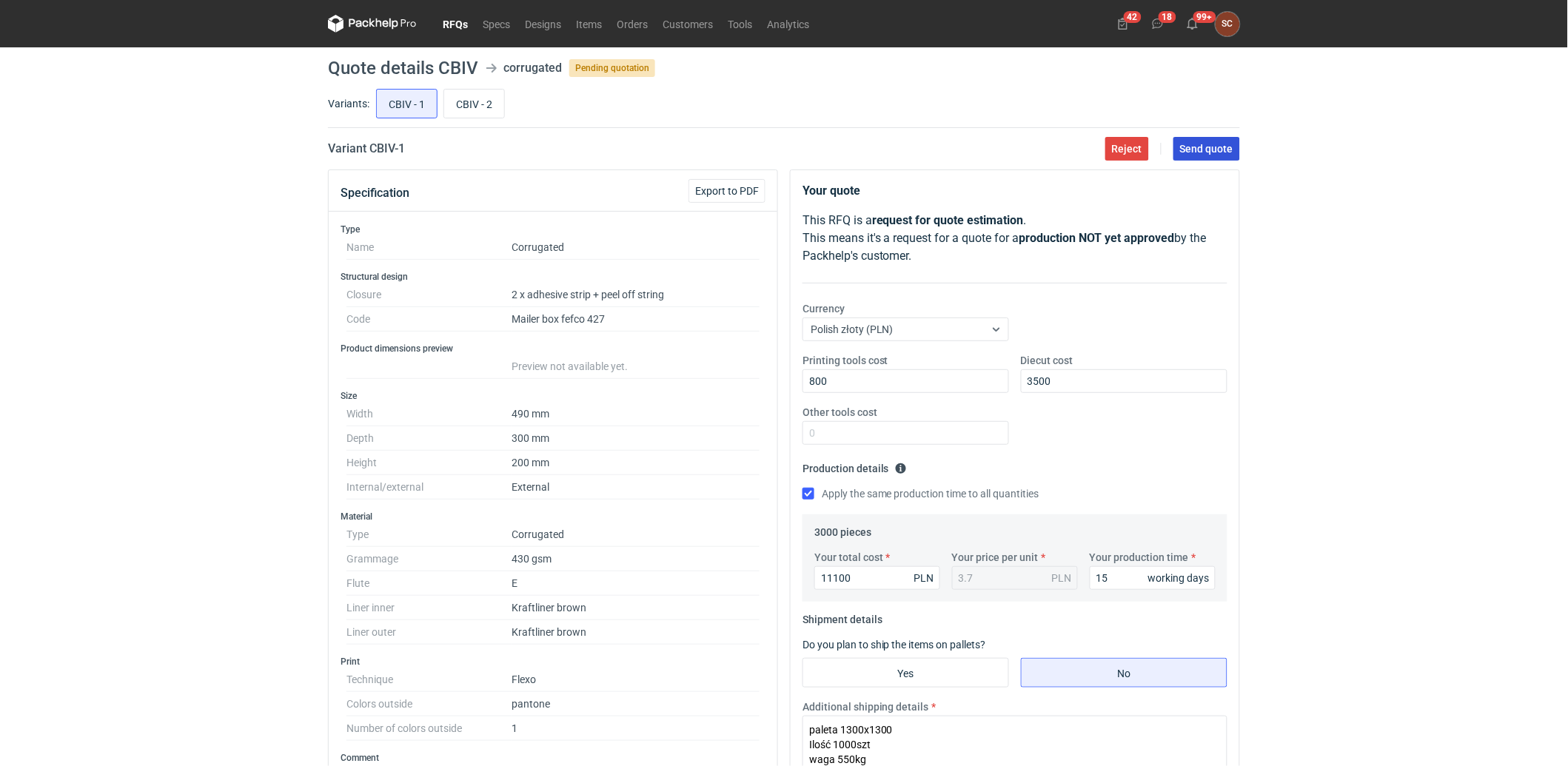
click at [1204, 152] on span "Send quote" at bounding box center [1206, 148] width 53 height 11
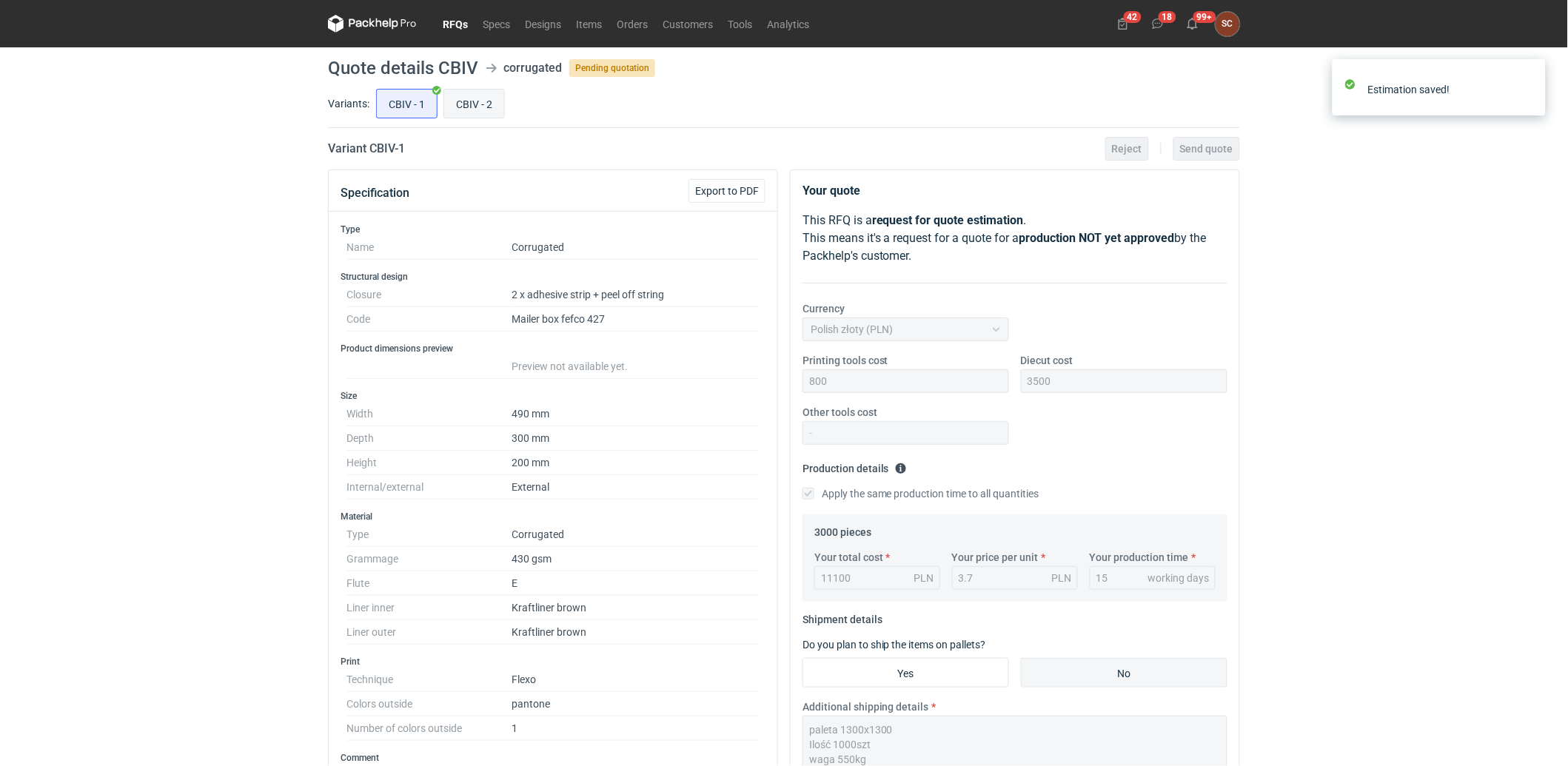
click at [463, 97] on input "CBIV - 2" at bounding box center [473, 103] width 60 height 28
radio input "true"
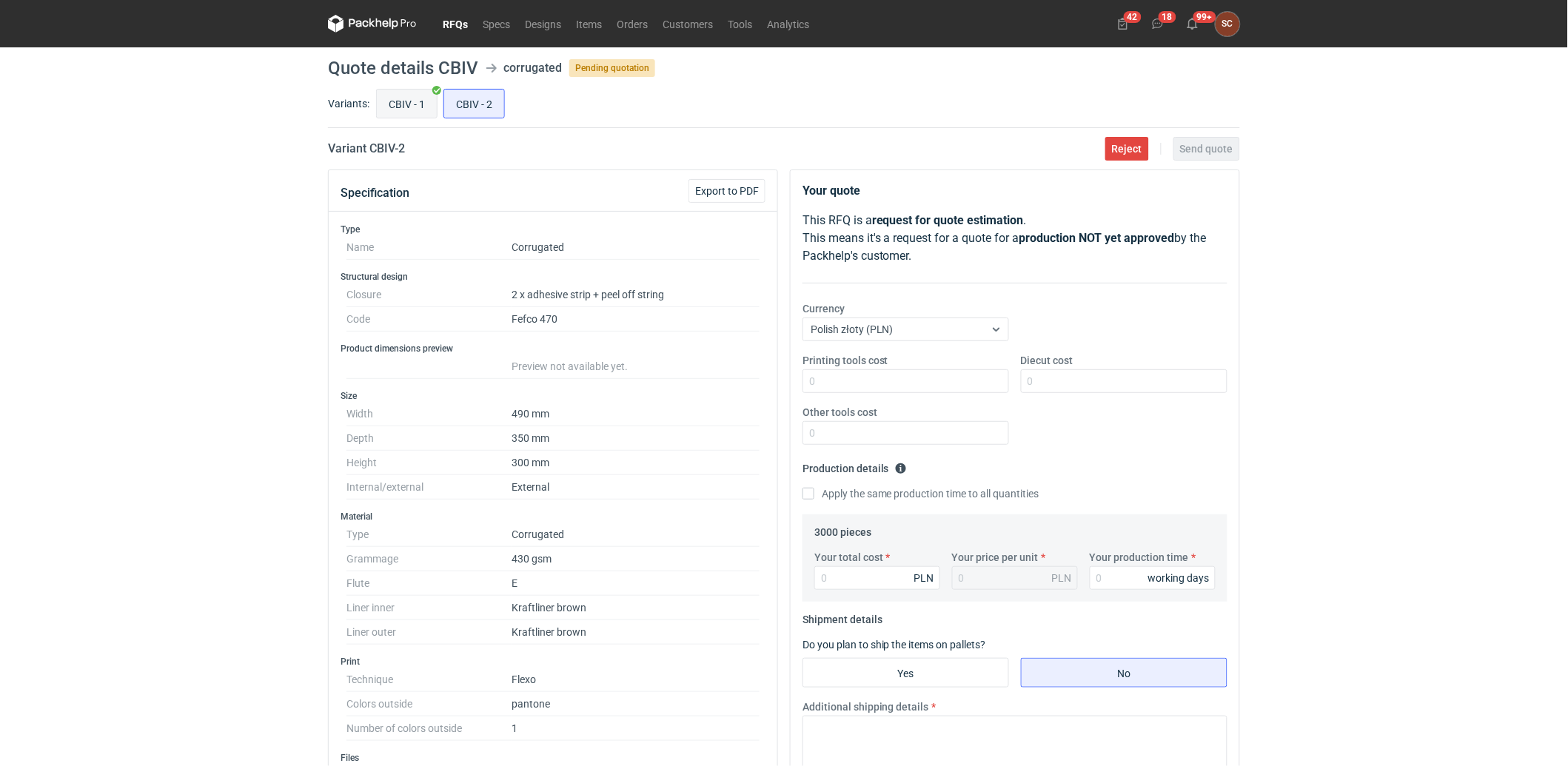
click at [410, 102] on input "CBIV - 1" at bounding box center [406, 103] width 60 height 28
radio input "true"
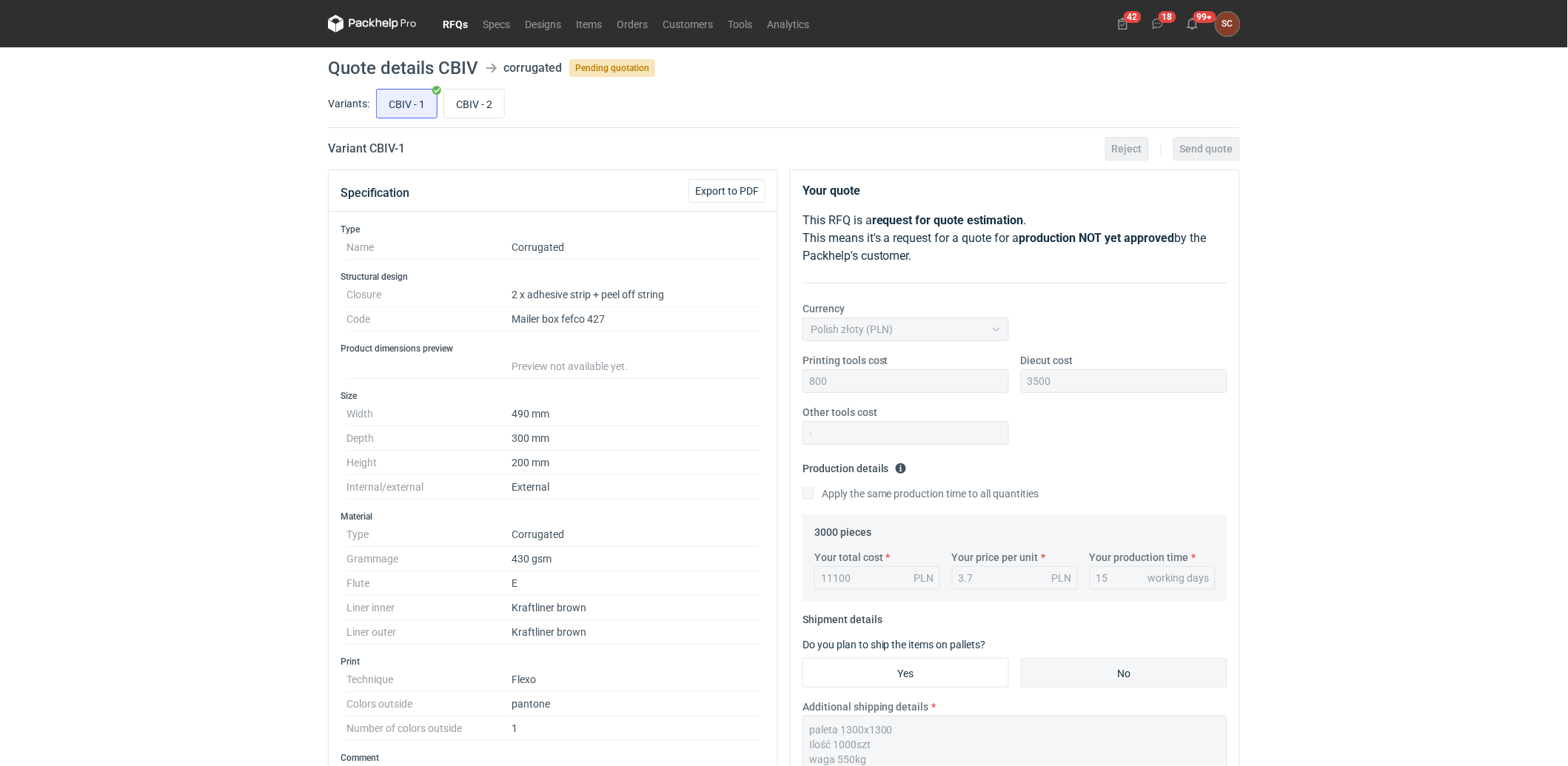
click at [1091, 427] on div "Printing tools cost 800 Diecut cost 3500 Other tools cost" at bounding box center [1014, 404] width 436 height 104
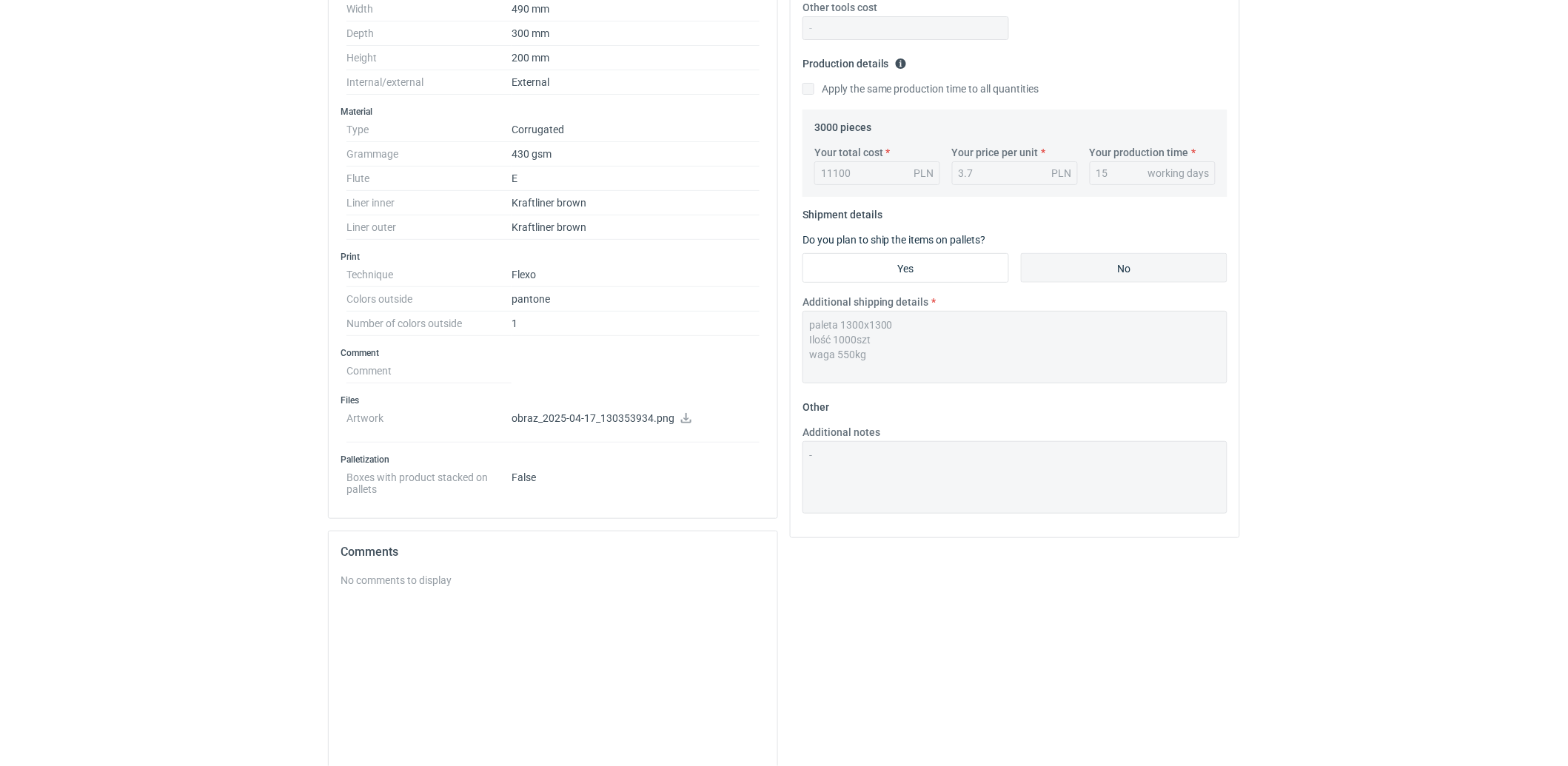
scroll to position [525, 0]
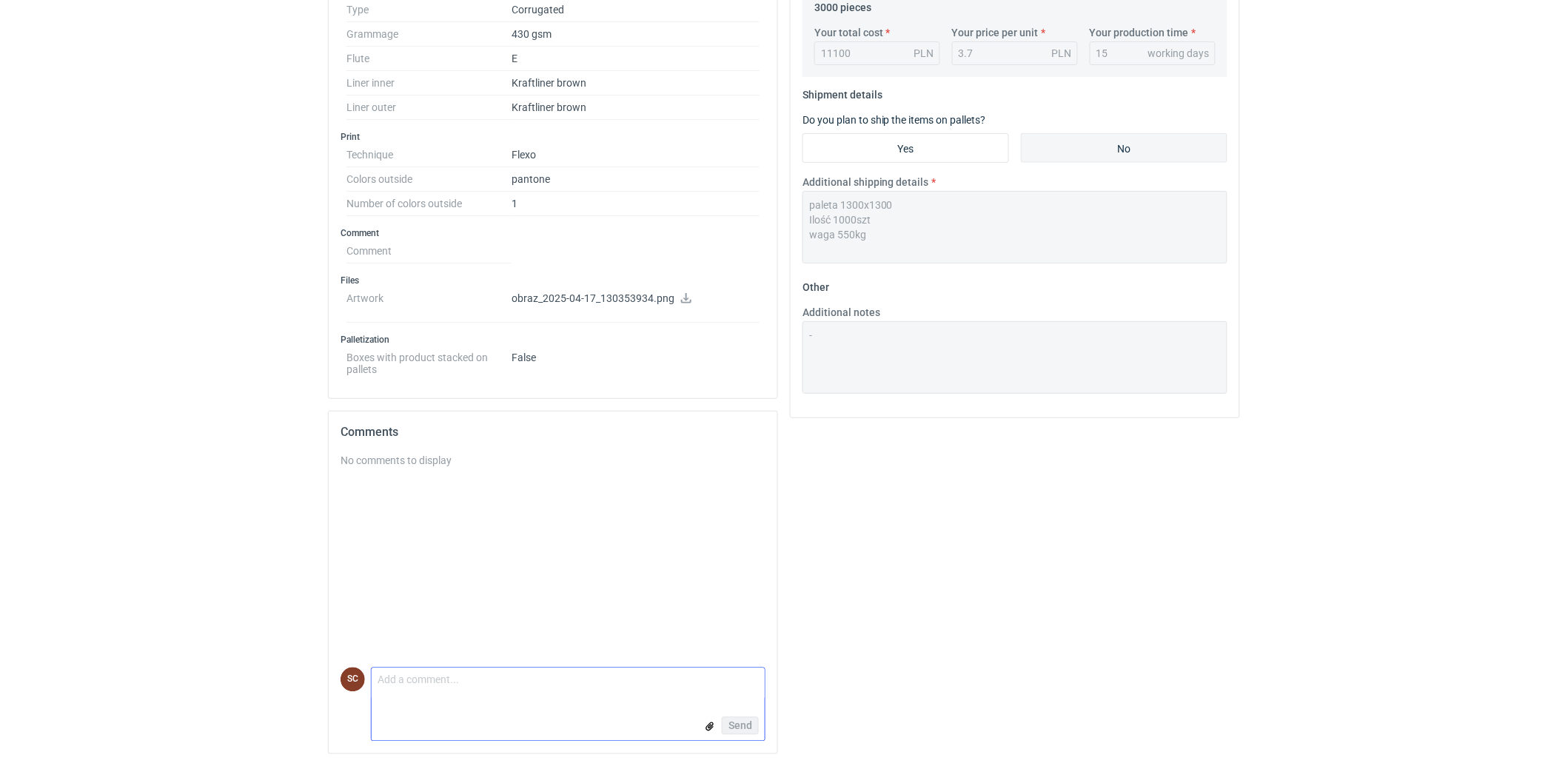
click at [418, 674] on textarea "Comment message" at bounding box center [568, 683] width 393 height 31
click at [531, 679] on textarea "aktualizacja ceny zostały pominiete paski klejoe/ klejenie ręczne" at bounding box center [568, 683] width 393 height 31
click at [594, 683] on textarea "aktualizacja ceny zostały pominięte paski klejoe/ klejenie ręczne" at bounding box center [568, 683] width 393 height 31
click at [701, 684] on textarea "aktualizacja ceny zostały pominięte paski klejone/ klejenie ręczne" at bounding box center [568, 683] width 393 height 31
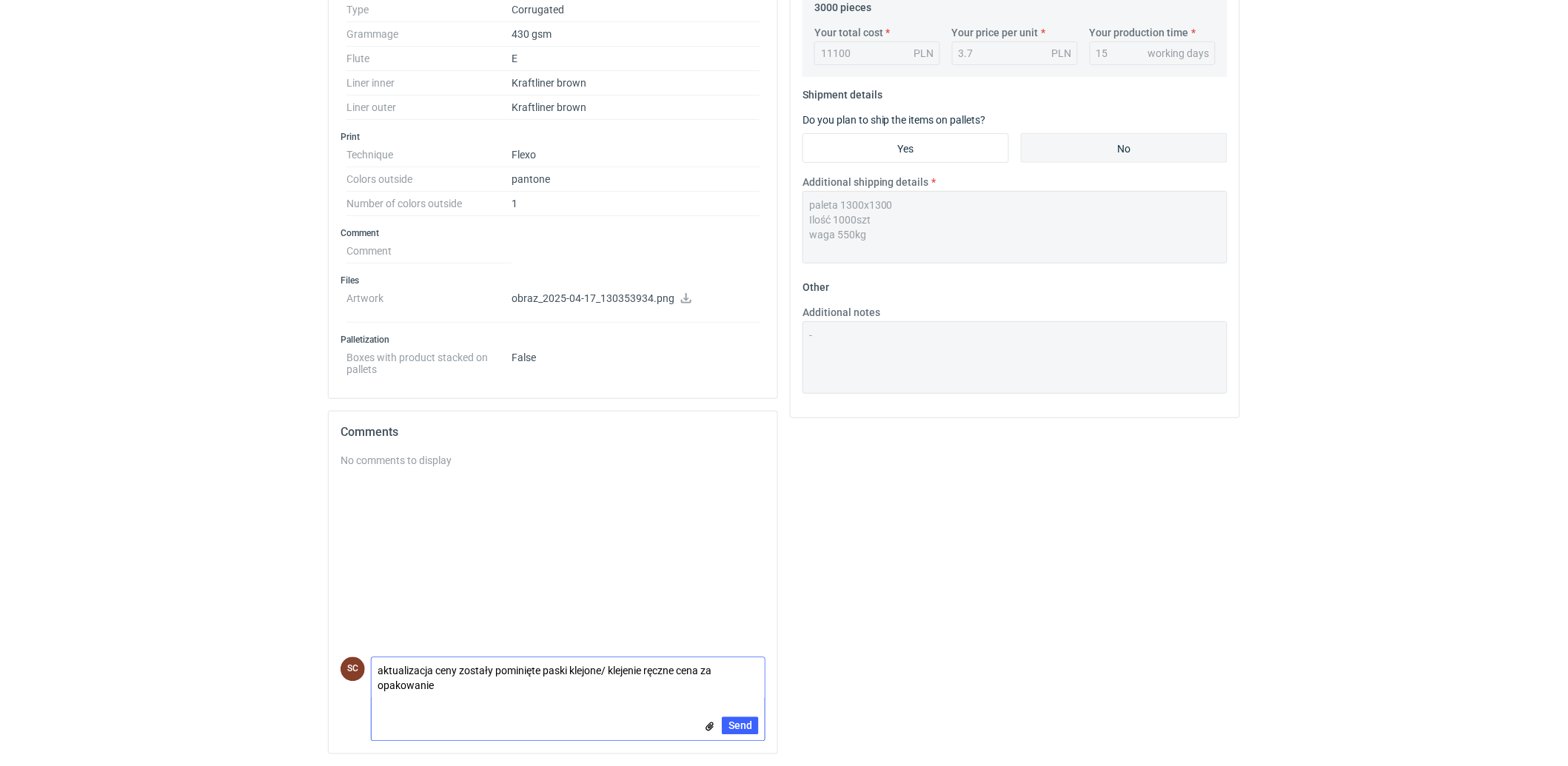
click at [479, 682] on textarea "aktualizacja ceny zostały pominięte paski klejone/ klejenie ręczne cena za opak…" at bounding box center [568, 678] width 393 height 42
type textarea "aktualizacja ceny zostały pominięte paski klejone/ klejenie ręczne cena za opak…"
click at [743, 723] on span "Send" at bounding box center [740, 725] width 24 height 11
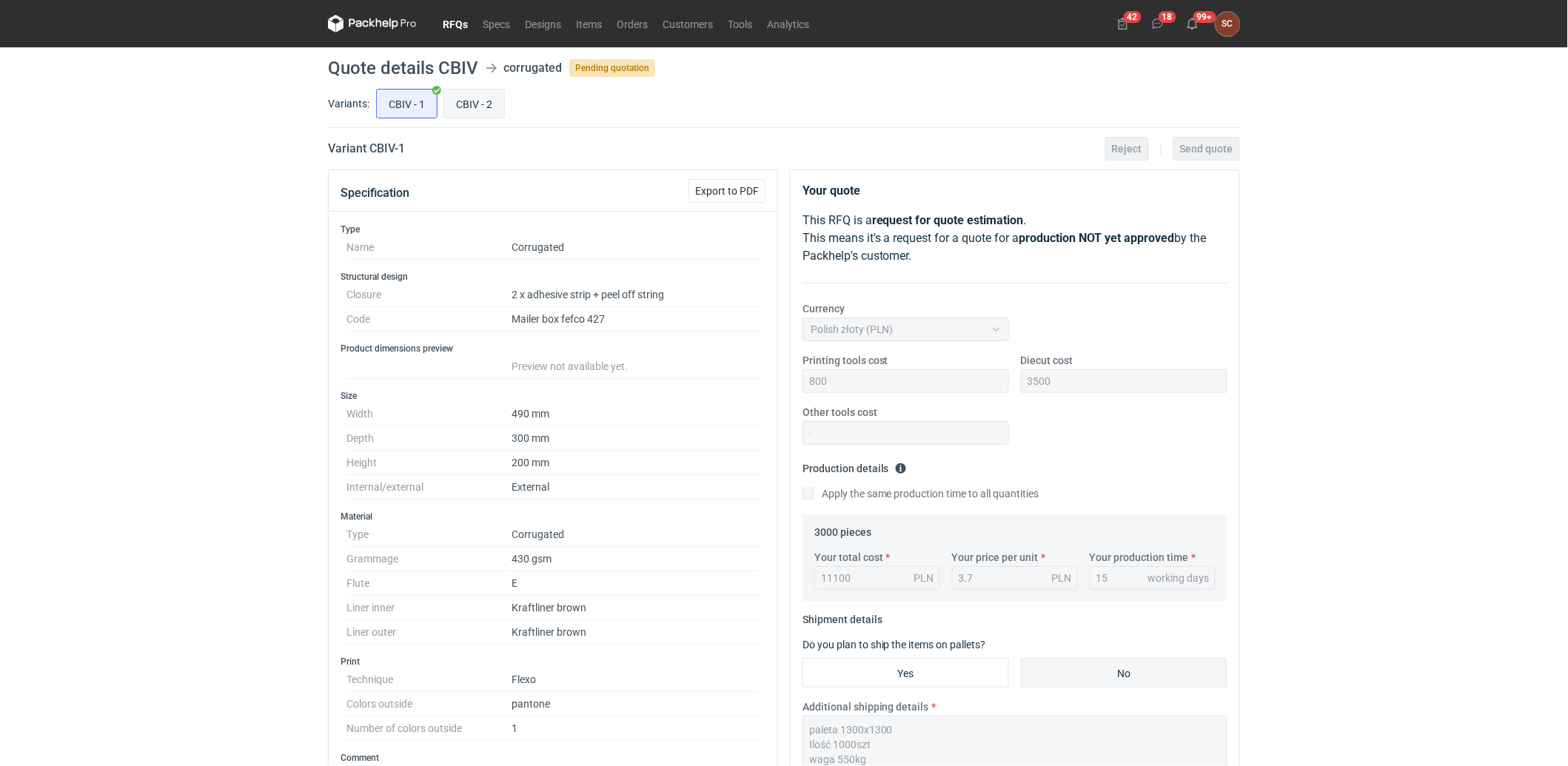
click at [482, 93] on input "CBIV - 2" at bounding box center [473, 103] width 60 height 28
radio input "true"
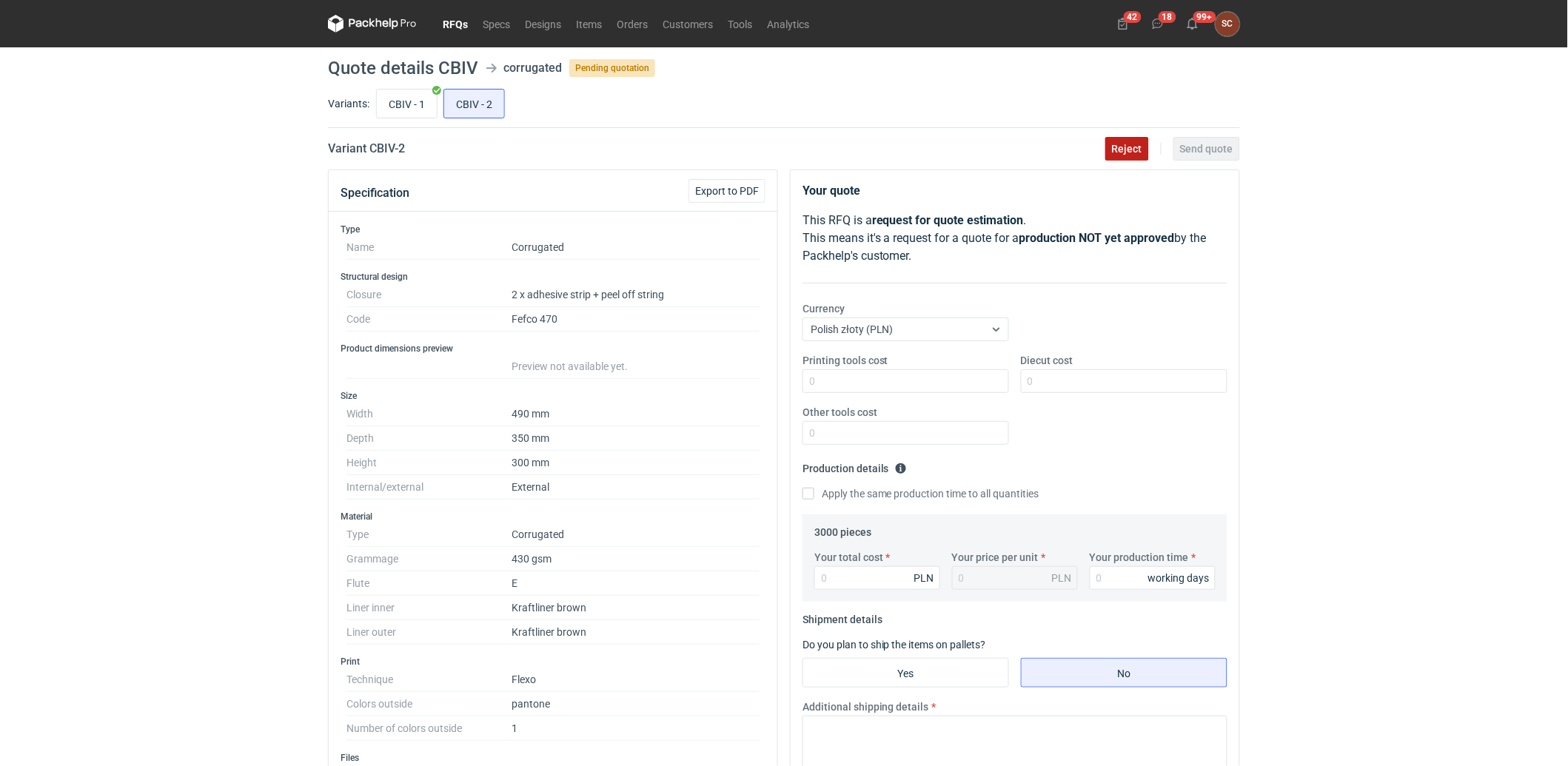
click at [1121, 151] on span "Reject" at bounding box center [1127, 148] width 30 height 11
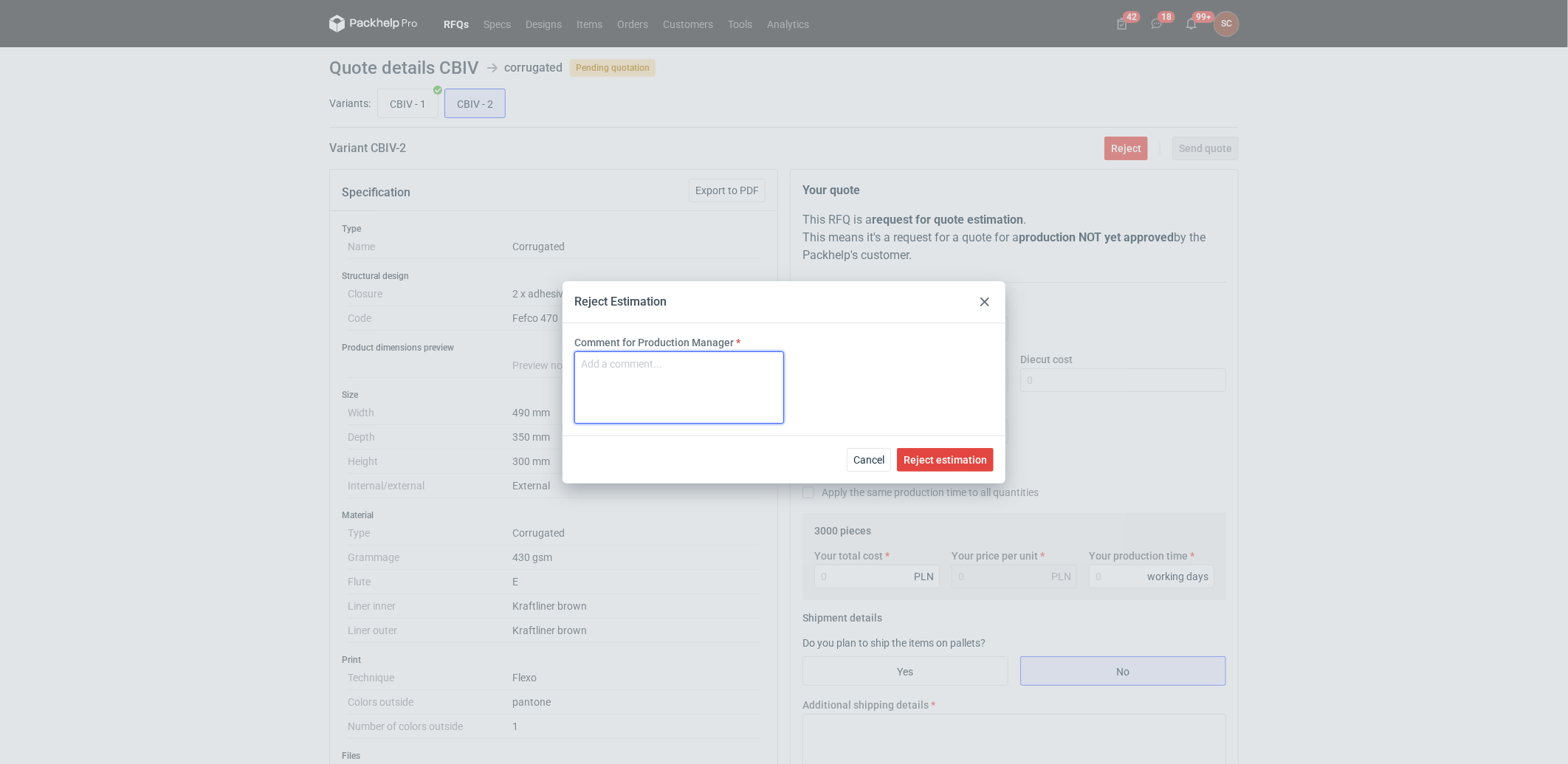
click at [646, 378] on textarea "Comment for Production Manager" at bounding box center [679, 387] width 210 height 73
type textarea "[GEOGRAPHIC_DATA] przekracza parametry naszej maszyny"
click at [932, 461] on span "Reject estimation" at bounding box center [945, 460] width 83 height 11
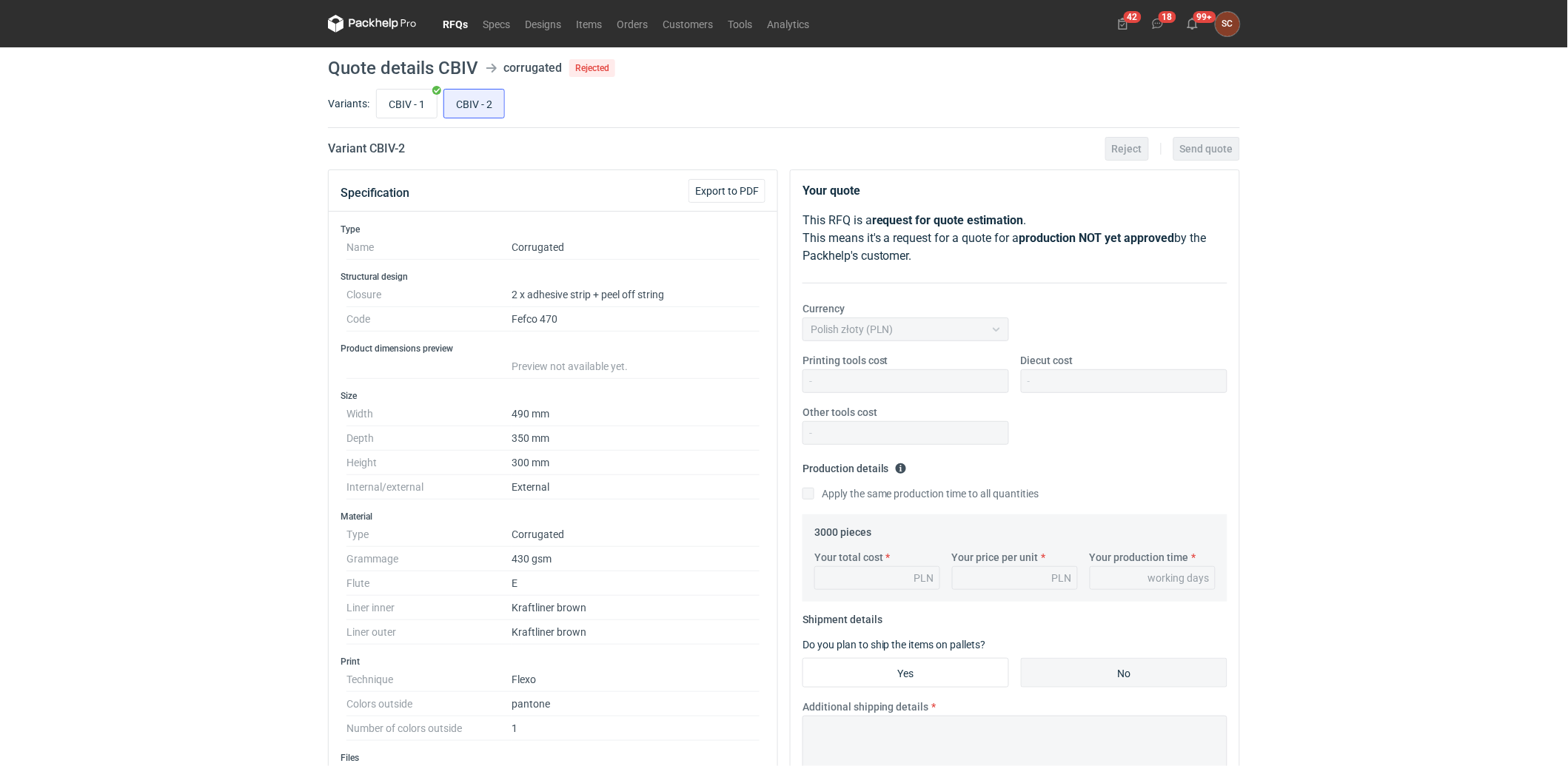
click at [459, 15] on link "RFQs" at bounding box center [455, 24] width 40 height 18
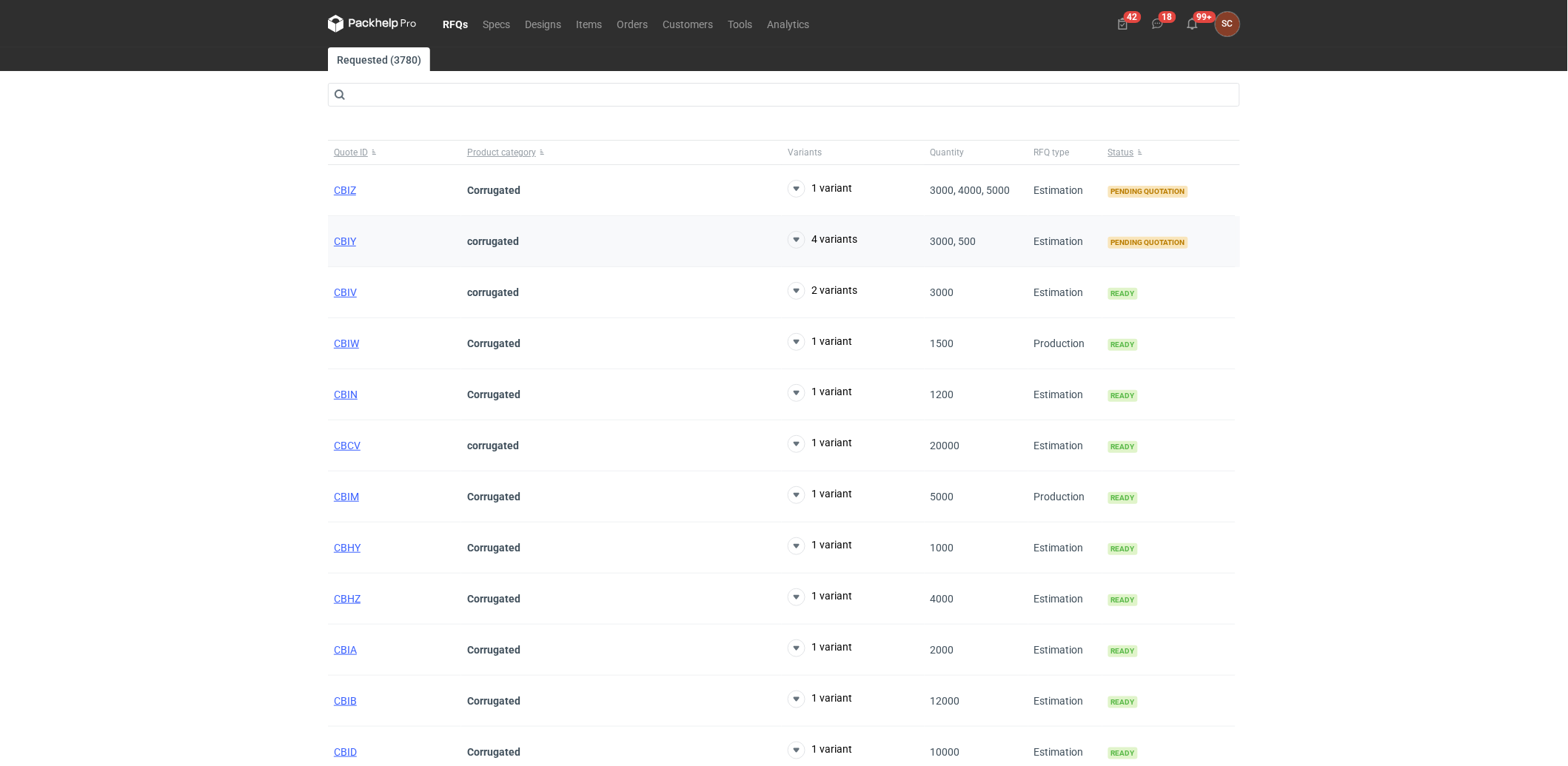
click at [331, 235] on div "CBIY" at bounding box center [394, 241] width 133 height 51
click at [335, 241] on span "CBIY" at bounding box center [345, 241] width 22 height 11
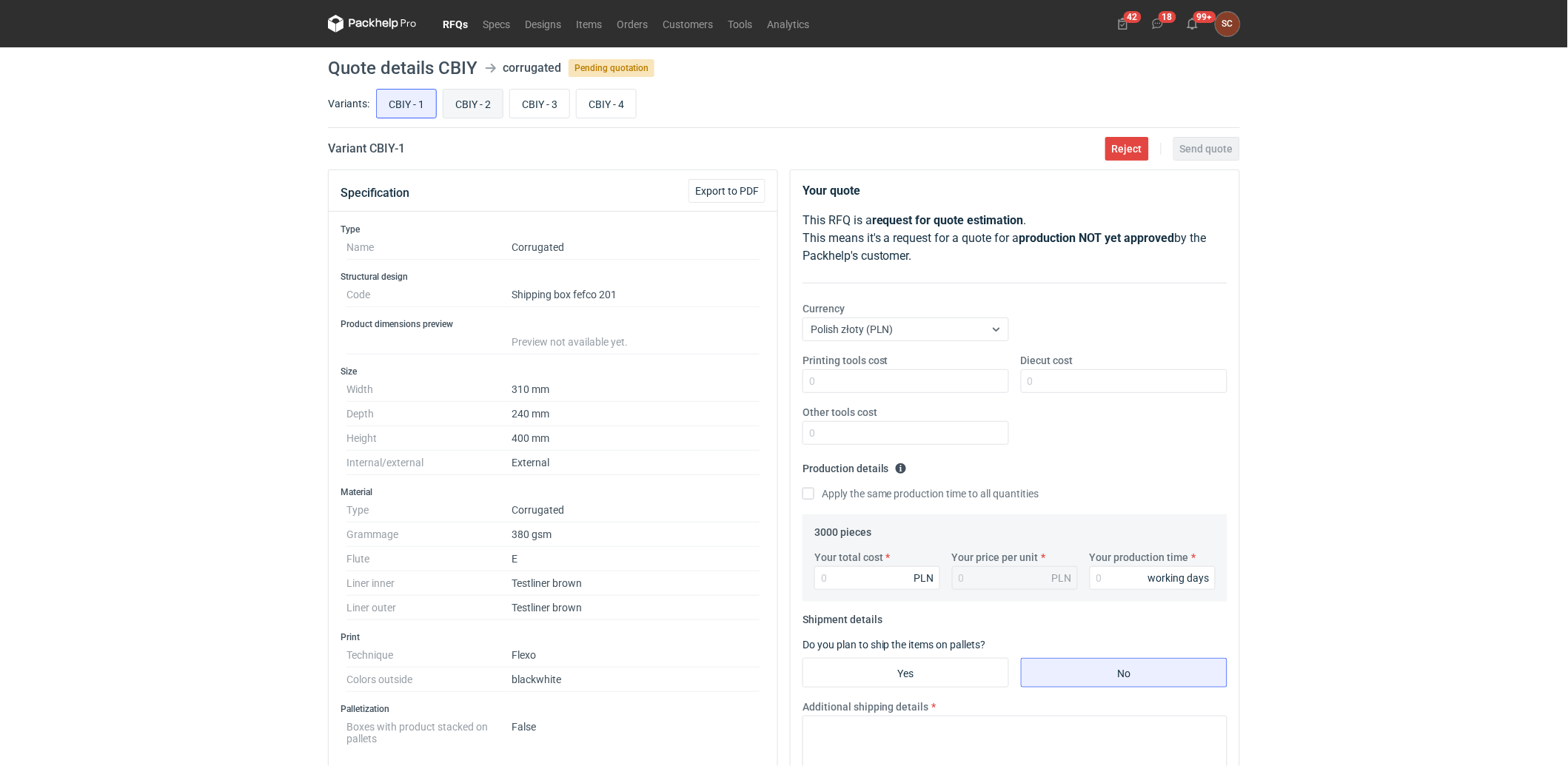
click at [487, 101] on input "CBIY - 2" at bounding box center [472, 103] width 59 height 28
radio input "true"
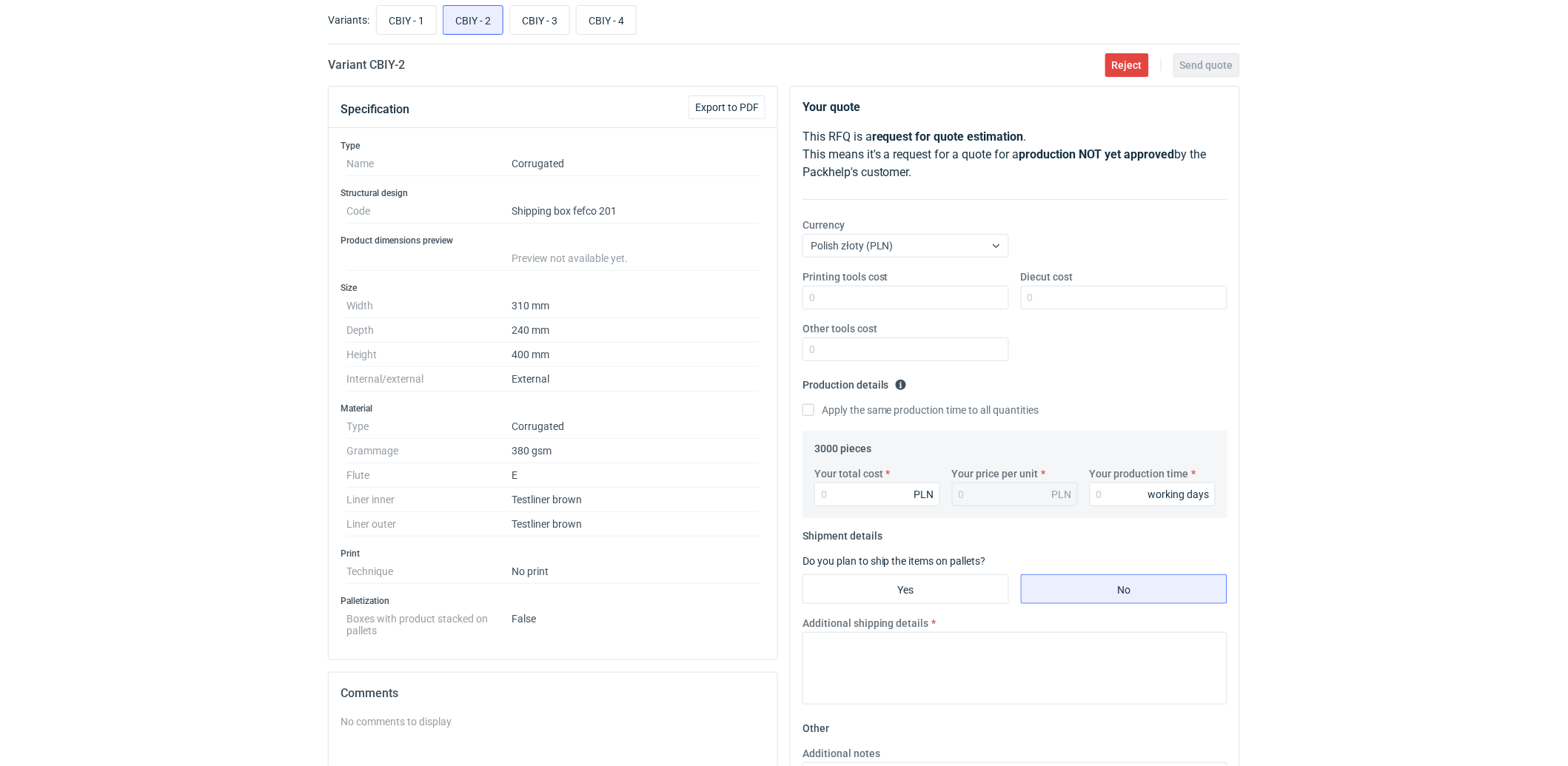
scroll to position [82, 0]
click at [534, 16] on input "CBIY - 3" at bounding box center [540, 21] width 59 height 28
radio input "true"
click at [470, 25] on input "CBIY - 2" at bounding box center [472, 21] width 59 height 28
radio input "true"
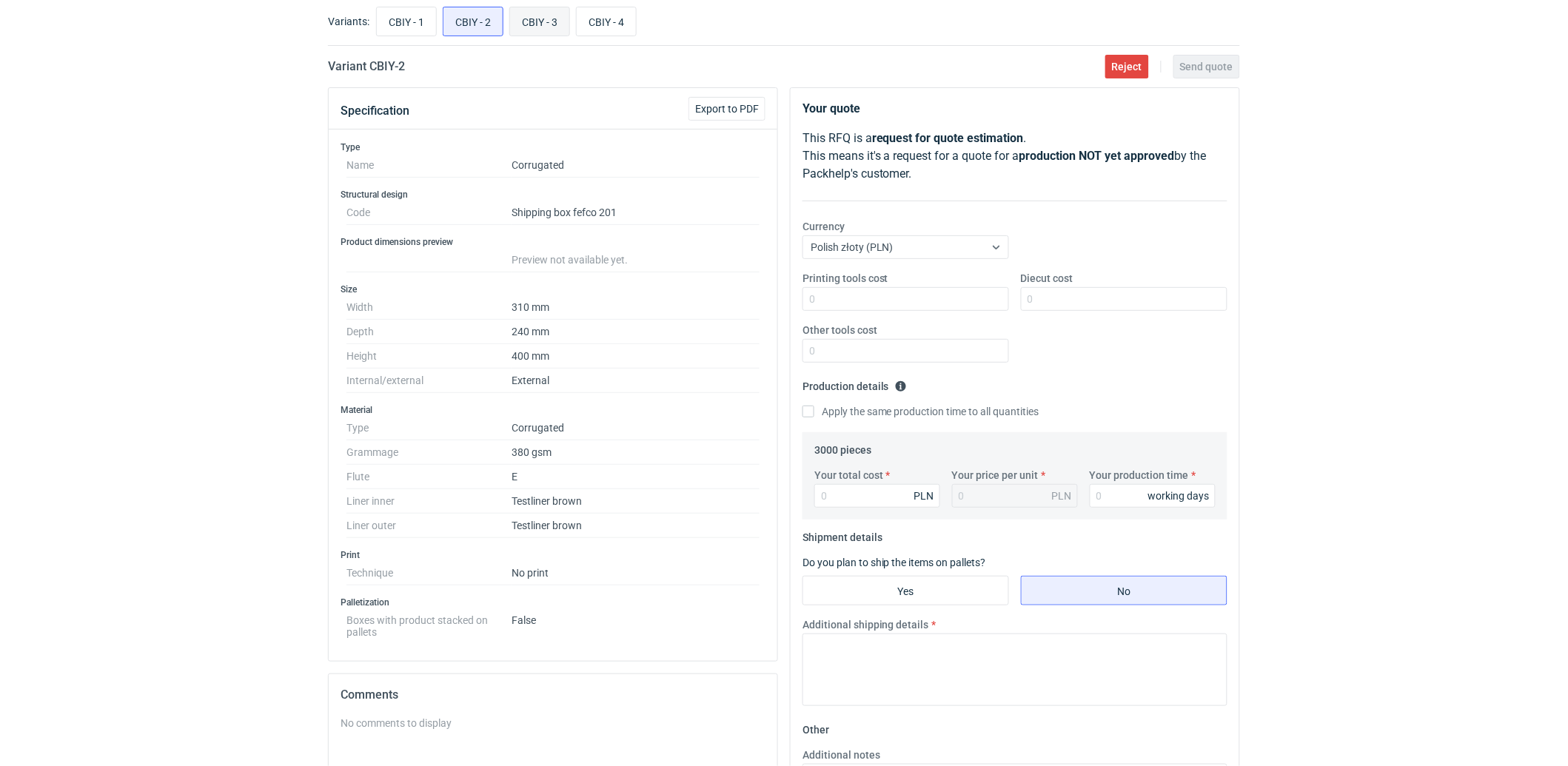
click at [535, 23] on input "CBIY - 3" at bounding box center [540, 21] width 59 height 28
radio input "true"
click at [605, 18] on input "CBIY - 4" at bounding box center [606, 21] width 59 height 28
radio input "true"
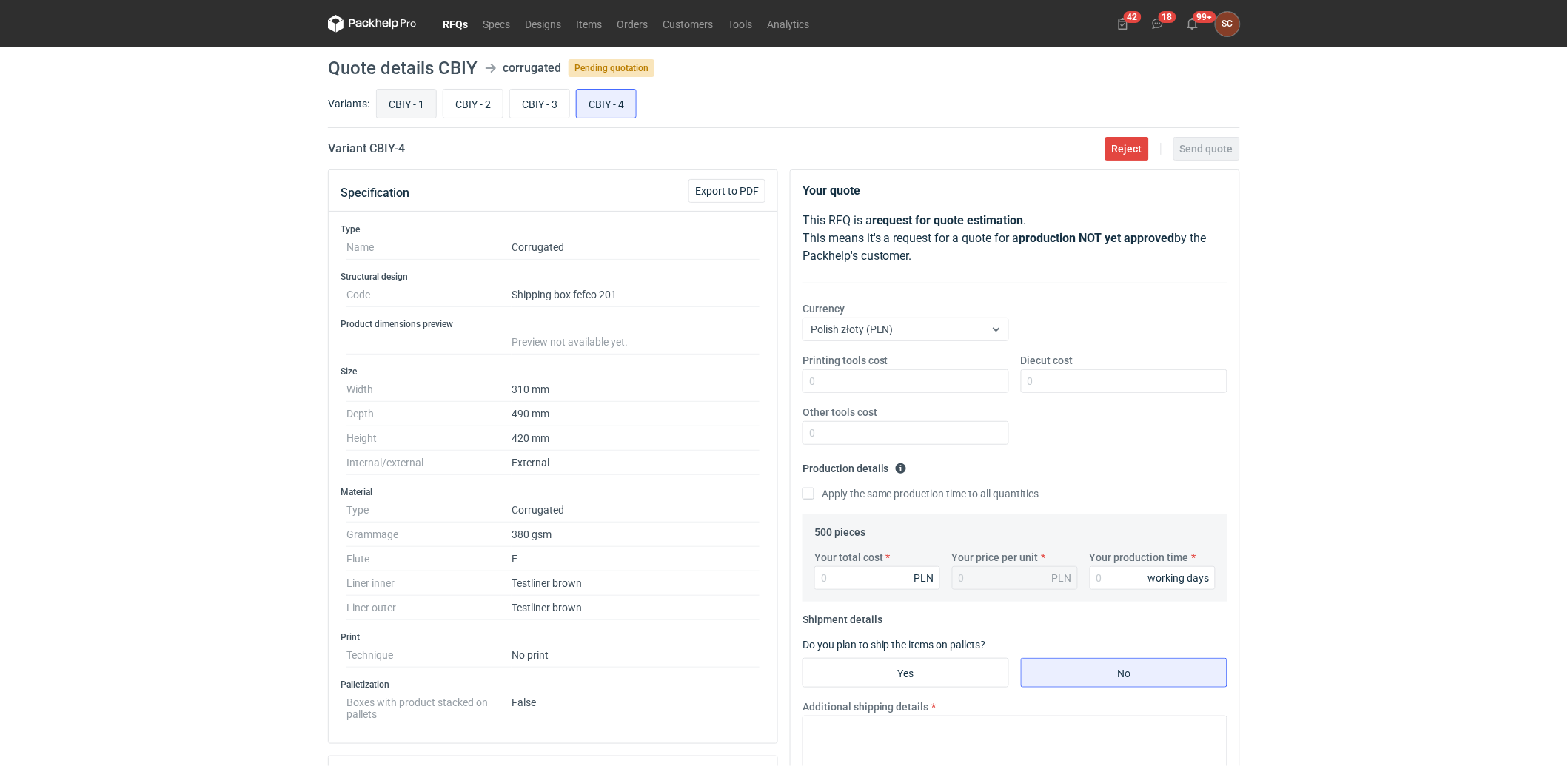
click at [401, 106] on input "CBIY - 1" at bounding box center [406, 103] width 59 height 28
radio input "true"
click at [468, 100] on input "CBIY - 2" at bounding box center [472, 103] width 59 height 28
radio input "true"
click at [544, 98] on input "CBIY - 3" at bounding box center [540, 103] width 59 height 28
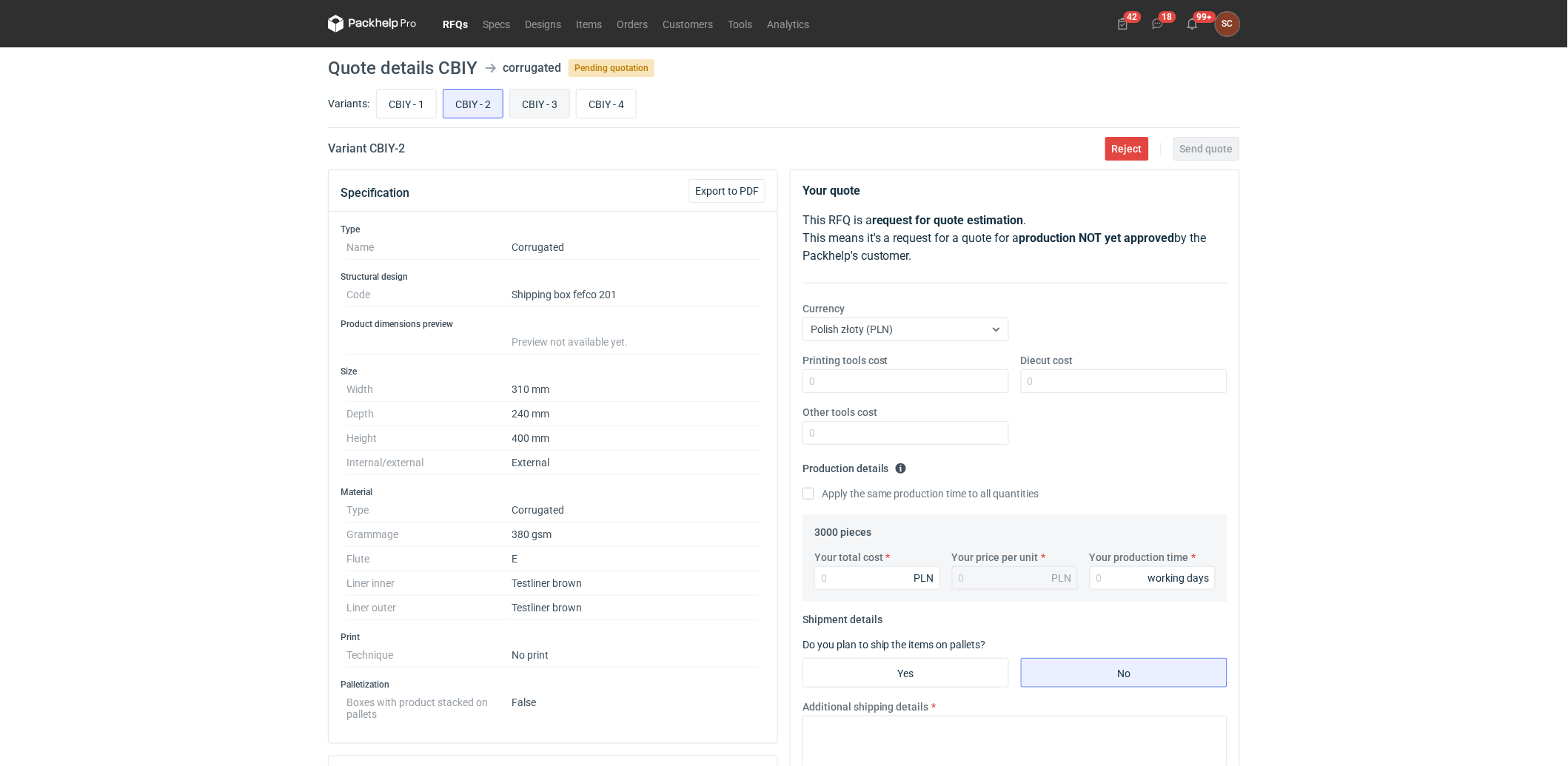
radio input "true"
click at [607, 104] on input "CBIY - 4" at bounding box center [606, 103] width 59 height 28
radio input "true"
click at [423, 101] on input "CBIY - 1" at bounding box center [406, 103] width 59 height 28
radio input "true"
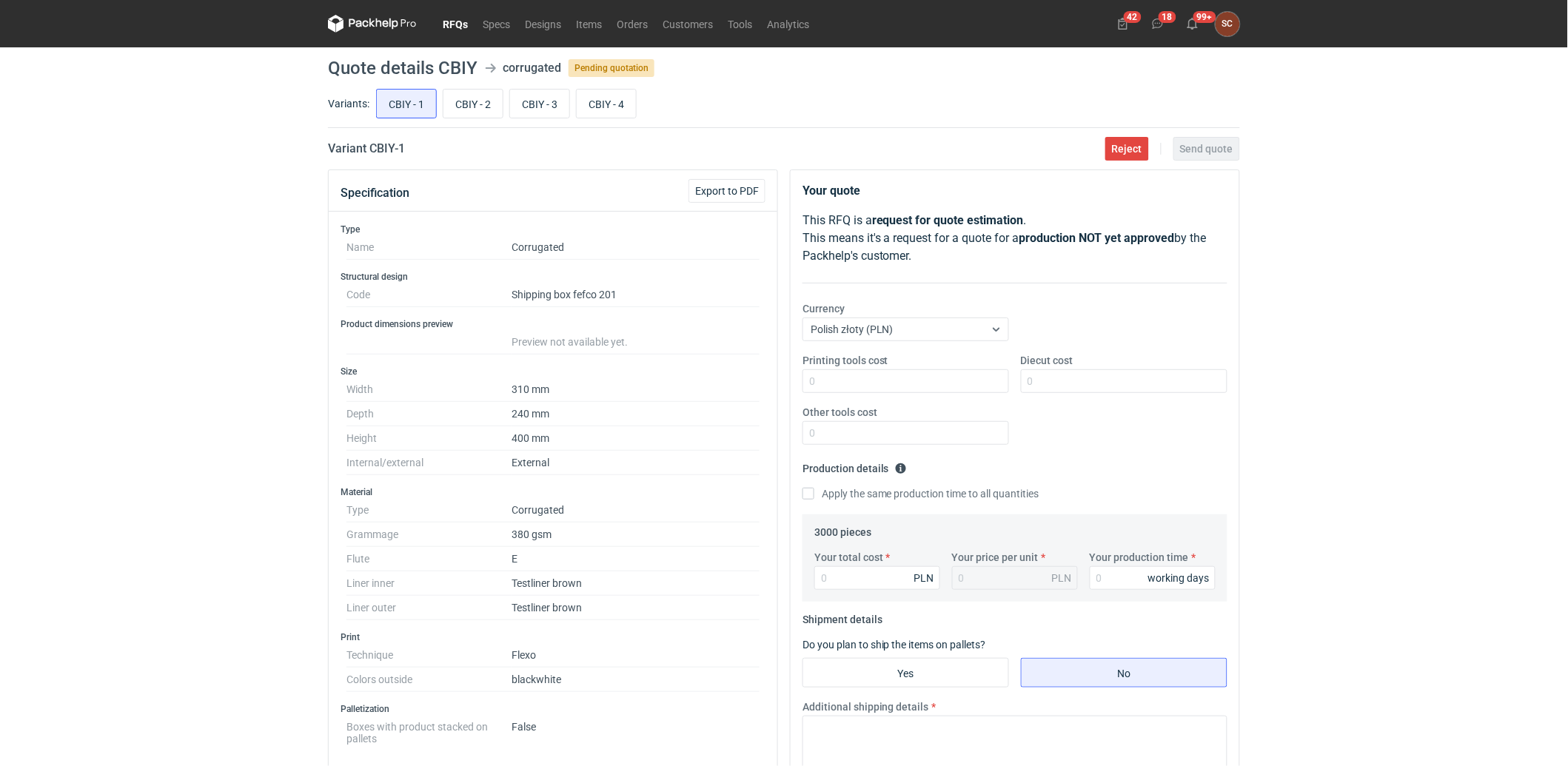
drag, startPoint x: 390, startPoint y: 109, endPoint x: 698, endPoint y: 205, distance: 322.6
click at [390, 109] on input "CBIY - 1" at bounding box center [406, 103] width 59 height 28
click at [872, 379] on input "Printing tools cost" at bounding box center [906, 381] width 206 height 24
type input "900"
click at [806, 497] on input "Apply the same production time to all quantities" at bounding box center [808, 493] width 11 height 11
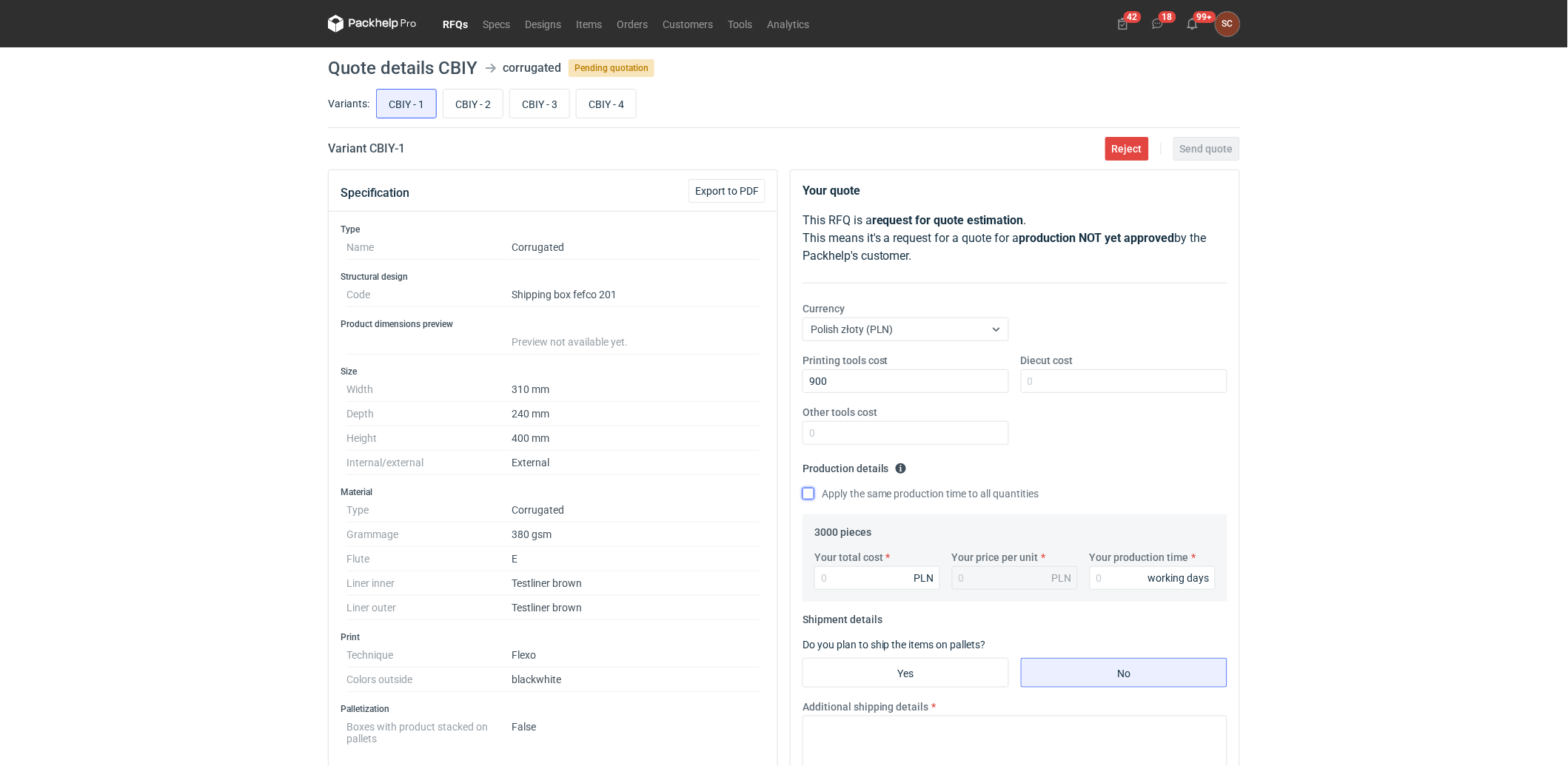
checkbox input "true"
click at [1122, 572] on input "Your production time" at bounding box center [1153, 578] width 126 height 24
type input "15"
click at [857, 582] on input "Your total cost" at bounding box center [877, 578] width 126 height 24
click at [844, 574] on input "Your total cost" at bounding box center [877, 578] width 126 height 24
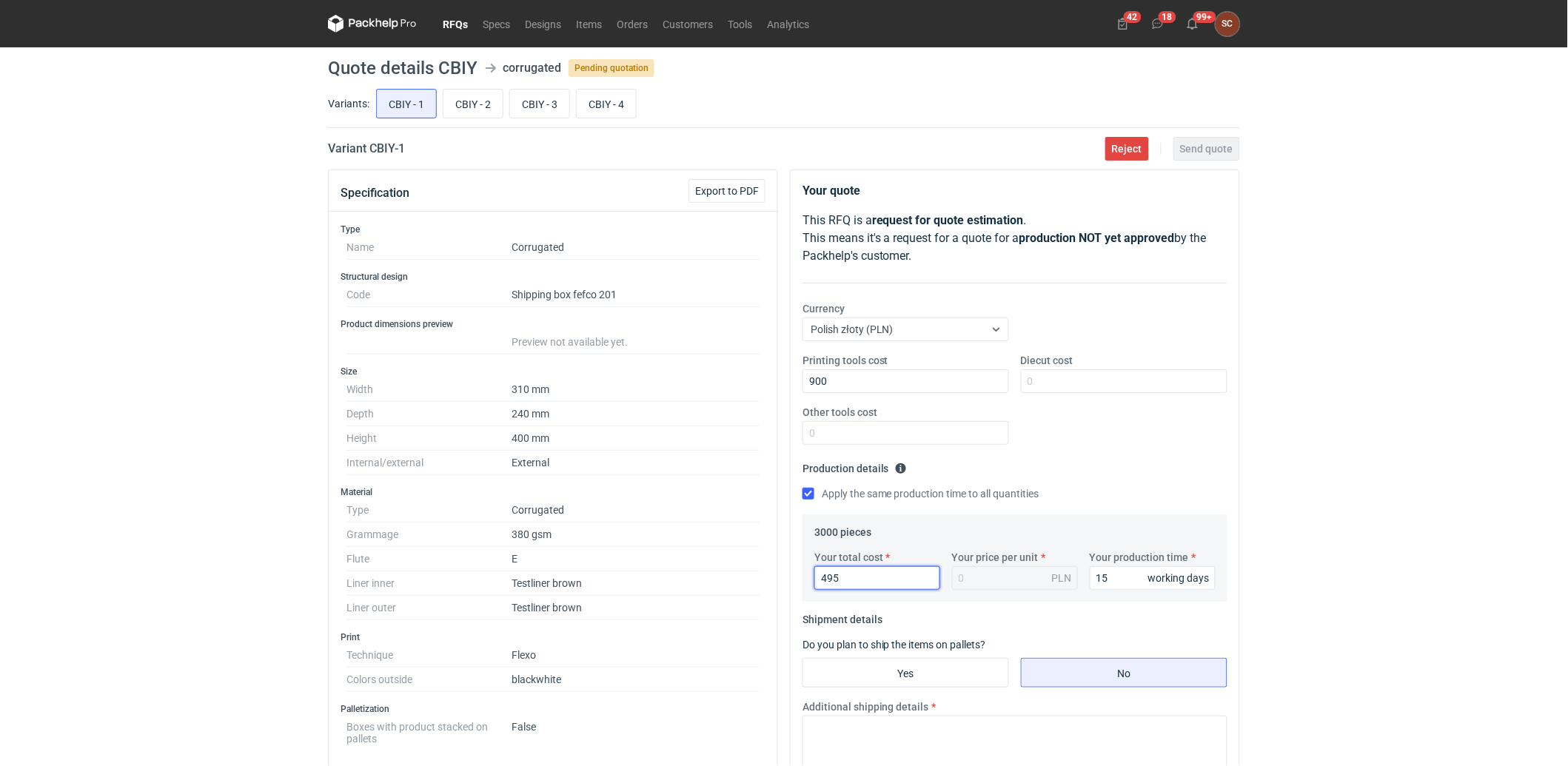
type input "4950"
type input "1.65"
type input "4950"
click at [1111, 484] on fieldset "Production details Please provide the expected time of production in working da…" at bounding box center [1014, 485] width 425 height 58
click at [1114, 474] on fieldset "Production details Please provide the expected time of production in working da…" at bounding box center [1014, 485] width 425 height 58
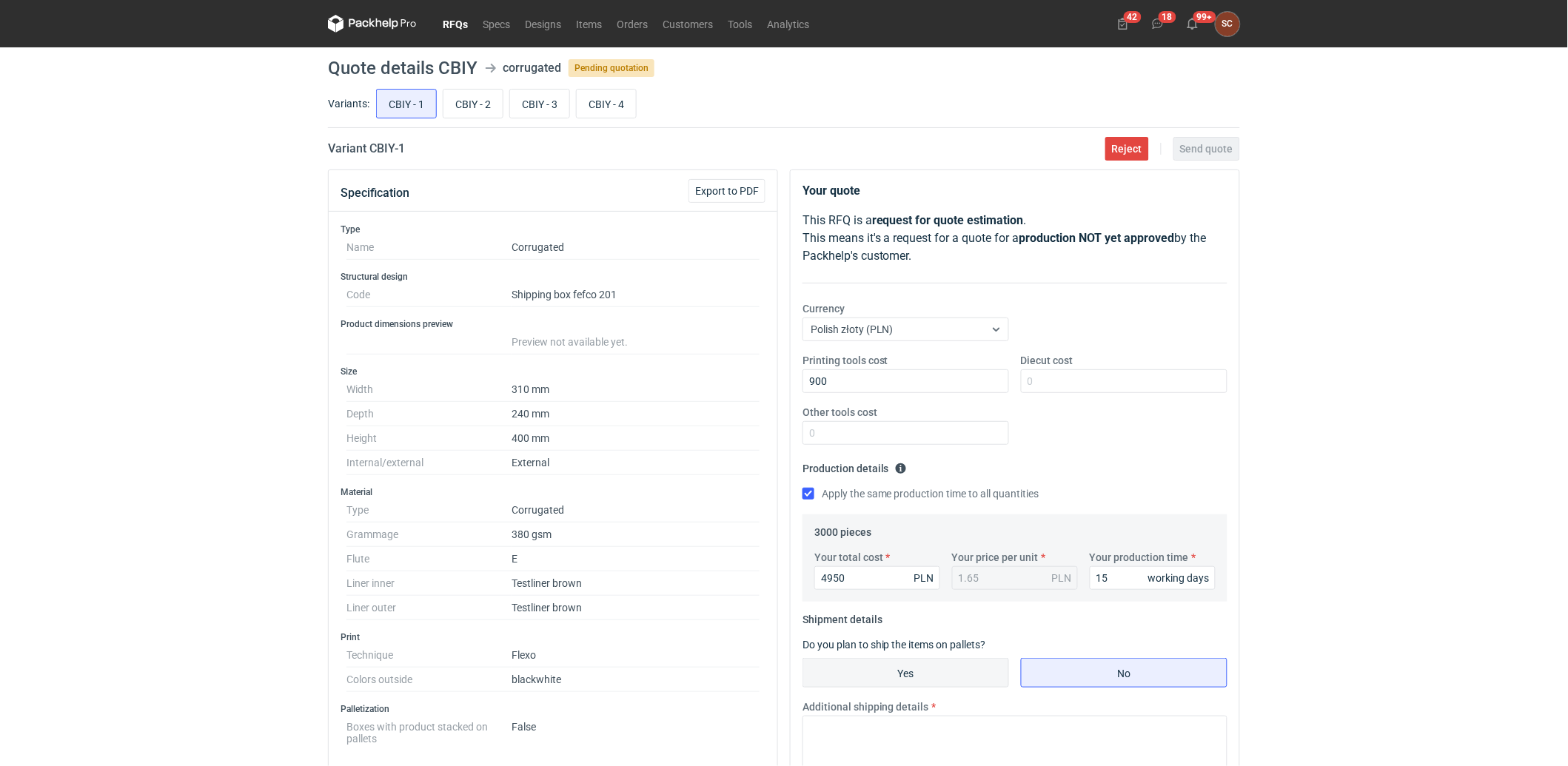
click at [833, 675] on input "Yes" at bounding box center [906, 673] width 205 height 28
radio input "true"
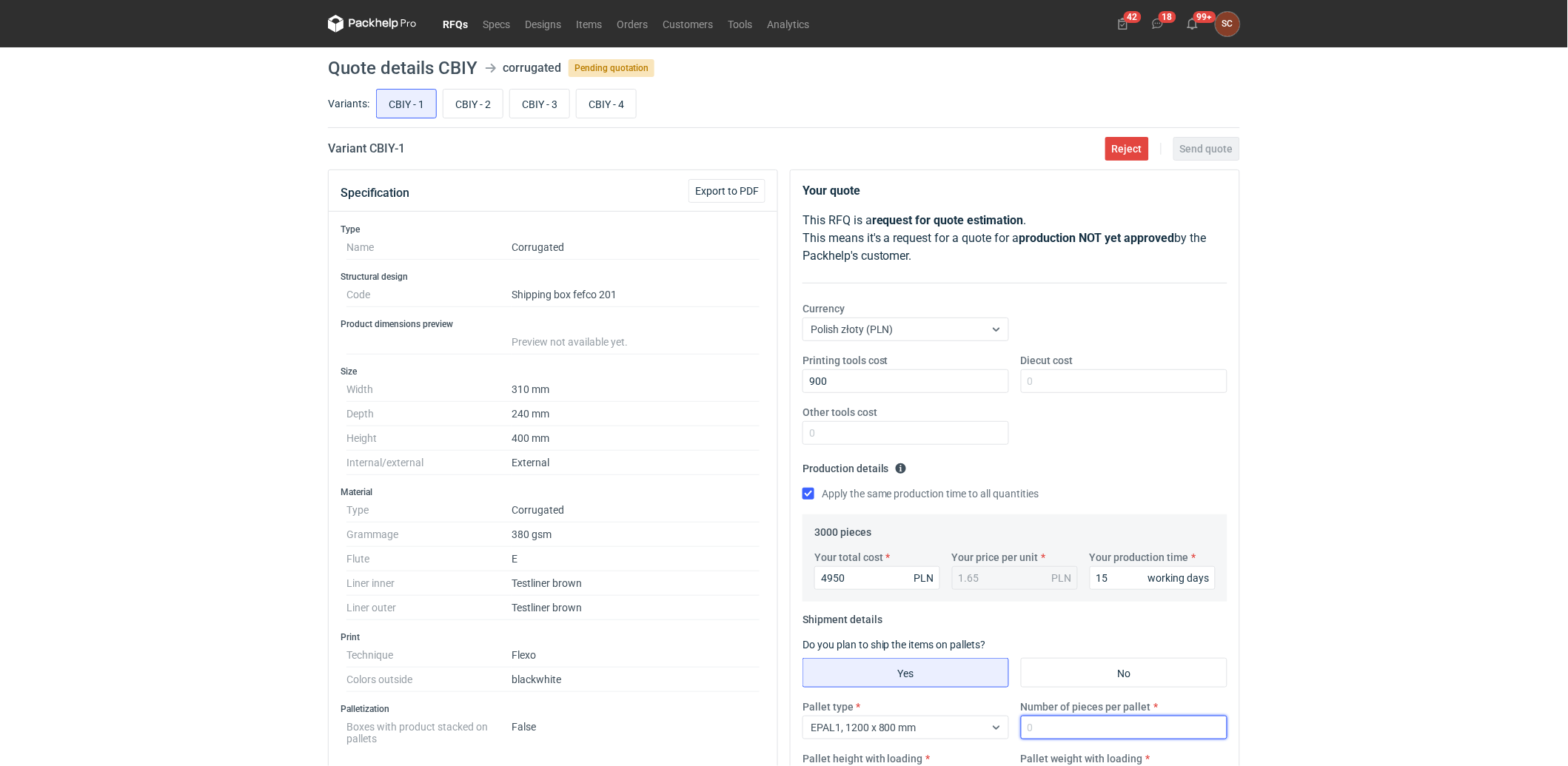
click at [1078, 716] on input "Number of pieces per pallet" at bounding box center [1124, 727] width 206 height 24
type input "1000"
click at [1087, 630] on fieldset "Shipment details Do you plan to ship the items on pallets? Yes No Pallet type E…" at bounding box center [1014, 705] width 425 height 196
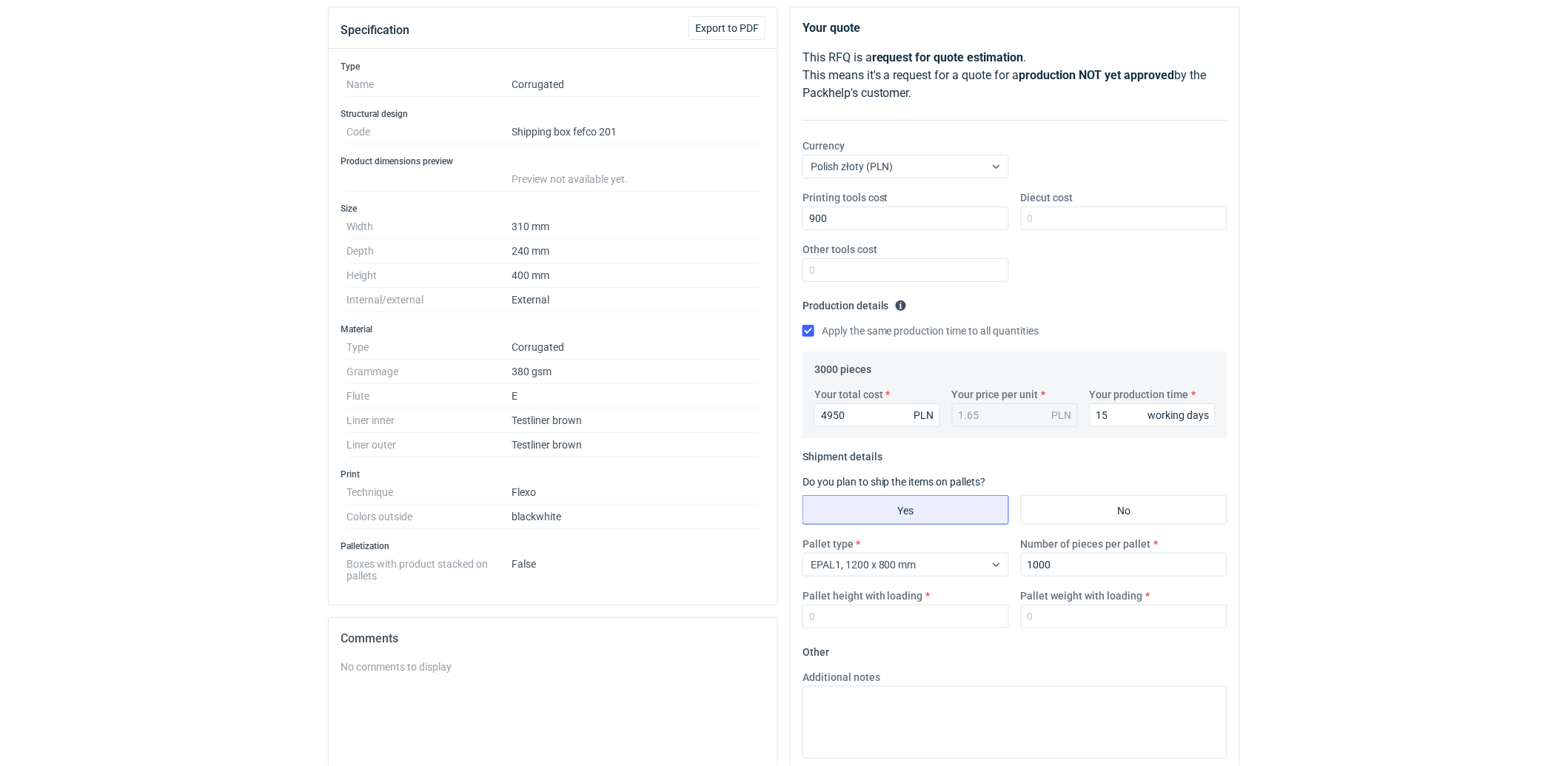
scroll to position [164, 0]
click at [926, 609] on input "Pallet height with loading" at bounding box center [906, 615] width 206 height 24
type input "1800"
click at [1060, 612] on input "Pallet weight with loading" at bounding box center [1124, 615] width 206 height 24
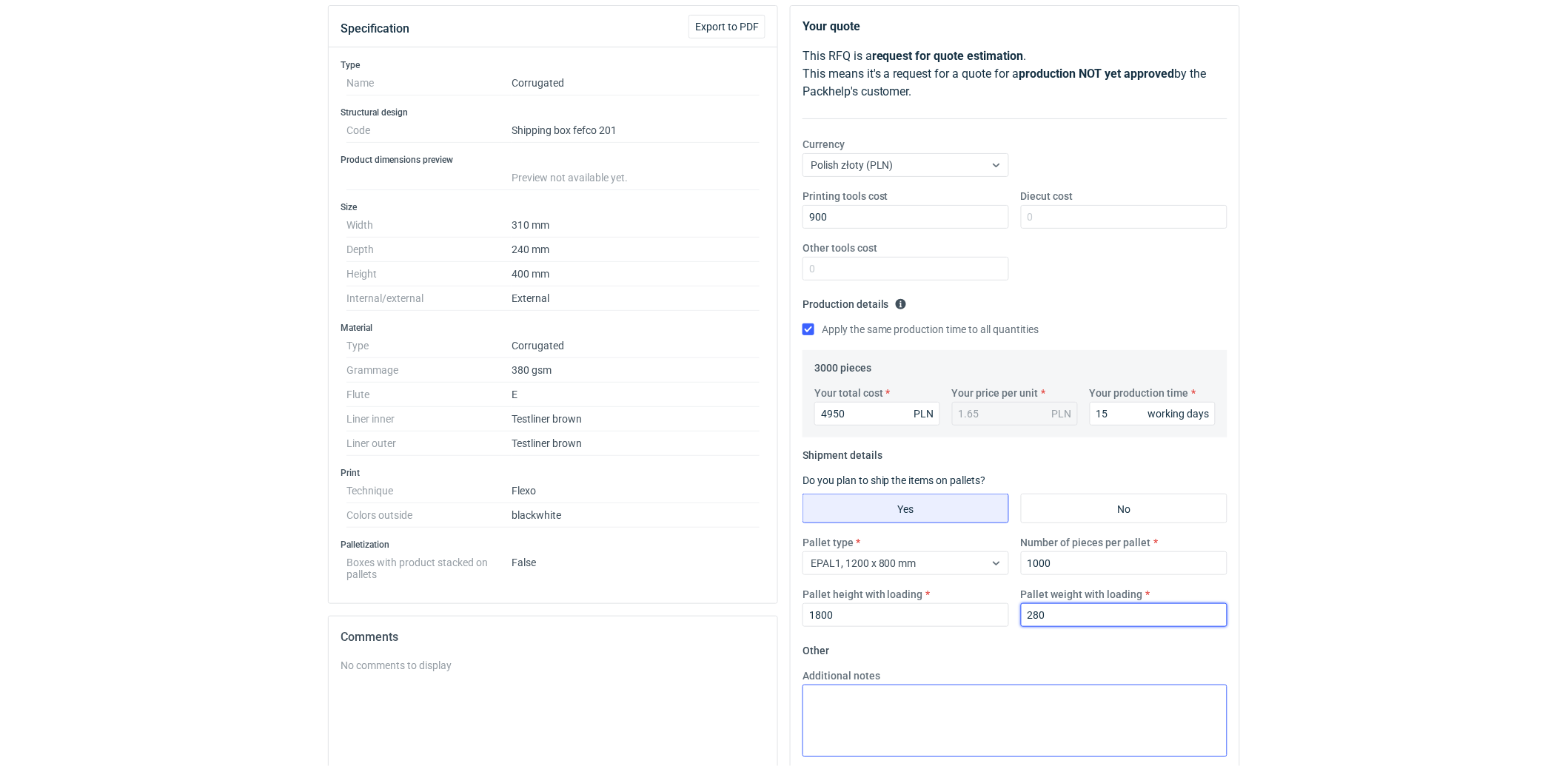
type input "280"
click at [969, 697] on textarea "Additional notes" at bounding box center [1014, 720] width 425 height 73
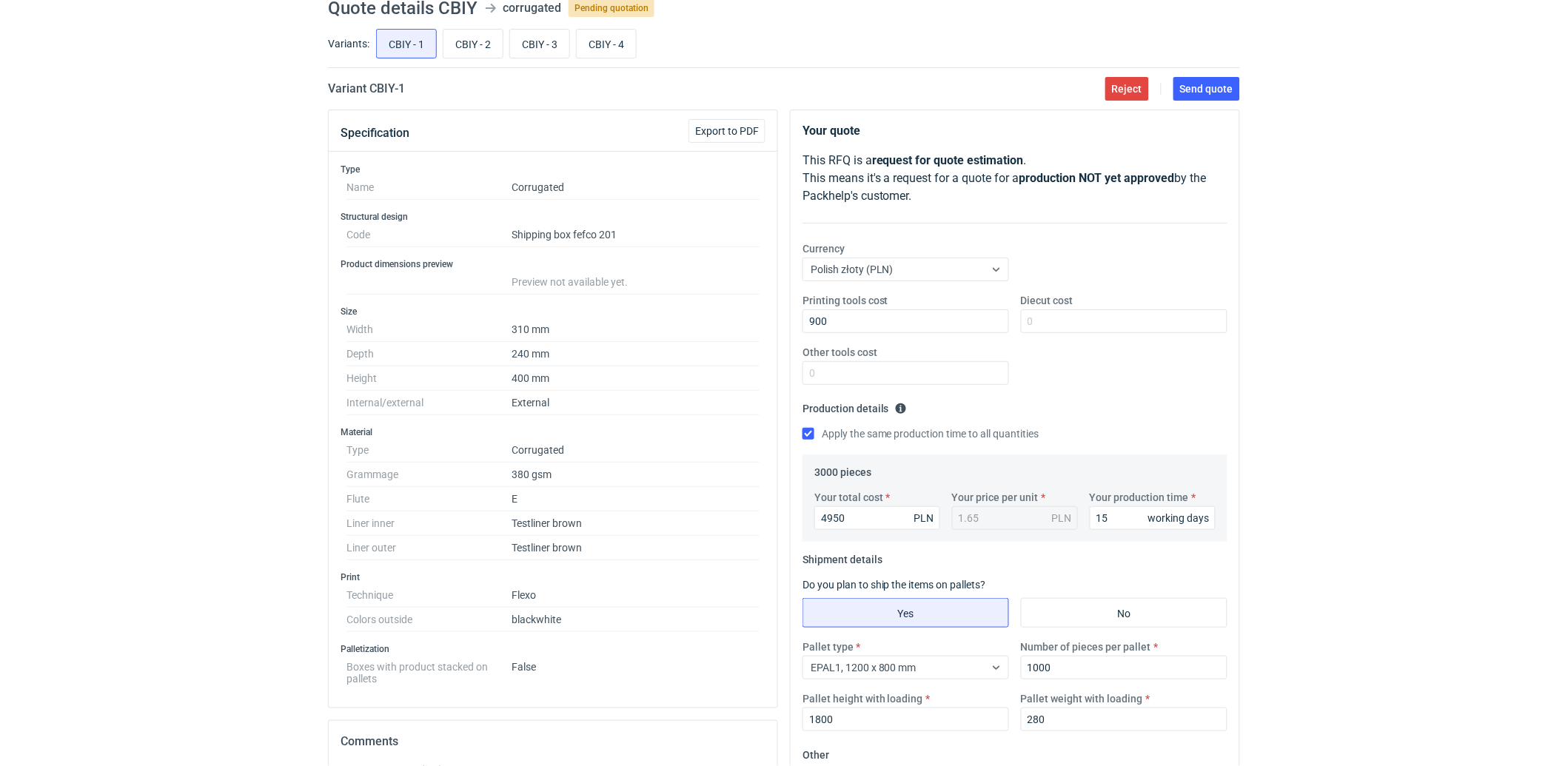
scroll to position [0, 0]
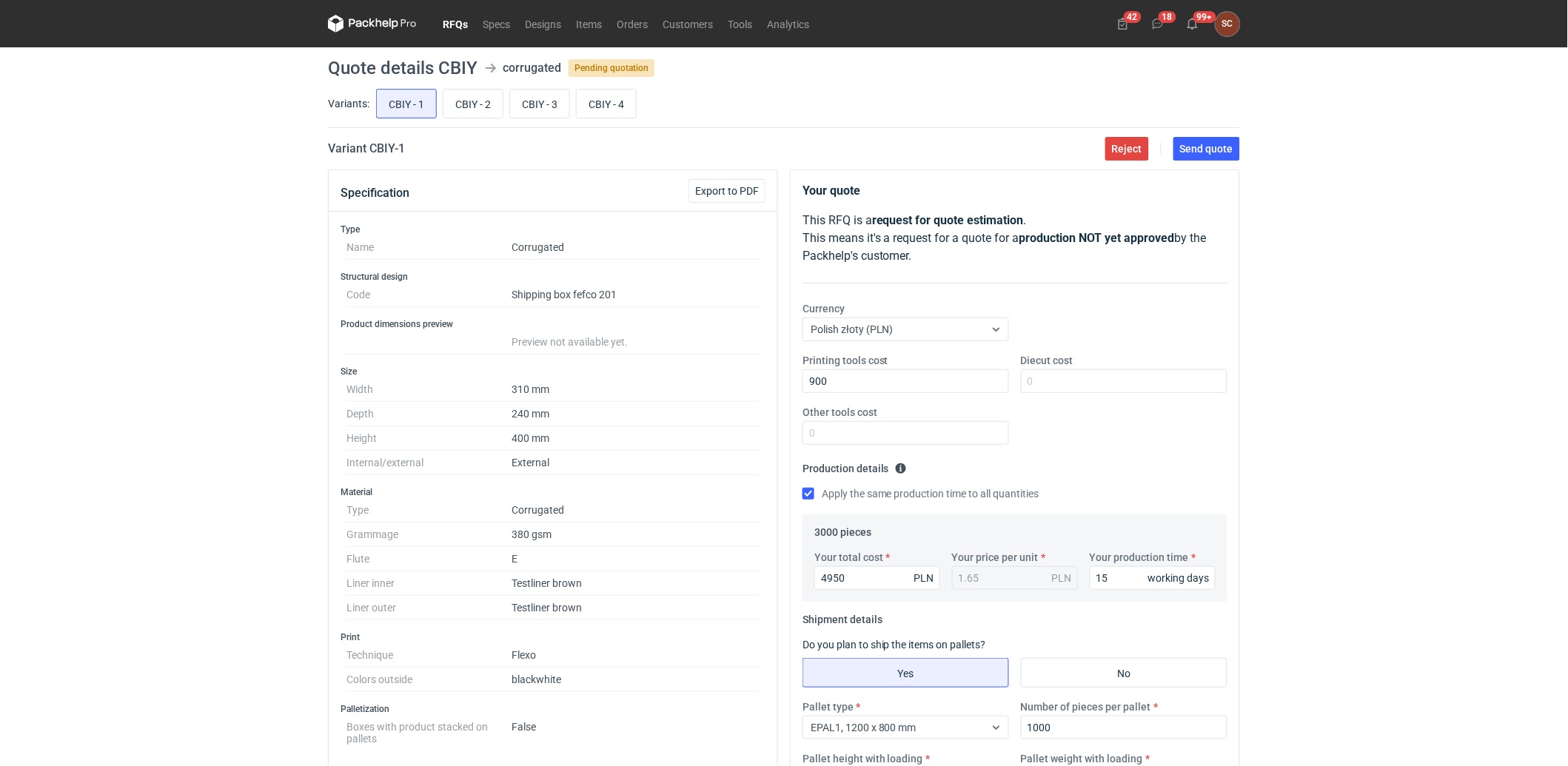
click at [1060, 409] on div "Printing tools cost 900 Diecut cost Other tools cost" at bounding box center [1014, 404] width 436 height 104
click at [1210, 149] on span "Send quote" at bounding box center [1206, 148] width 53 height 11
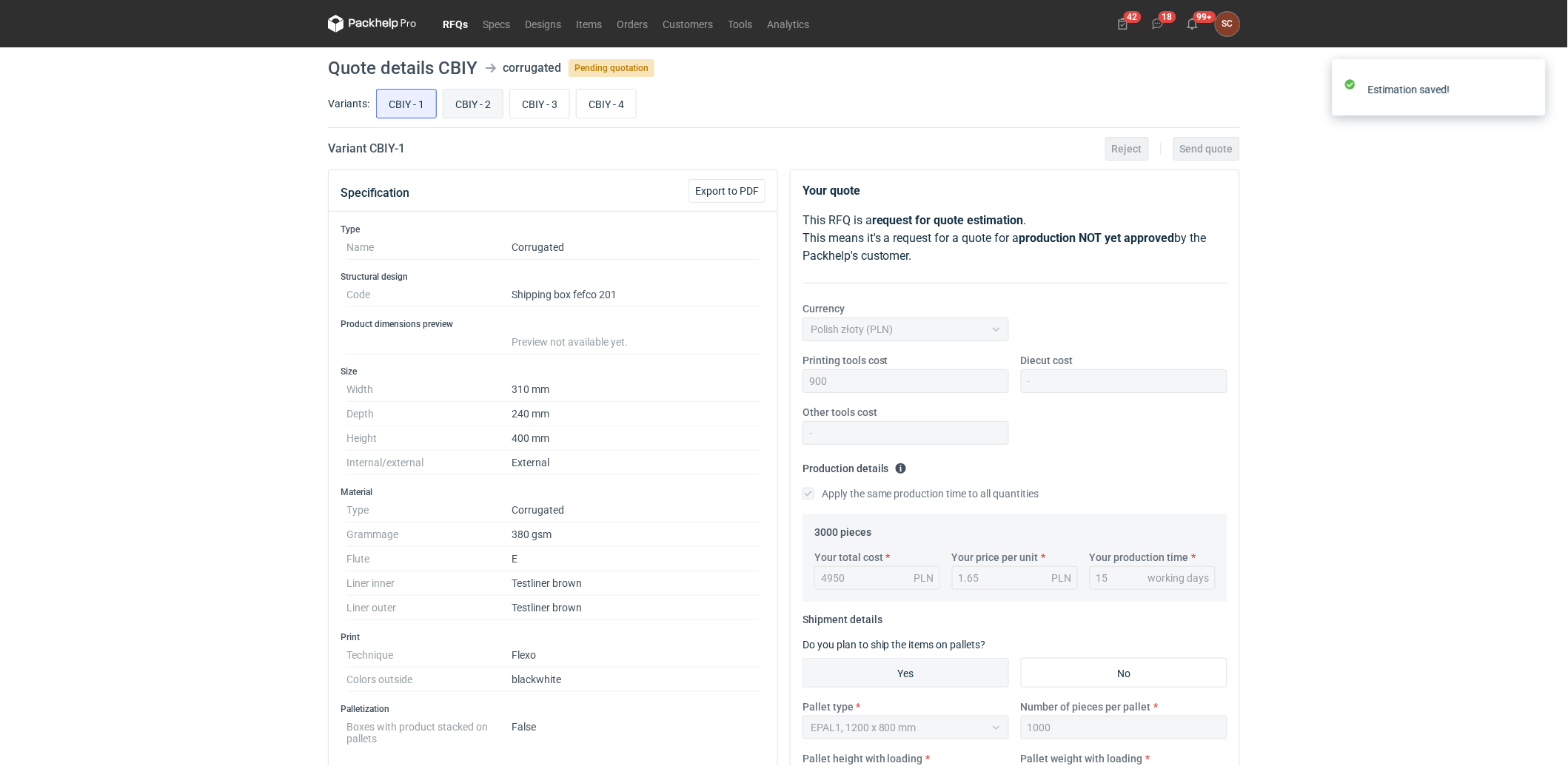
click at [483, 100] on input "CBIY - 2" at bounding box center [472, 103] width 59 height 28
radio input "true"
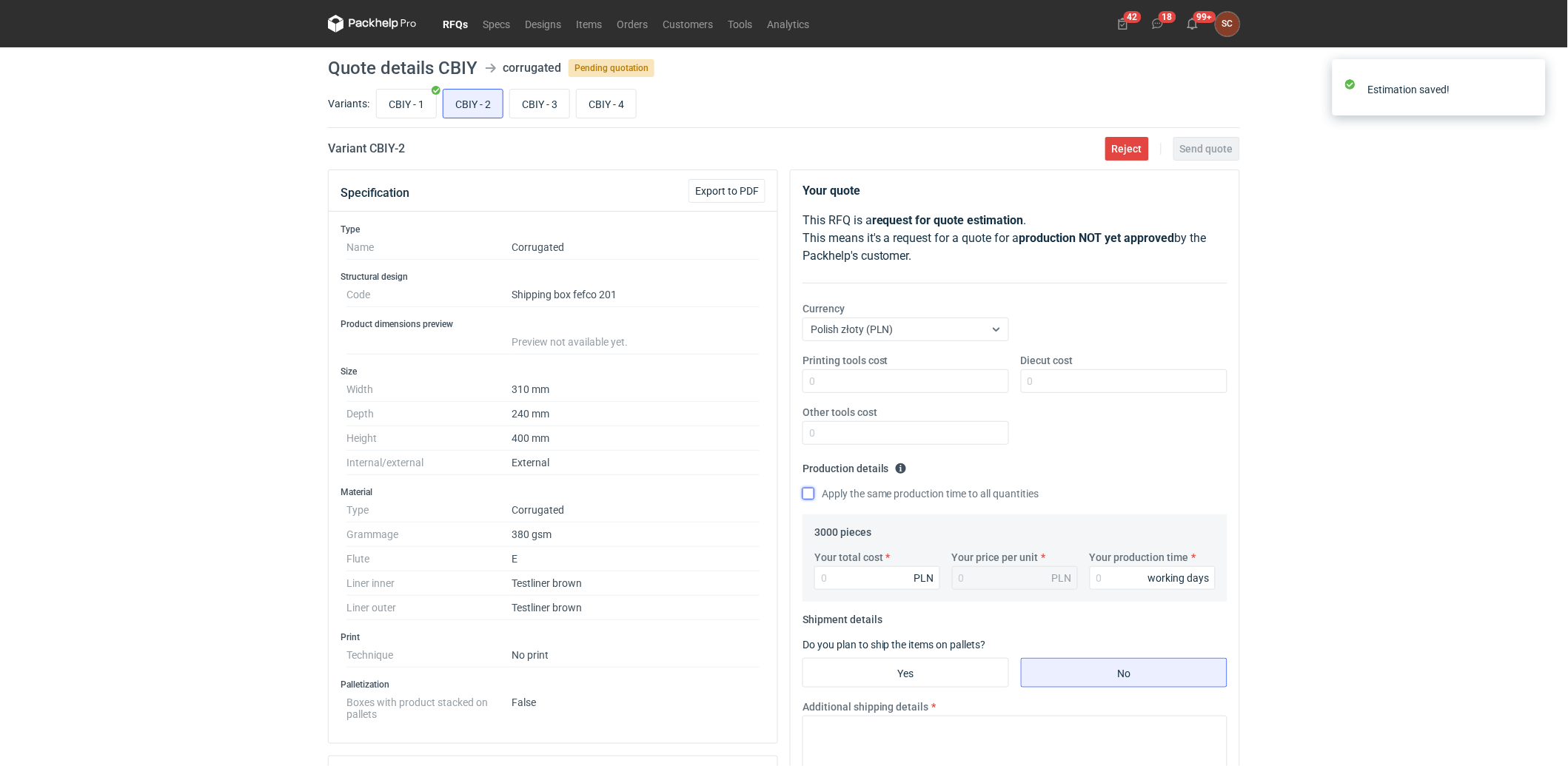
click at [811, 490] on input "Apply the same production time to all quantities" at bounding box center [808, 493] width 11 height 11
checkbox input "true"
click at [1122, 572] on input "Your production time" at bounding box center [1153, 578] width 126 height 24
type input "15"
click at [397, 107] on input "CBIY - 1" at bounding box center [406, 103] width 59 height 28
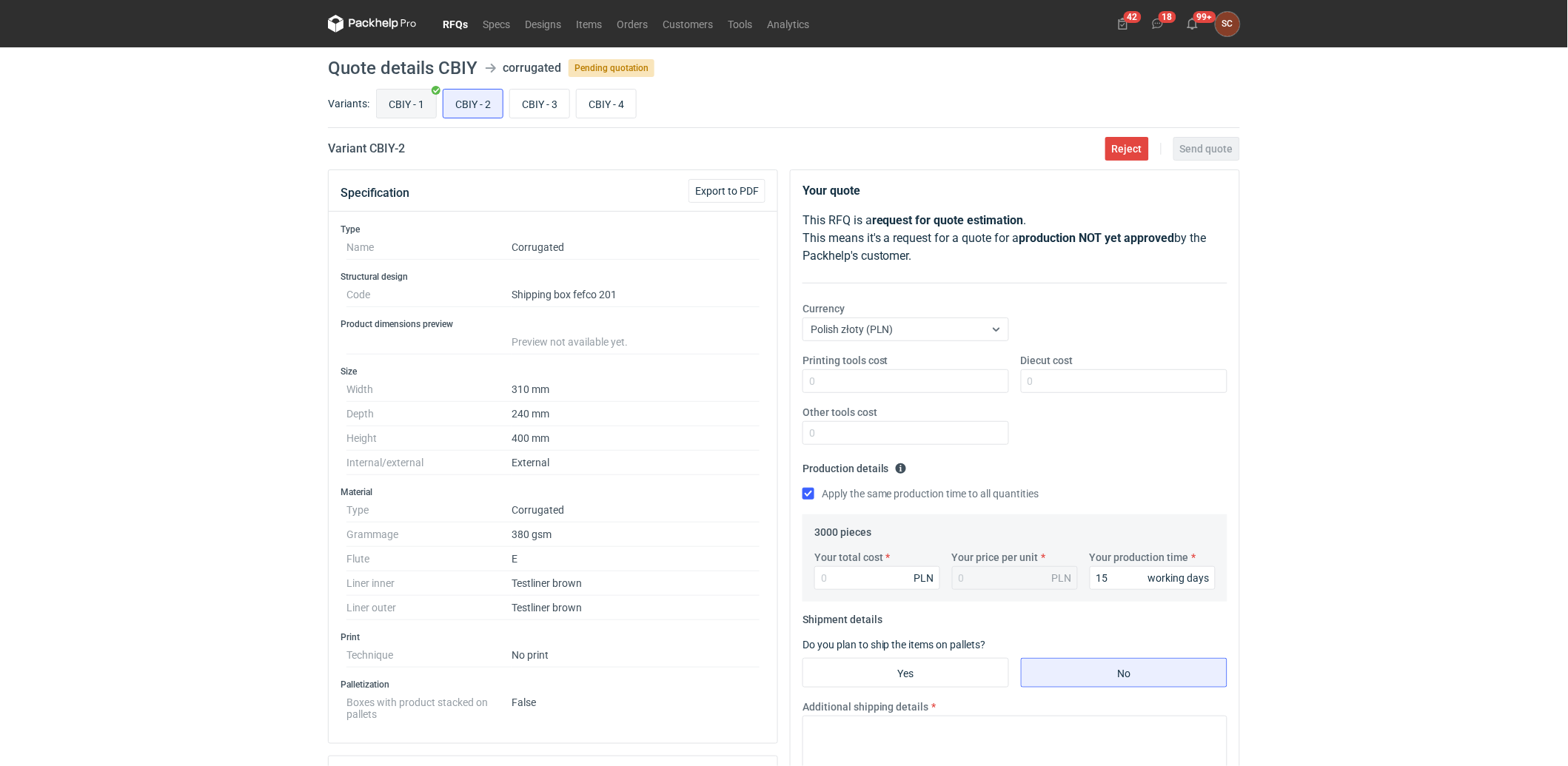
radio input "true"
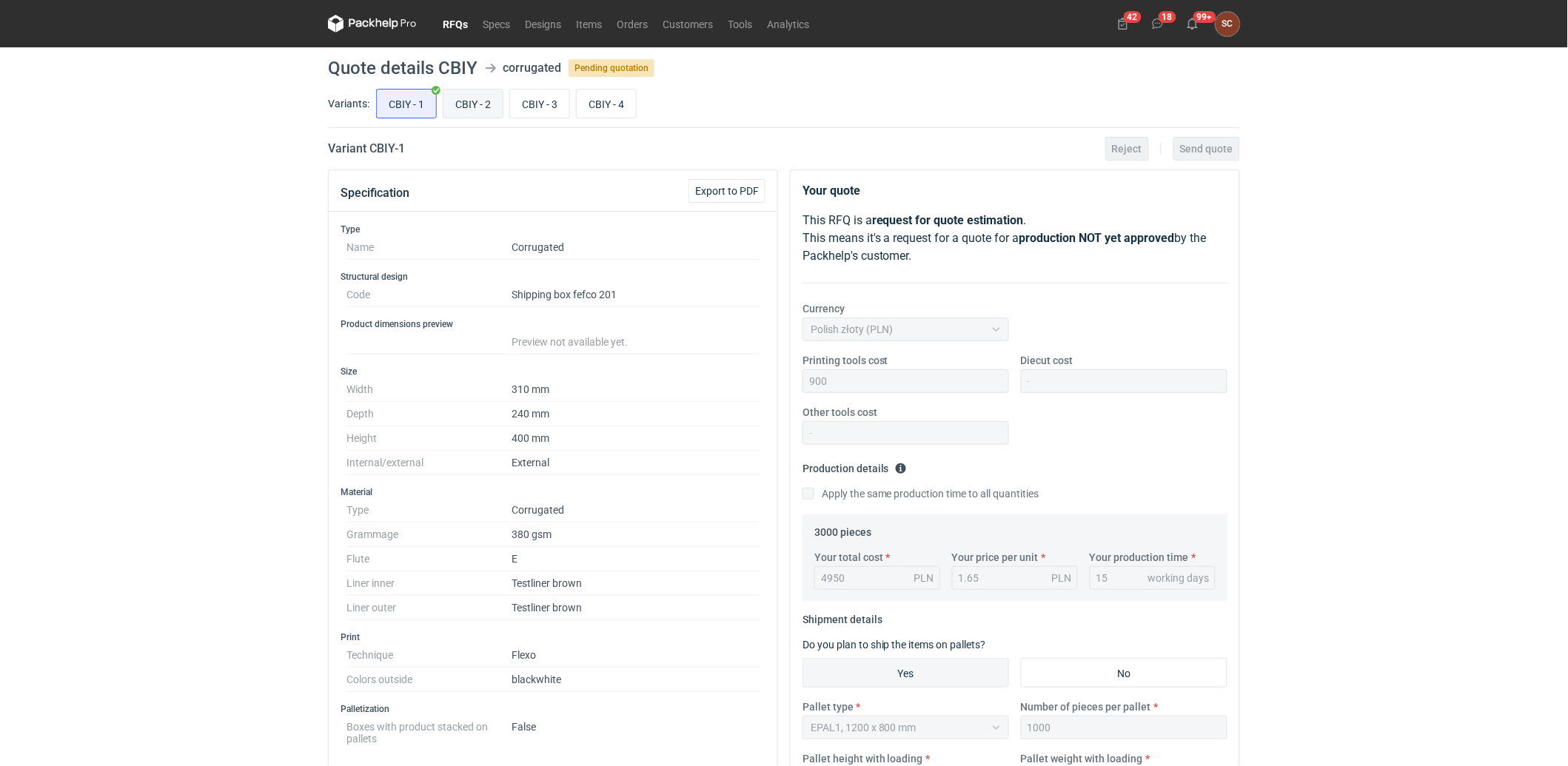
drag, startPoint x: 478, startPoint y: 102, endPoint x: 496, endPoint y: 122, distance: 26.9
click at [479, 102] on input "CBIY - 2" at bounding box center [472, 103] width 59 height 28
radio input "true"
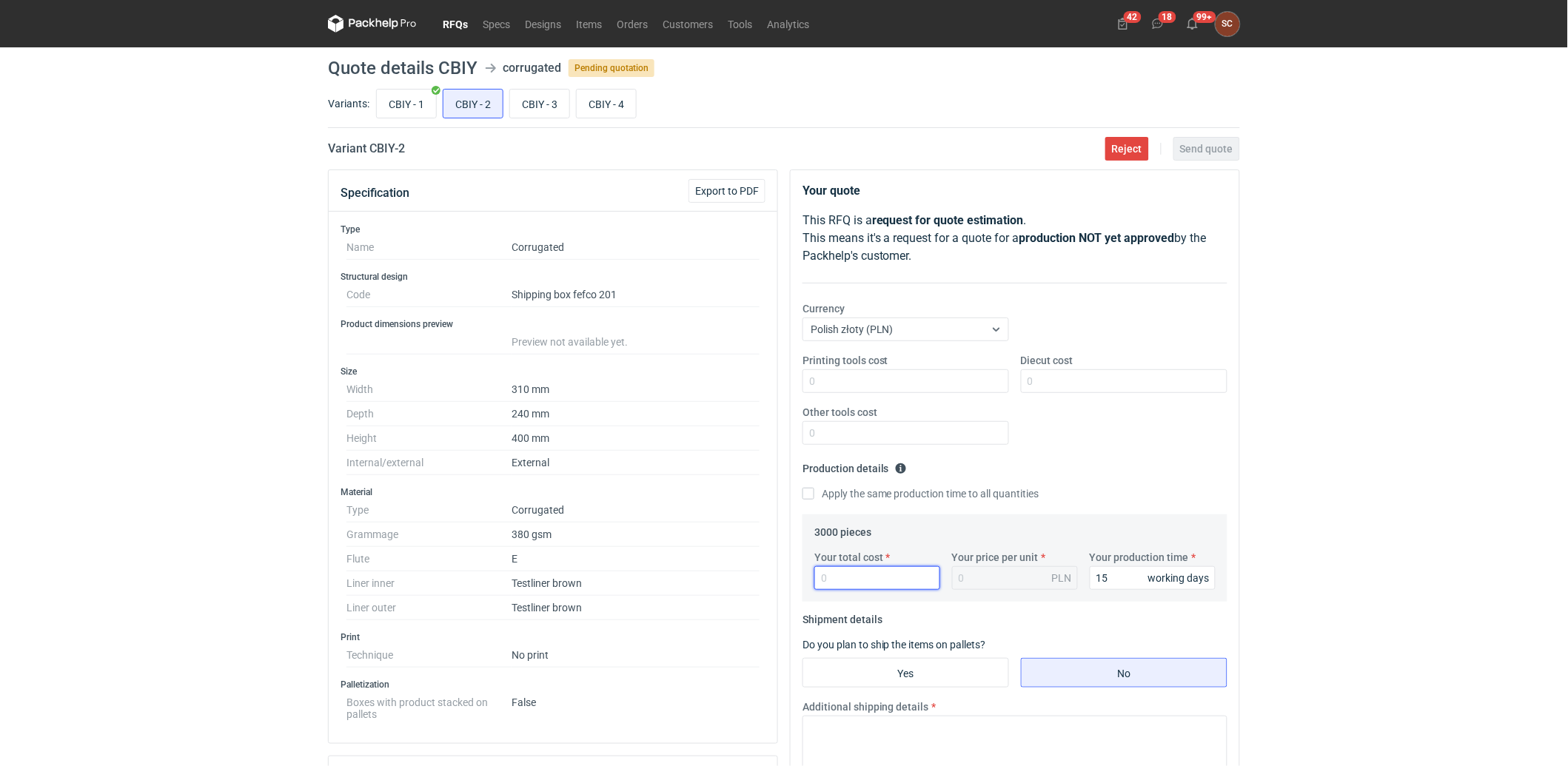
click at [878, 581] on input "Your total cost" at bounding box center [877, 578] width 126 height 24
click at [878, 578] on input "Your total cost" at bounding box center [877, 578] width 126 height 24
type input "4650"
type input "1.55"
type input "4650"
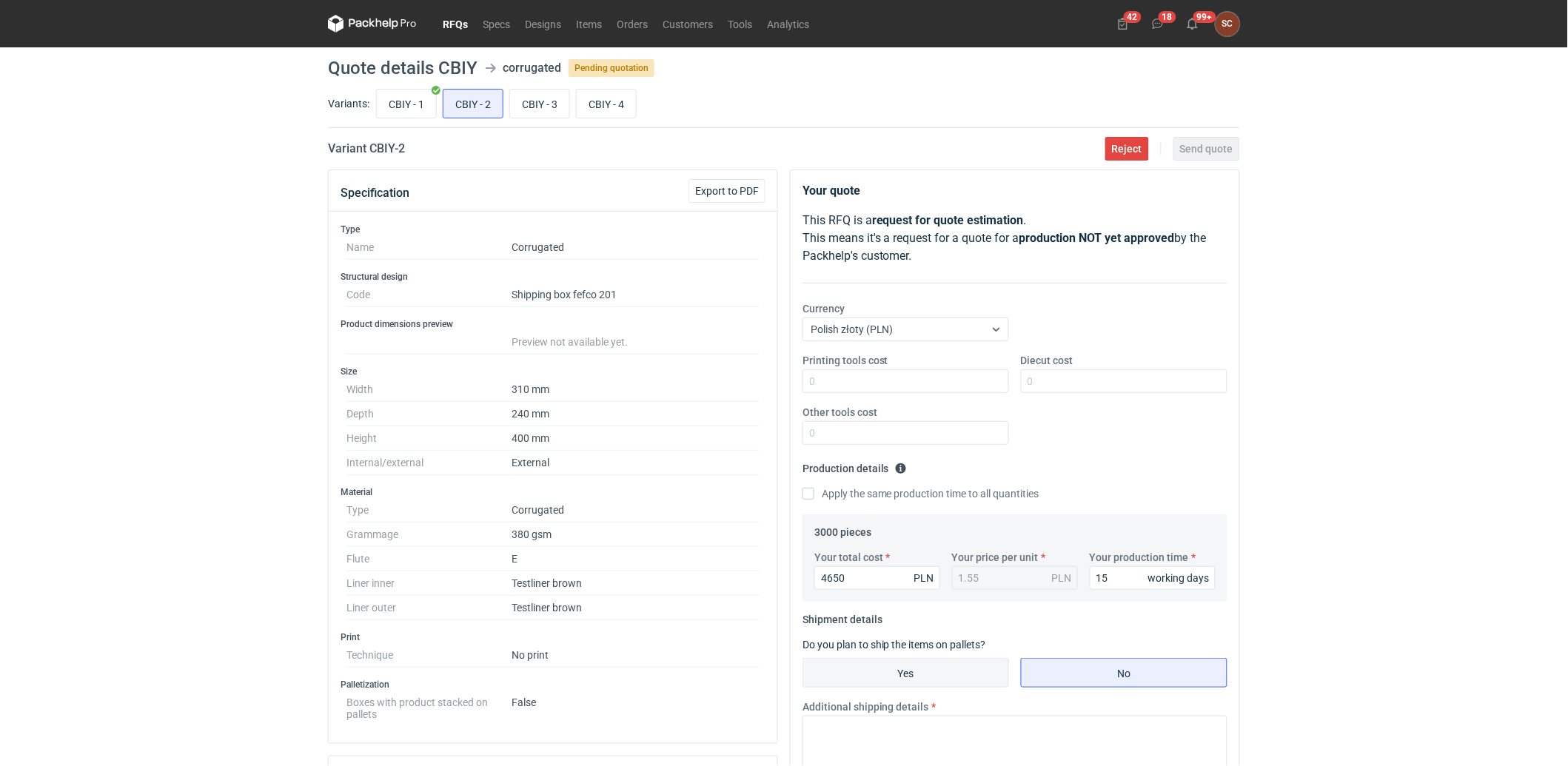
click at [875, 677] on input "Yes" at bounding box center [906, 673] width 205 height 28
radio input "true"
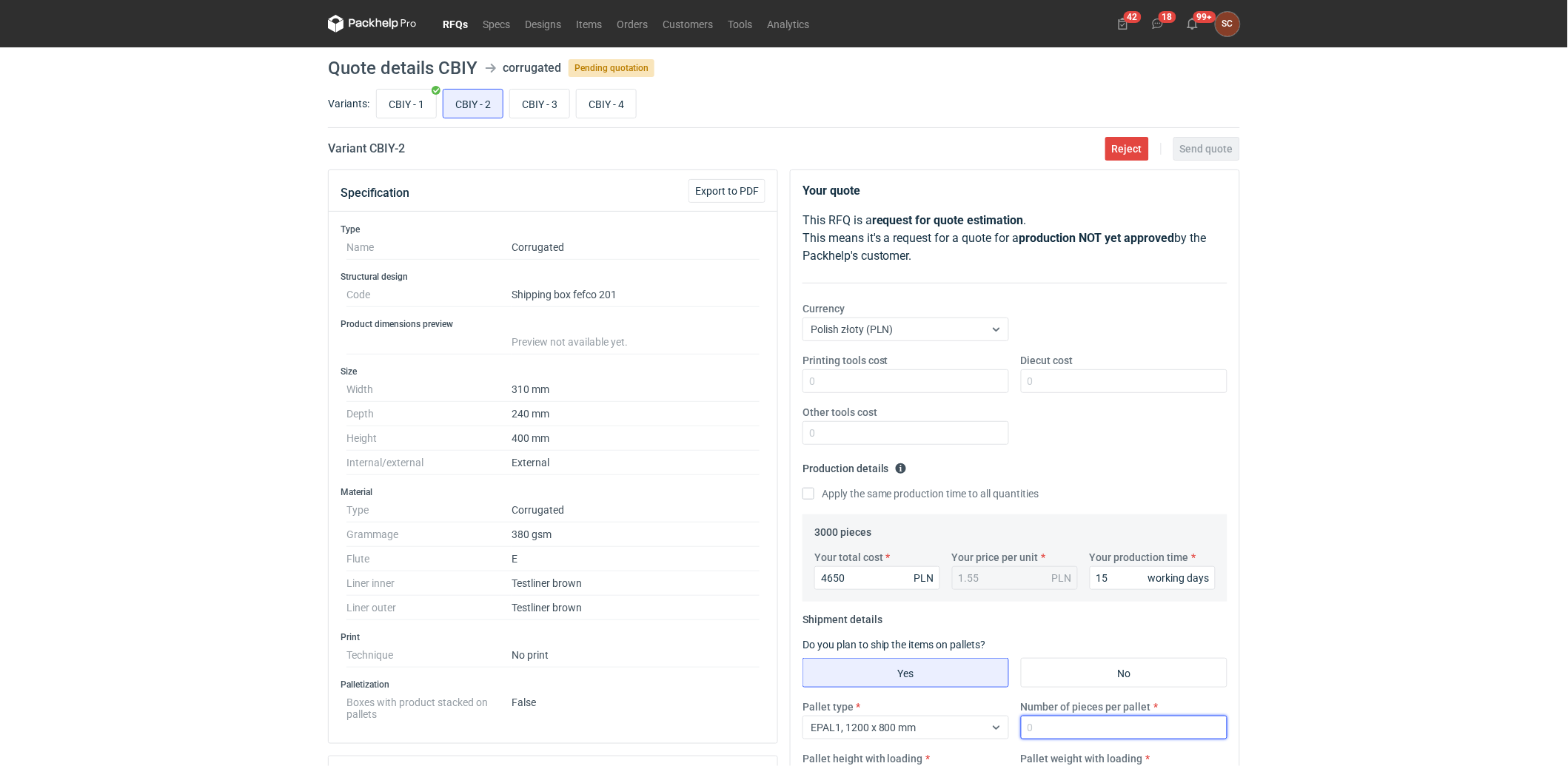
click at [1112, 719] on input "Number of pieces per pallet" at bounding box center [1124, 727] width 206 height 24
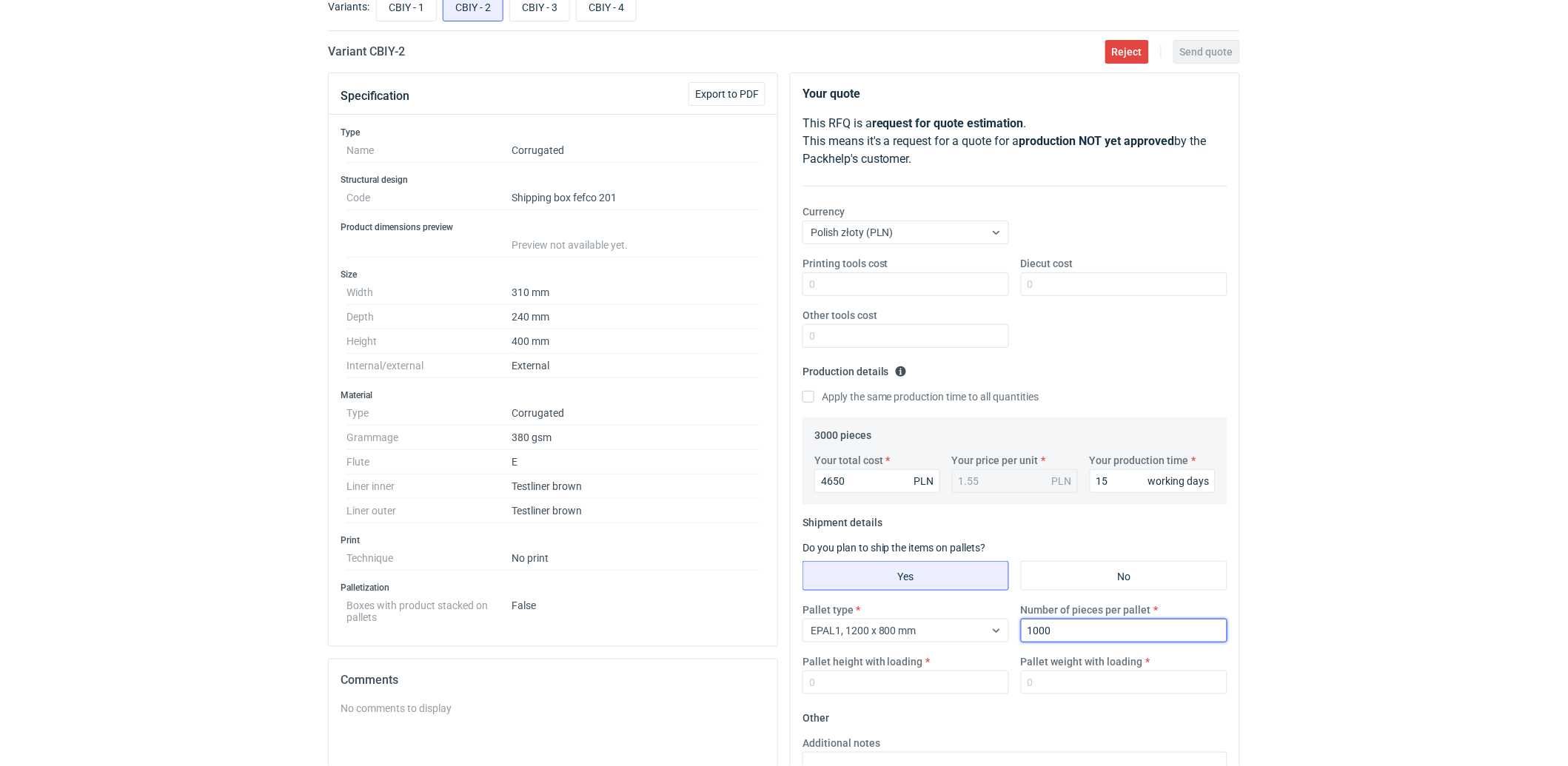
scroll to position [164, 0]
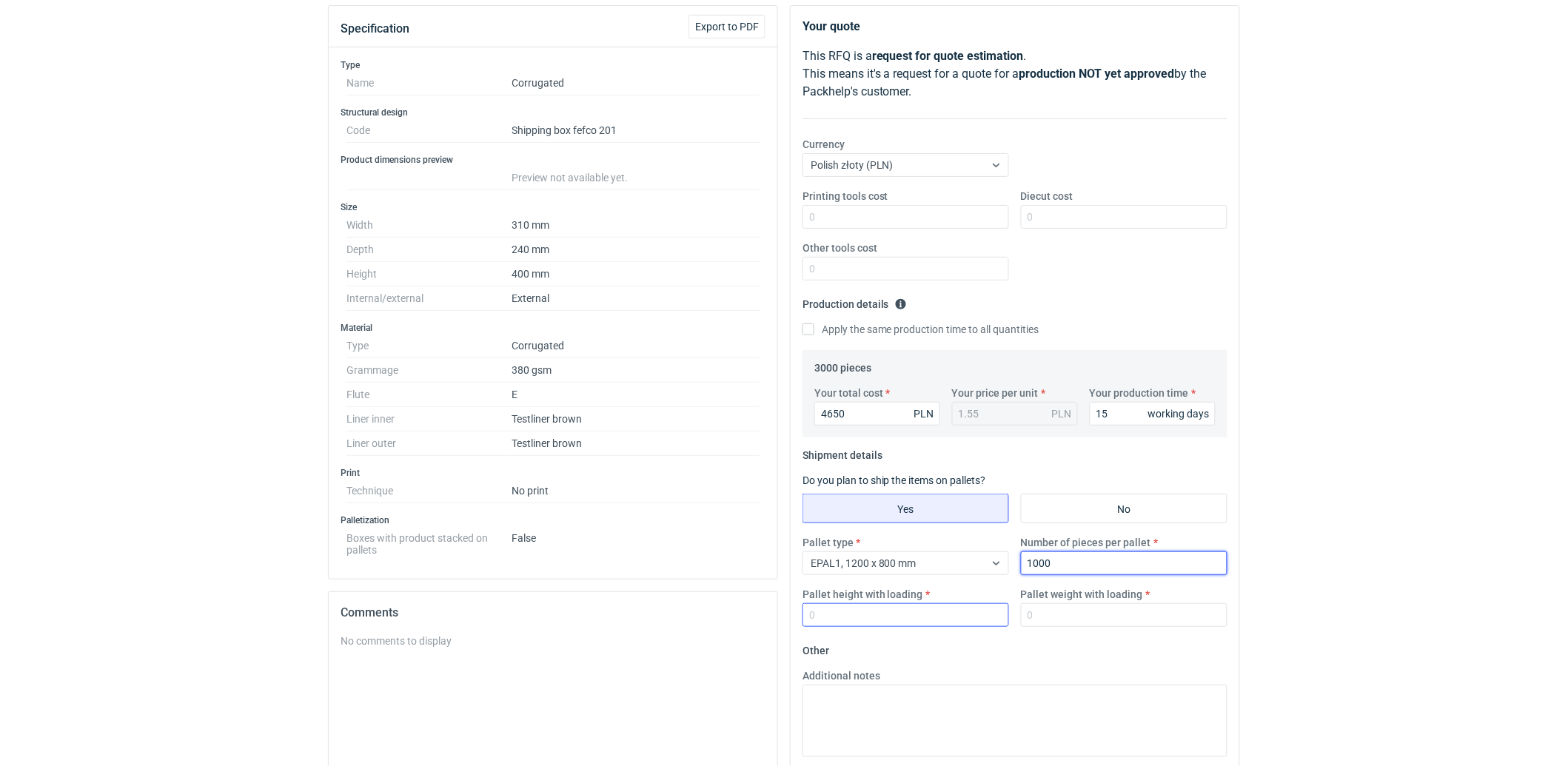
type input "1000"
click at [916, 624] on input "Pallet height with loading" at bounding box center [906, 615] width 206 height 24
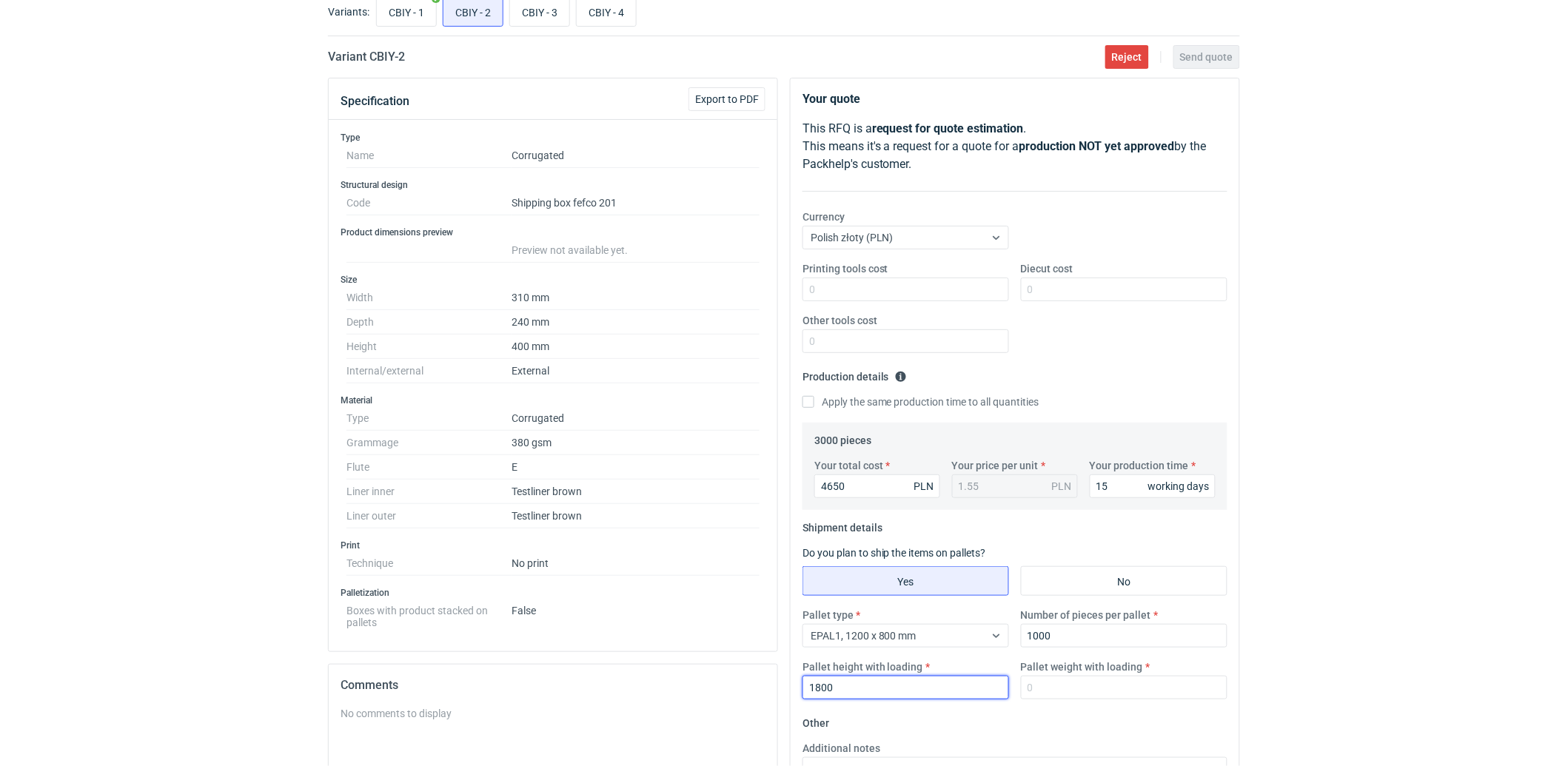
scroll to position [0, 0]
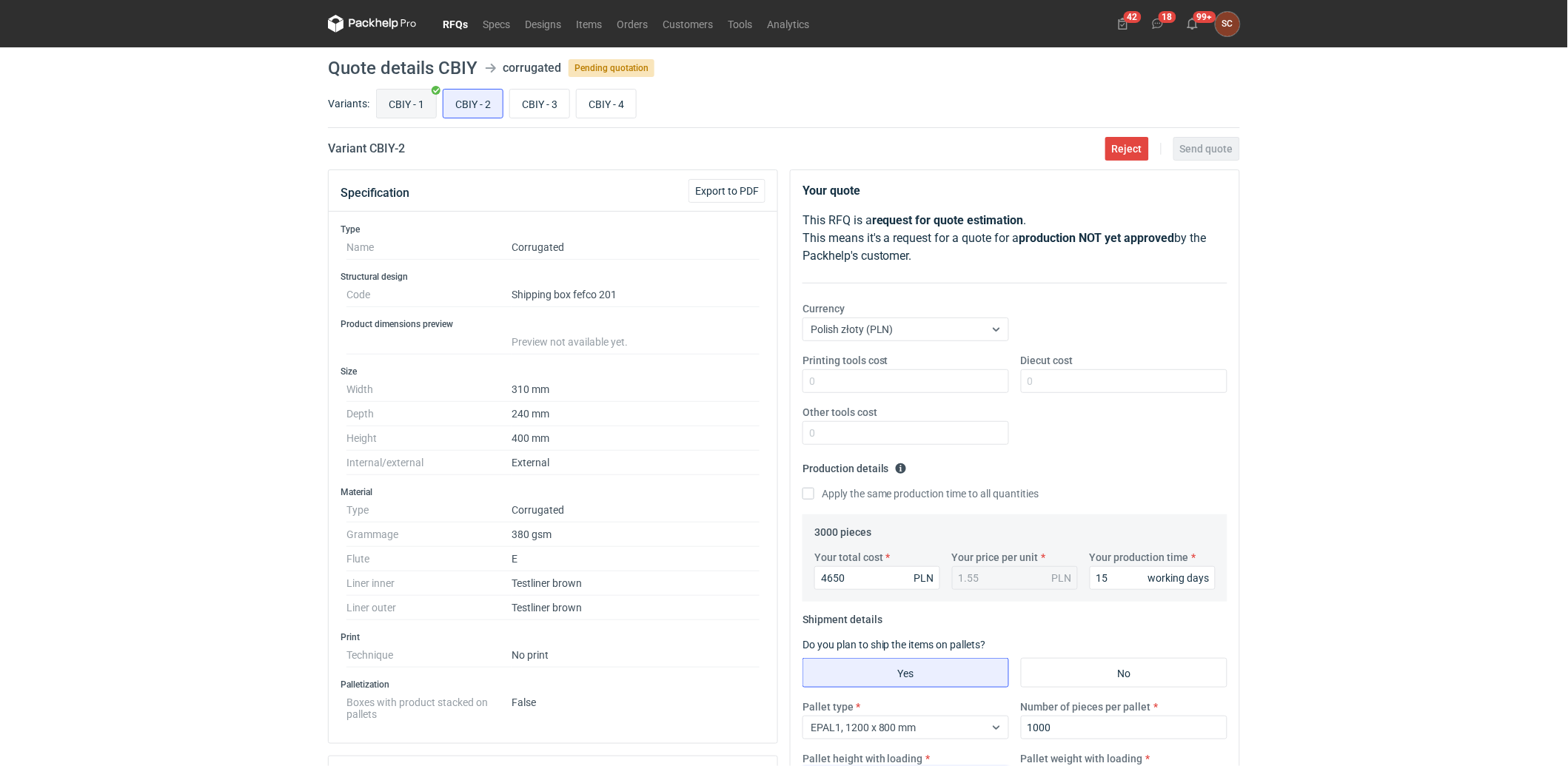
type input "1800"
click at [414, 102] on input "CBIY - 1" at bounding box center [406, 103] width 59 height 28
radio input "true"
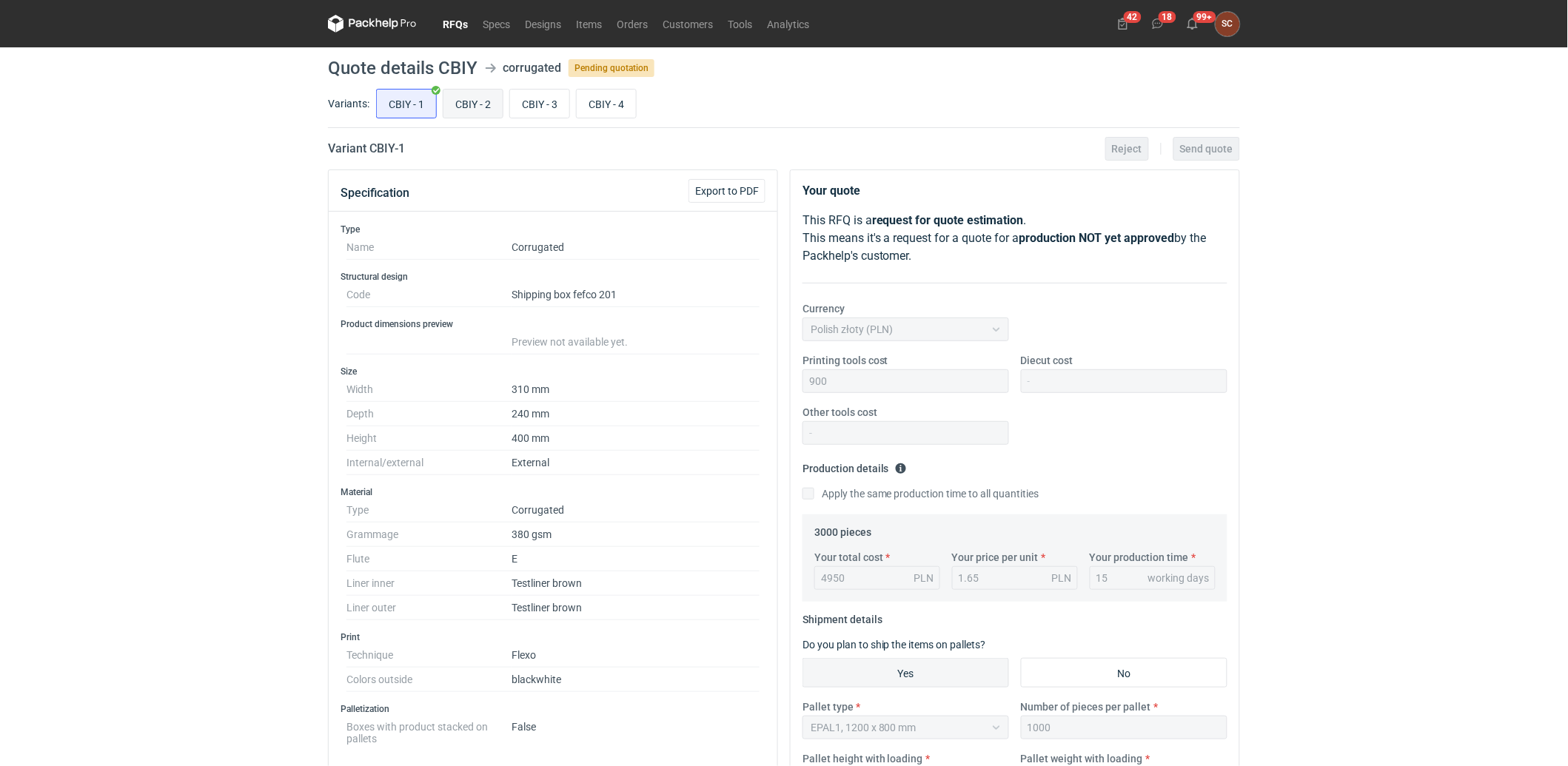
click at [477, 106] on input "CBIY - 2" at bounding box center [472, 103] width 59 height 28
radio input "true"
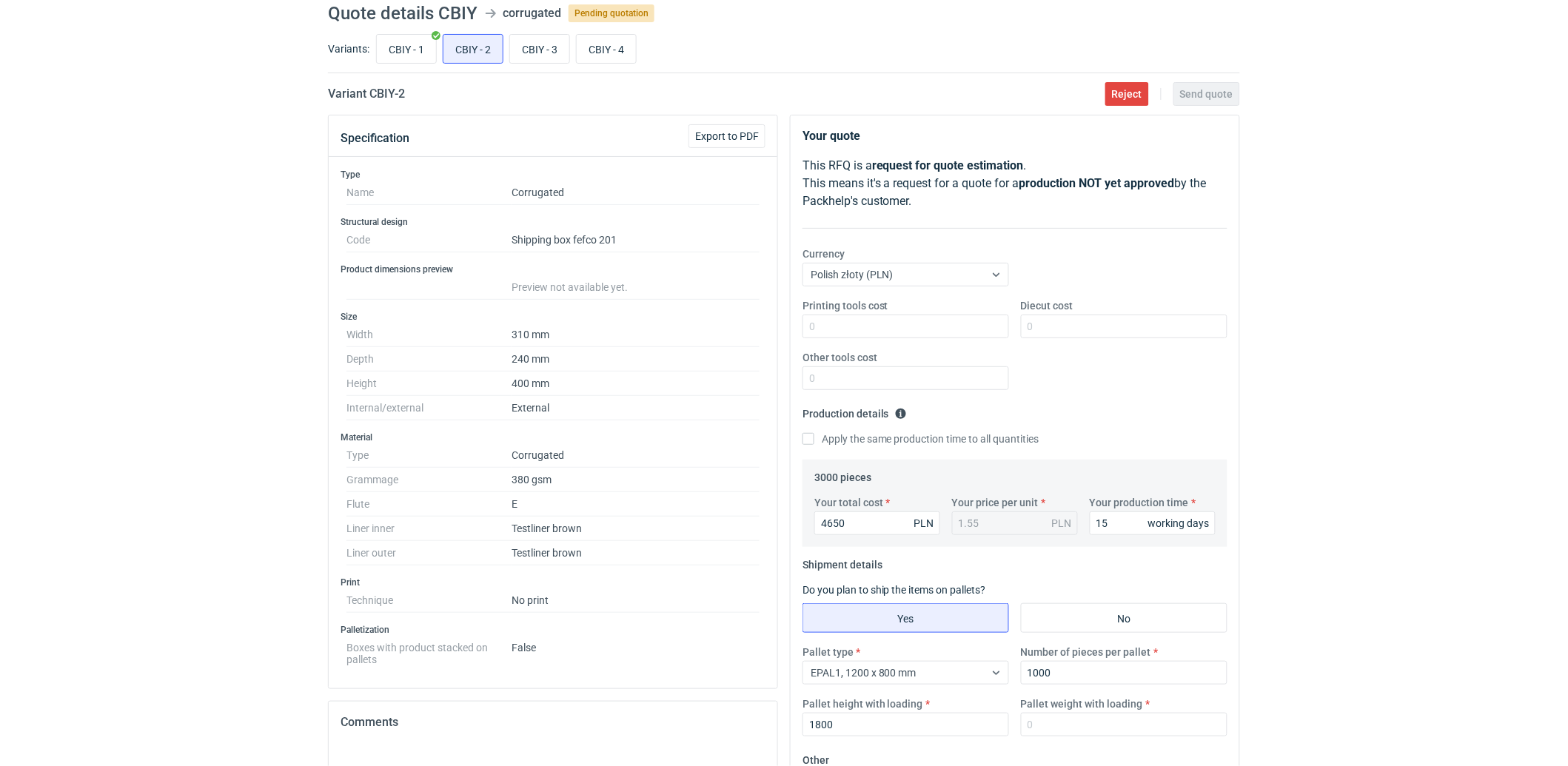
scroll to position [246, 0]
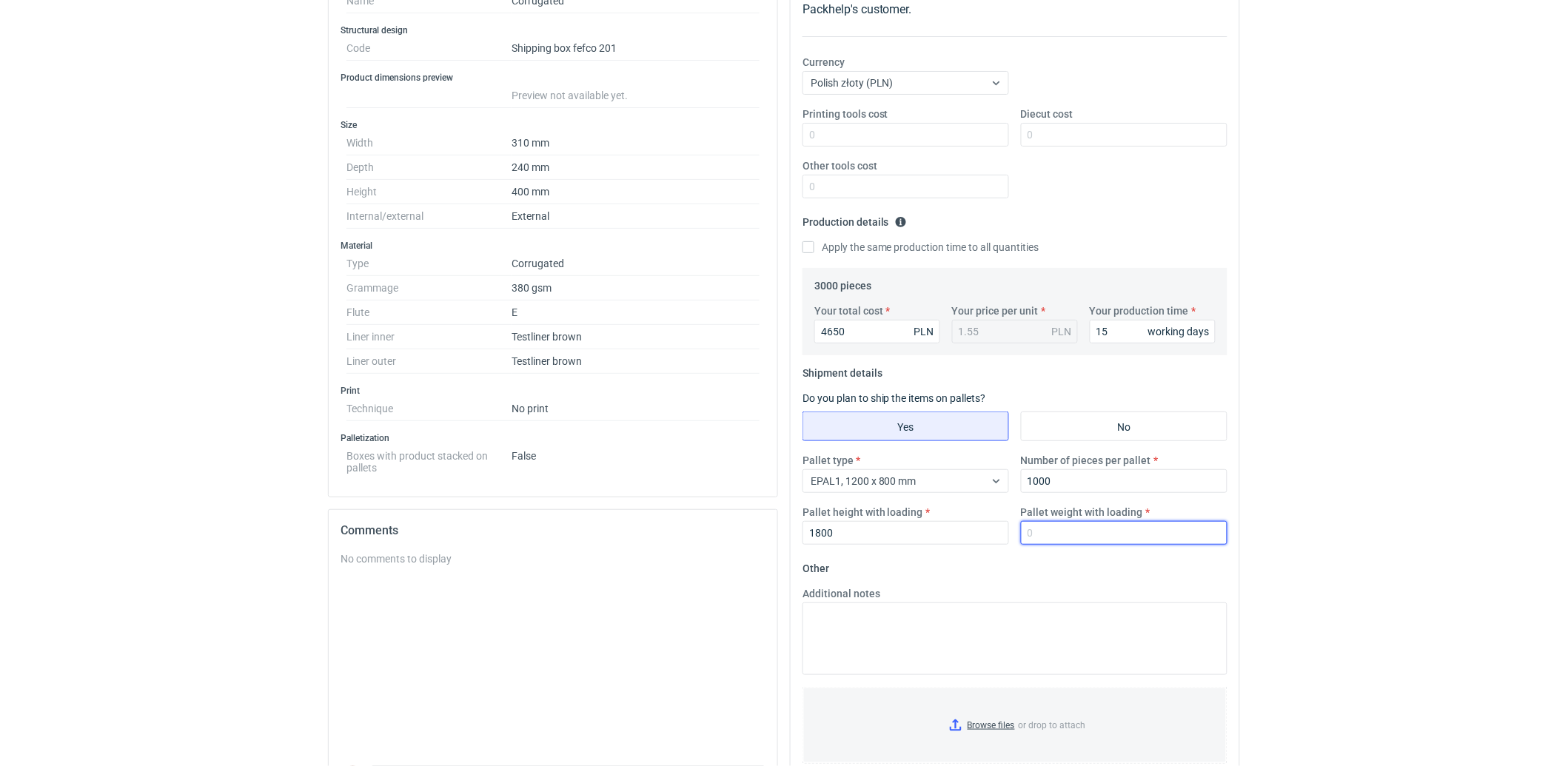
click at [1103, 529] on input "Pallet weight with loading" at bounding box center [1124, 532] width 206 height 24
type input "280"
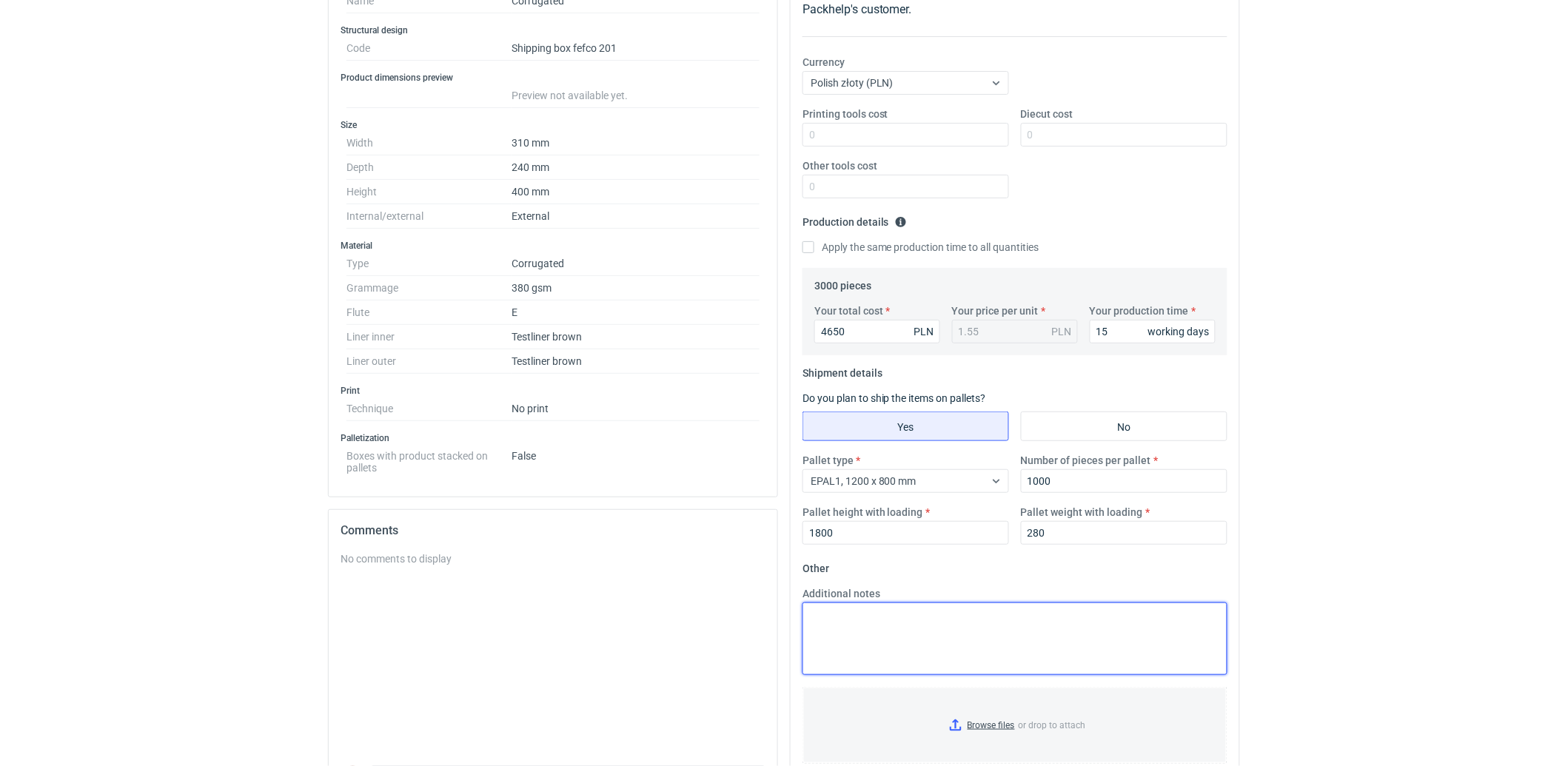
click at [992, 626] on textarea "Additional notes" at bounding box center [1014, 638] width 425 height 73
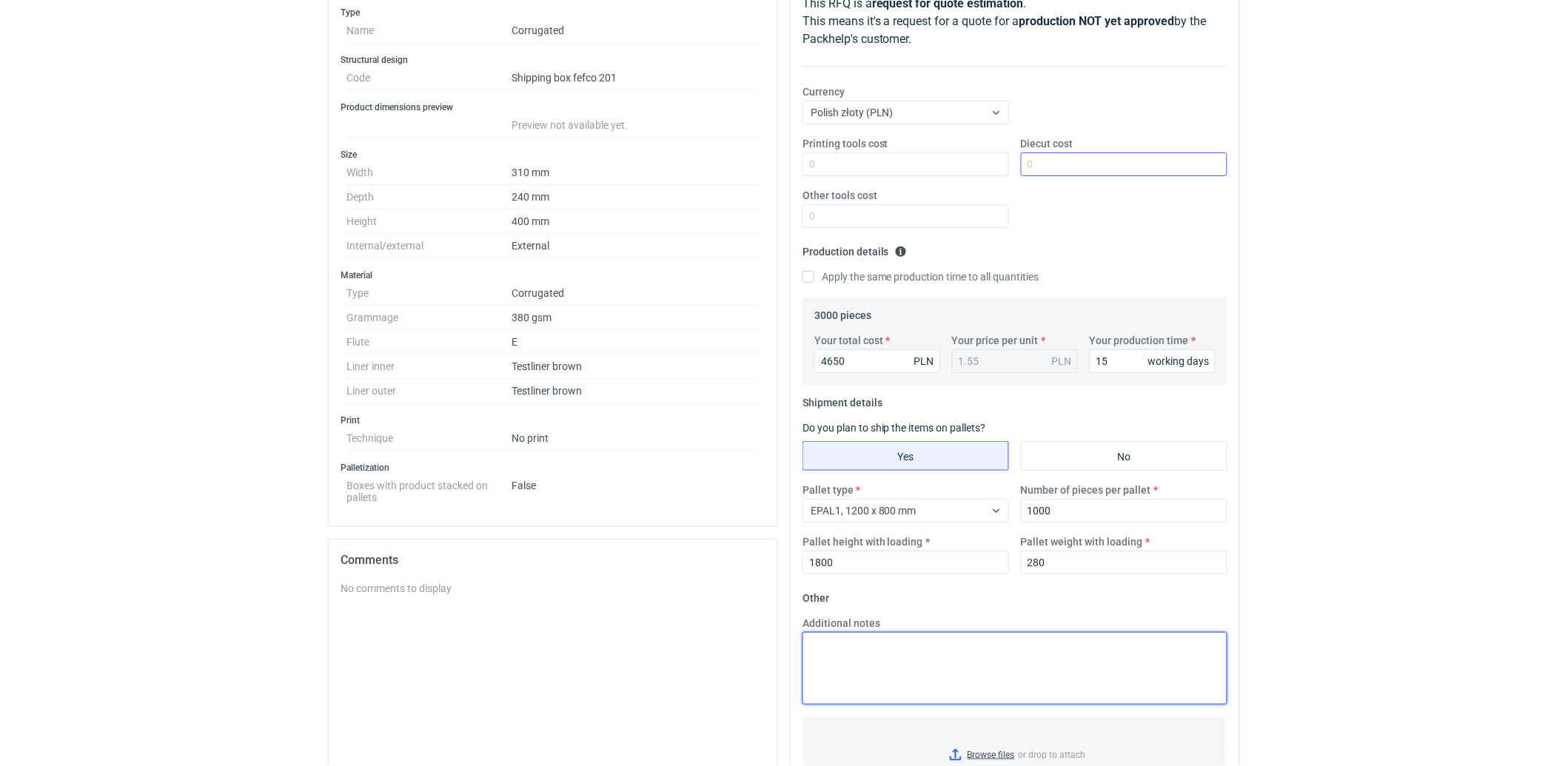
scroll to position [0, 0]
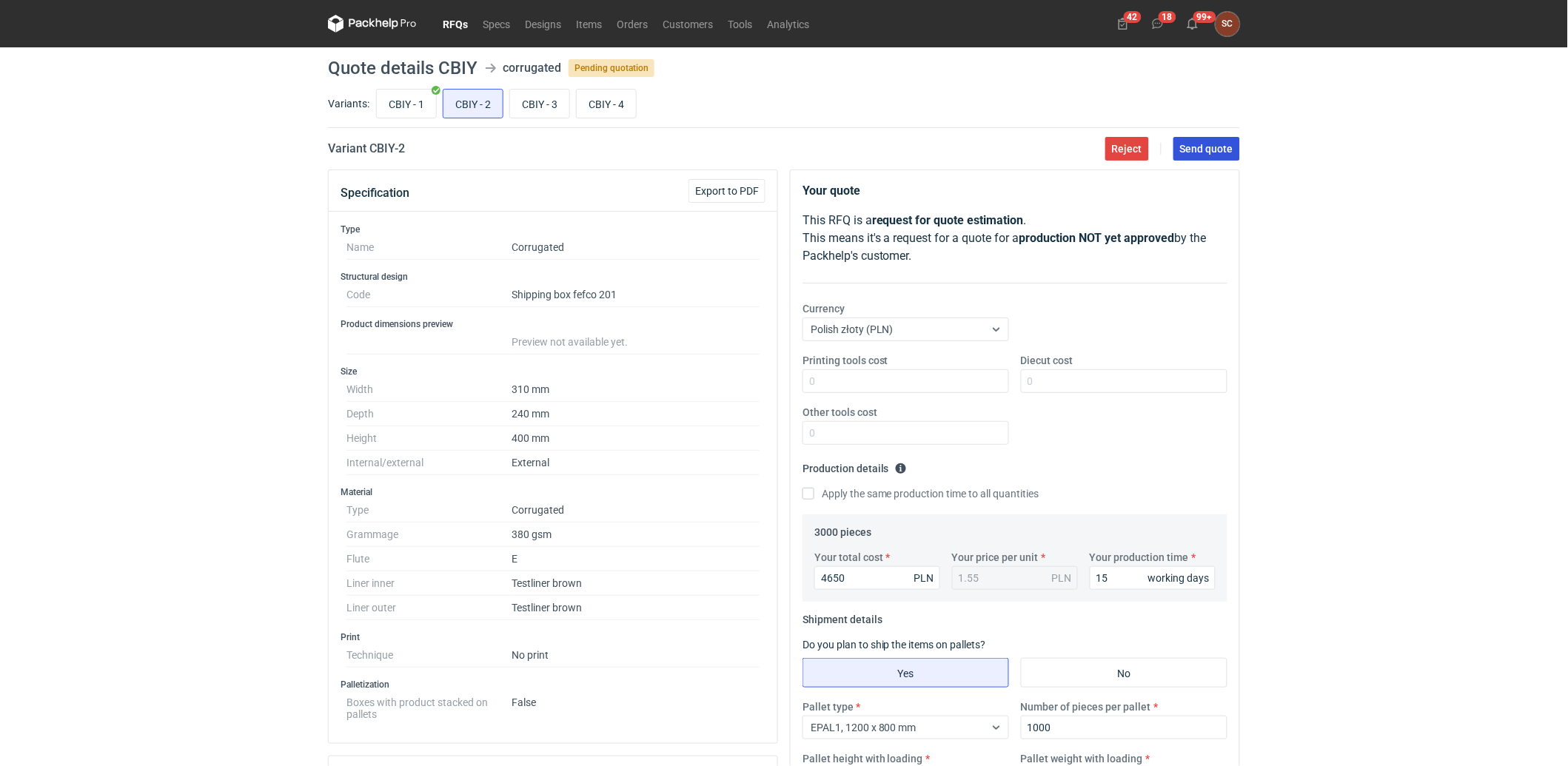
click at [1218, 148] on span "Send quote" at bounding box center [1206, 148] width 53 height 11
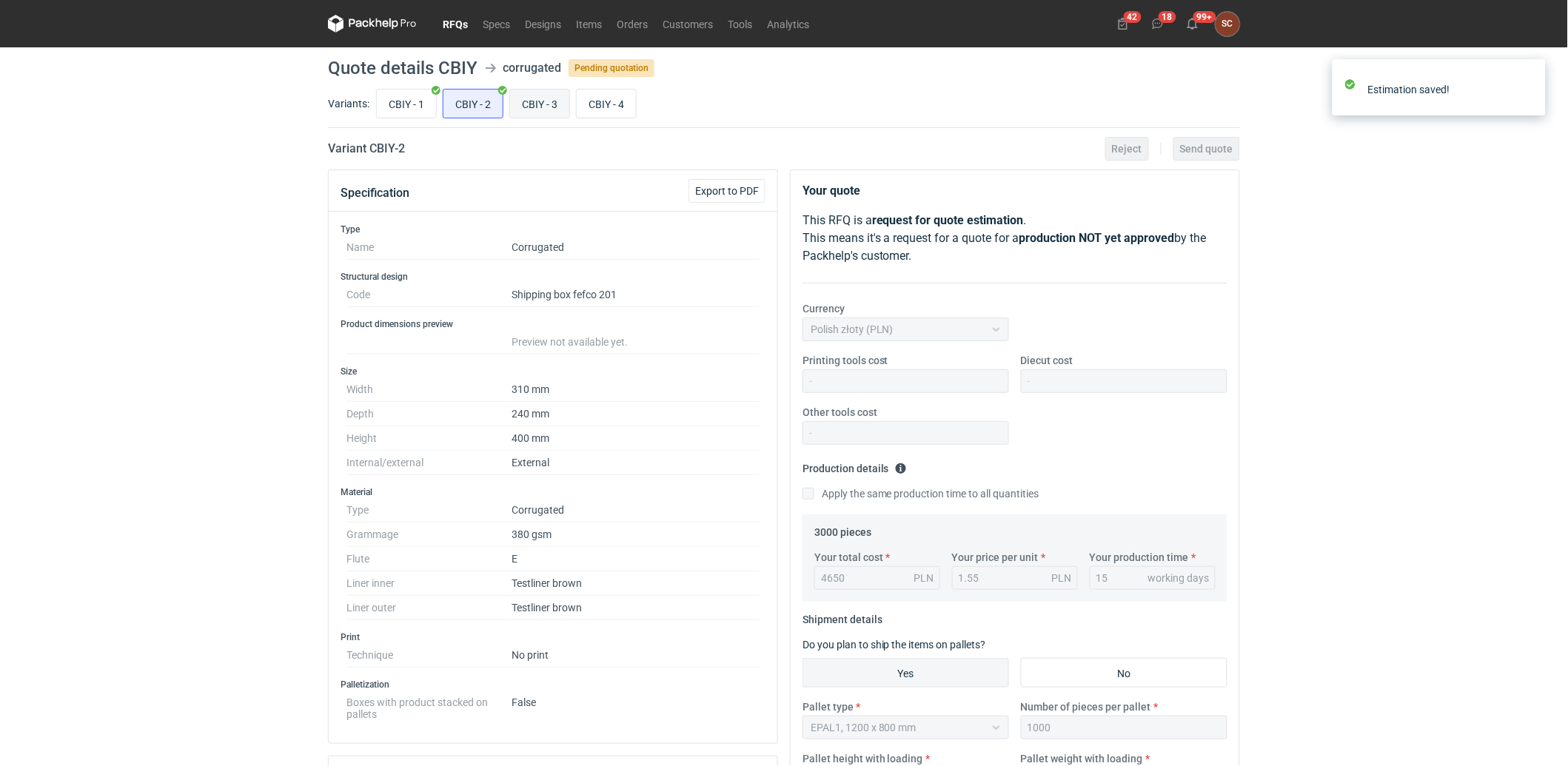
click at [548, 104] on input "CBIY - 3" at bounding box center [540, 103] width 59 height 28
radio input "true"
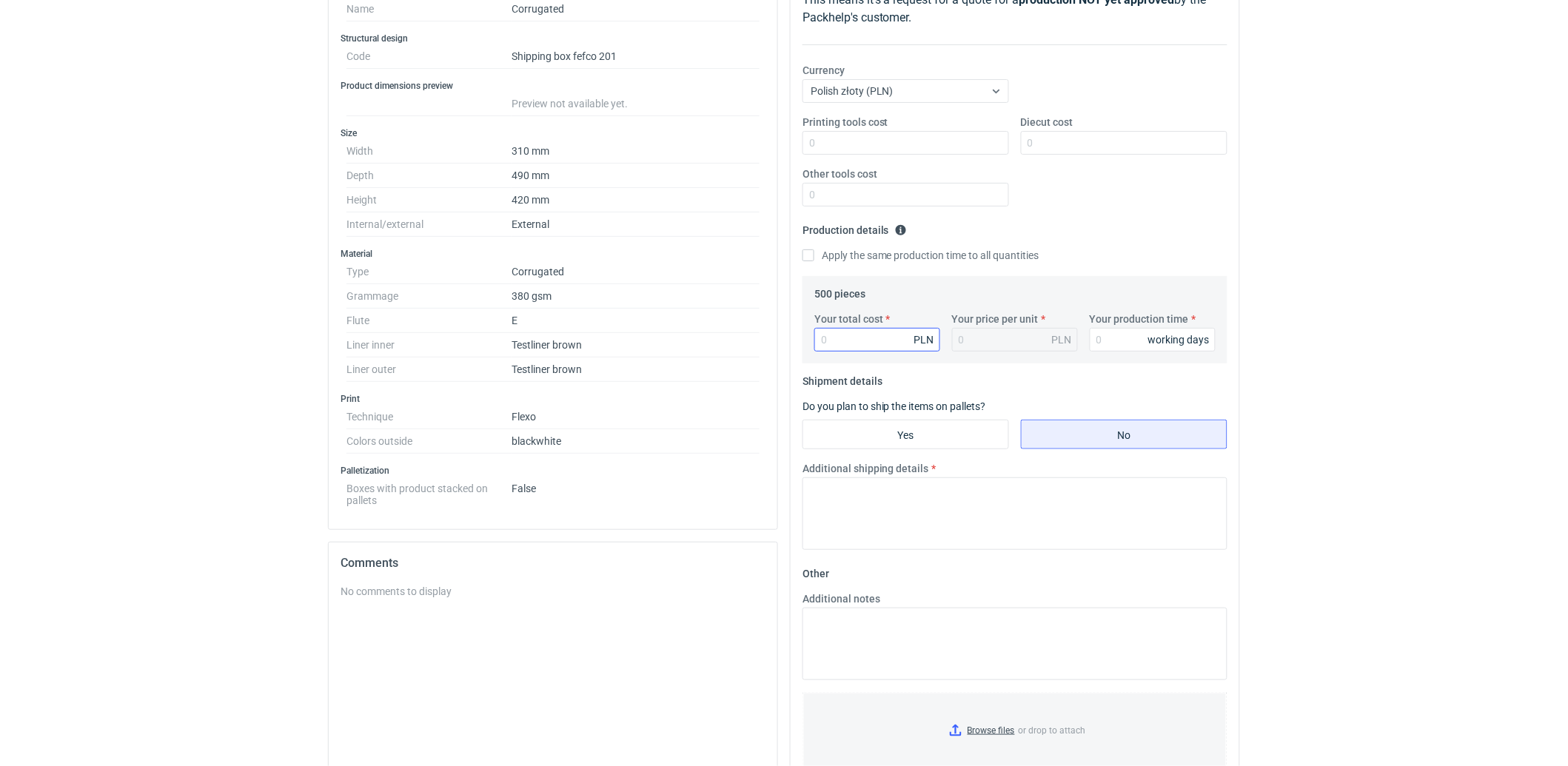
scroll to position [41, 0]
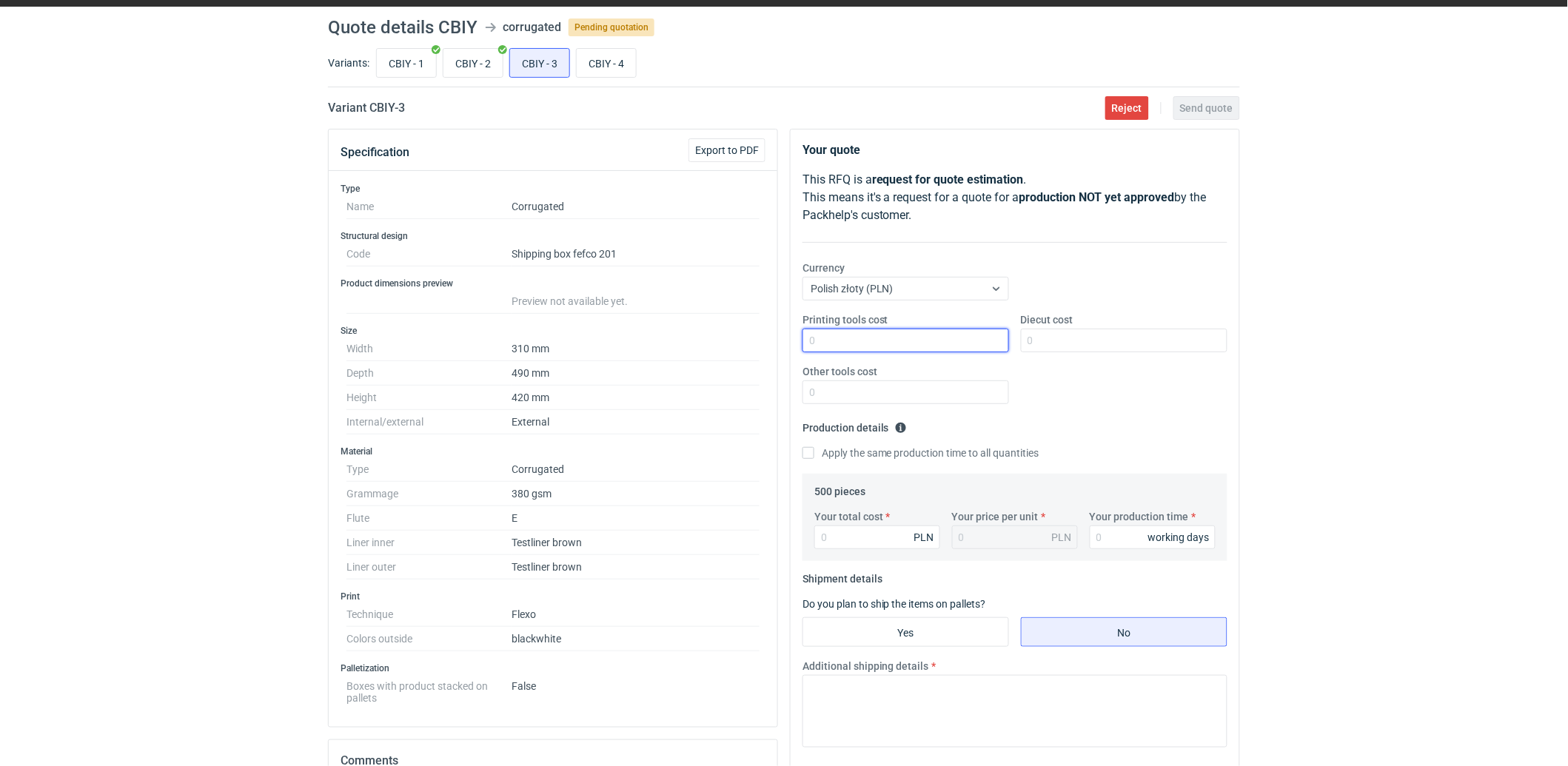
click at [898, 344] on input "Printing tools cost" at bounding box center [906, 340] width 206 height 24
type input "1100"
click at [1096, 343] on input "Diecut cost" at bounding box center [1124, 340] width 206 height 24
click at [813, 451] on input "Apply the same production time to all quantities" at bounding box center [808, 453] width 11 height 11
checkbox input "true"
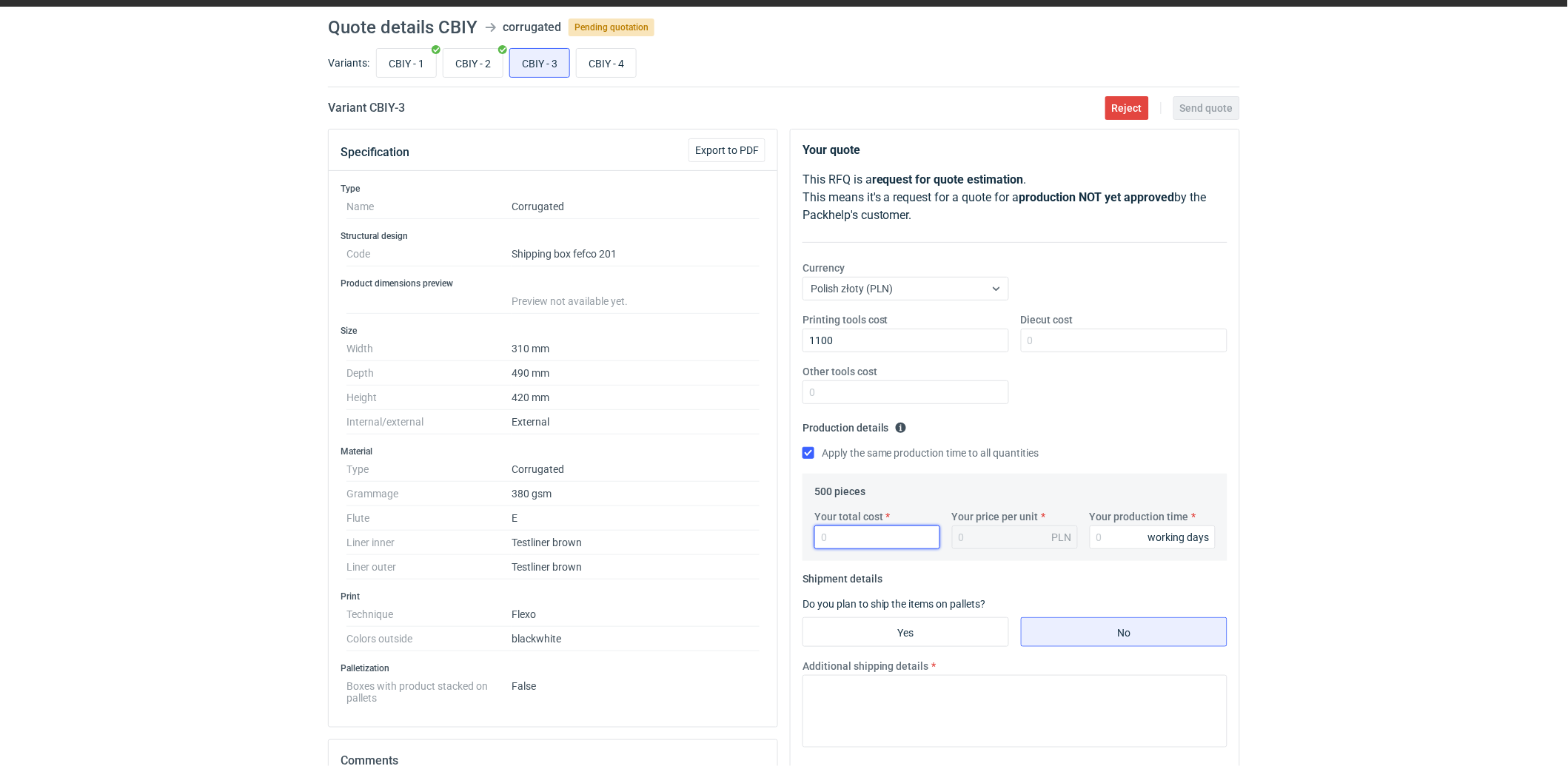
click at [892, 542] on input "Your total cost" at bounding box center [877, 537] width 126 height 24
click at [848, 534] on input "Your total cost" at bounding box center [877, 537] width 126 height 24
type input "1170"
type input "2.34"
type input "1170"
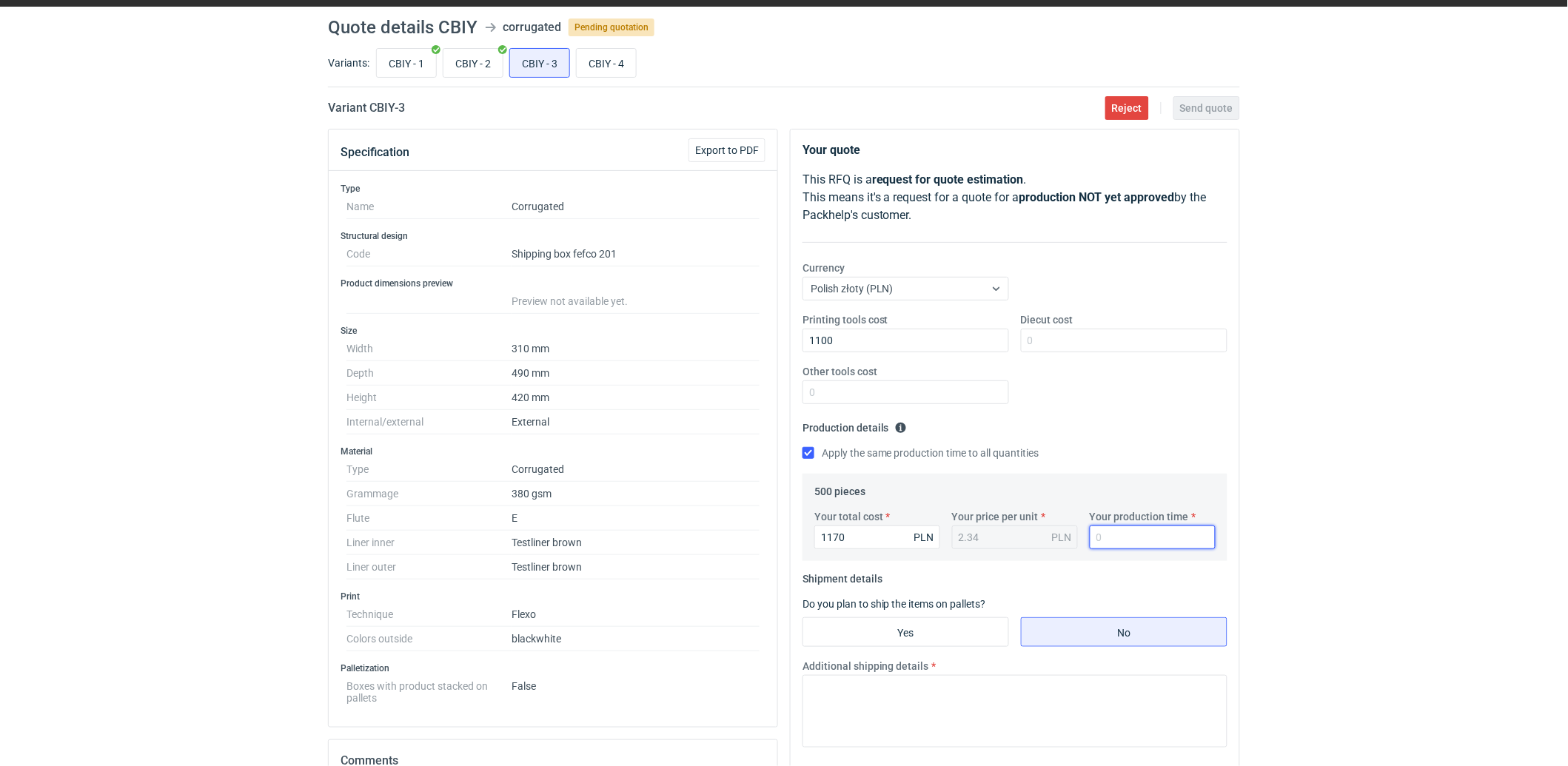
click at [1105, 530] on input "Your production time" at bounding box center [1153, 537] width 126 height 24
type input "15"
click at [912, 629] on input "Yes" at bounding box center [906, 632] width 205 height 28
radio input "true"
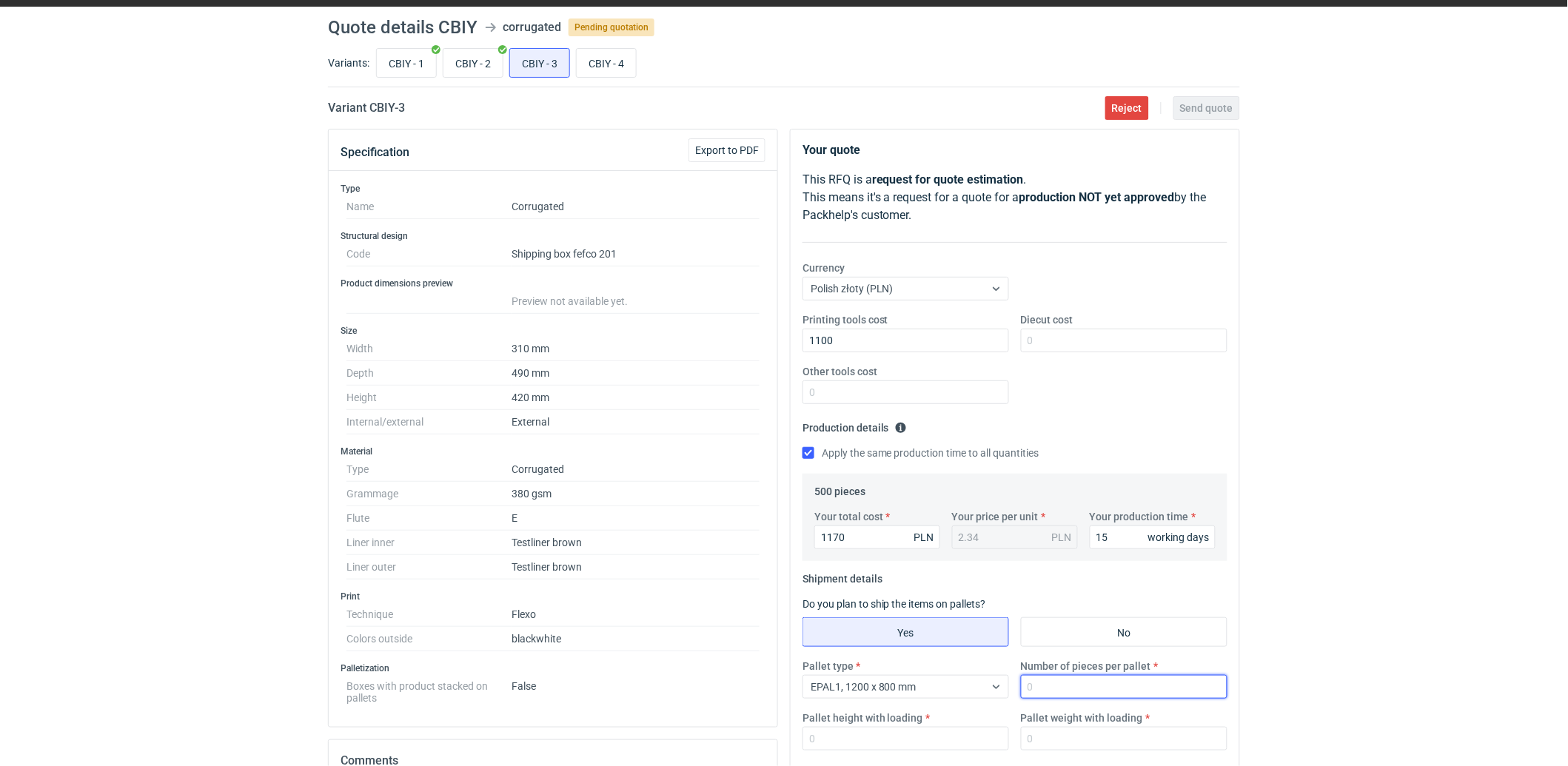
click at [1061, 683] on input "Number of pieces per pallet" at bounding box center [1124, 686] width 206 height 24
type input "500"
click at [903, 735] on input "Pallet height with loading" at bounding box center [906, 738] width 206 height 24
type input "1800"
click at [1083, 733] on input "Pallet weight with loading" at bounding box center [1124, 738] width 206 height 24
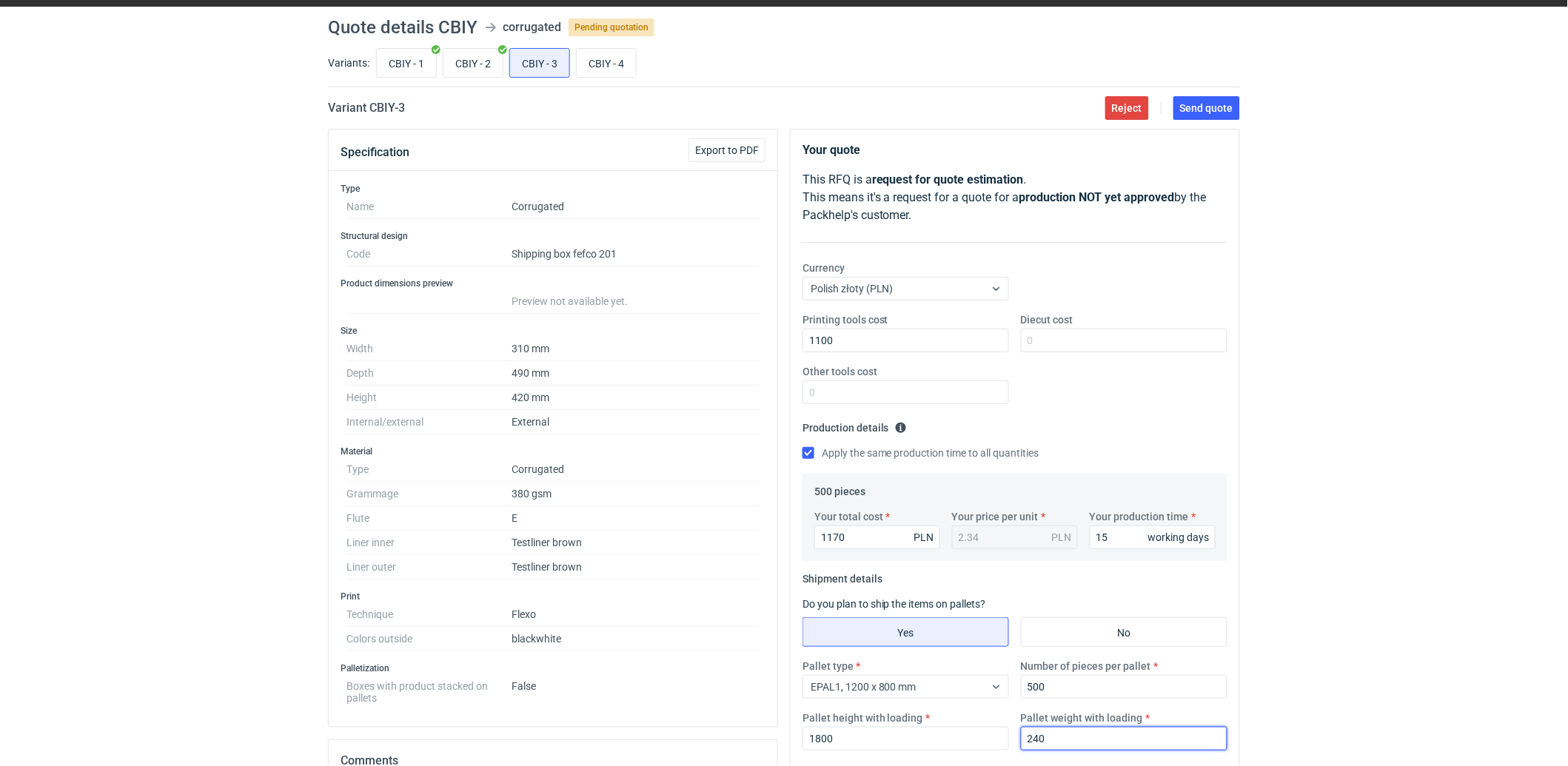
type input "240"
click at [1087, 418] on fieldset "Production details Please provide the expected time of production in working da…" at bounding box center [1014, 444] width 425 height 58
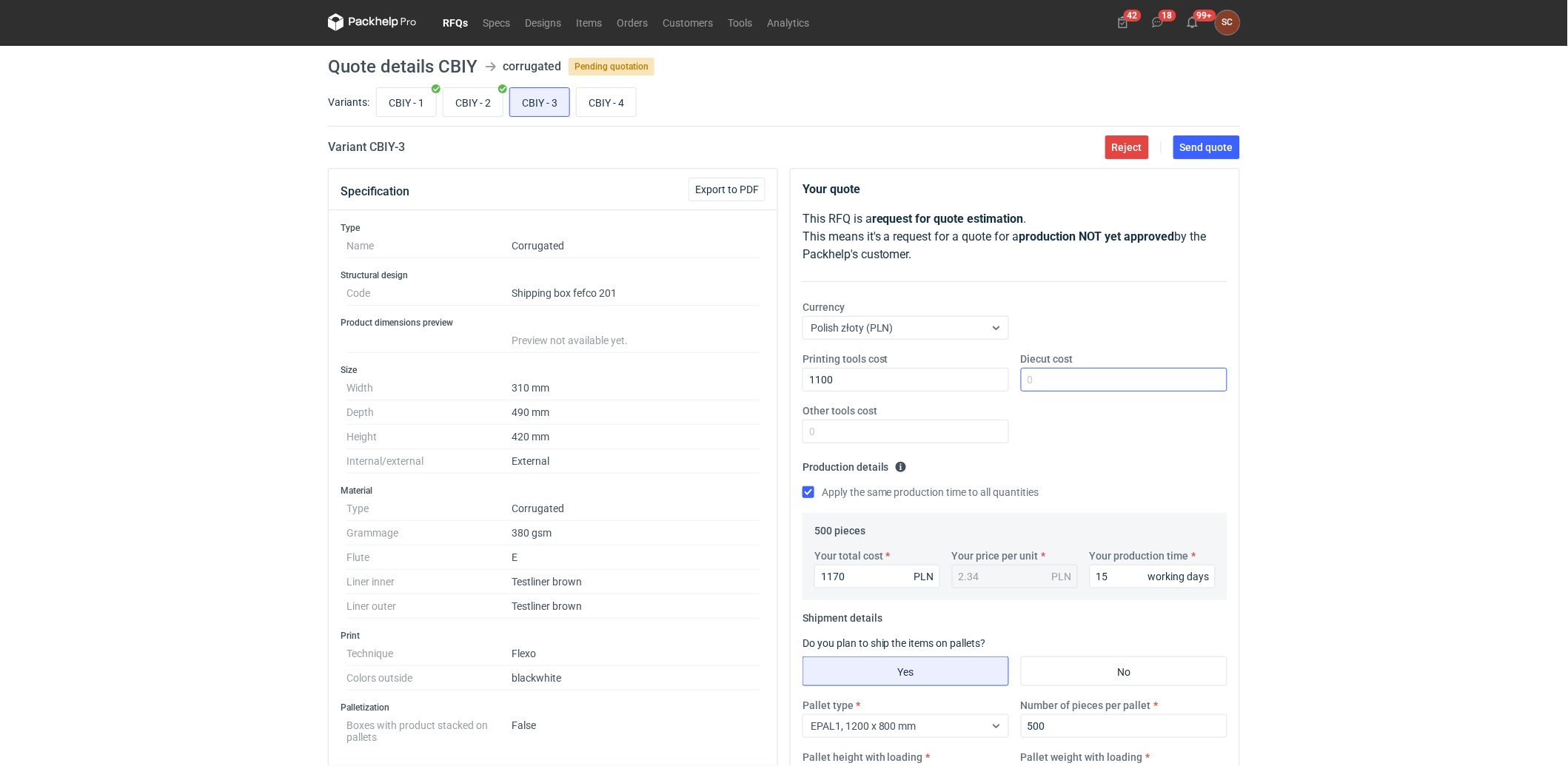
scroll to position [0, 0]
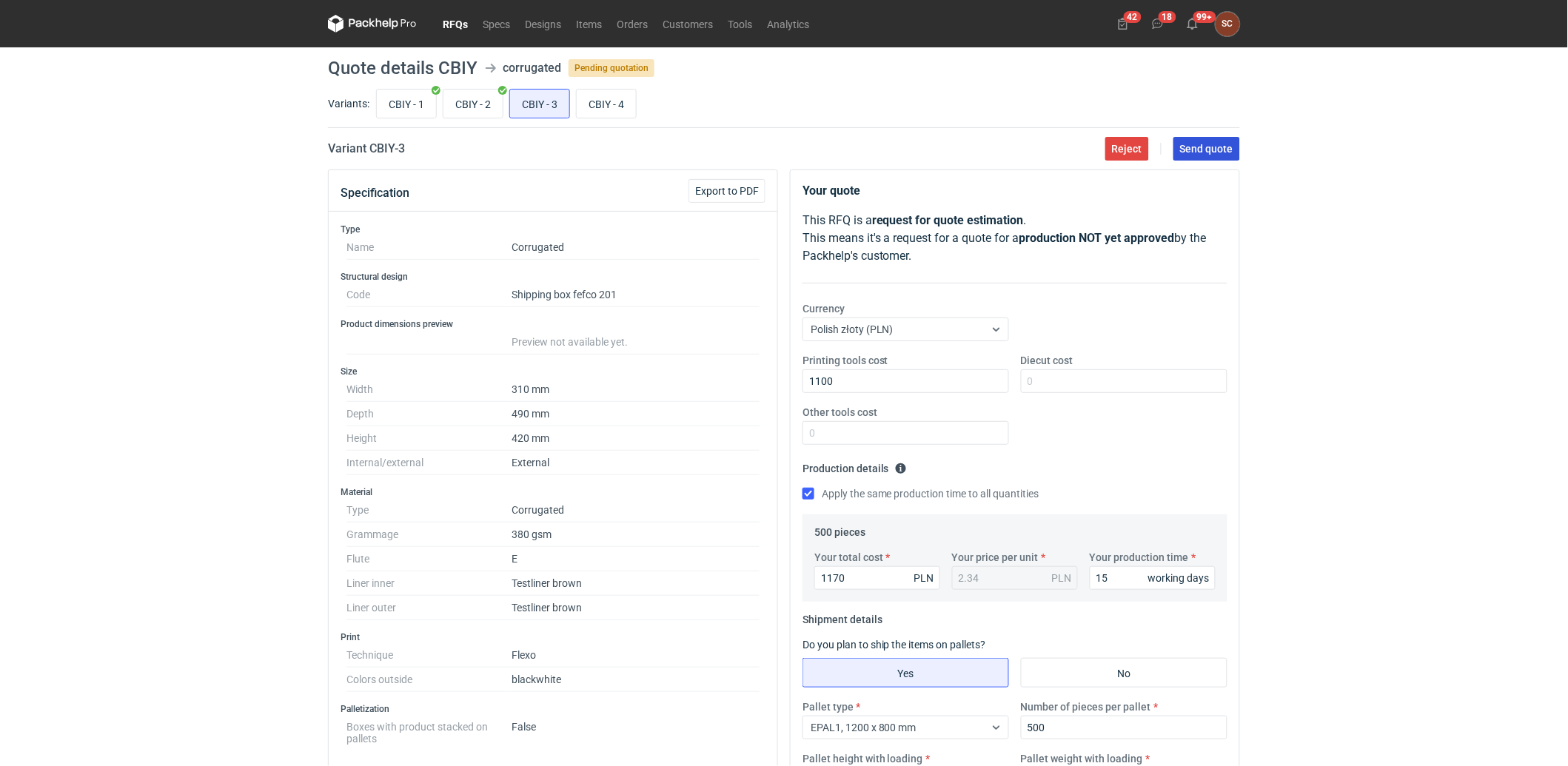
click at [1195, 155] on button "Send quote" at bounding box center [1206, 148] width 66 height 24
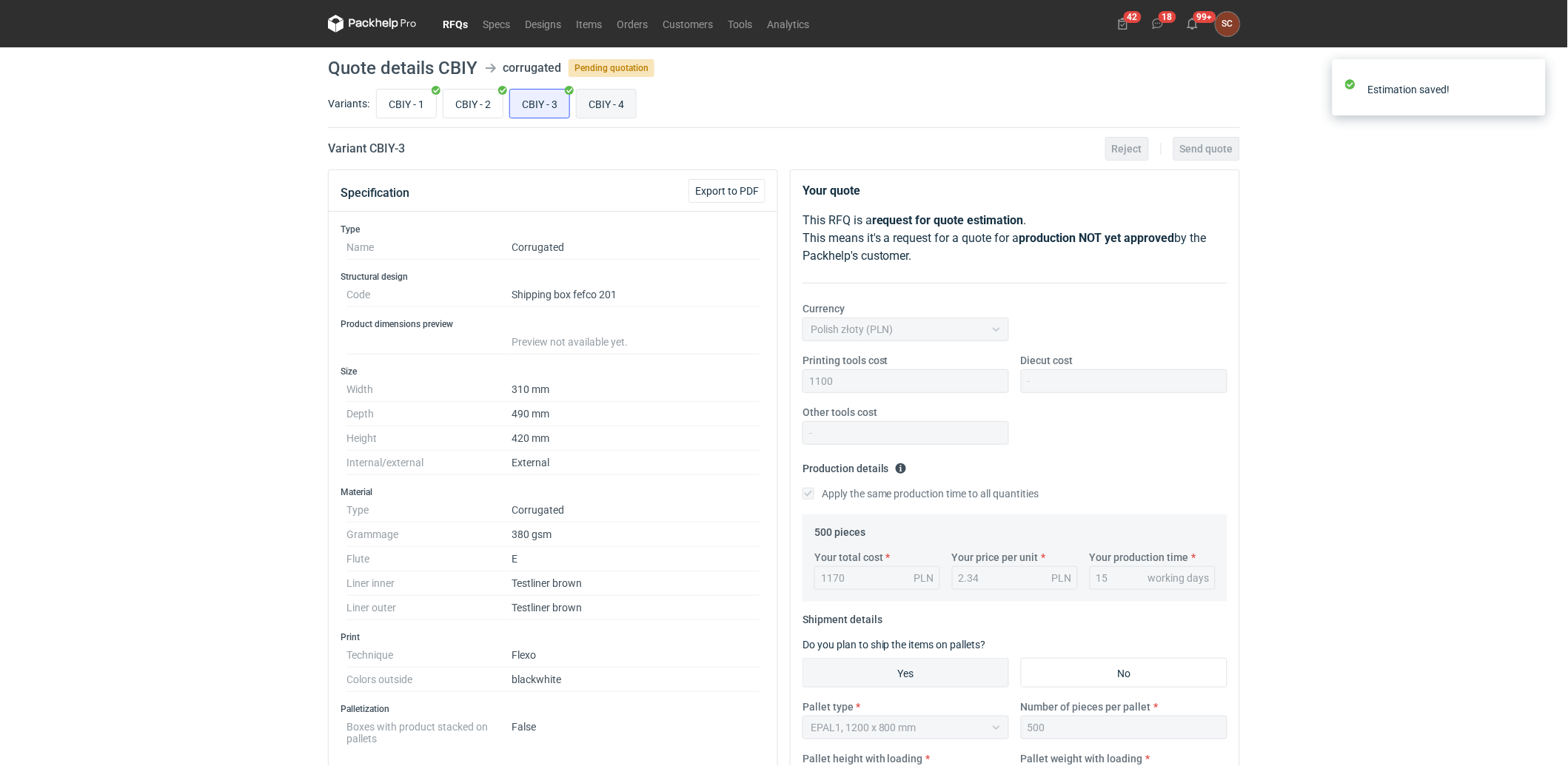
click at [604, 106] on input "CBIY - 4" at bounding box center [606, 103] width 59 height 28
radio input "true"
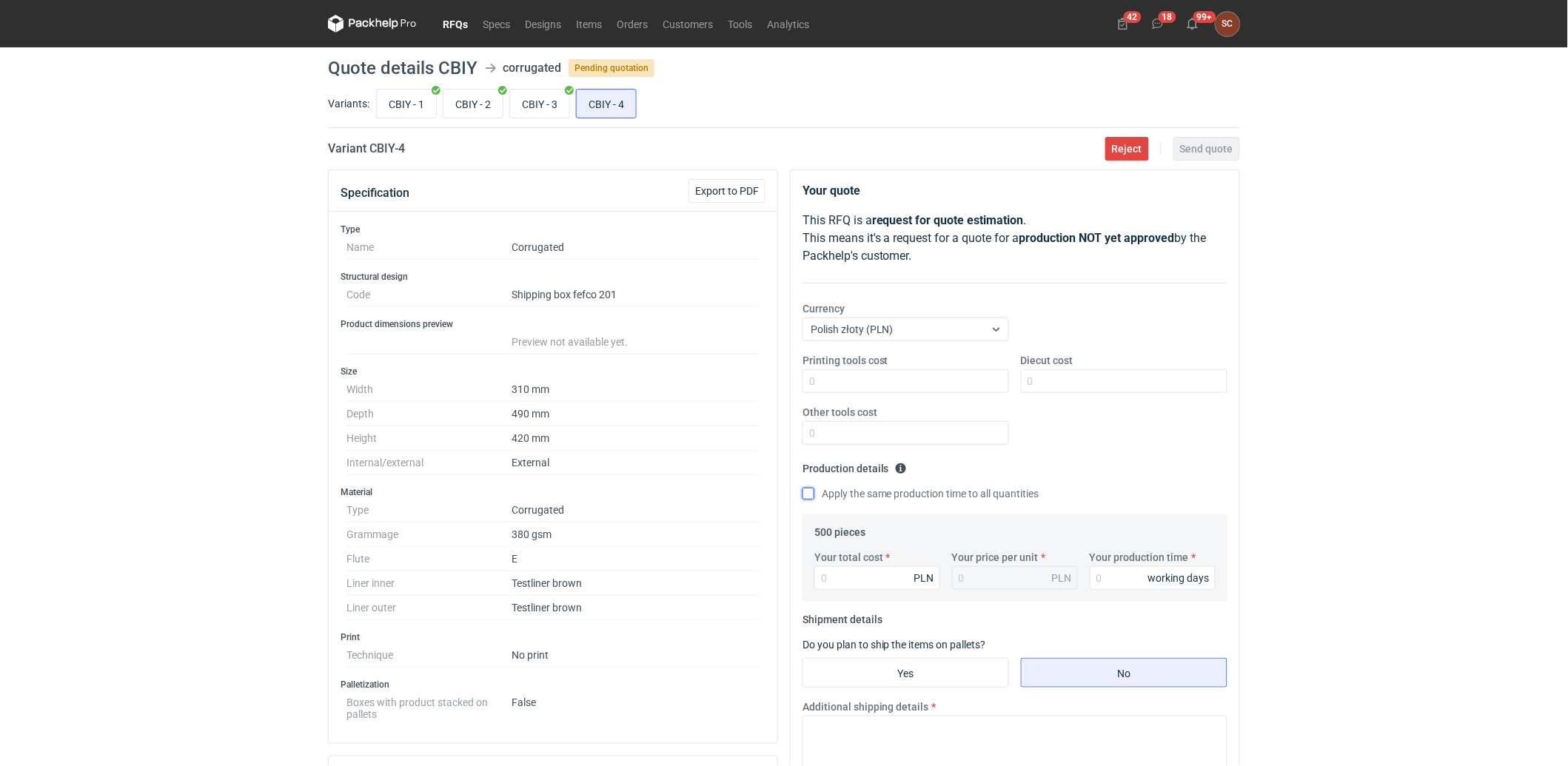
click at [806, 489] on input "Apply the same production time to all quantities" at bounding box center [808, 493] width 11 height 11
checkbox input "true"
click at [1112, 574] on input "Your production time" at bounding box center [1153, 578] width 126 height 24
type input "15"
click at [844, 589] on div "Your total cost PLN Your price per unit PLN Your production time 15 working days" at bounding box center [1014, 575] width 413 height 52
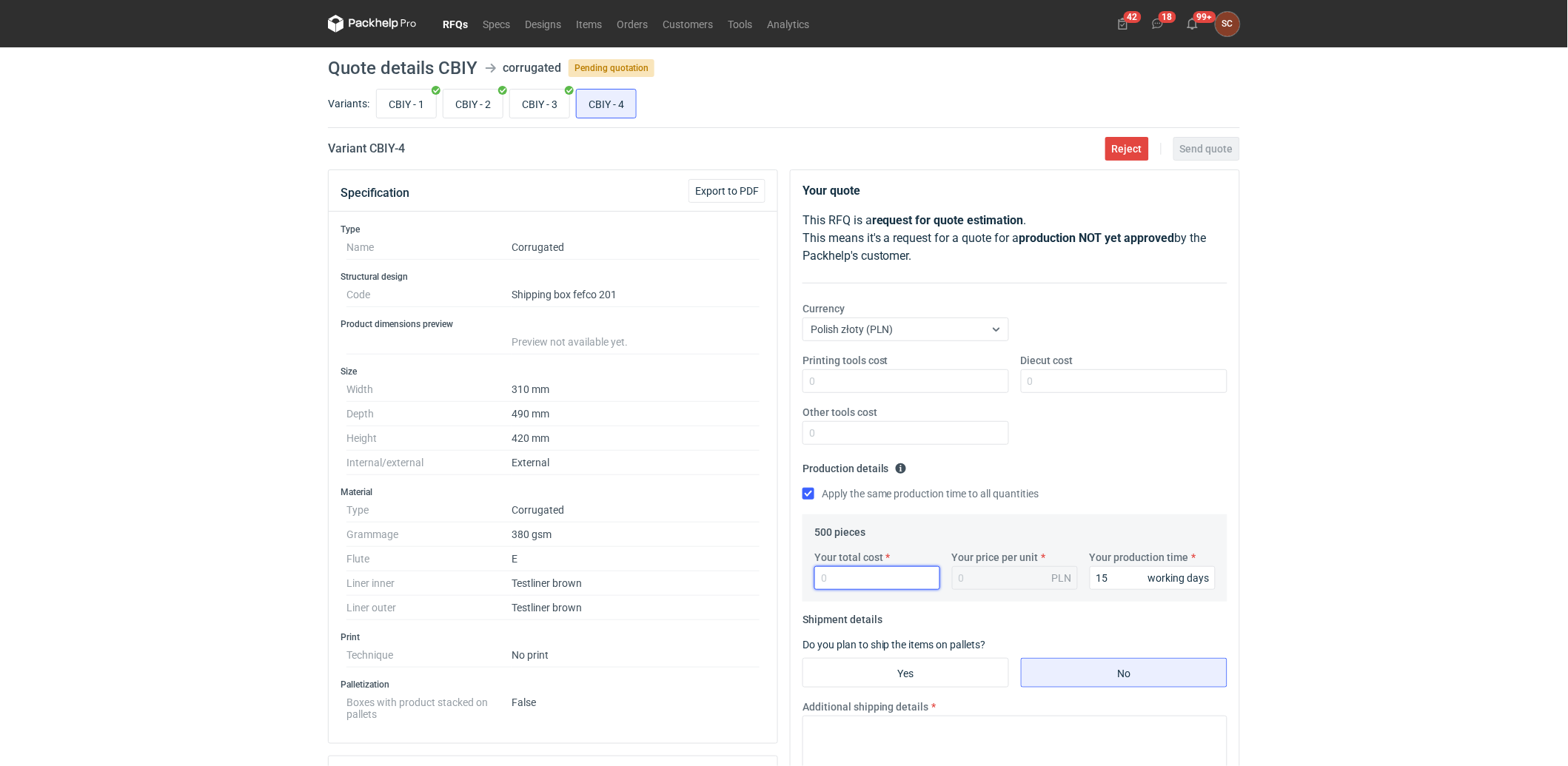
click at [845, 581] on input "Your total cost" at bounding box center [877, 578] width 126 height 24
type input "1120"
type input "2.24"
type input "1120"
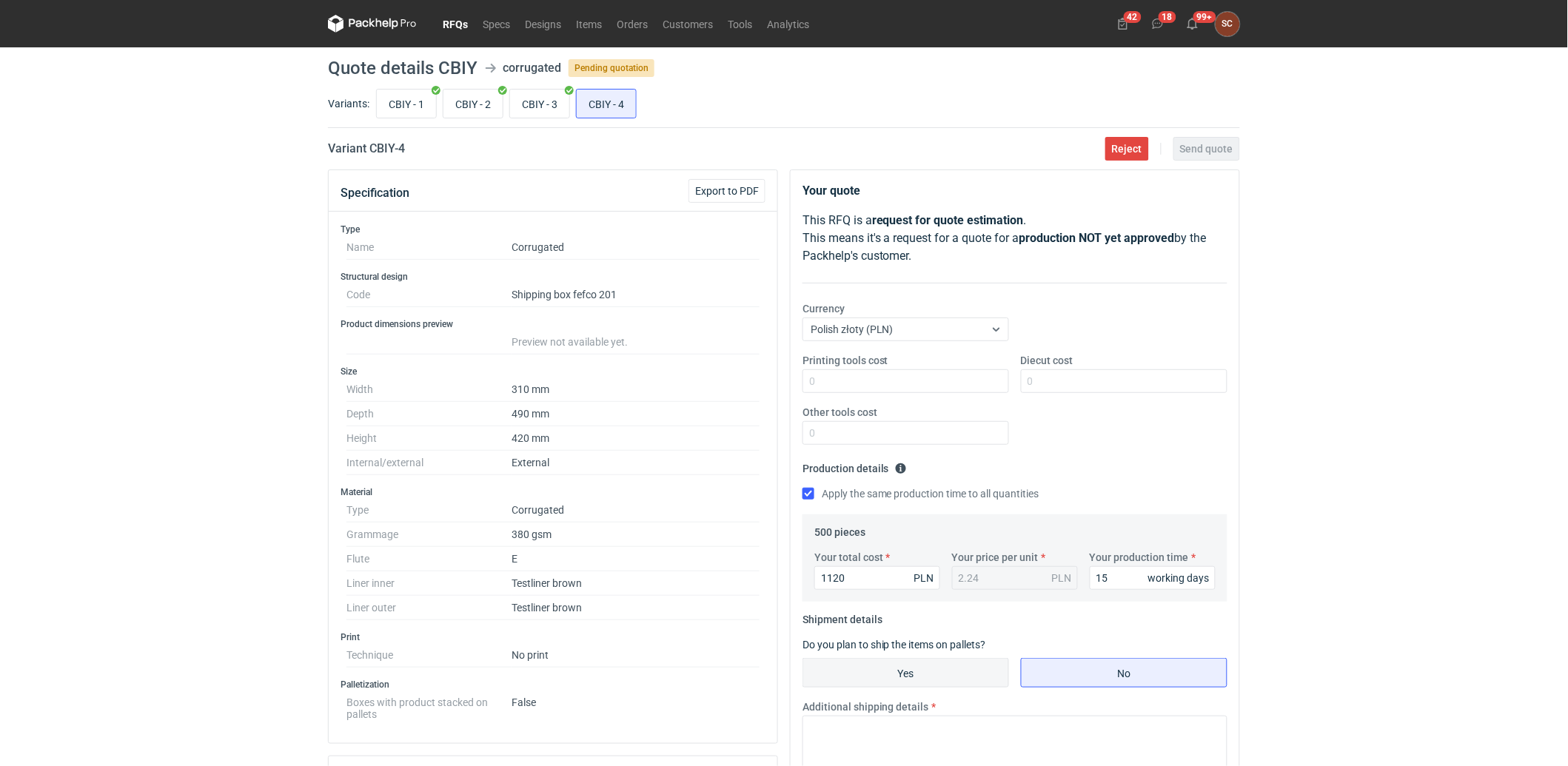
click at [871, 671] on input "Yes" at bounding box center [906, 673] width 205 height 28
radio input "true"
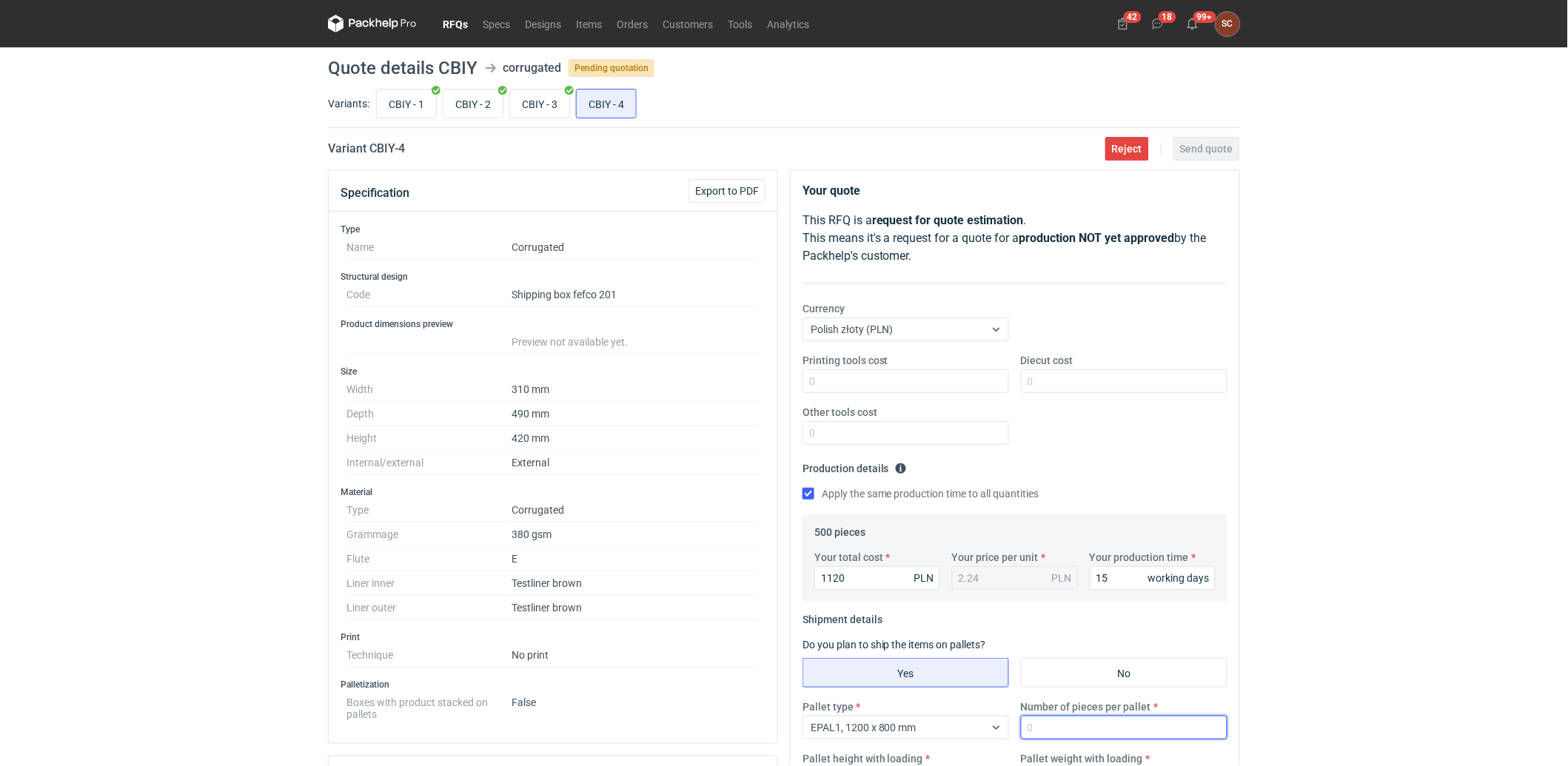
click at [1067, 727] on input "Number of pieces per pallet" at bounding box center [1124, 727] width 206 height 24
type input "500"
click at [1164, 471] on fieldset "Production details Please provide the expected time of production in working da…" at bounding box center [1014, 485] width 425 height 58
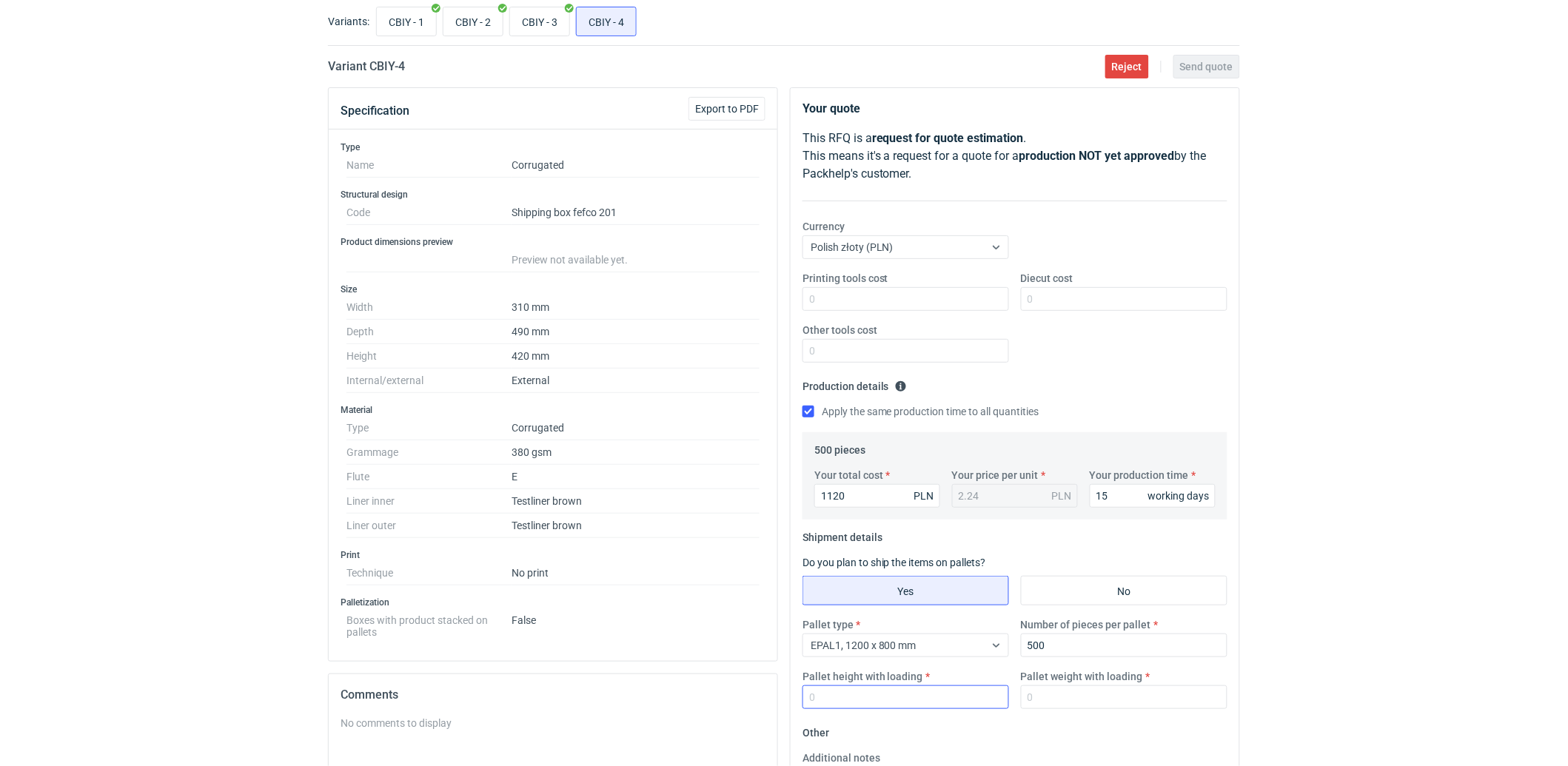
scroll to position [164, 0]
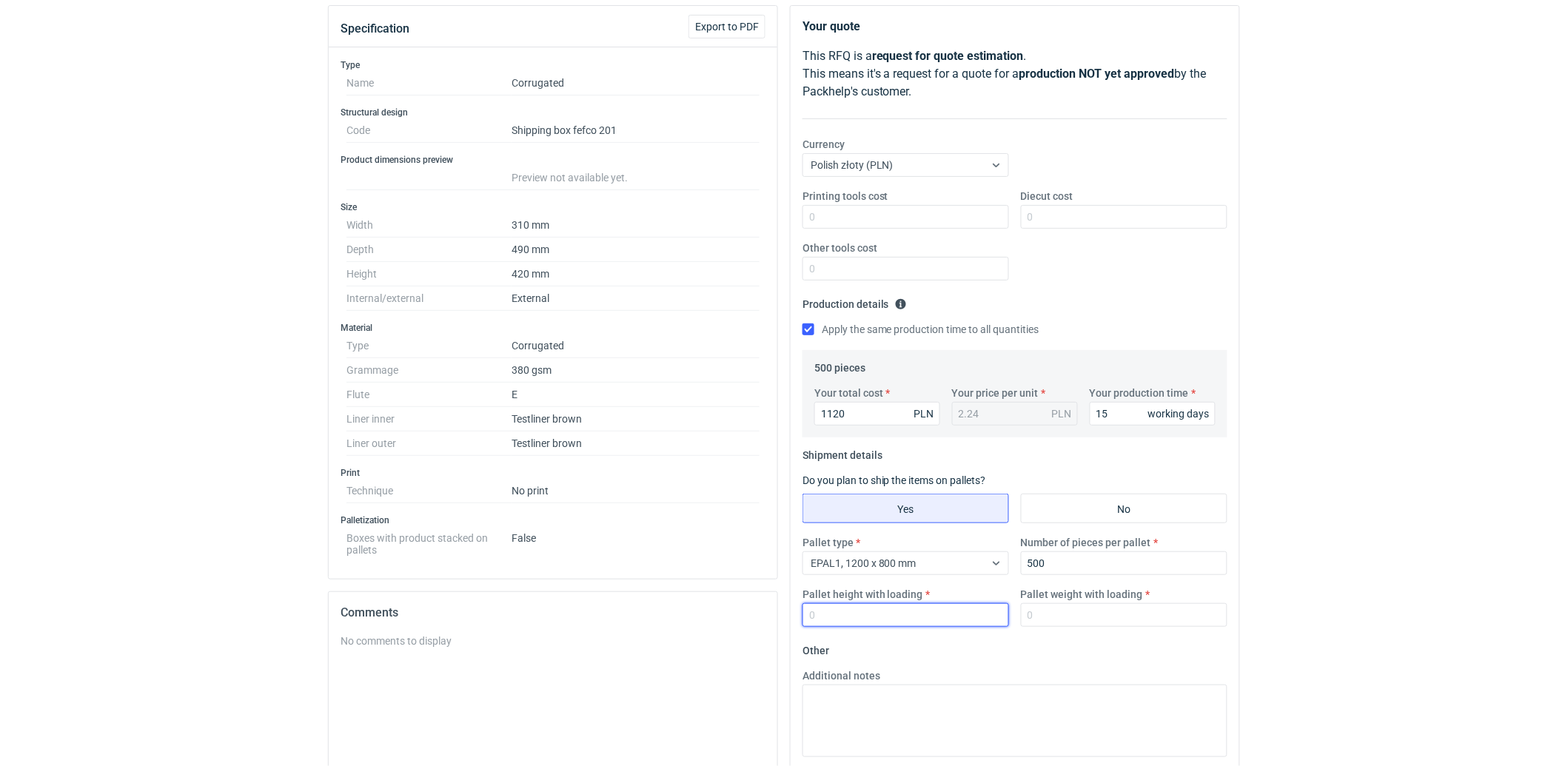
click at [920, 632] on div "Pallet type EPAL1, 1200 x 800 mm Number of pieces per pallet 500 Pallet height …" at bounding box center [1014, 587] width 436 height 104
click at [906, 618] on input "Pallet height with loading" at bounding box center [906, 615] width 206 height 24
type input "1800"
click at [1056, 609] on input "Pallet weight with loading" at bounding box center [1124, 615] width 206 height 24
type input "240"
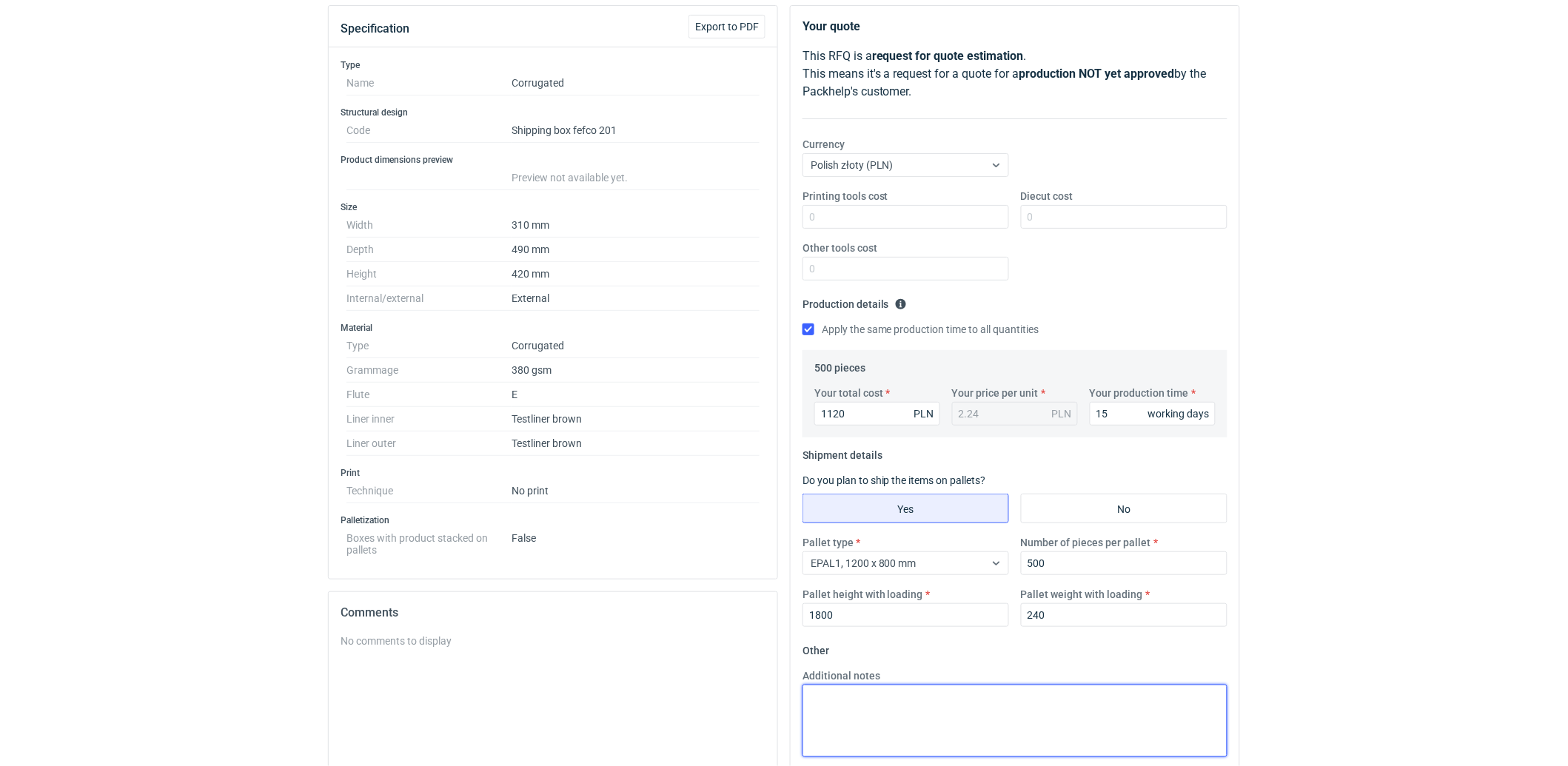
click at [1048, 704] on textarea "Additional notes" at bounding box center [1014, 720] width 425 height 73
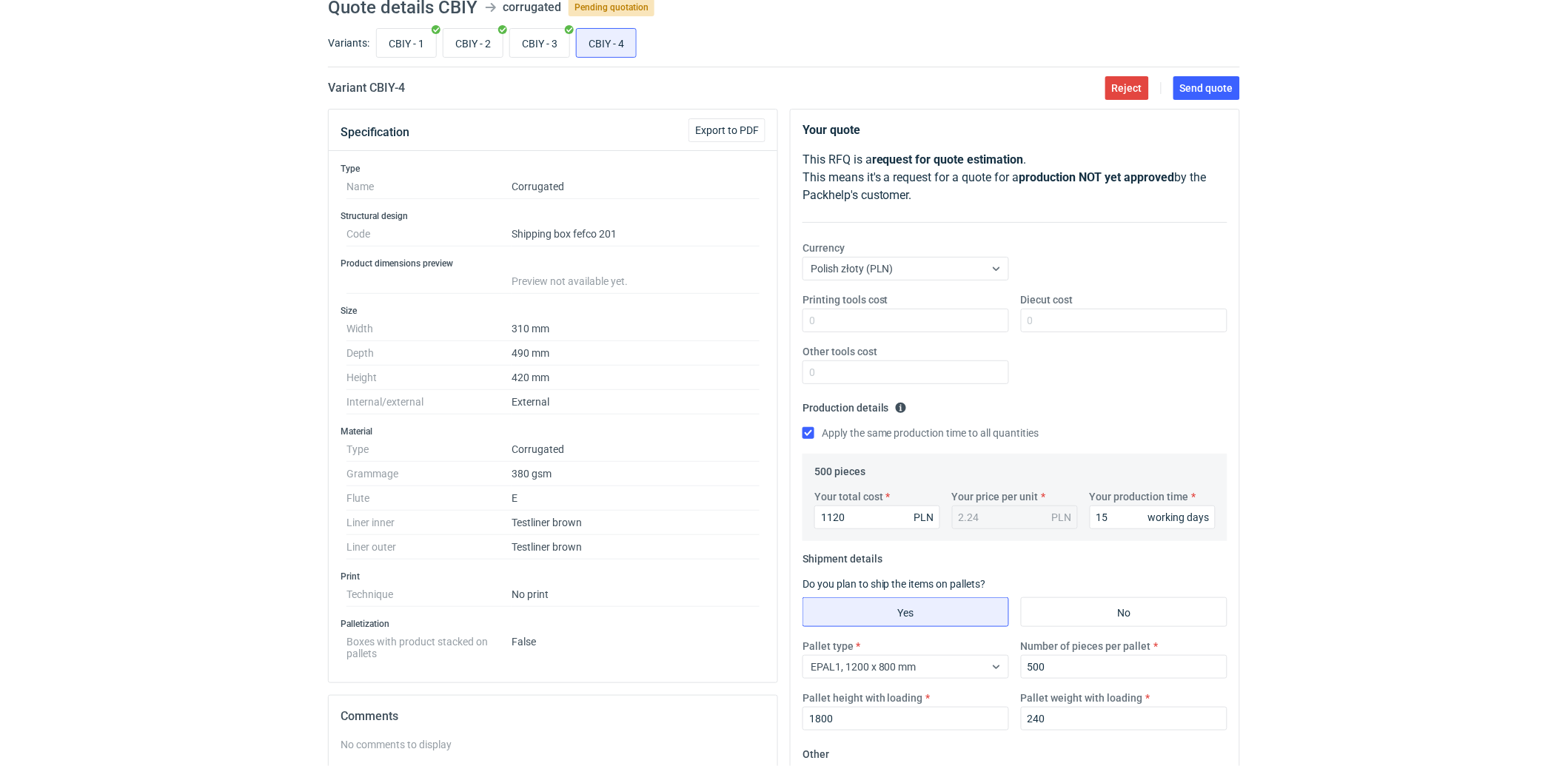
scroll to position [0, 0]
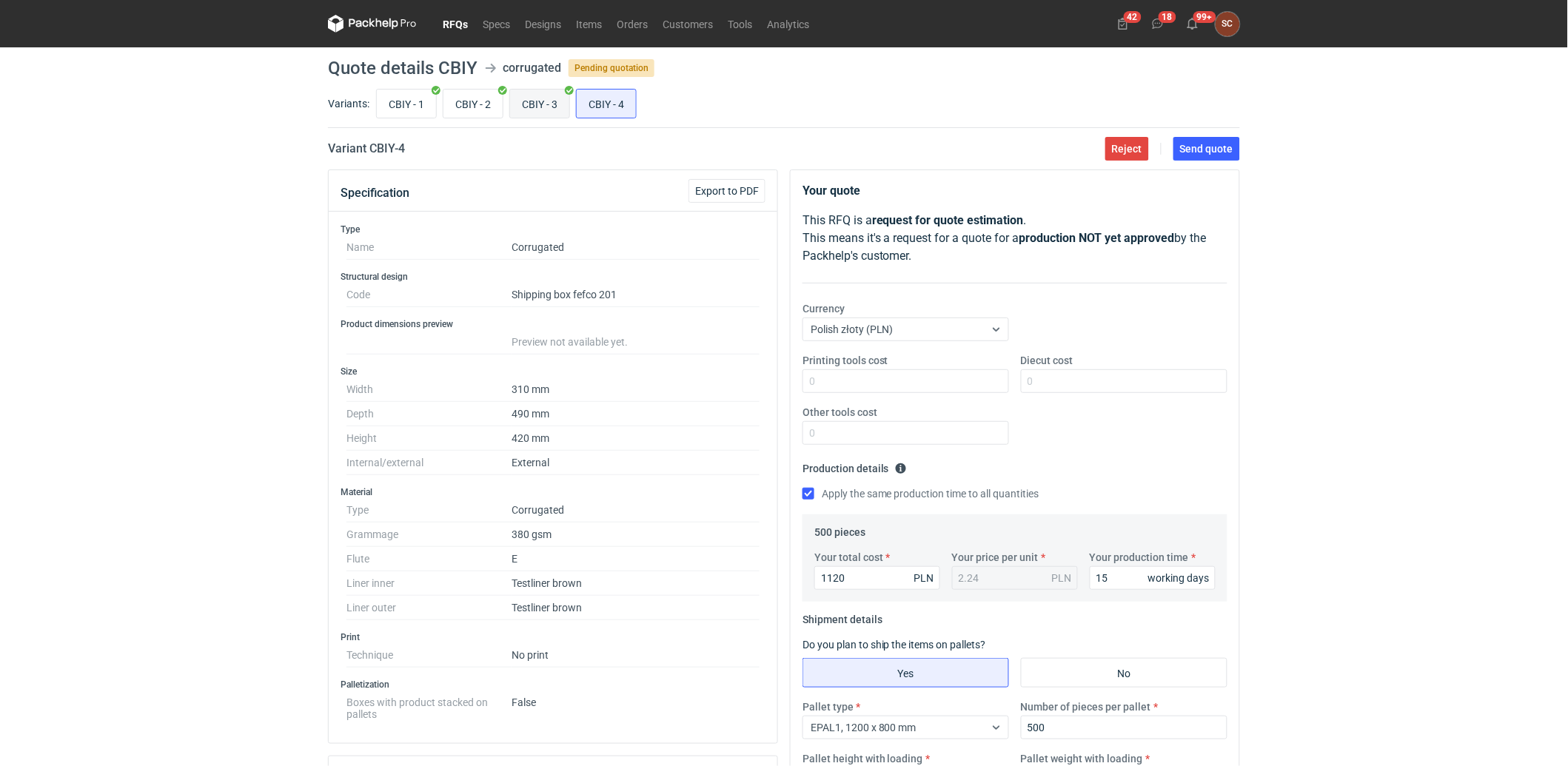
click at [548, 104] on input "CBIY - 3" at bounding box center [540, 103] width 59 height 28
radio input "true"
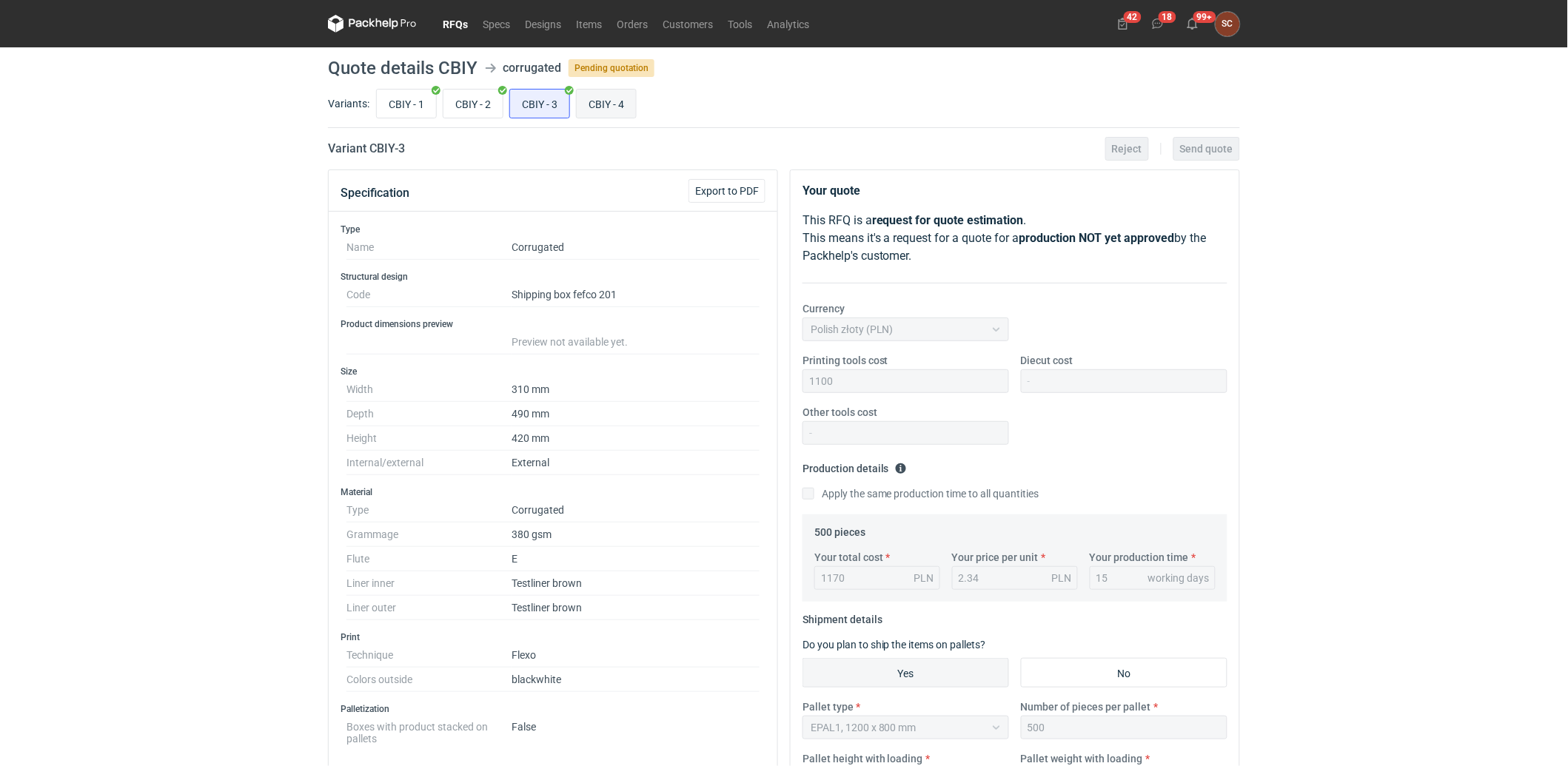
click at [617, 108] on input "CBIY - 4" at bounding box center [606, 103] width 59 height 28
radio input "true"
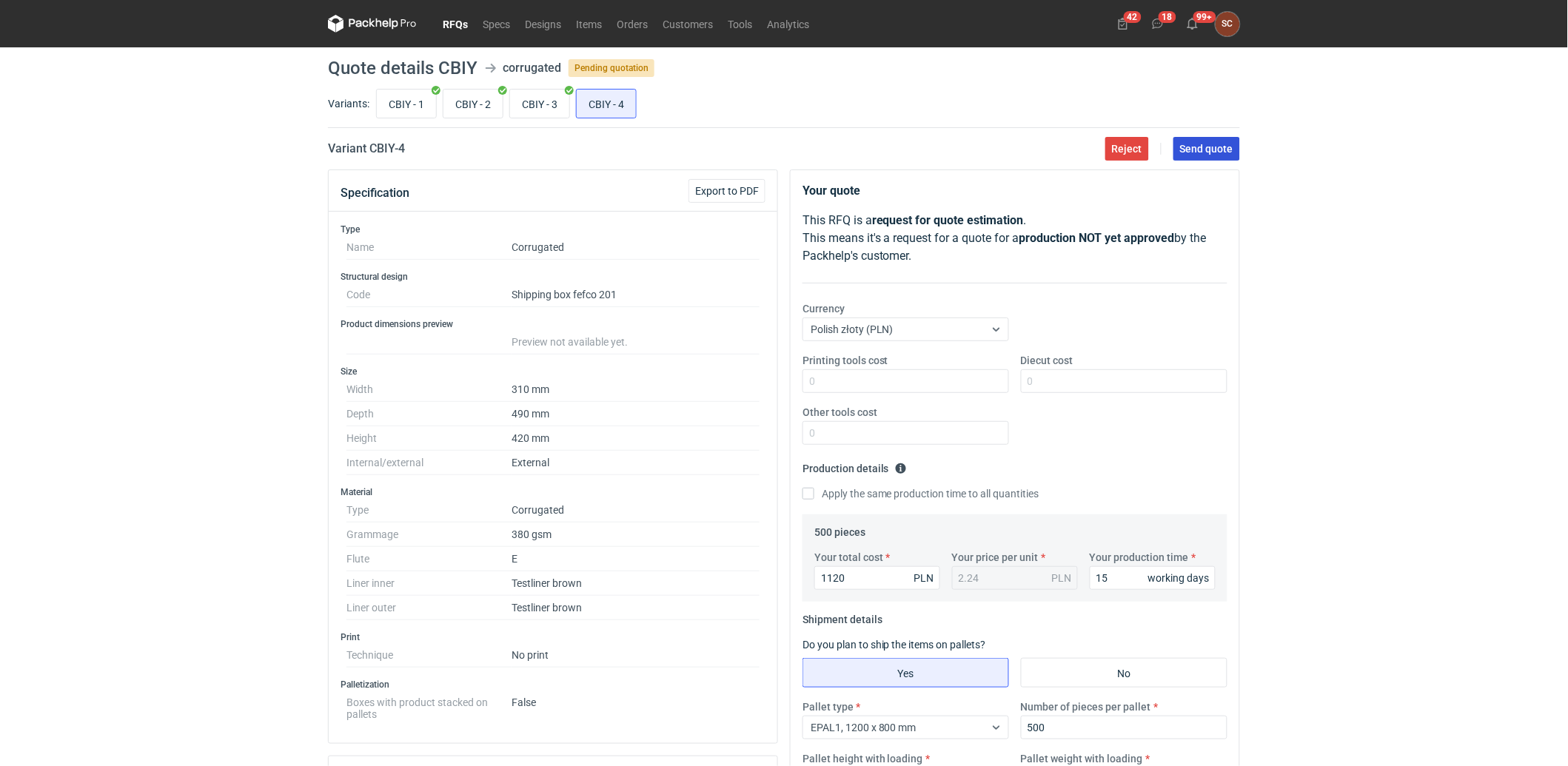
click at [1214, 151] on span "Send quote" at bounding box center [1206, 148] width 53 height 11
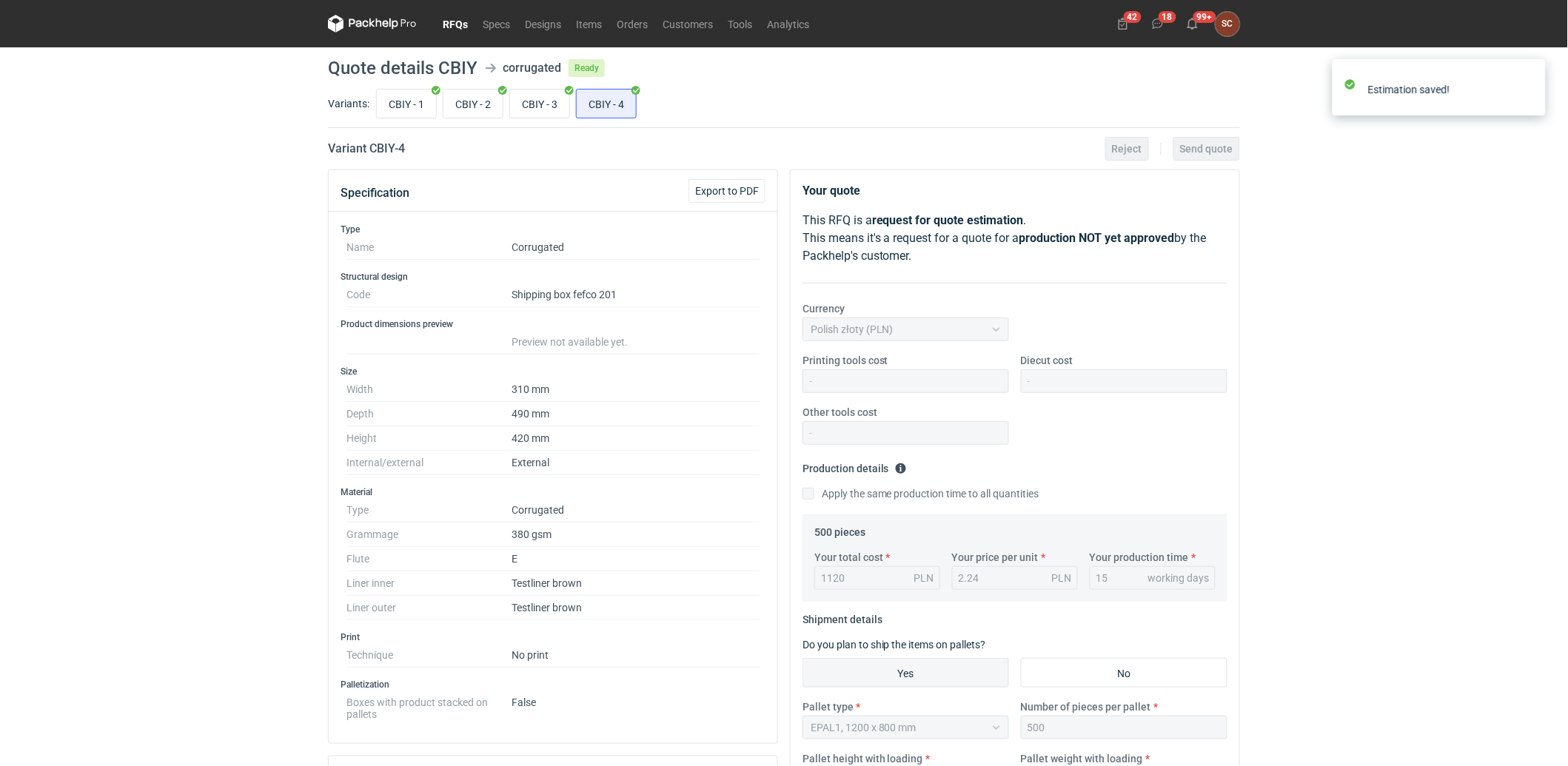
click at [458, 25] on link "RFQs" at bounding box center [455, 24] width 40 height 18
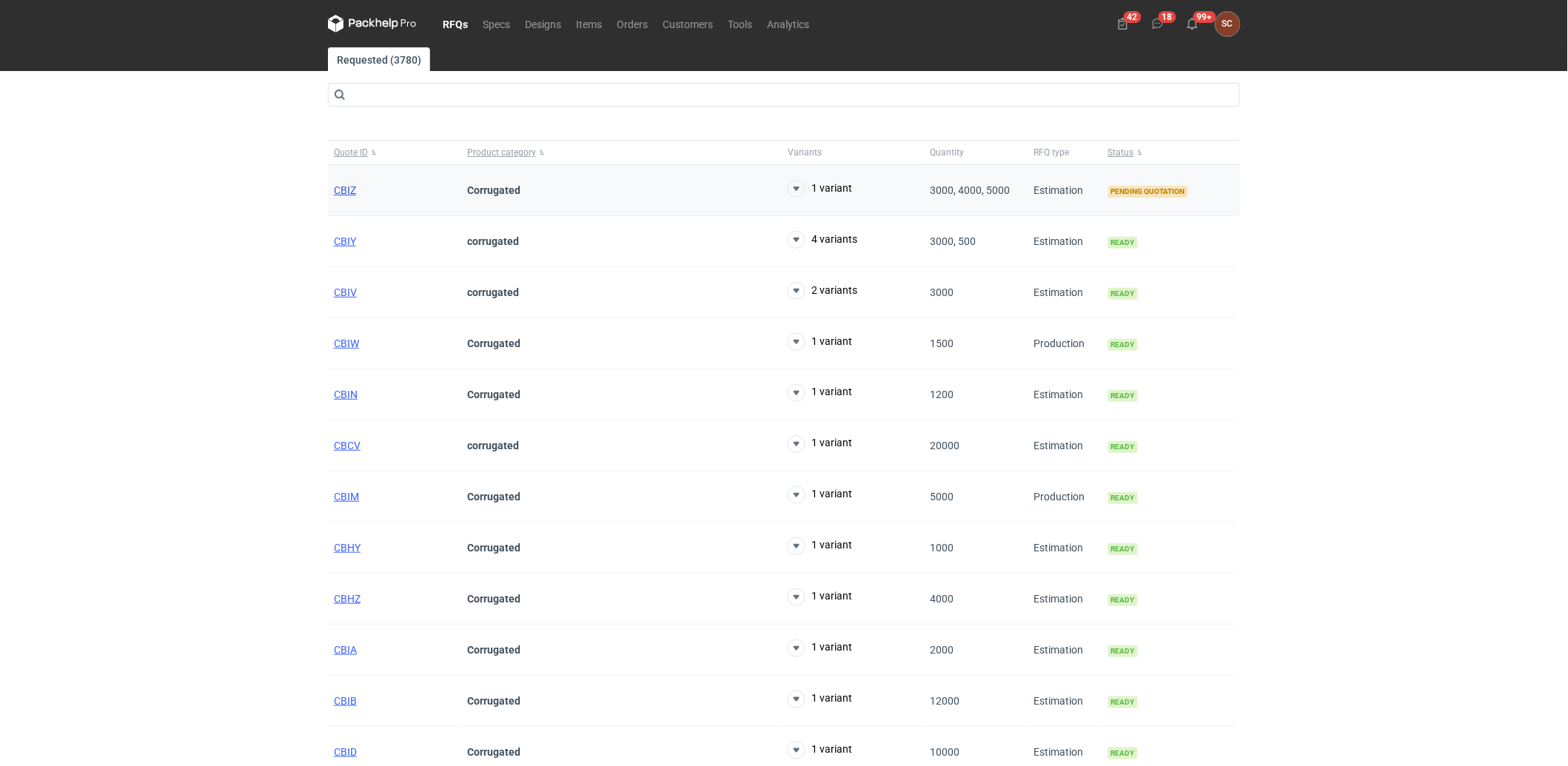
click at [350, 186] on span "CBIZ" at bounding box center [345, 190] width 22 height 11
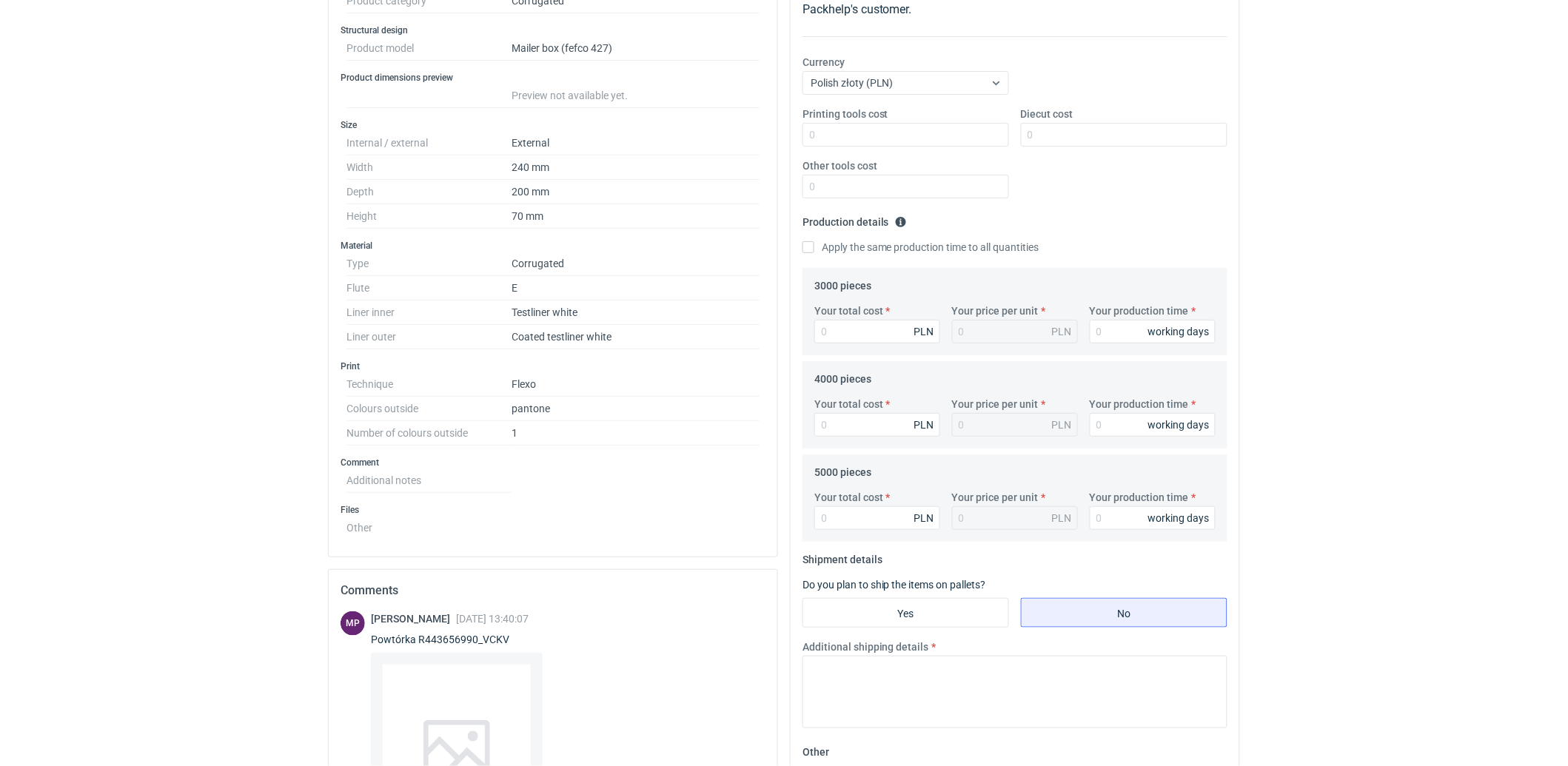
scroll to position [477, 0]
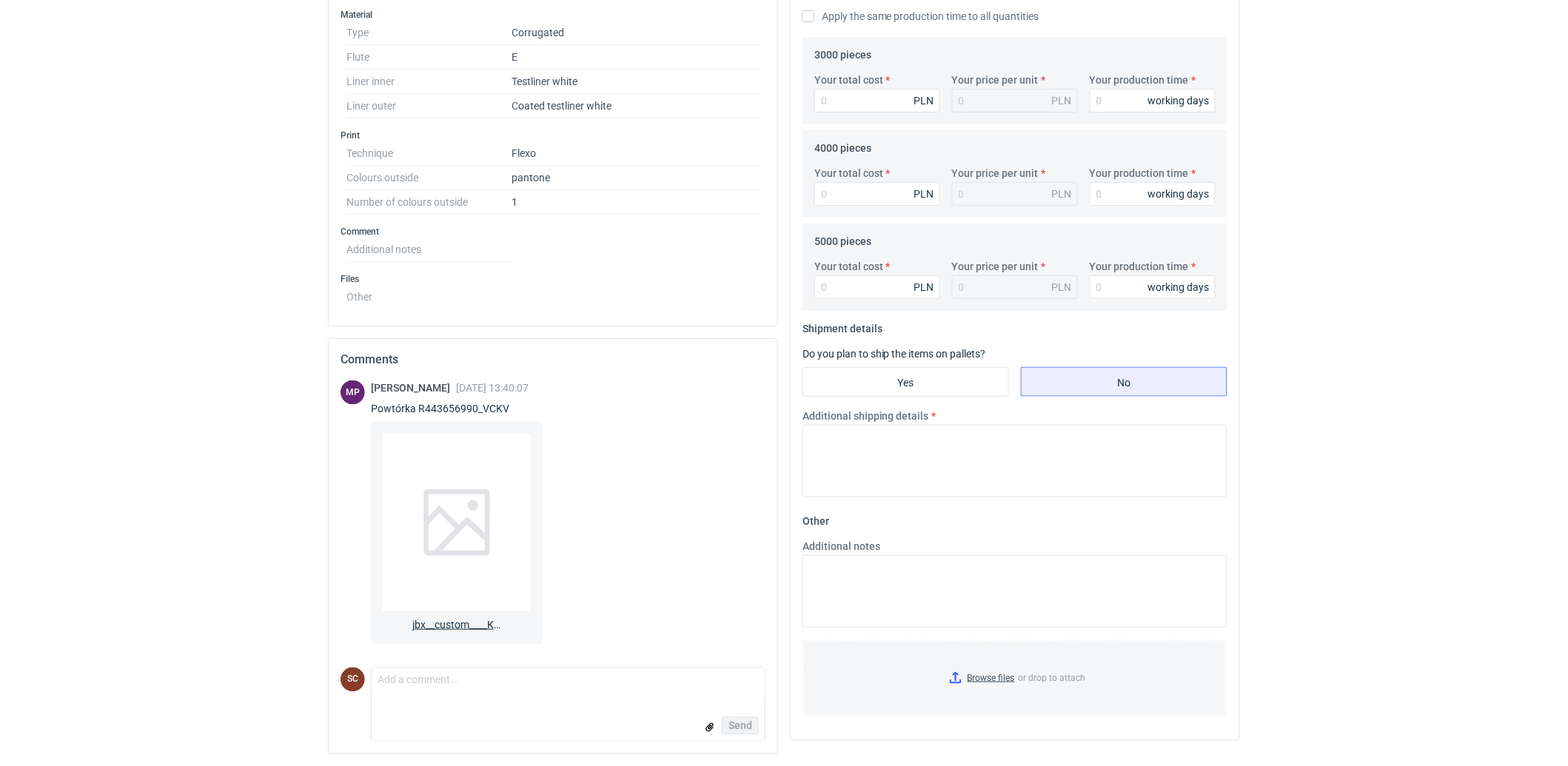
click at [456, 558] on div at bounding box center [456, 522] width 148 height 178
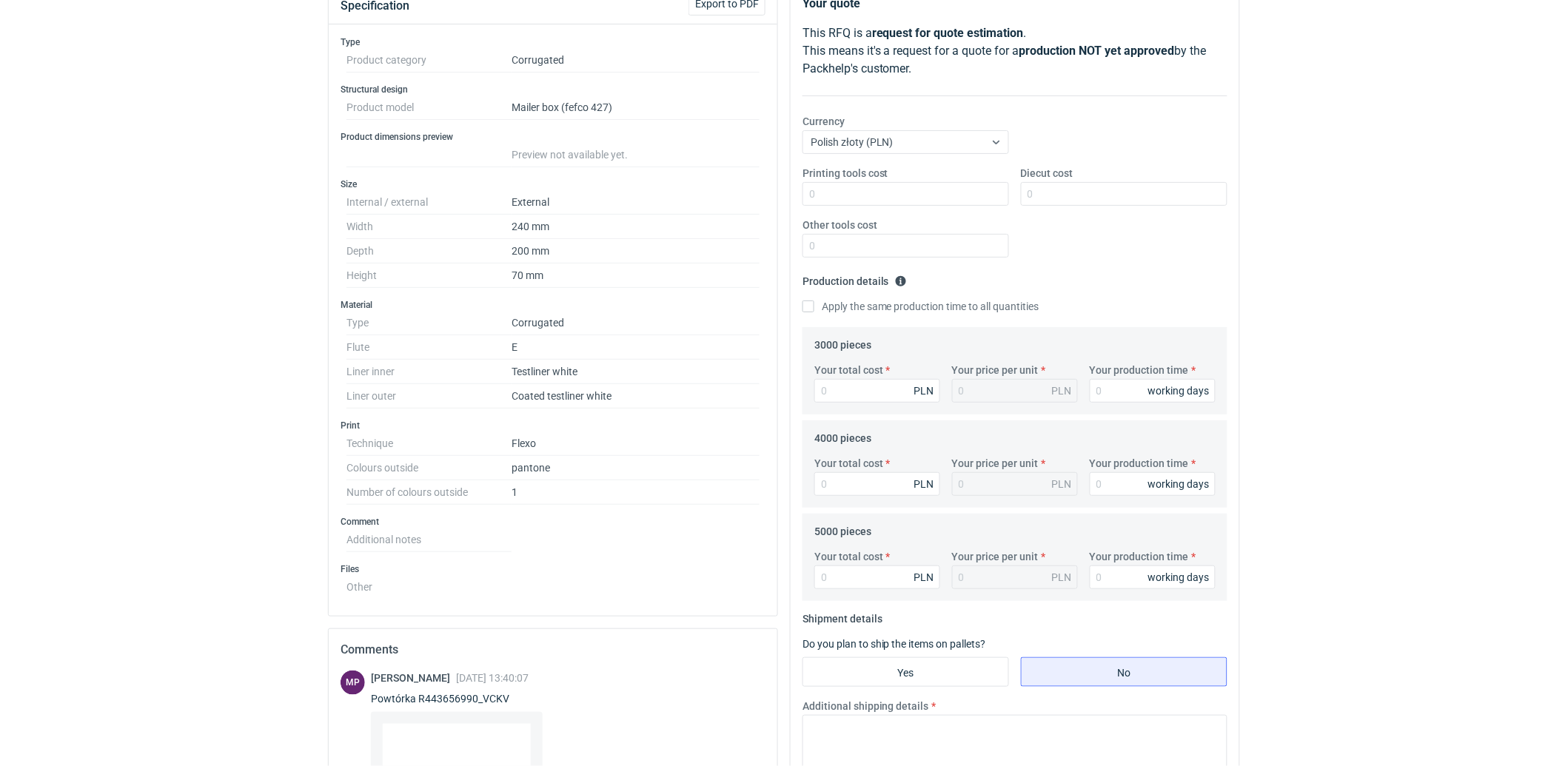
scroll to position [149, 0]
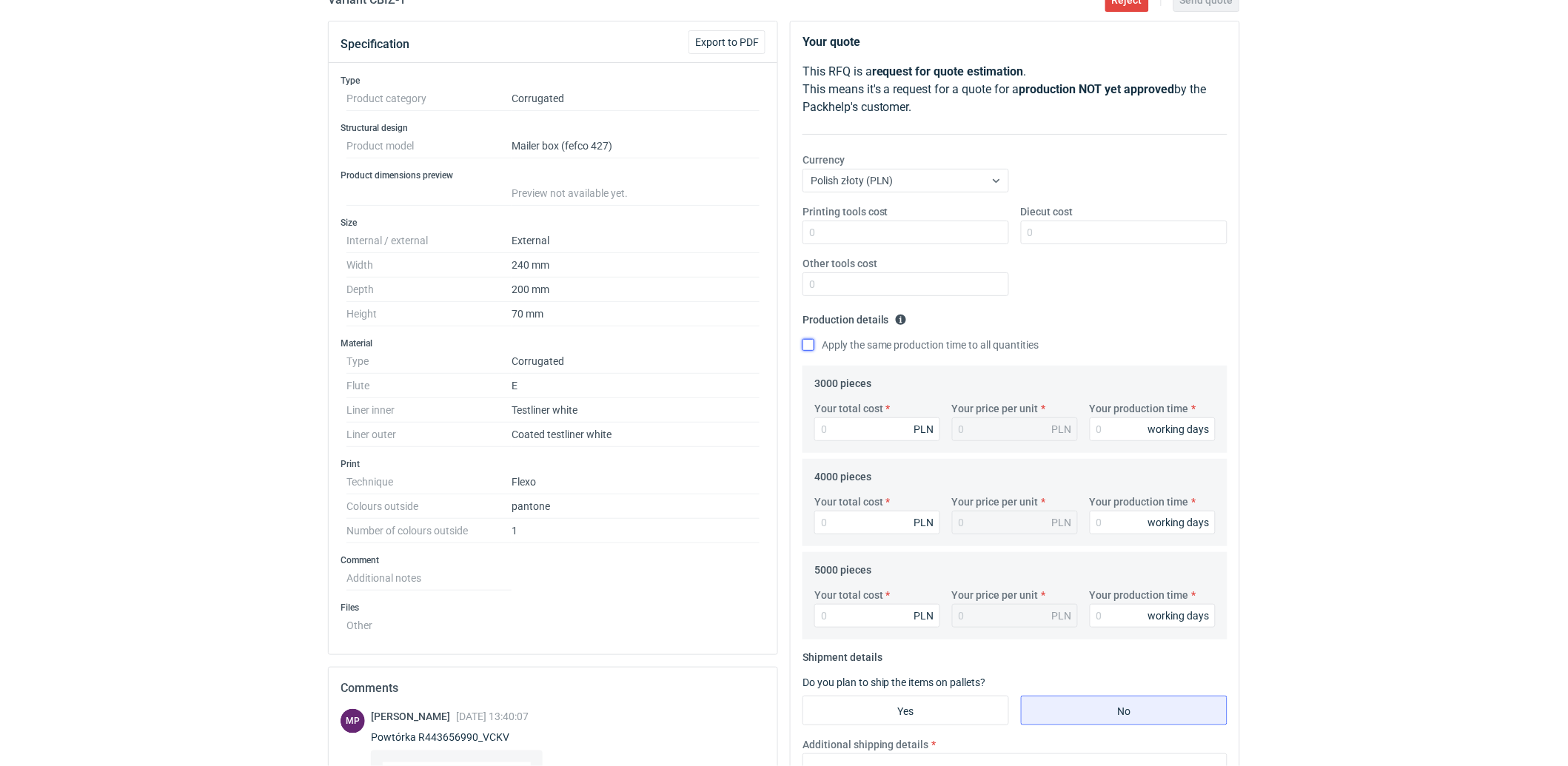
click at [807, 345] on input "Apply the same production time to all quantities" at bounding box center [808, 345] width 11 height 11
checkbox input "true"
click at [1126, 439] on input "Your production time" at bounding box center [1153, 429] width 126 height 24
type input "1"
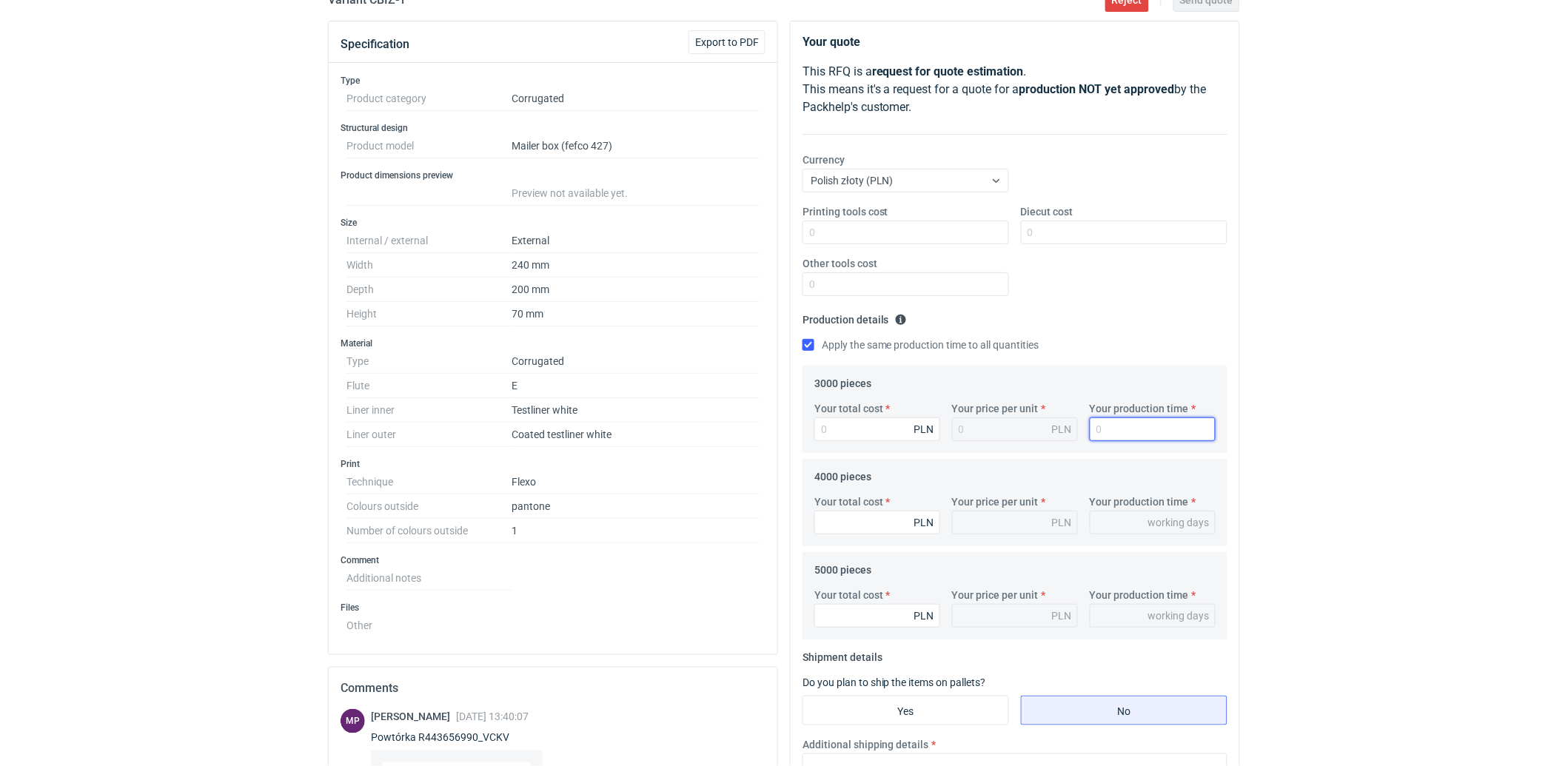
type input "1"
type input "15"
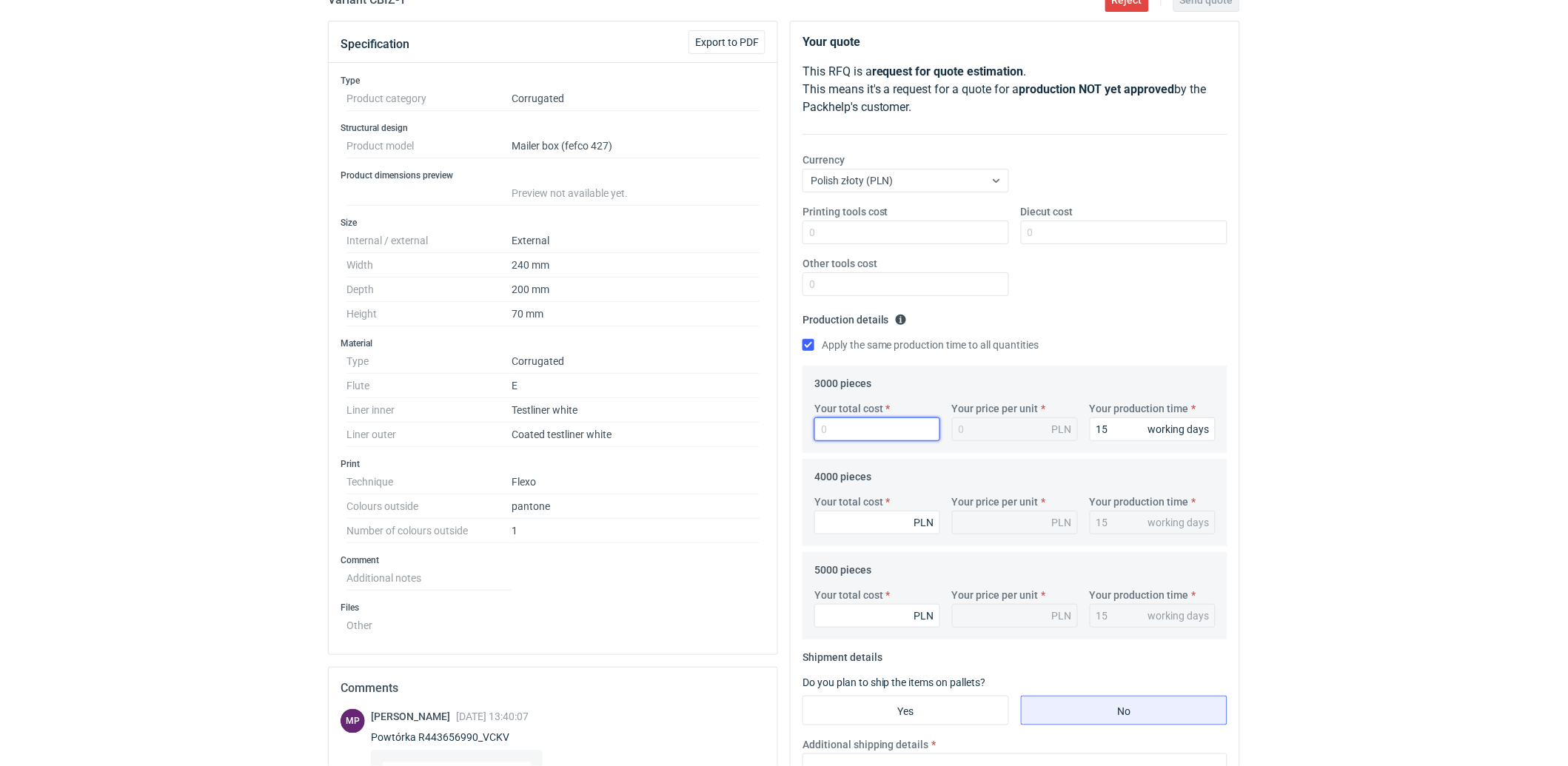
click at [865, 427] on input "Your total cost" at bounding box center [877, 429] width 126 height 24
click at [839, 428] on input "Your total cost" at bounding box center [877, 429] width 126 height 24
type input "3300"
type input "1.1"
type input "3300"
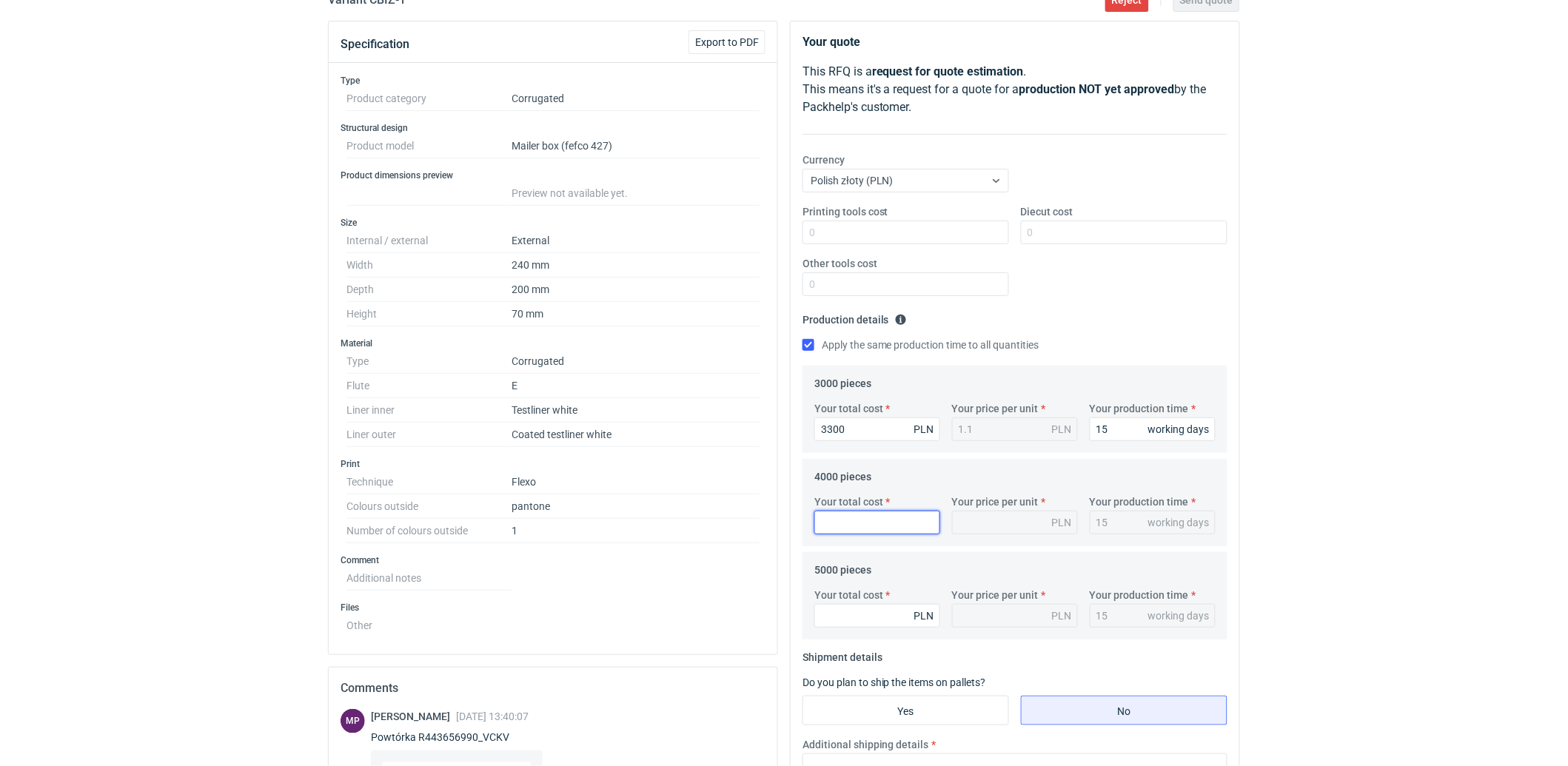
click at [869, 520] on input "Your total cost" at bounding box center [877, 522] width 126 height 24
type input "4000"
type input "1"
type input "4000"
click at [838, 615] on input "Your total cost" at bounding box center [877, 615] width 126 height 24
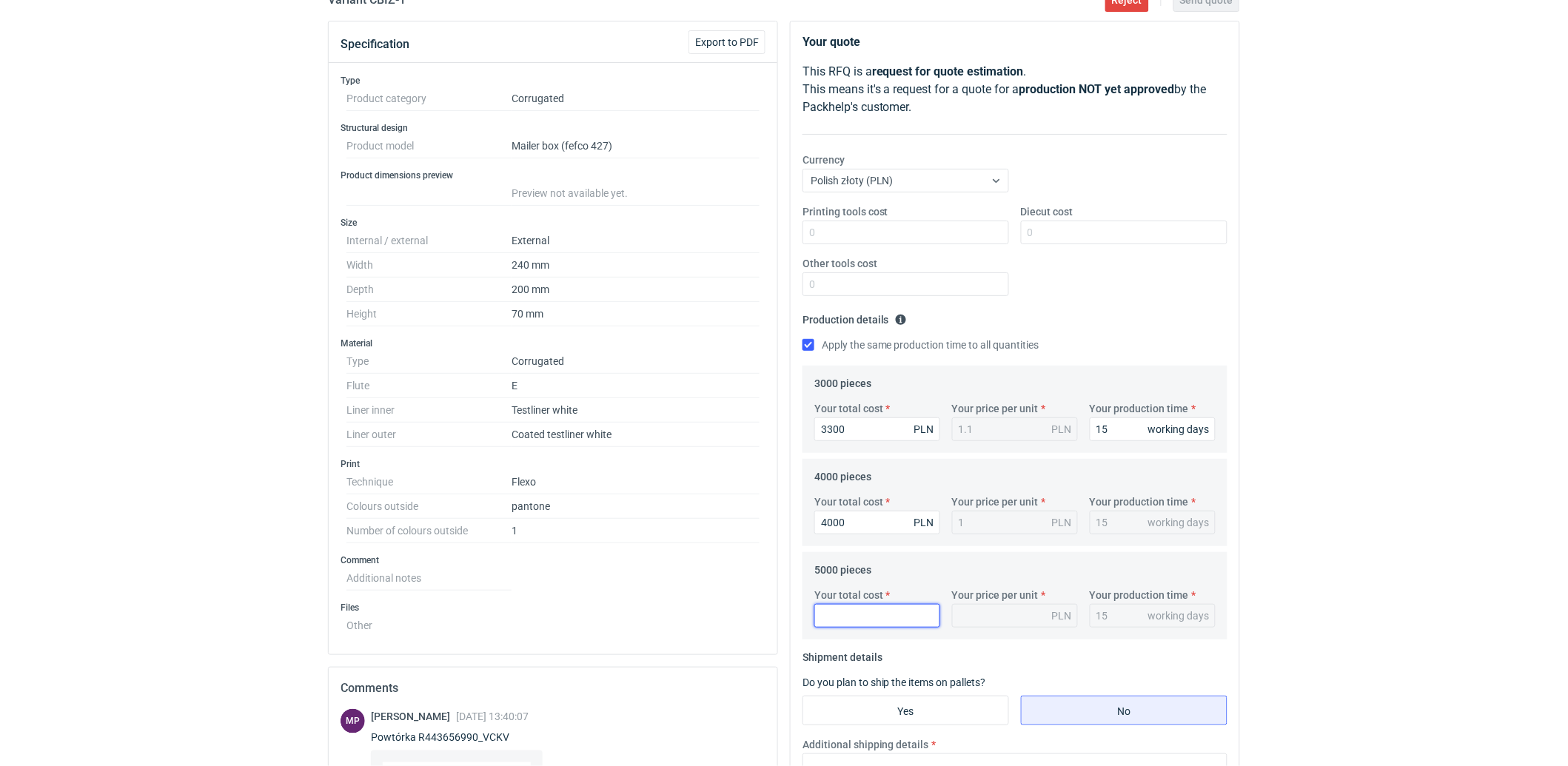
click at [838, 615] on input "Your total cost" at bounding box center [877, 615] width 126 height 24
type input "4500"
type input "0.9"
type input "4500"
click at [1097, 301] on div "Printing tools cost Diecut cost Other tools cost" at bounding box center [1014, 255] width 436 height 104
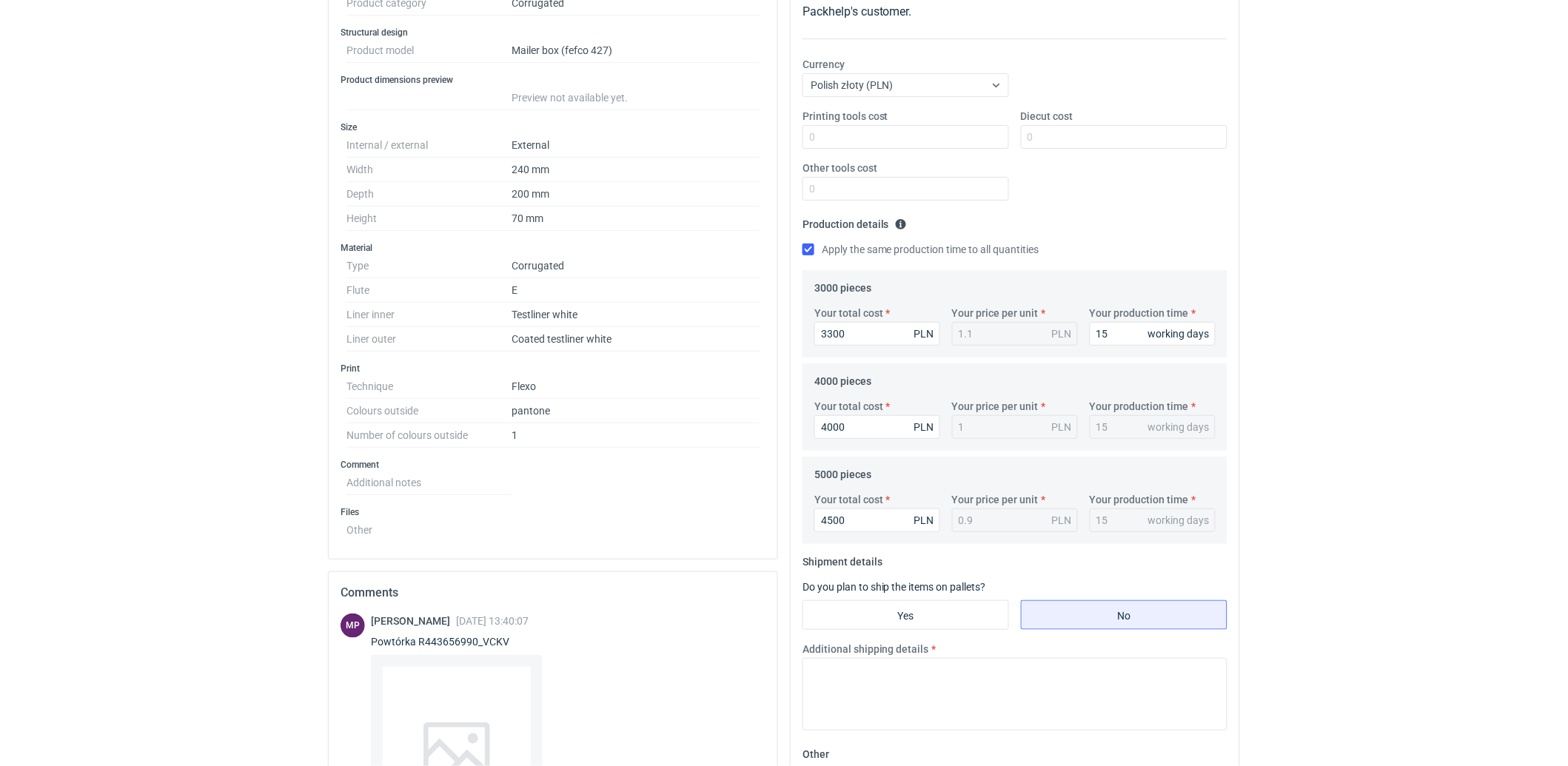
scroll to position [395, 0]
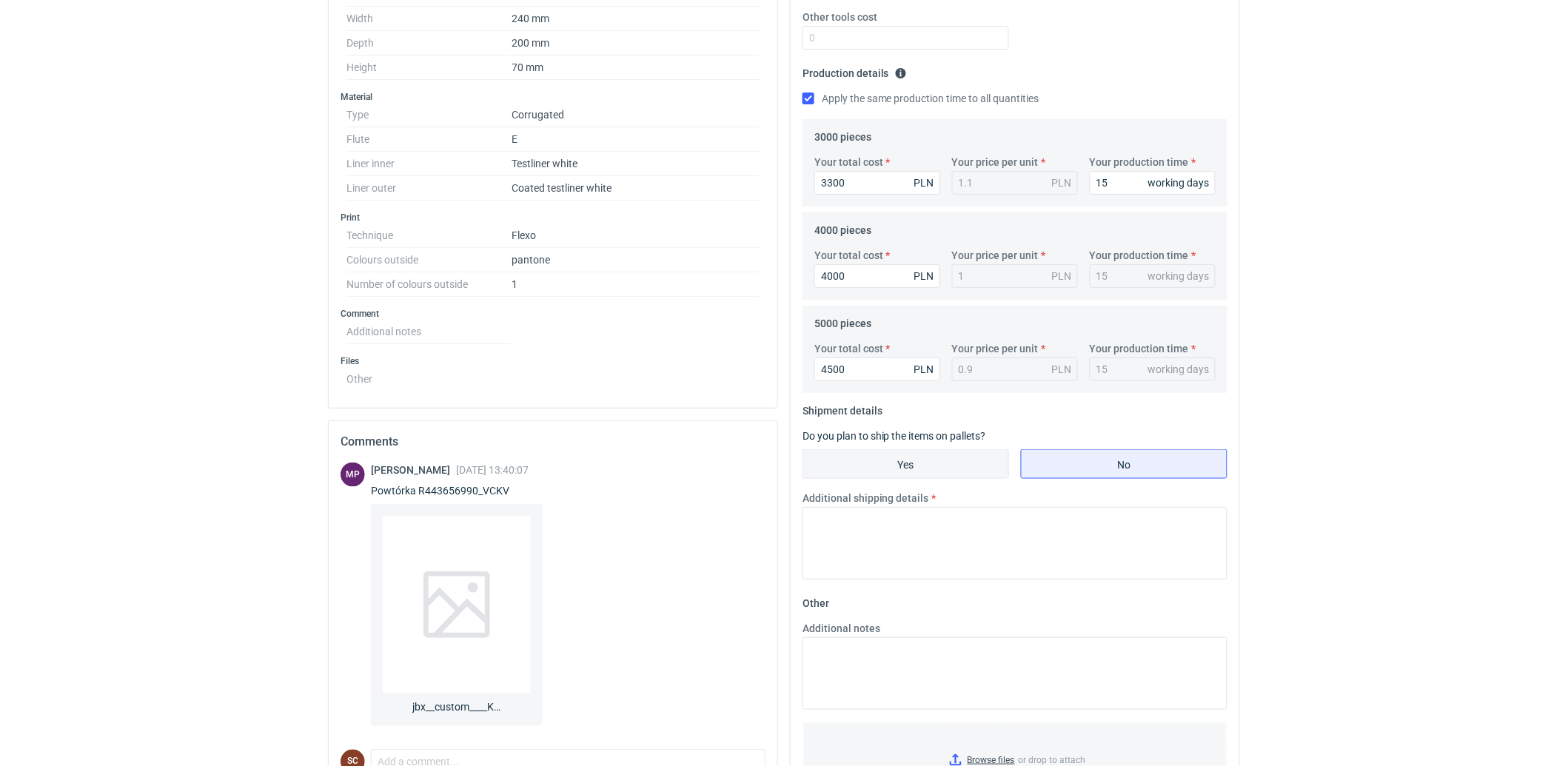
click at [965, 471] on input "Yes" at bounding box center [906, 464] width 205 height 28
radio input "true"
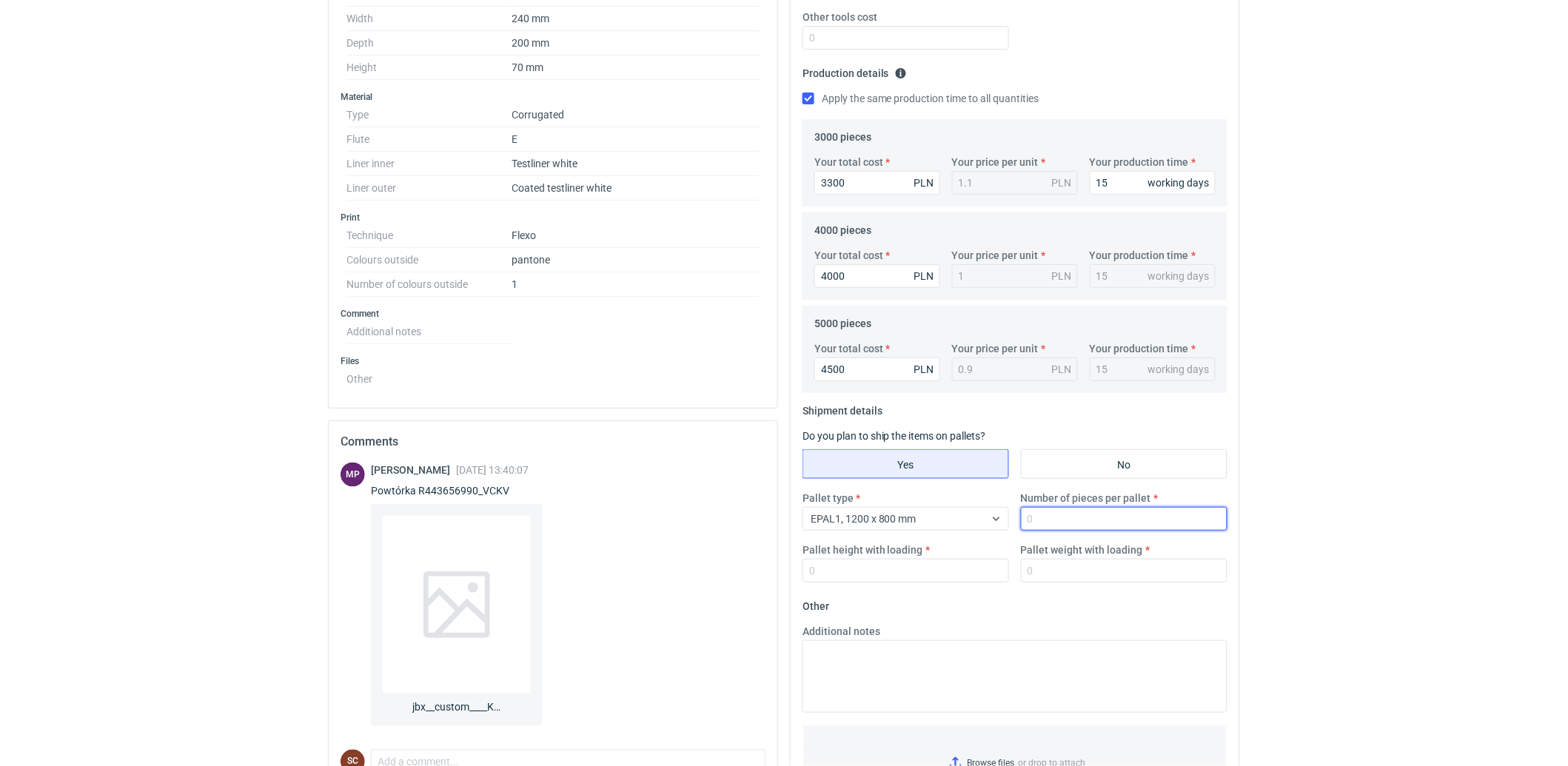
click at [1079, 529] on input "Number of pieces per pallet" at bounding box center [1124, 518] width 206 height 24
type input "2000"
click at [935, 570] on input "Pallet height with loading" at bounding box center [906, 570] width 206 height 24
type input "1800"
click at [1113, 583] on div "Pallet type EPAL1, 1200 x 800 mm Number of pieces per pallet 2000 Pallet height…" at bounding box center [1014, 542] width 436 height 104
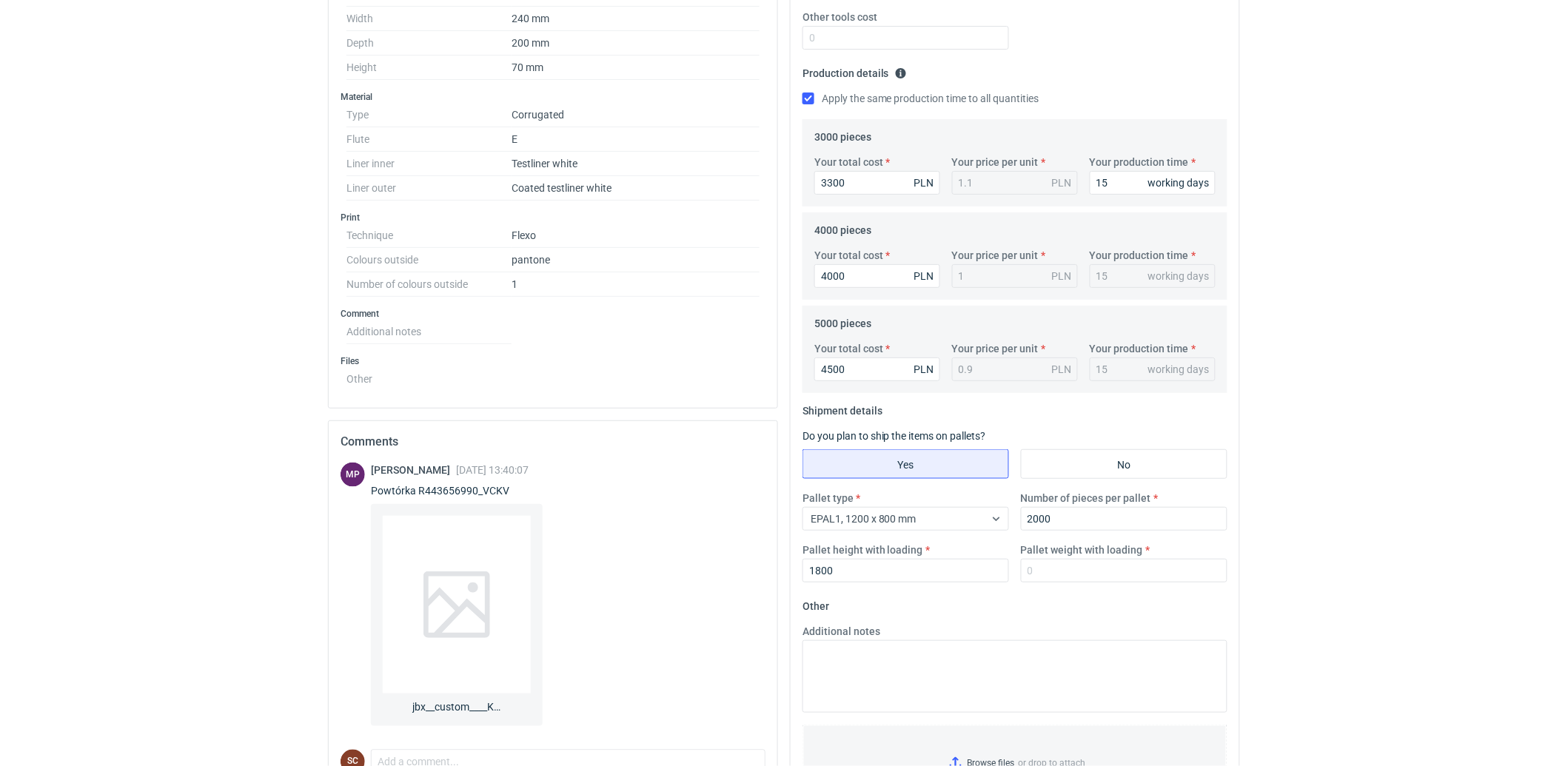
click at [1106, 551] on label "Pallet weight with loading" at bounding box center [1082, 550] width 122 height 15
drag, startPoint x: 1106, startPoint y: 551, endPoint x: 1101, endPoint y: 571, distance: 20.6
click at [1101, 571] on input "Pallet weight with loading" at bounding box center [1124, 570] width 206 height 24
click at [1152, 575] on input "Pallet weight with loading" at bounding box center [1124, 570] width 206 height 24
type input "300"
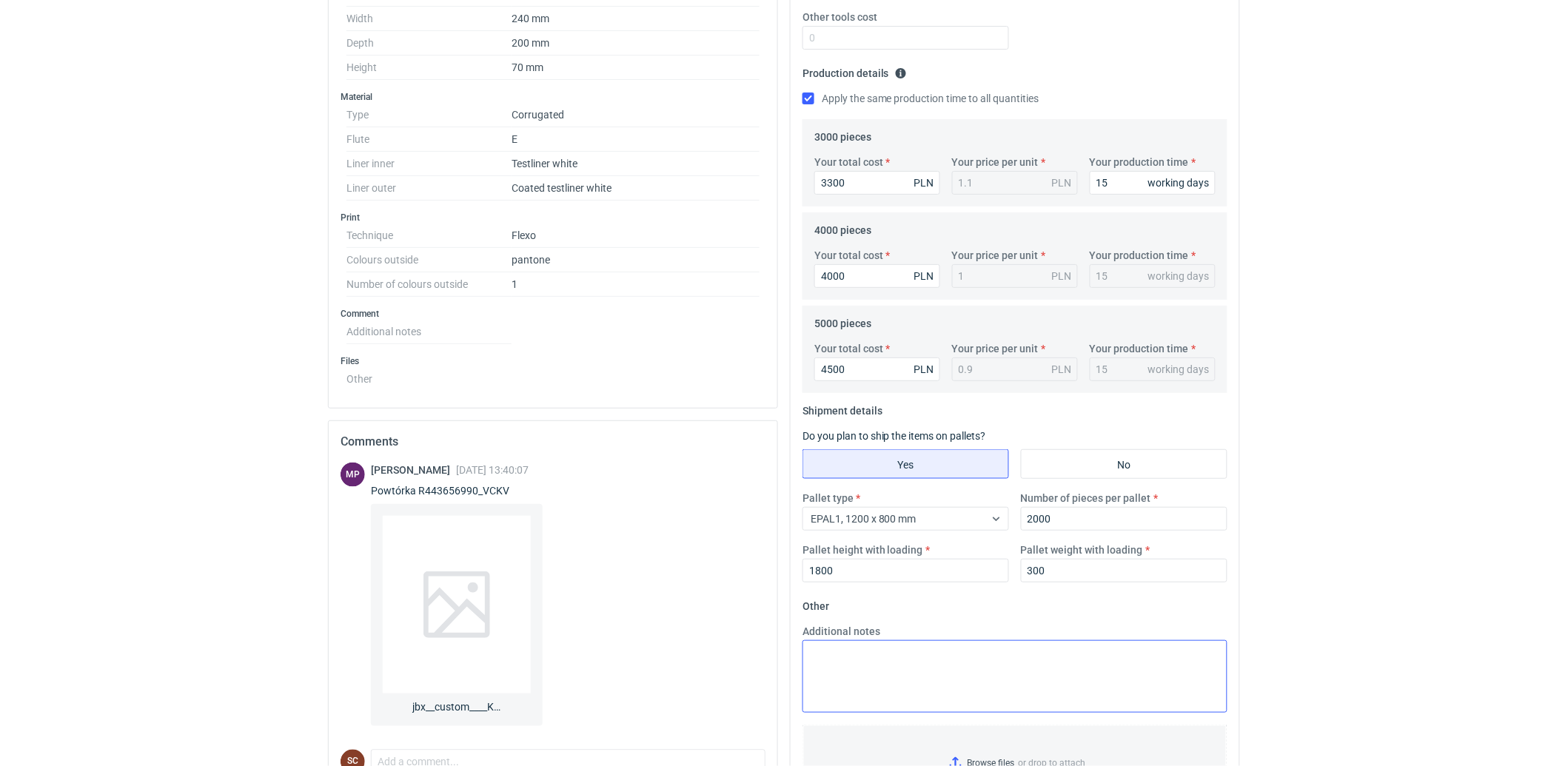
drag, startPoint x: 949, startPoint y: 632, endPoint x: 914, endPoint y: 676, distance: 56.2
click at [944, 642] on div "Additional notes" at bounding box center [1014, 668] width 436 height 88
click at [894, 654] on textarea "Additional notes" at bounding box center [1014, 676] width 425 height 73
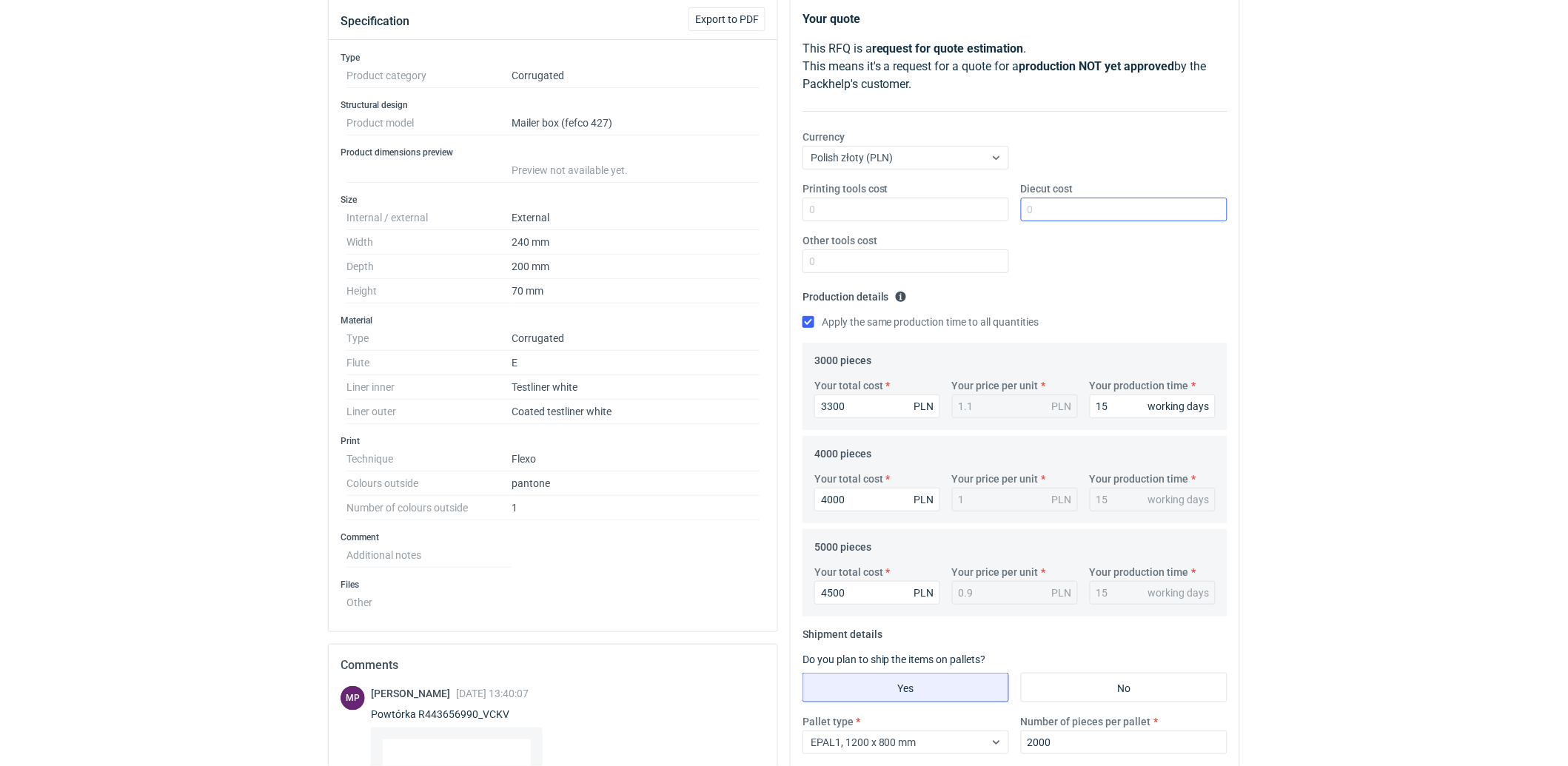
scroll to position [0, 0]
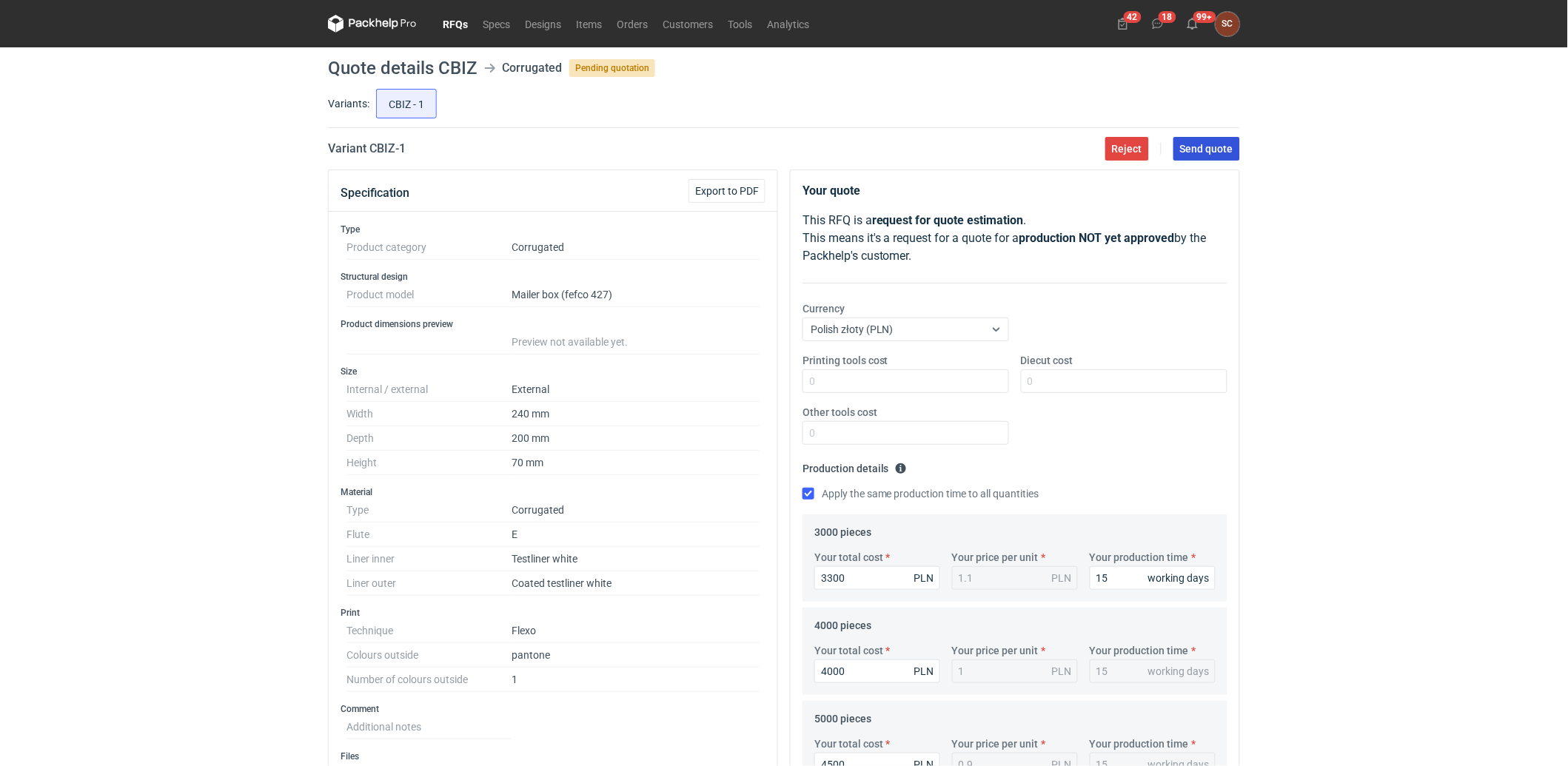
click at [1200, 148] on span "Send quote" at bounding box center [1206, 148] width 53 height 11
click at [624, 20] on link "Orders" at bounding box center [632, 24] width 46 height 18
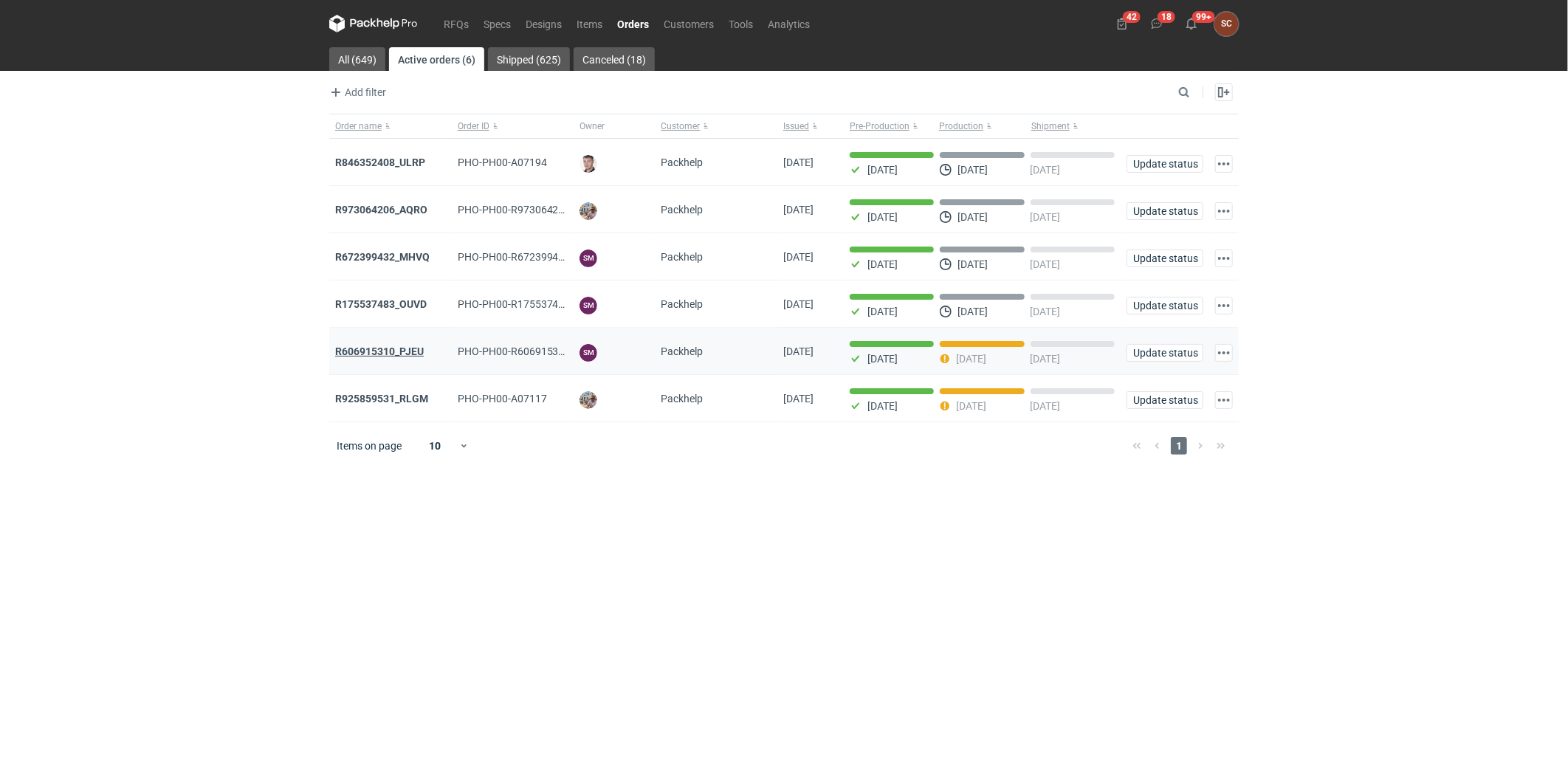
click at [386, 349] on strong "R606915310_PJEU" at bounding box center [379, 351] width 88 height 11
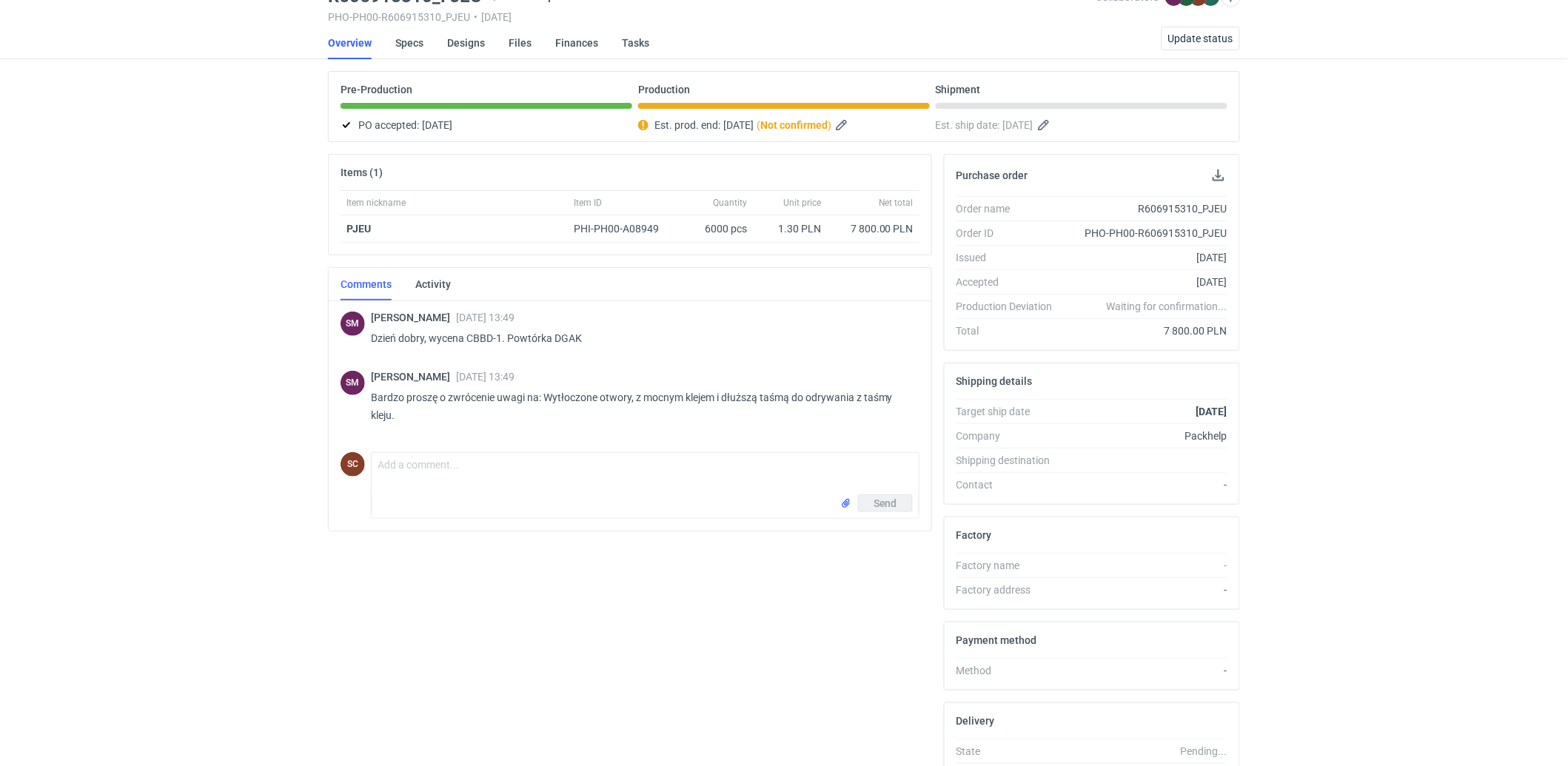
scroll to position [186, 0]
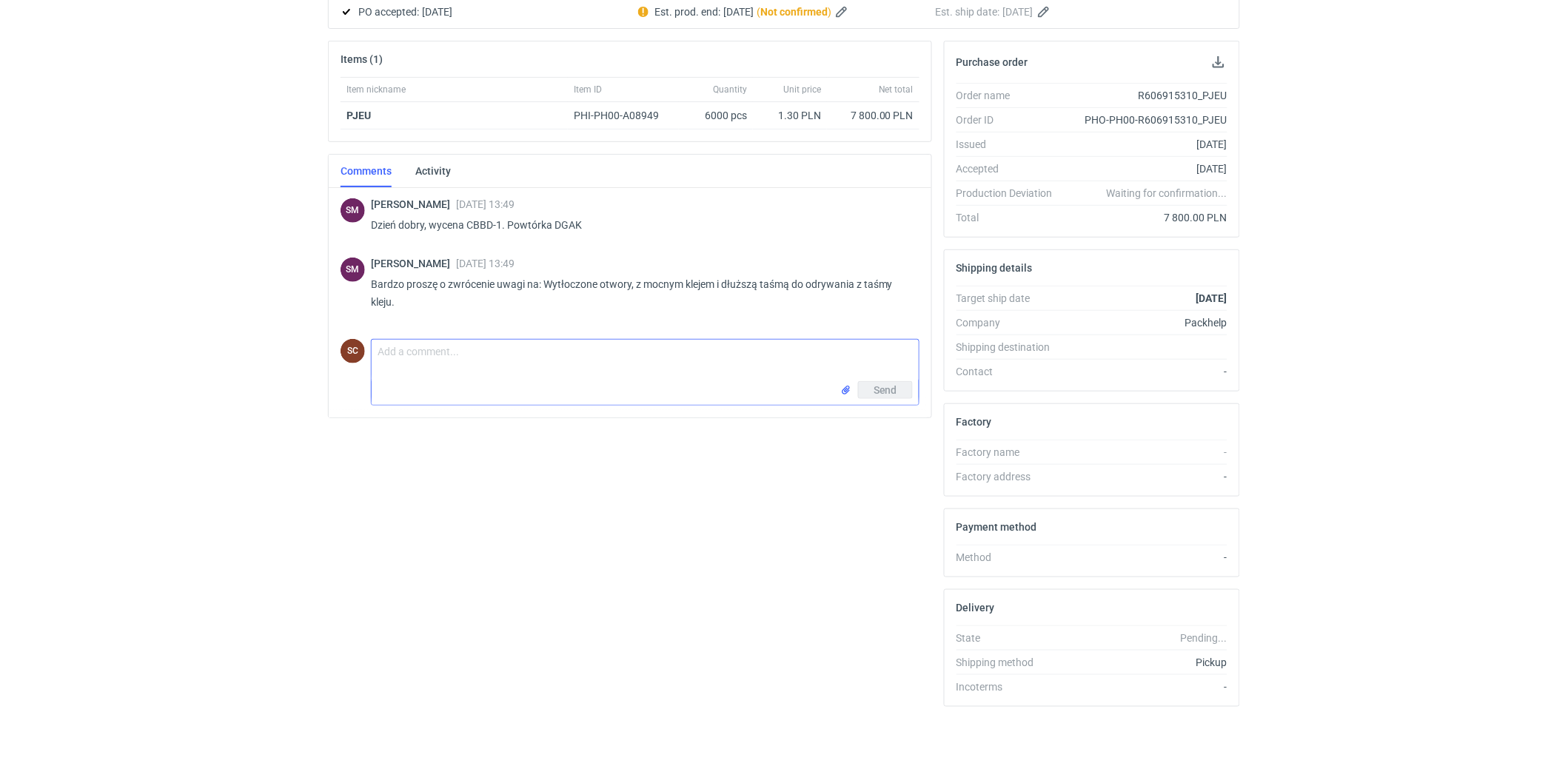
click at [489, 358] on textarea "Comment message" at bounding box center [645, 360] width 547 height 42
type textarea "P"
drag, startPoint x: 413, startPoint y: 350, endPoint x: 427, endPoint y: 361, distance: 17.8
click at [411, 350] on textarea "panie sebsastianie prosze tutaj o dodatkowe 2-3 dni / dostawca nie dsotarczył n…" at bounding box center [645, 360] width 547 height 42
click at [706, 349] on textarea "panie Sebsastianie prosze tutaj o dodatkowe 2-3 dni / dostawca nie dsotarczył n…" at bounding box center [645, 360] width 547 height 42
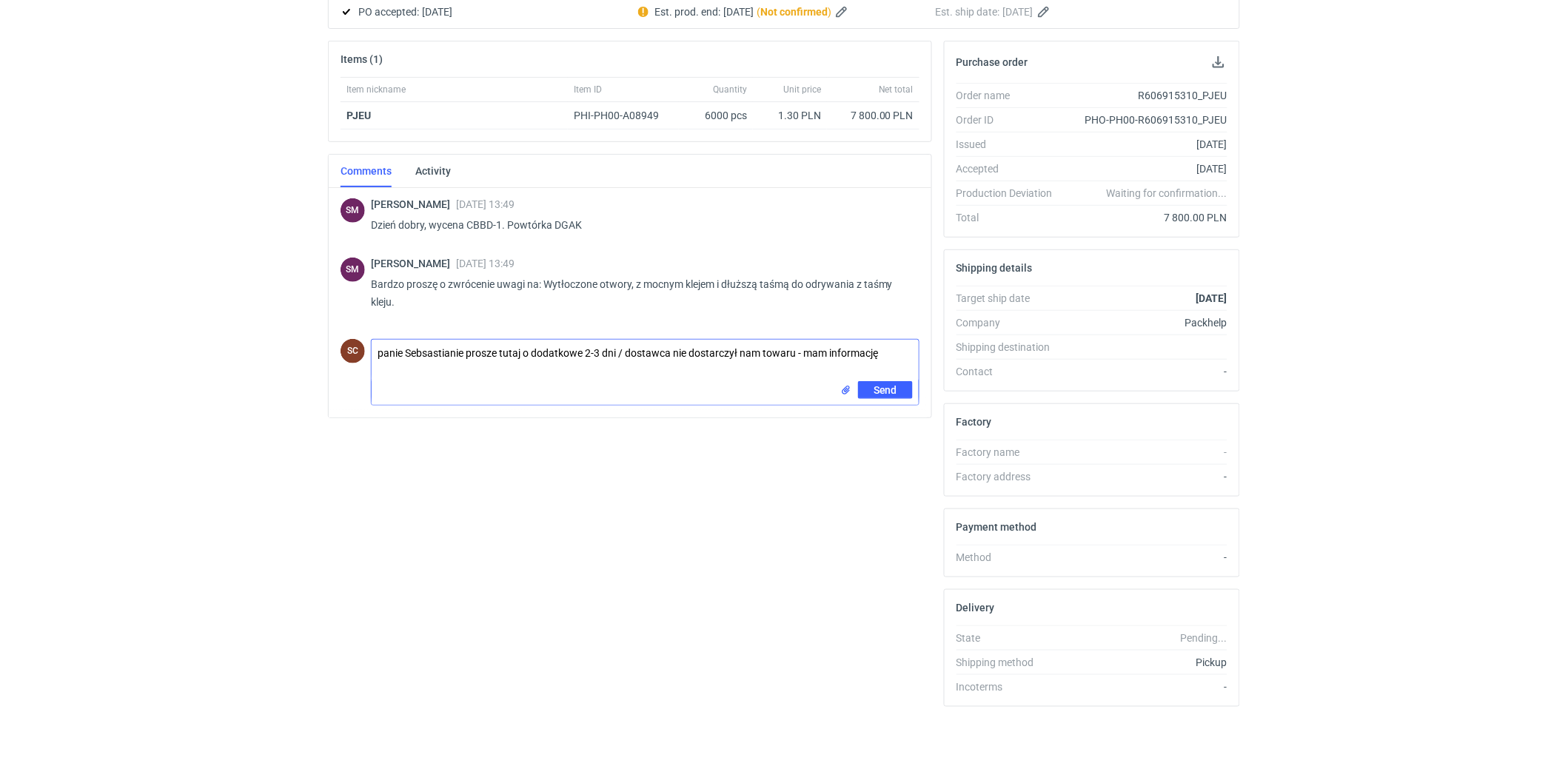
click at [898, 356] on textarea "panie Sebsastianie prosze tutaj o dodatkowe 2-3 dni / dostawca nie dostarczył n…" at bounding box center [645, 360] width 547 height 42
click at [435, 344] on textarea "panie Sebsastianie prosze tutaj o dodatkowe 2-3 dni / dostawca nie dostarczył n…" at bounding box center [645, 360] width 547 height 42
click at [513, 367] on textarea "panie [PERSON_NAME] prosze tutaj o dodatkowe 2-3 dni / dostawca nie dostarczył …" at bounding box center [645, 360] width 547 height 42
type textarea "panie [PERSON_NAME] prosze tutaj o dodatkowe 2-3 dni / dostawca nie dostarczył …"
click at [871, 387] on button "Send" at bounding box center [885, 390] width 55 height 18
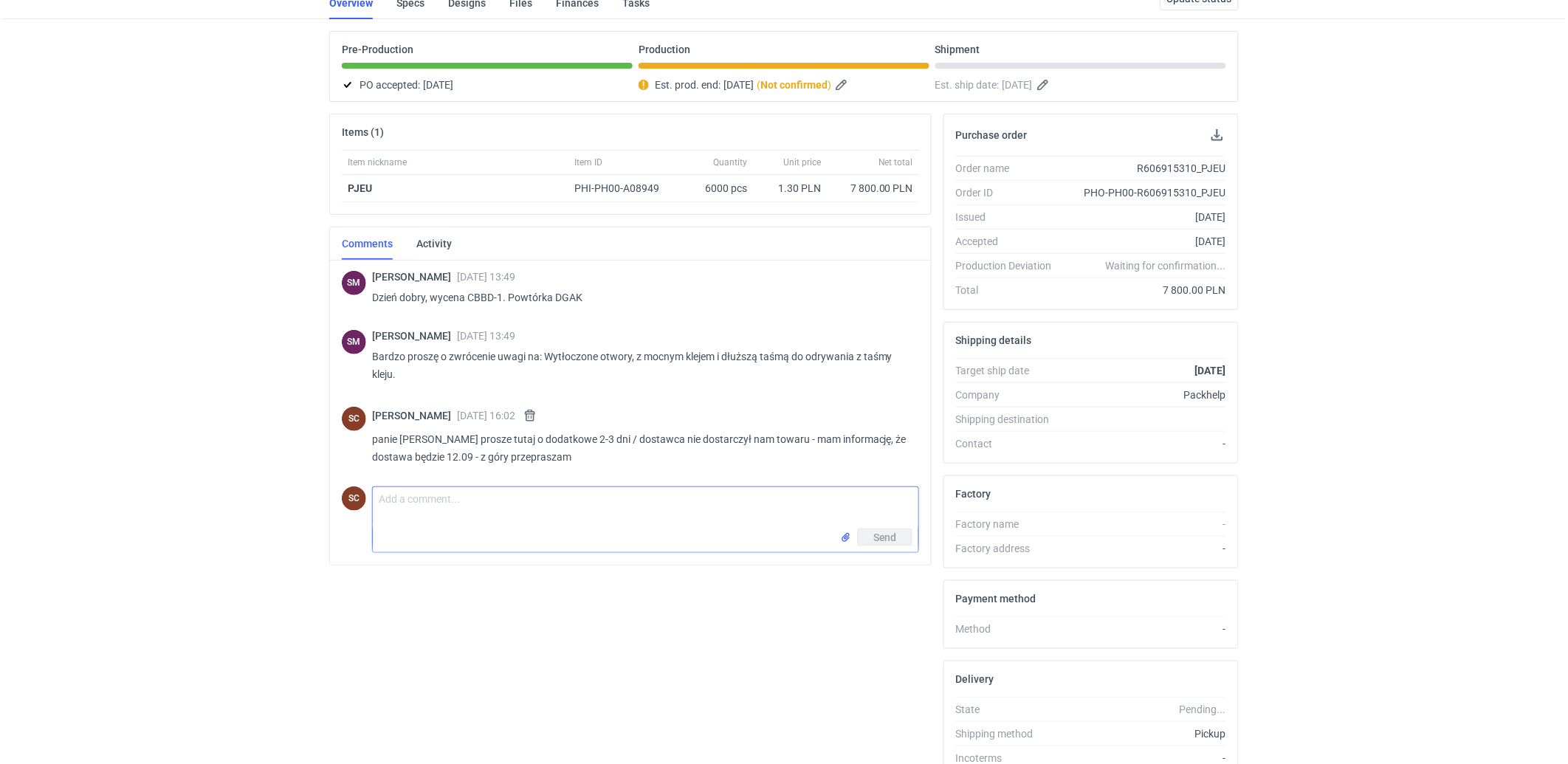
scroll to position [0, 0]
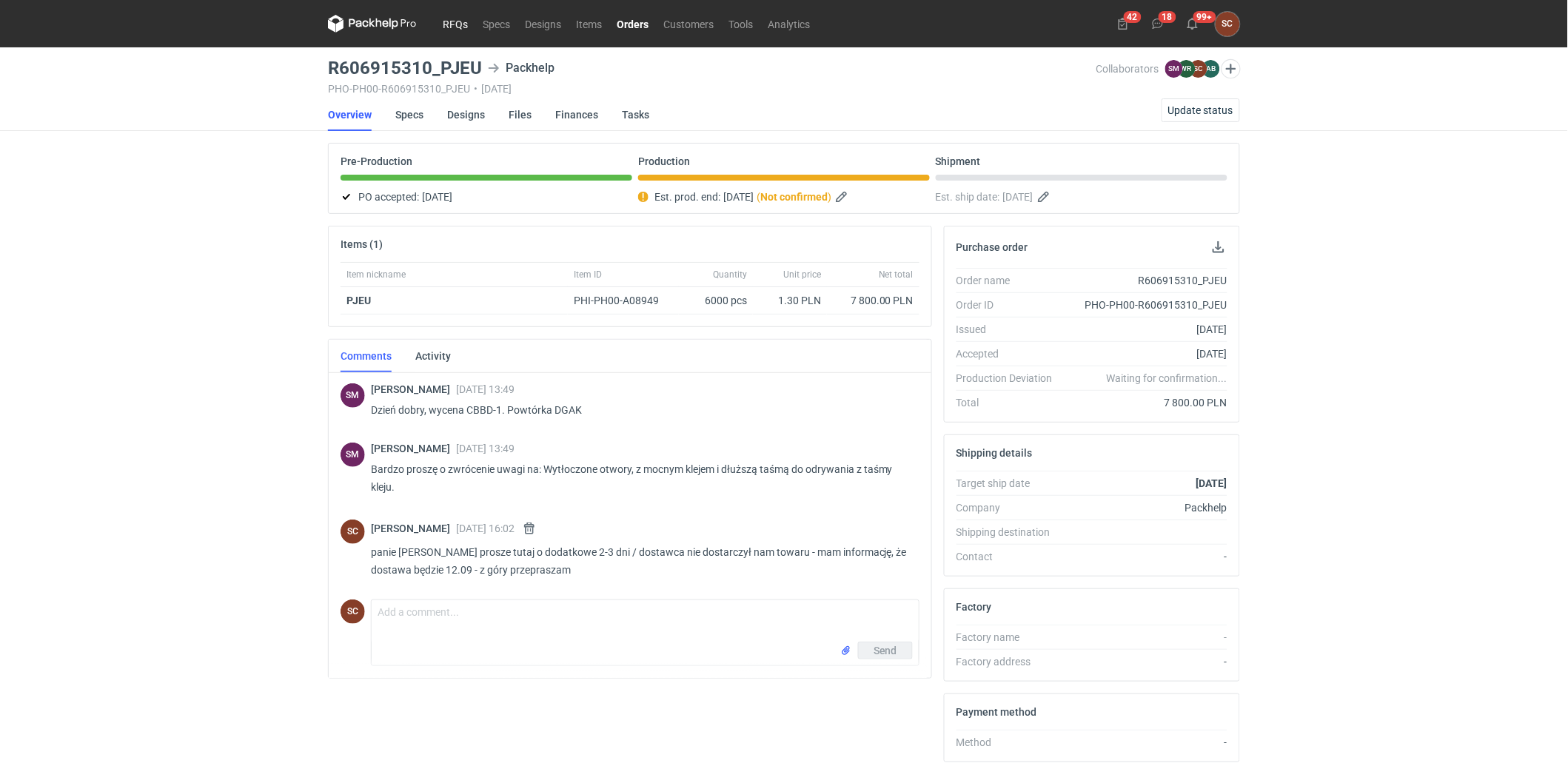
click at [445, 20] on link "RFQs" at bounding box center [455, 24] width 40 height 18
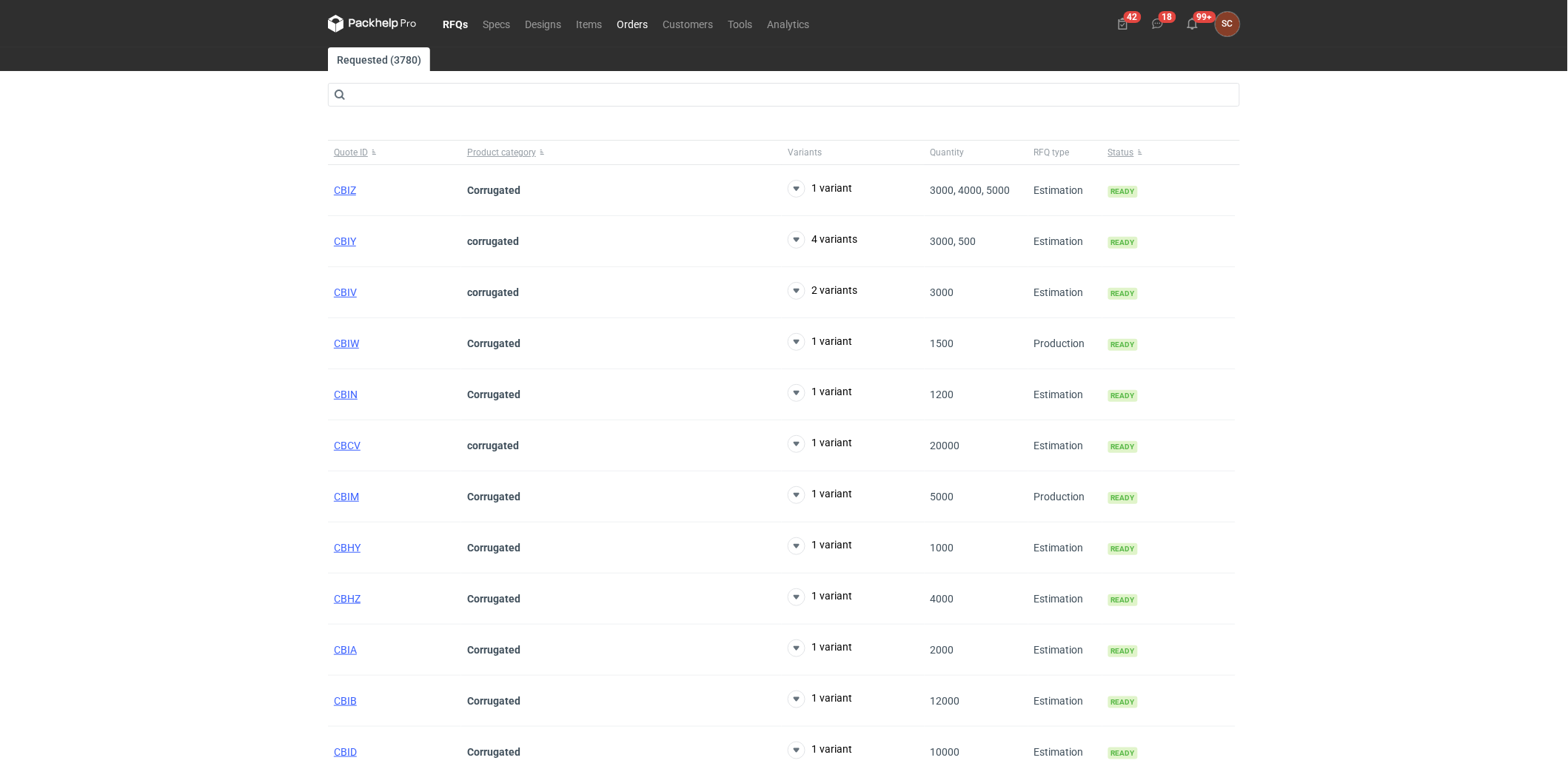
click at [641, 17] on link "Orders" at bounding box center [632, 24] width 46 height 18
click at [630, 25] on link "Orders" at bounding box center [632, 24] width 46 height 18
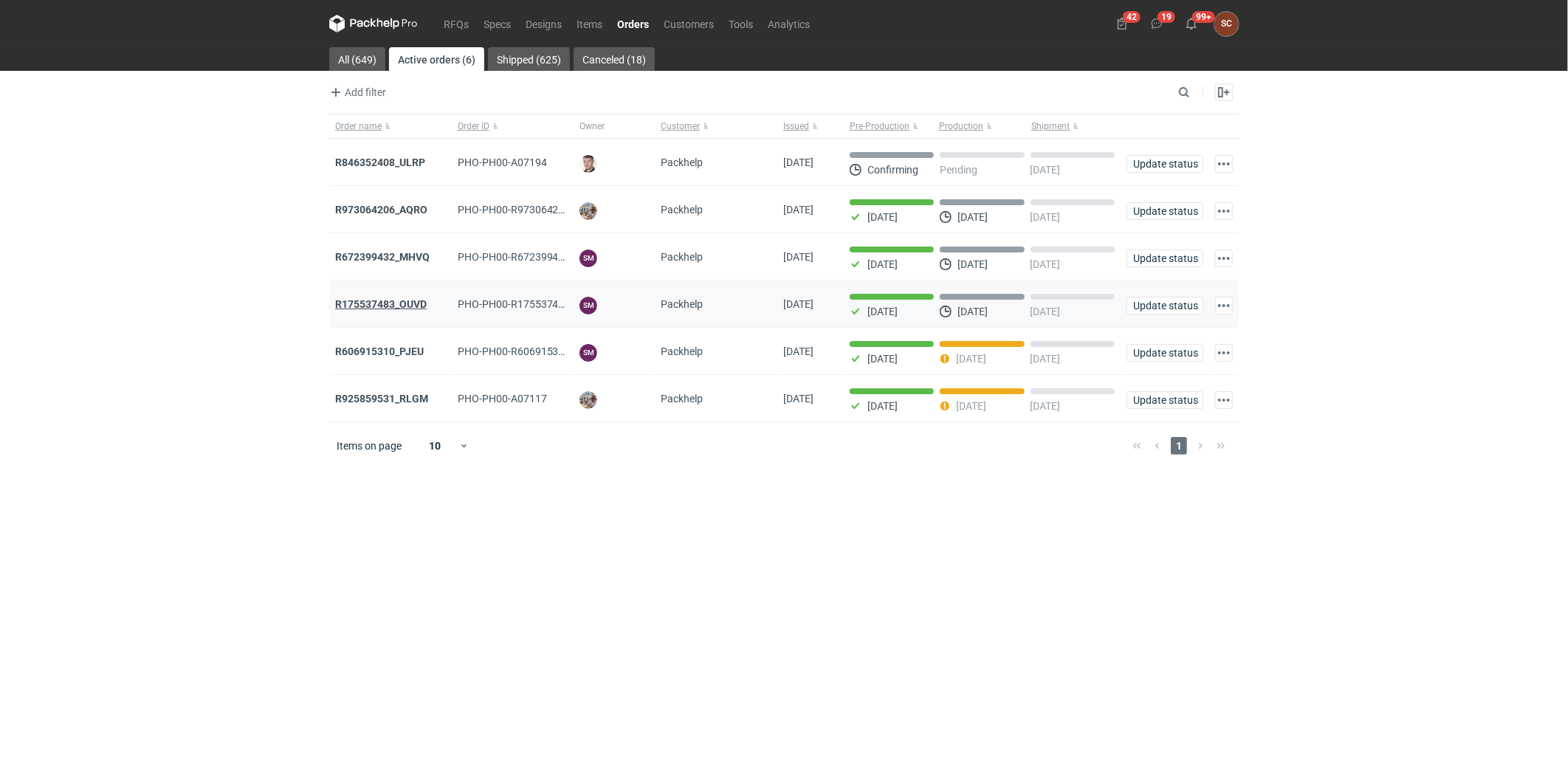
click at [403, 308] on strong "R175537483_OUVD" at bounding box center [381, 304] width 91 height 11
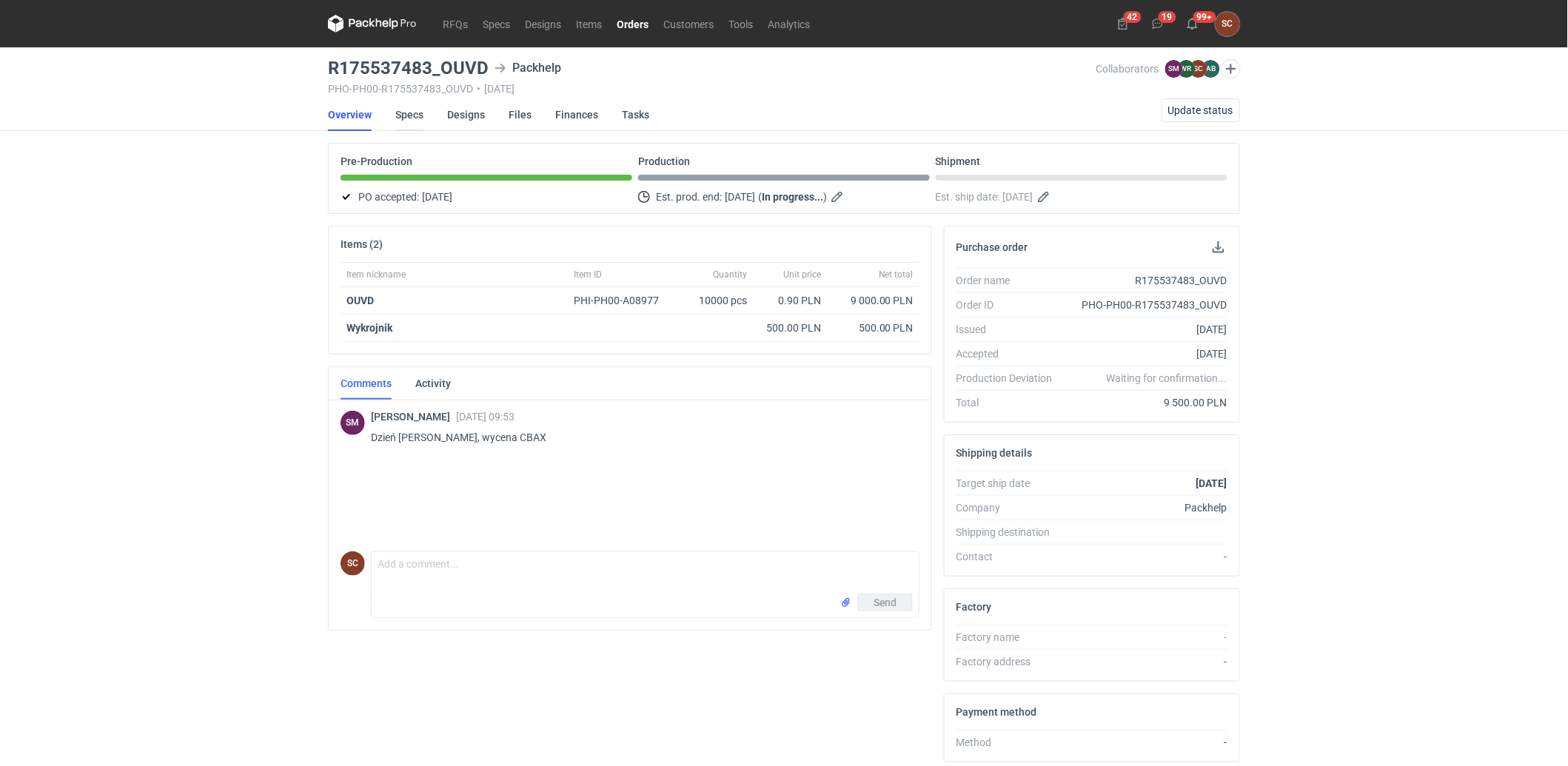
click at [414, 116] on link "Specs" at bounding box center [409, 115] width 28 height 33
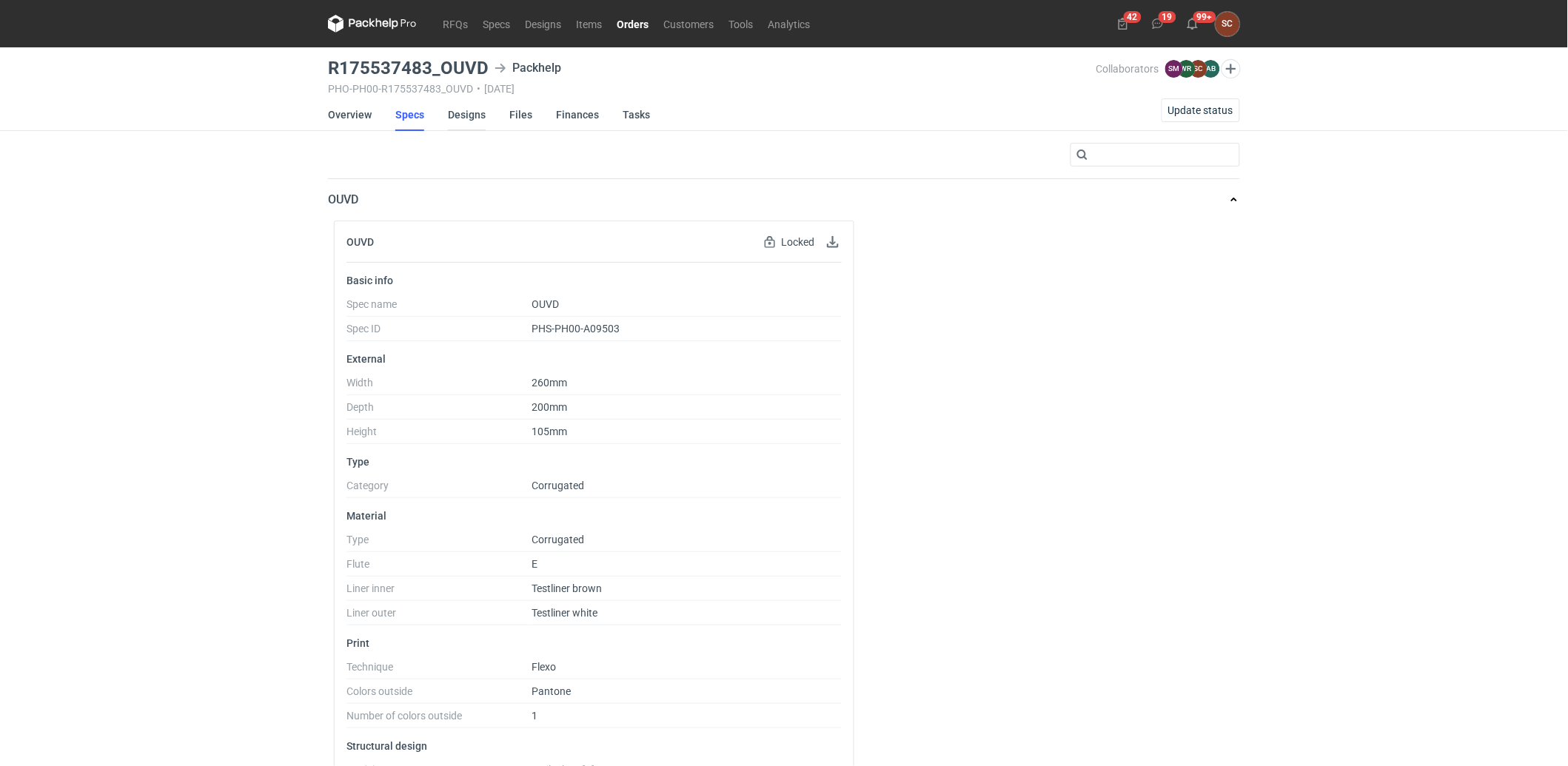
click at [456, 111] on link "Designs" at bounding box center [467, 115] width 38 height 33
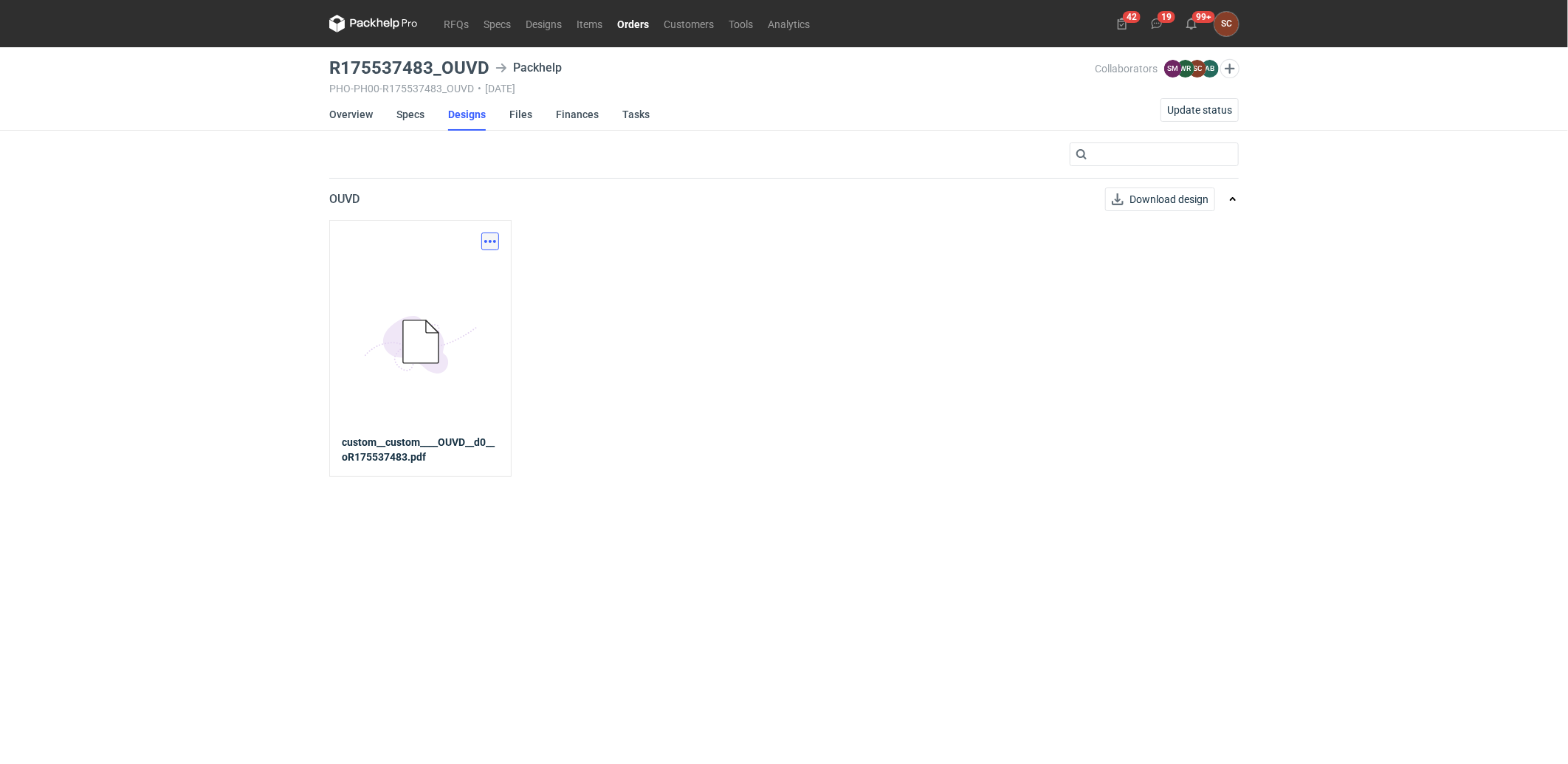
click at [490, 233] on button "button" at bounding box center [490, 242] width 18 height 18
click at [428, 273] on link "Download design part" at bounding box center [425, 273] width 136 height 24
click at [343, 113] on link "Overview" at bounding box center [350, 114] width 43 height 33
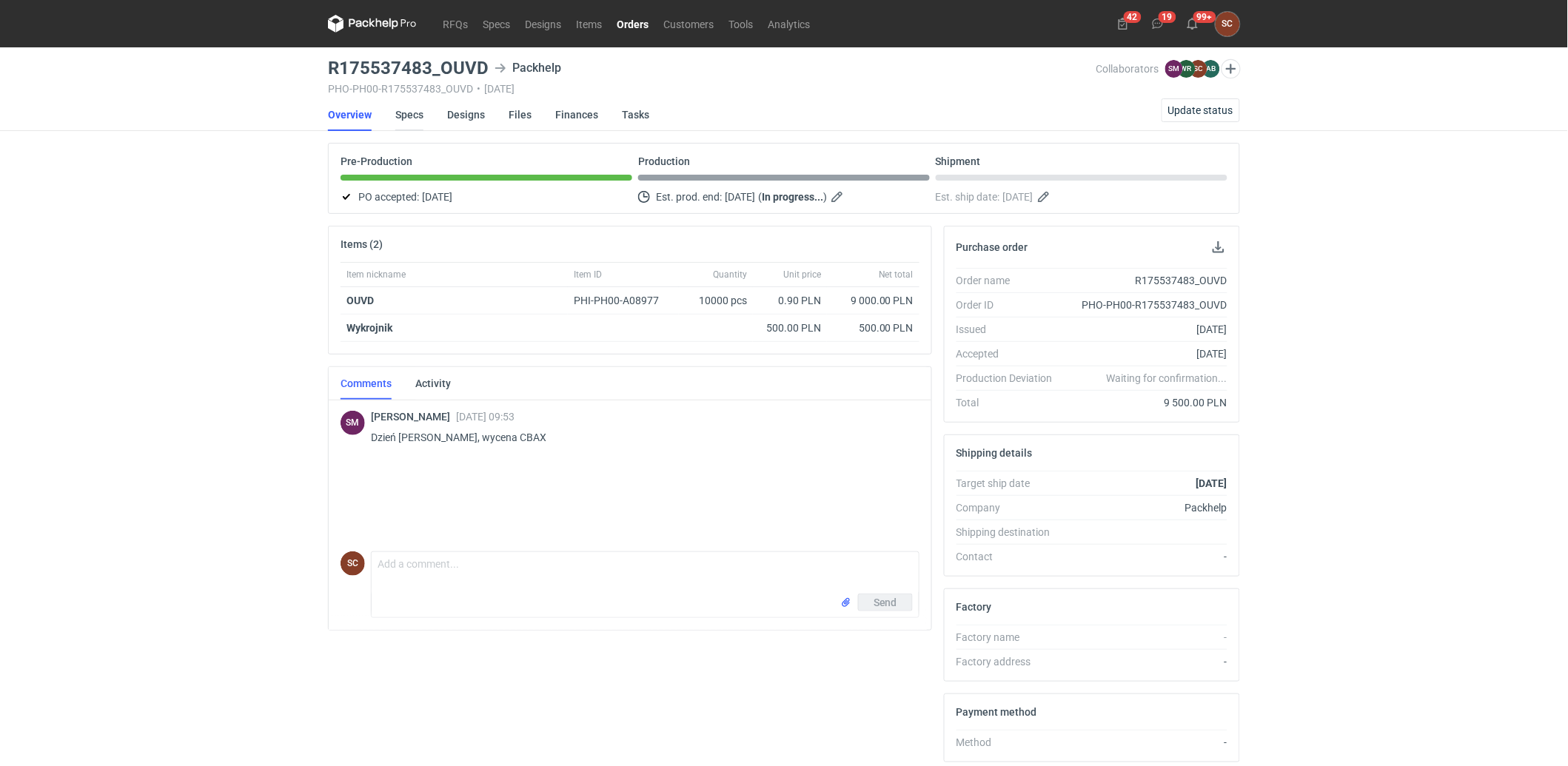
click at [410, 115] on link "Specs" at bounding box center [409, 115] width 28 height 33
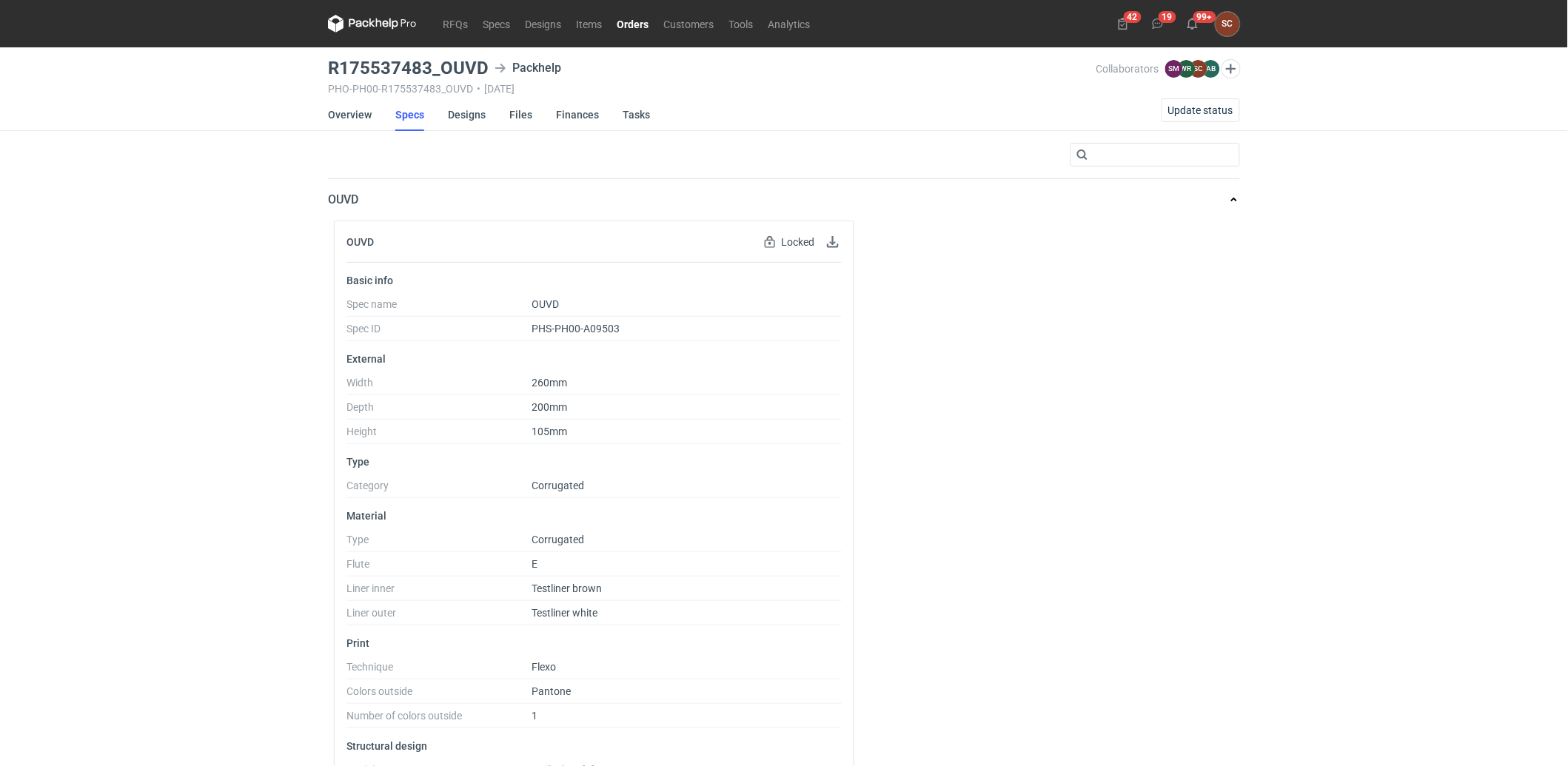
click at [207, 502] on div "RFQs Specs Designs Items Orders Customers Tools Analytics 42 19 99+ SC Sylwia C…" at bounding box center [784, 383] width 1568 height 766
